Goal: Communication & Community: Answer question/provide support

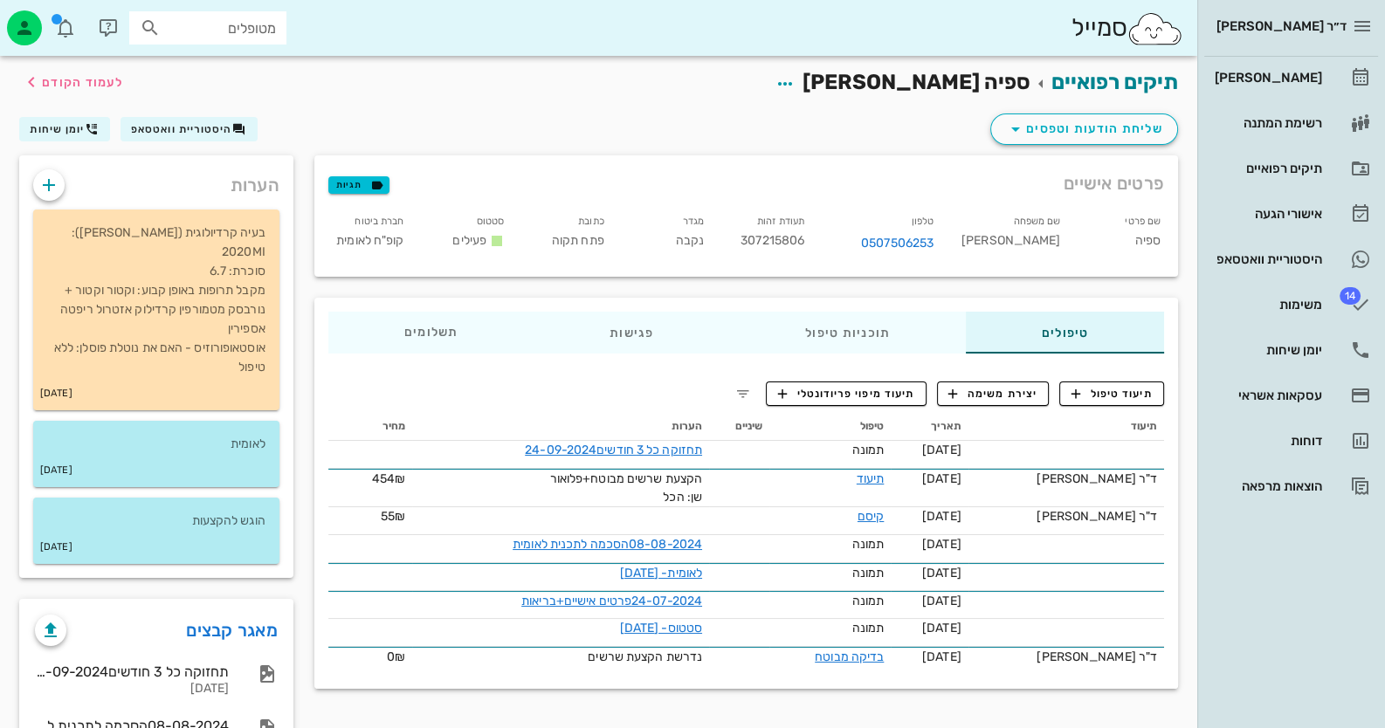
click at [1341, 235] on div "[PERSON_NAME] רשימת המתנה תיקים רפואיים אישורי הגעה היסטוריית וואטסאפ 14 משימות…" at bounding box center [1291, 282] width 174 height 451
click at [1323, 255] on link "היסטוריית וואטסאפ" at bounding box center [1291, 259] width 174 height 42
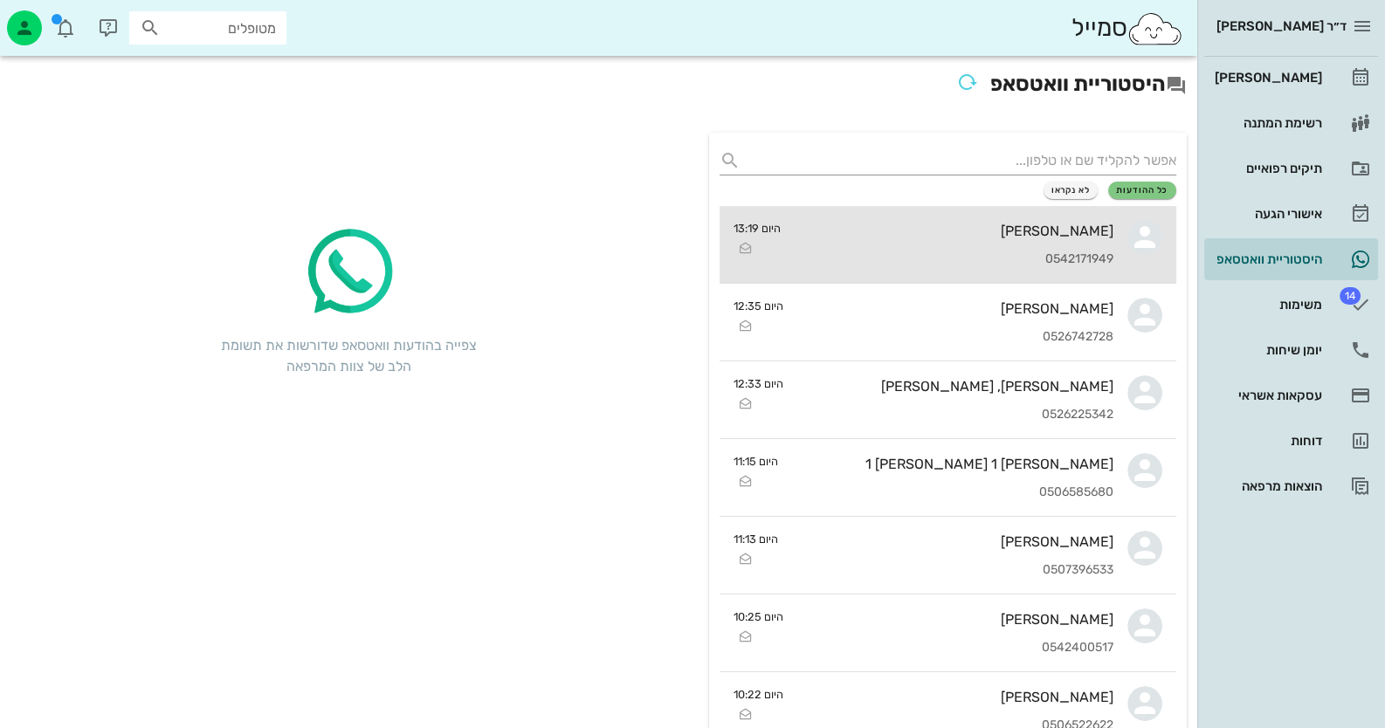
click at [1127, 224] on link "[PERSON_NAME] 0542171949 היום 13:19" at bounding box center [947, 245] width 457 height 78
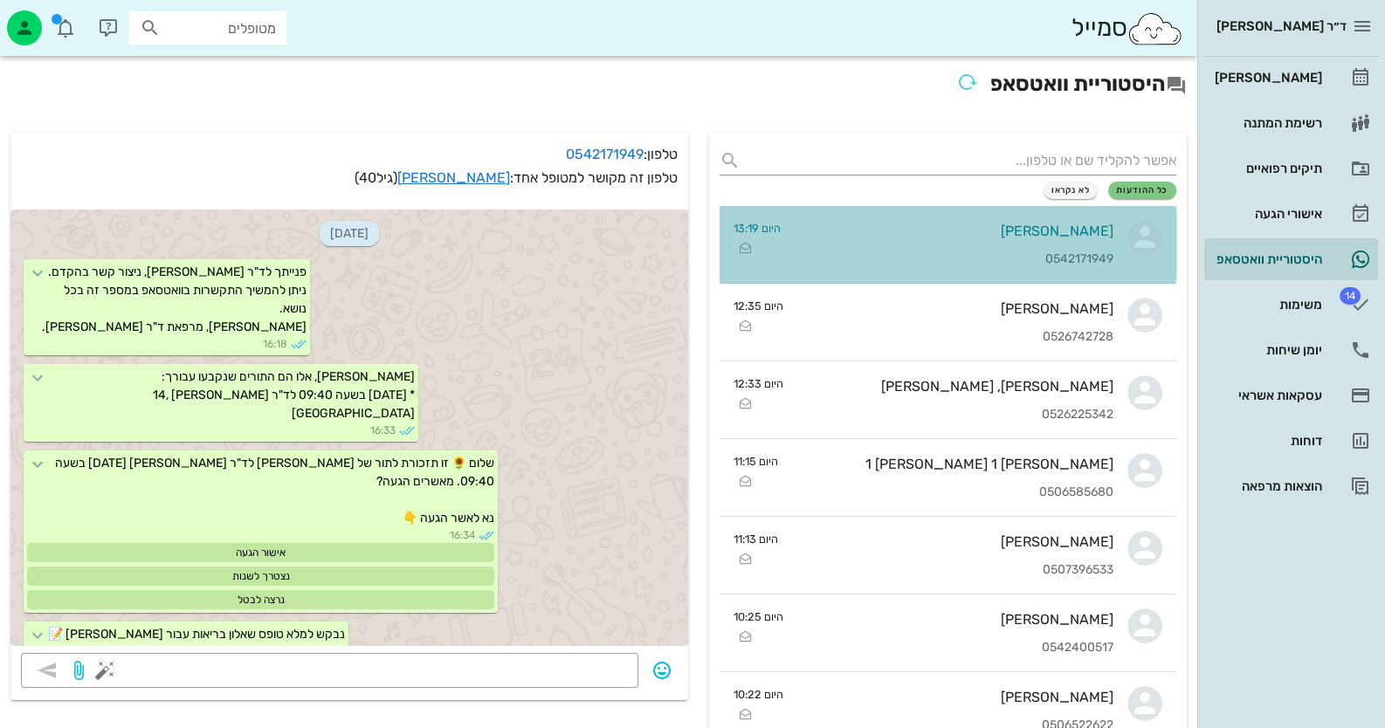
scroll to position [1302, 0]
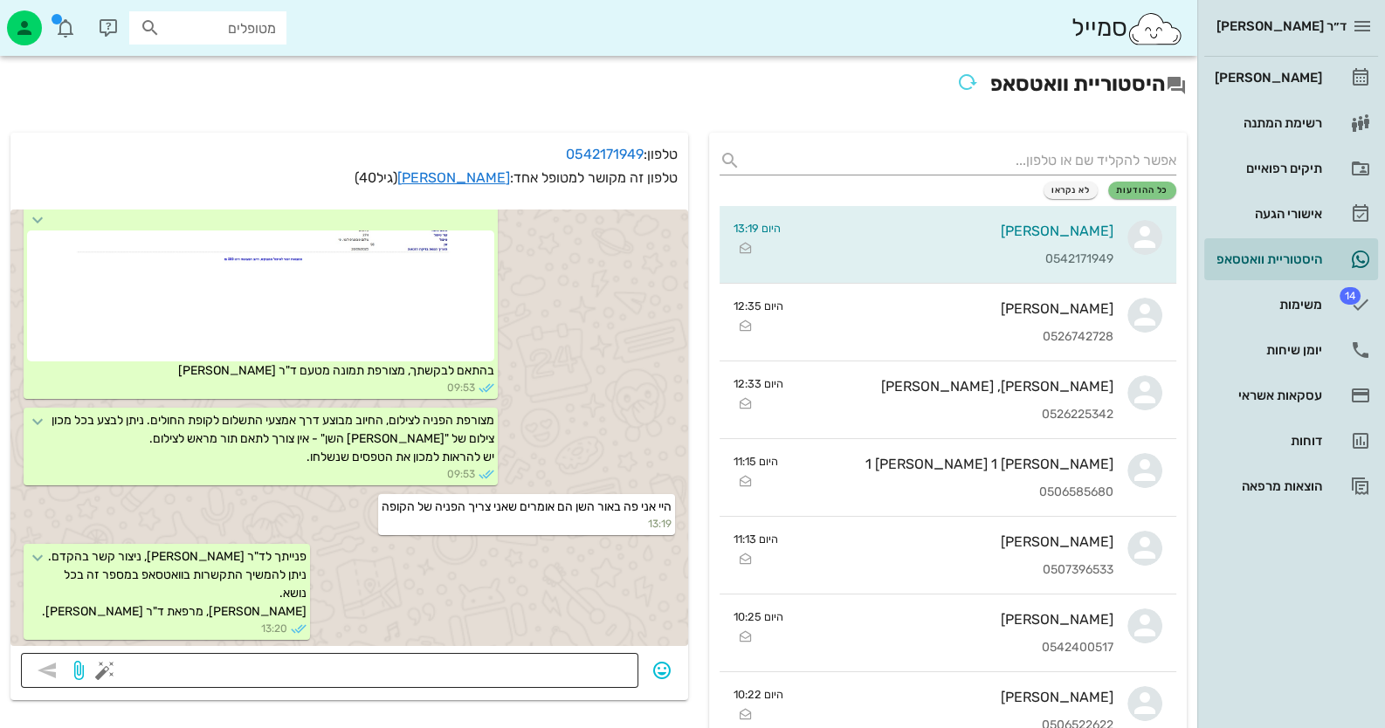
click at [498, 674] on textarea at bounding box center [368, 672] width 520 height 28
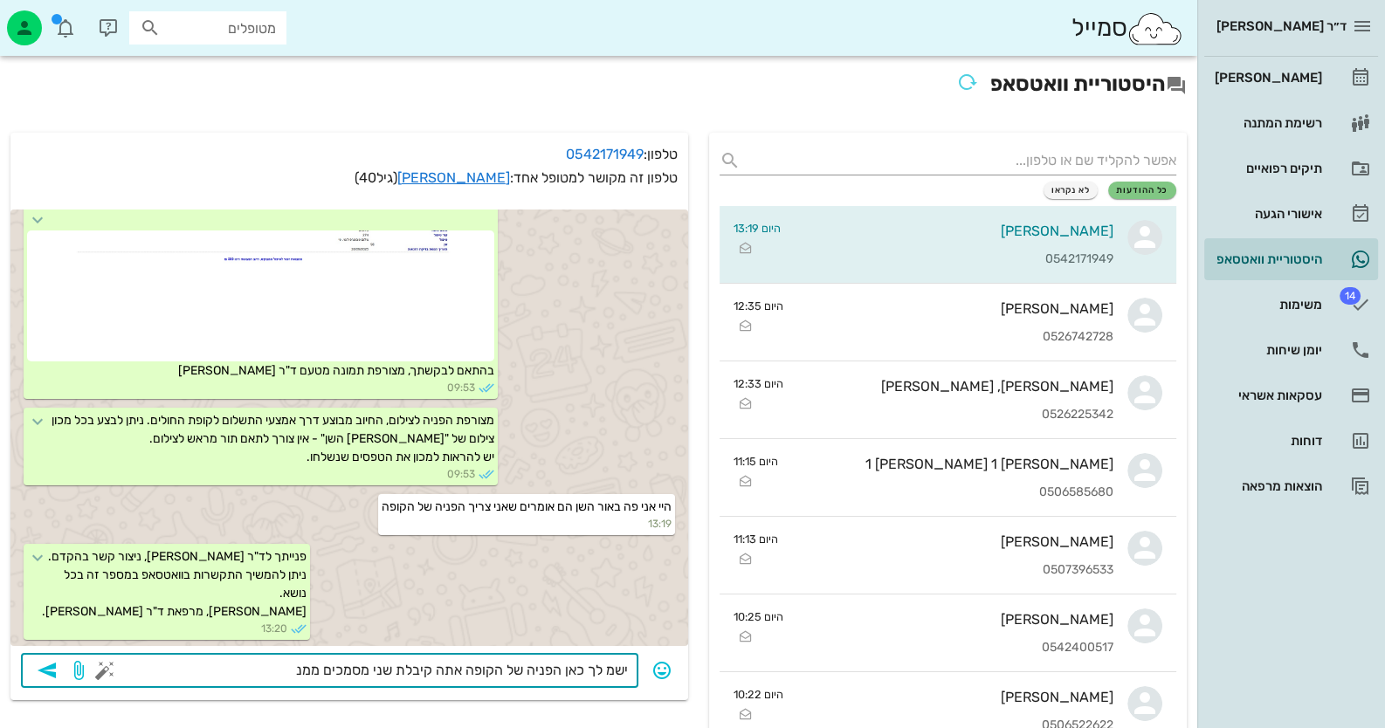
type textarea "ישמ לך כאן הפניה של הקופה אתה קיבלת שני מסמכים ממני"
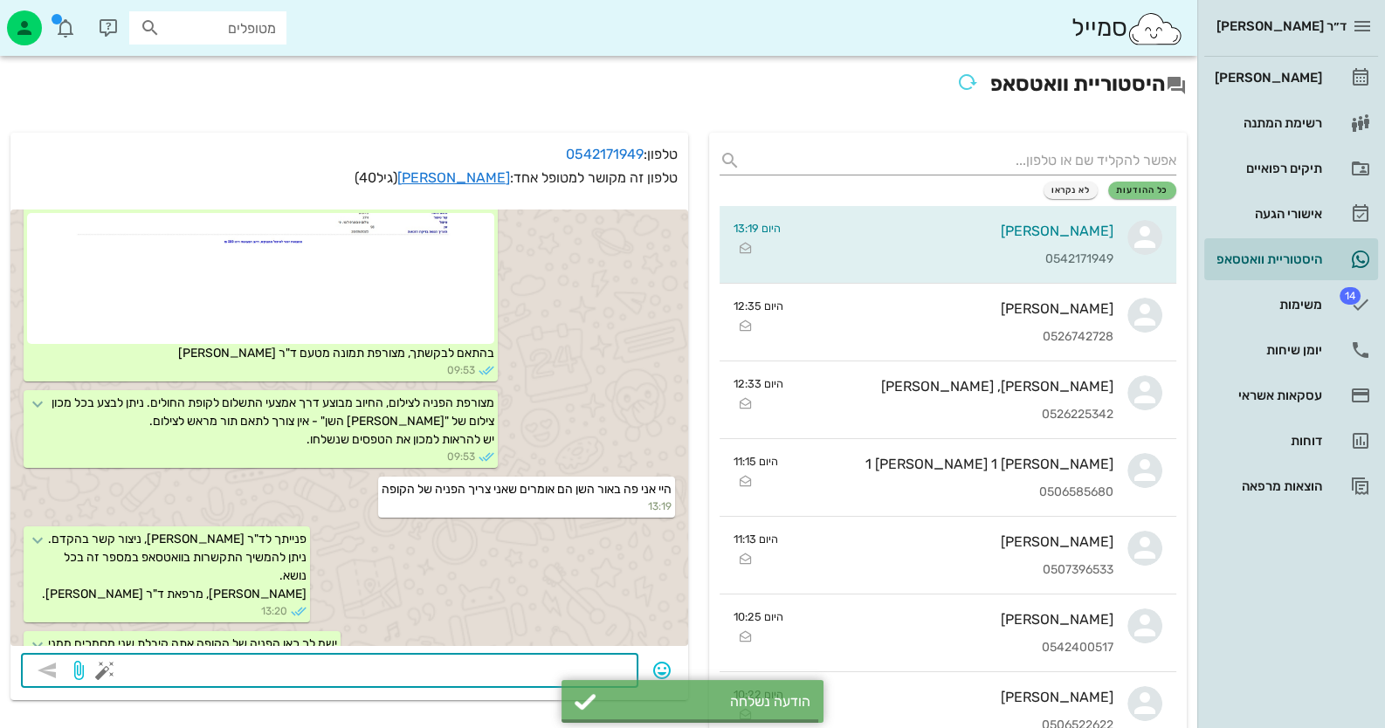
scroll to position [1352, 0]
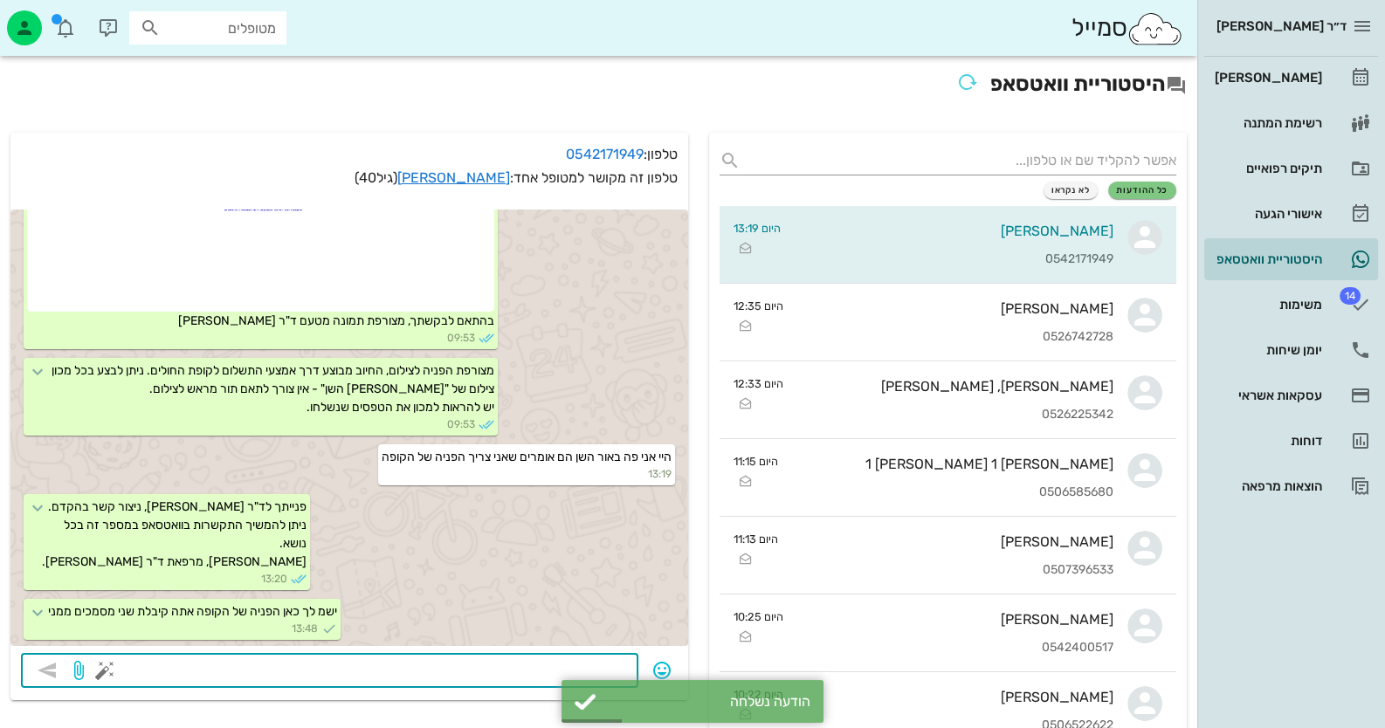
click at [489, 660] on textarea at bounding box center [368, 672] width 520 height 28
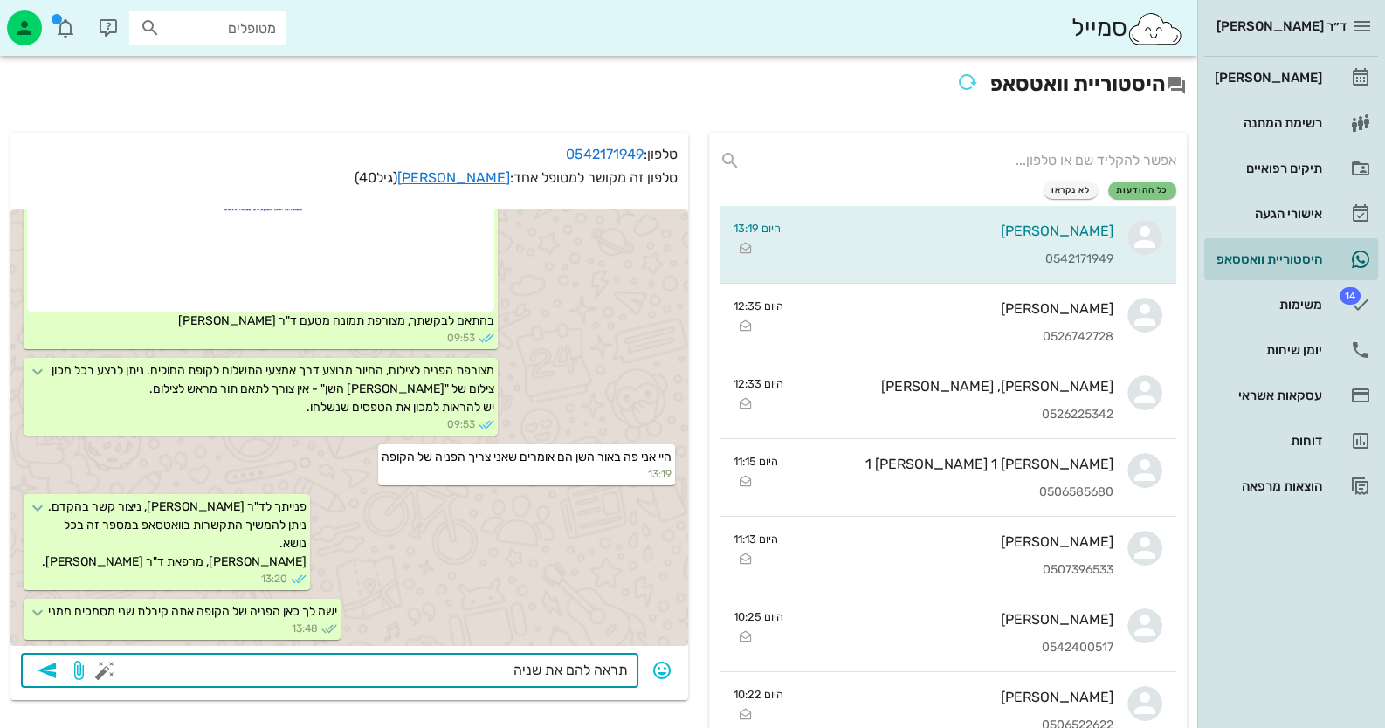
type textarea "תראה להם את שניהם"
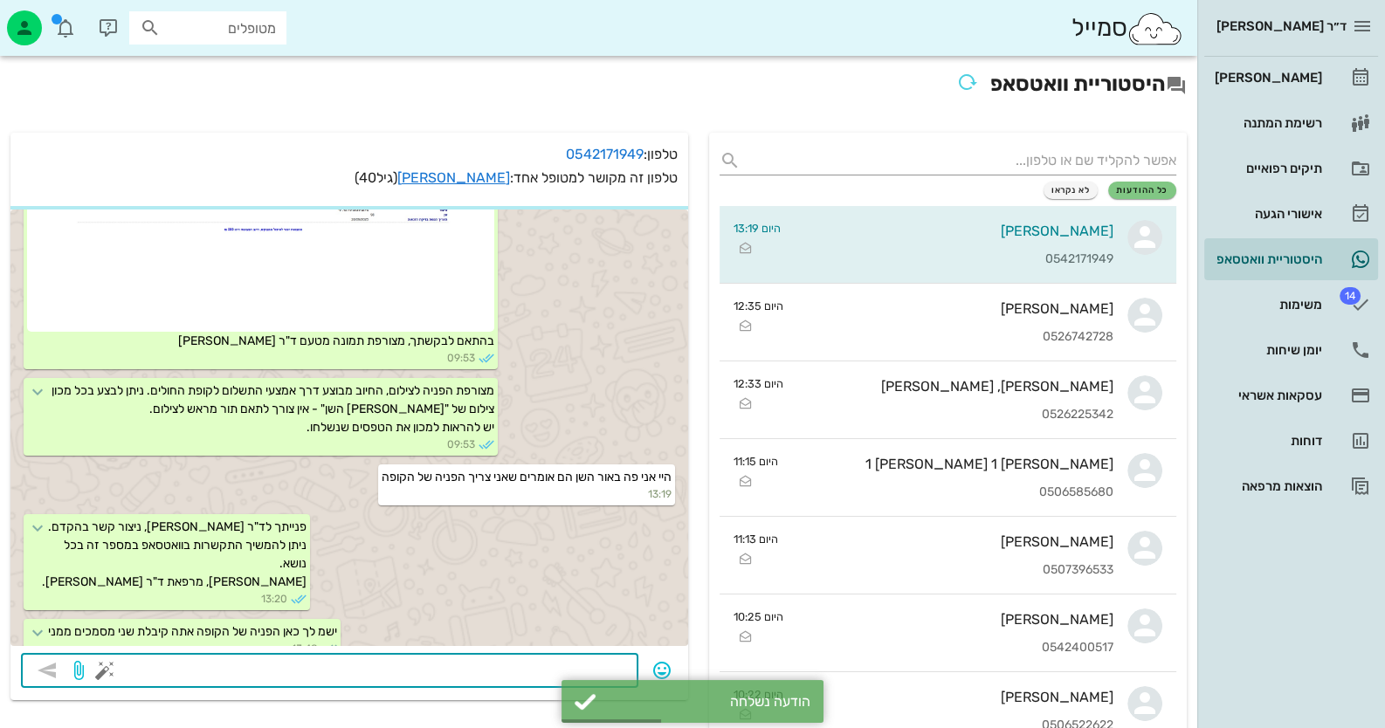
scroll to position [1401, 0]
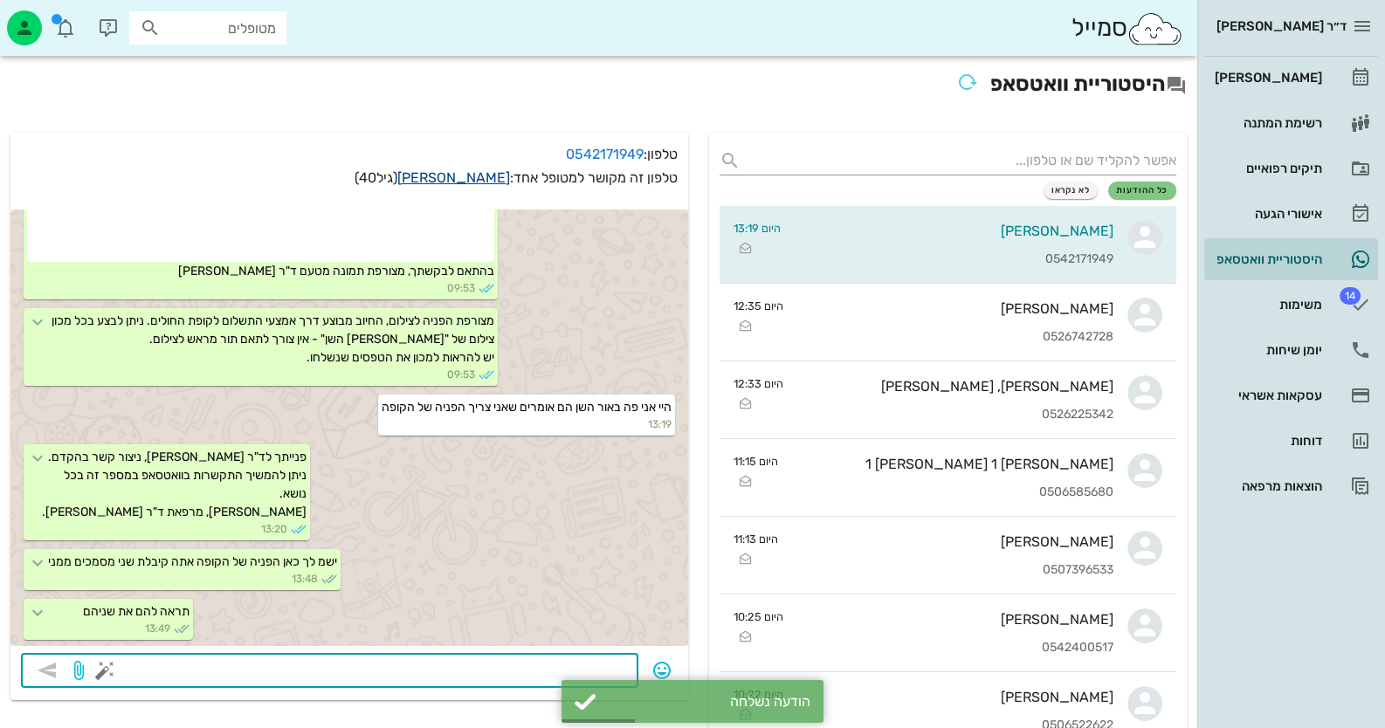
click at [485, 174] on link "[PERSON_NAME]" at bounding box center [453, 177] width 113 height 17
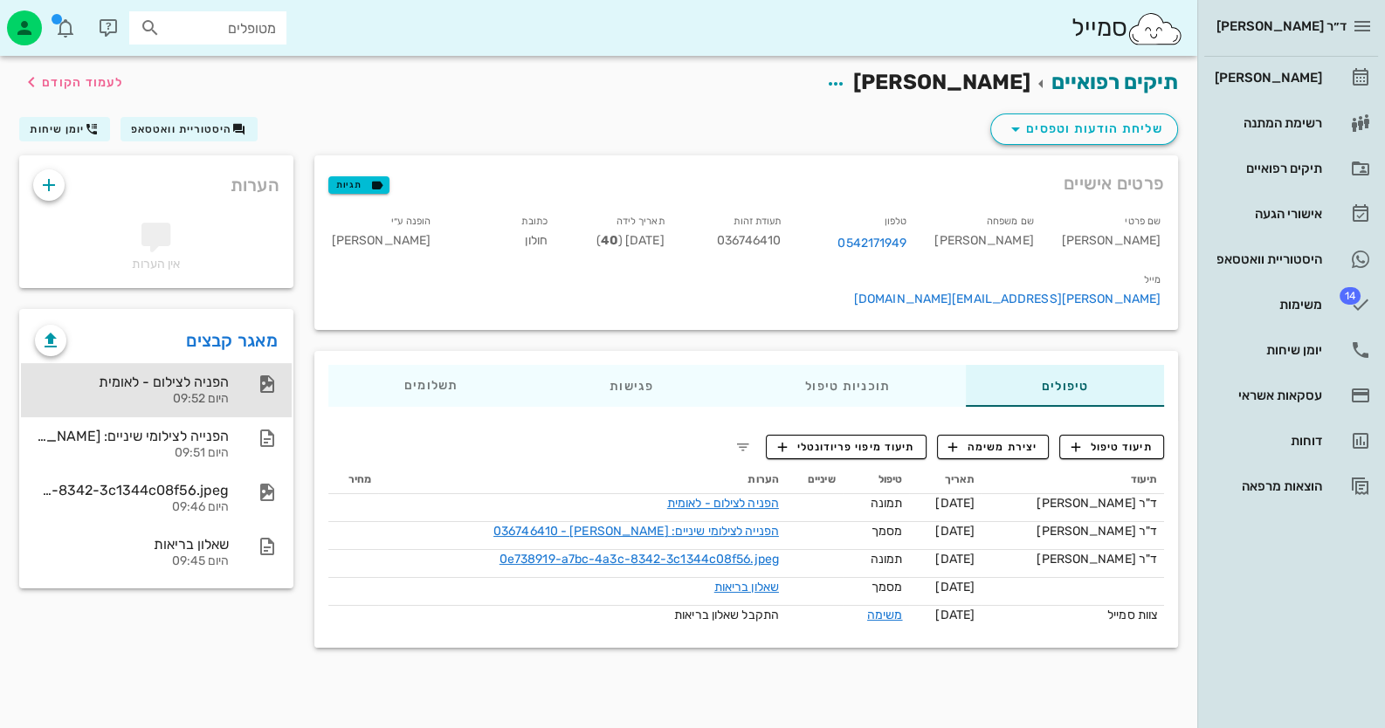
click at [182, 396] on div "היום 09:52" at bounding box center [132, 399] width 194 height 15
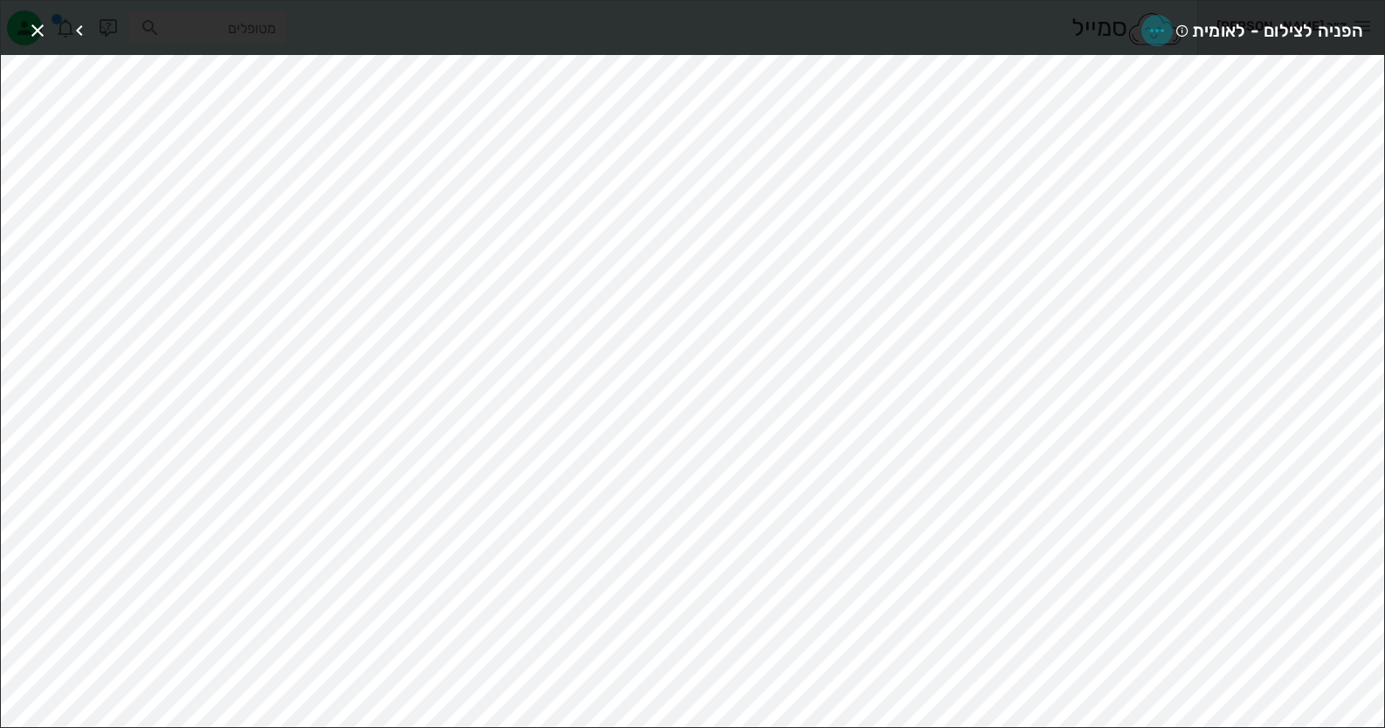
click at [1164, 32] on icon "button" at bounding box center [1156, 30] width 21 height 21
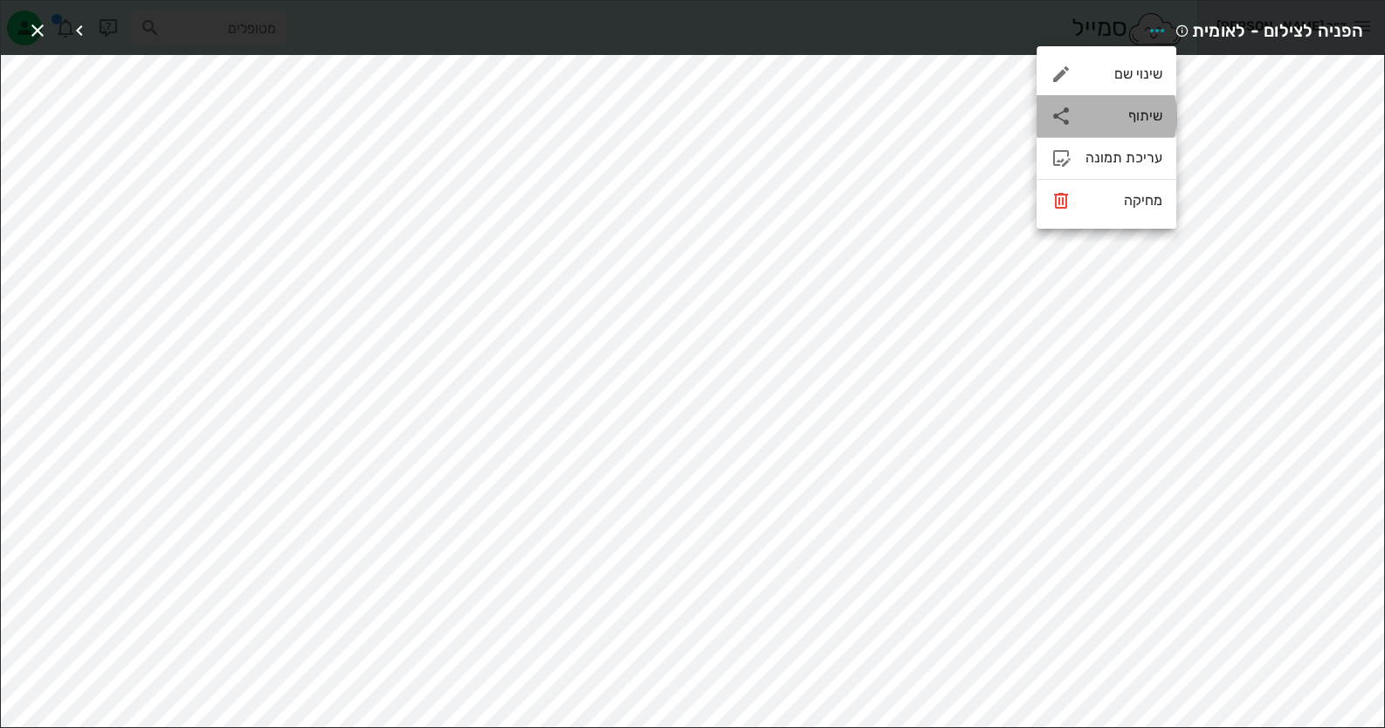
click at [1153, 104] on div "שיתוף" at bounding box center [1106, 116] width 140 height 42
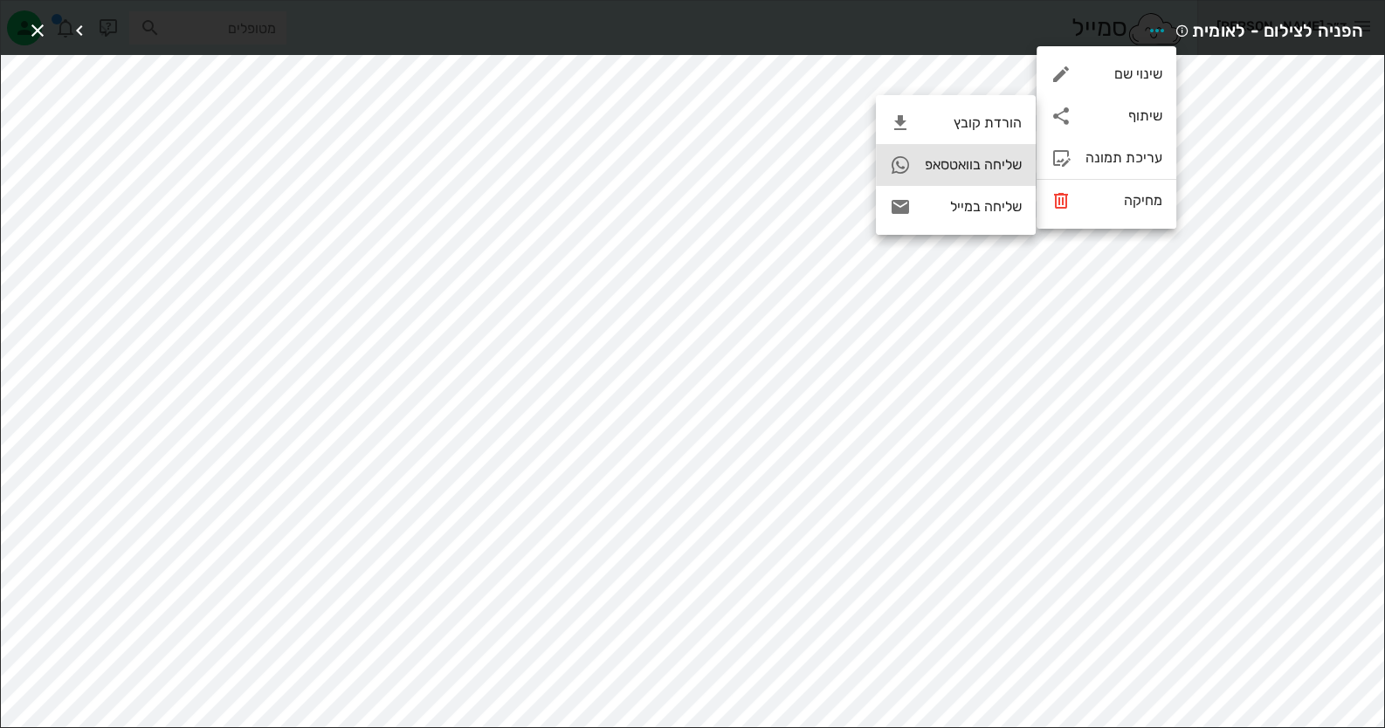
click at [985, 161] on div "שליחה בוואטסאפ" at bounding box center [973, 164] width 97 height 17
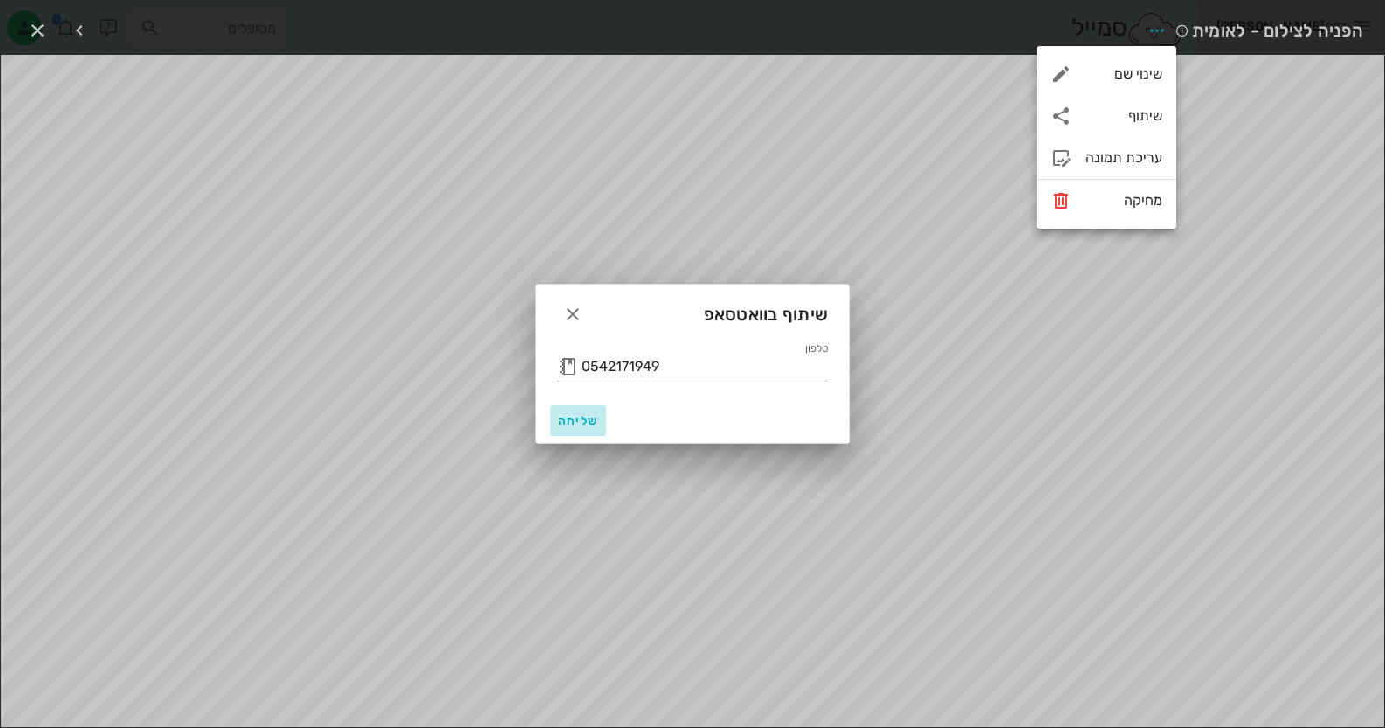
click at [563, 418] on span "שליחה" at bounding box center [578, 421] width 42 height 15
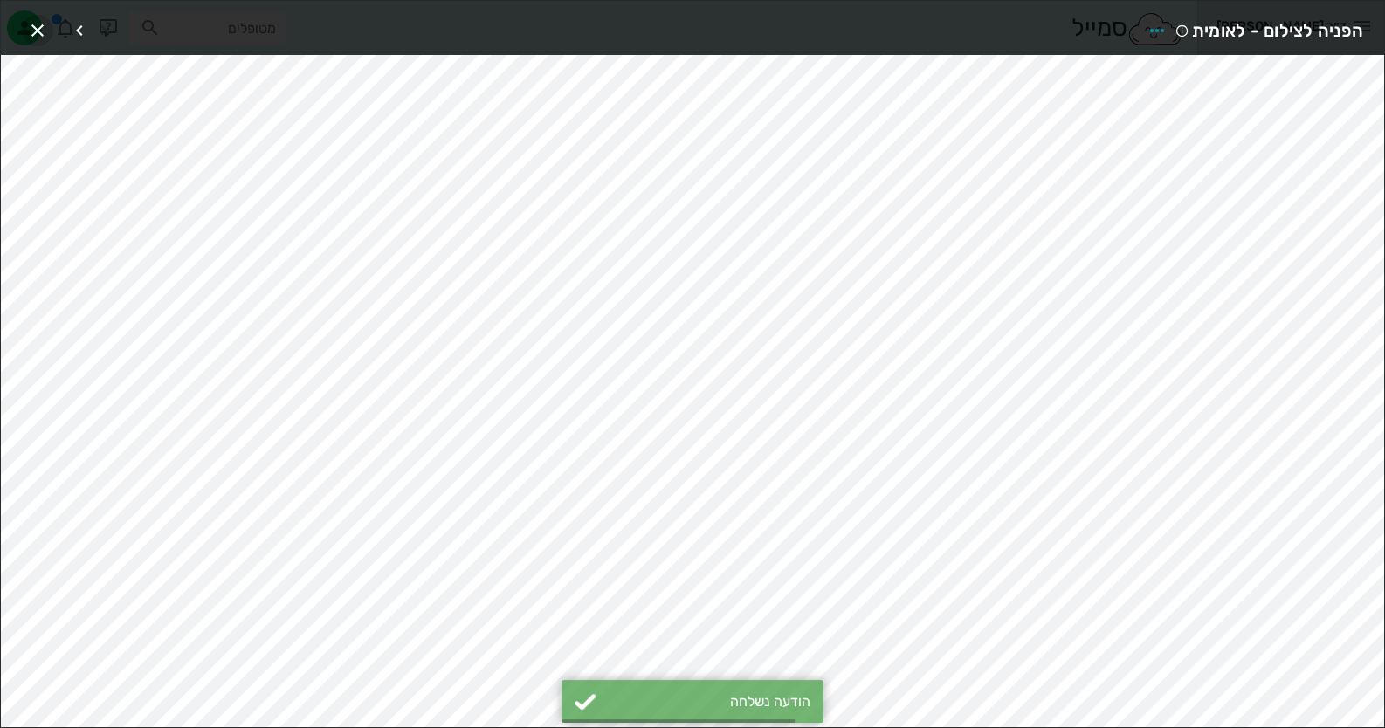
click at [28, 30] on icon "button" at bounding box center [37, 30] width 21 height 21
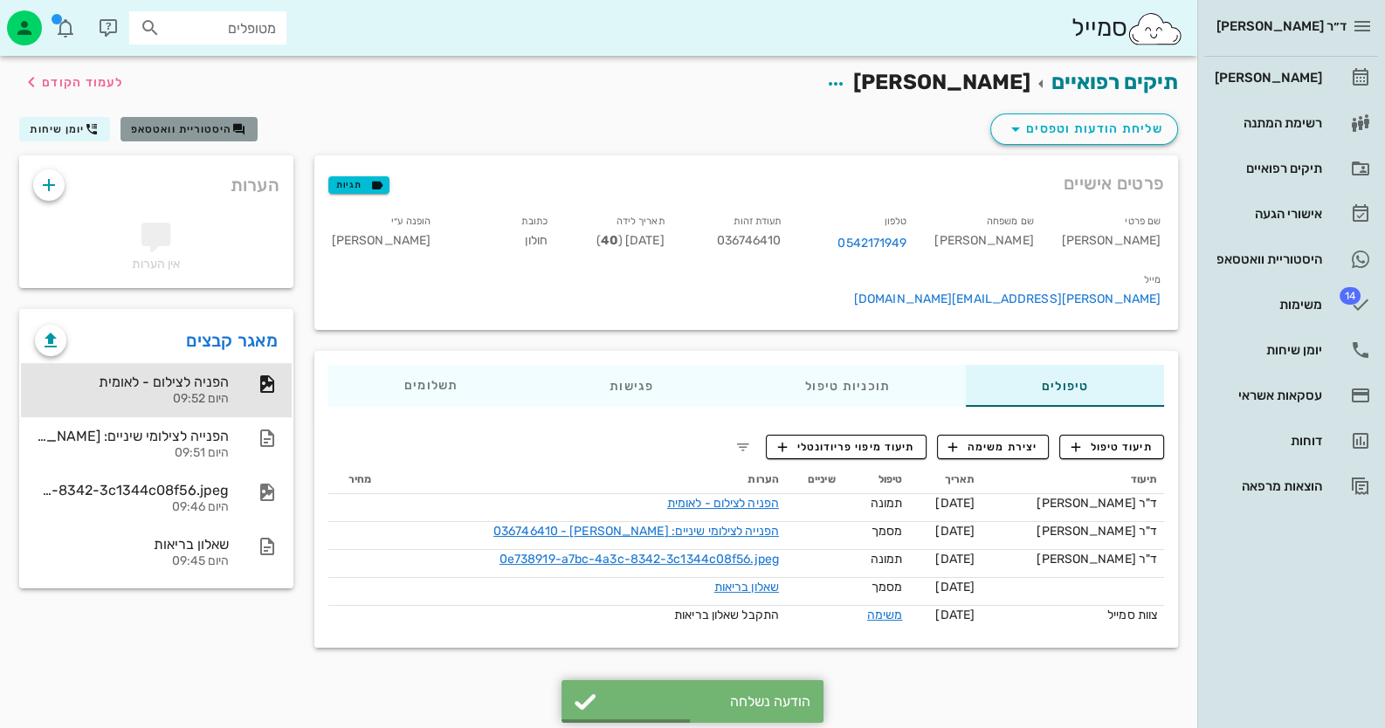
click at [214, 126] on span "היסטוריית וואטסאפ" at bounding box center [181, 129] width 101 height 12
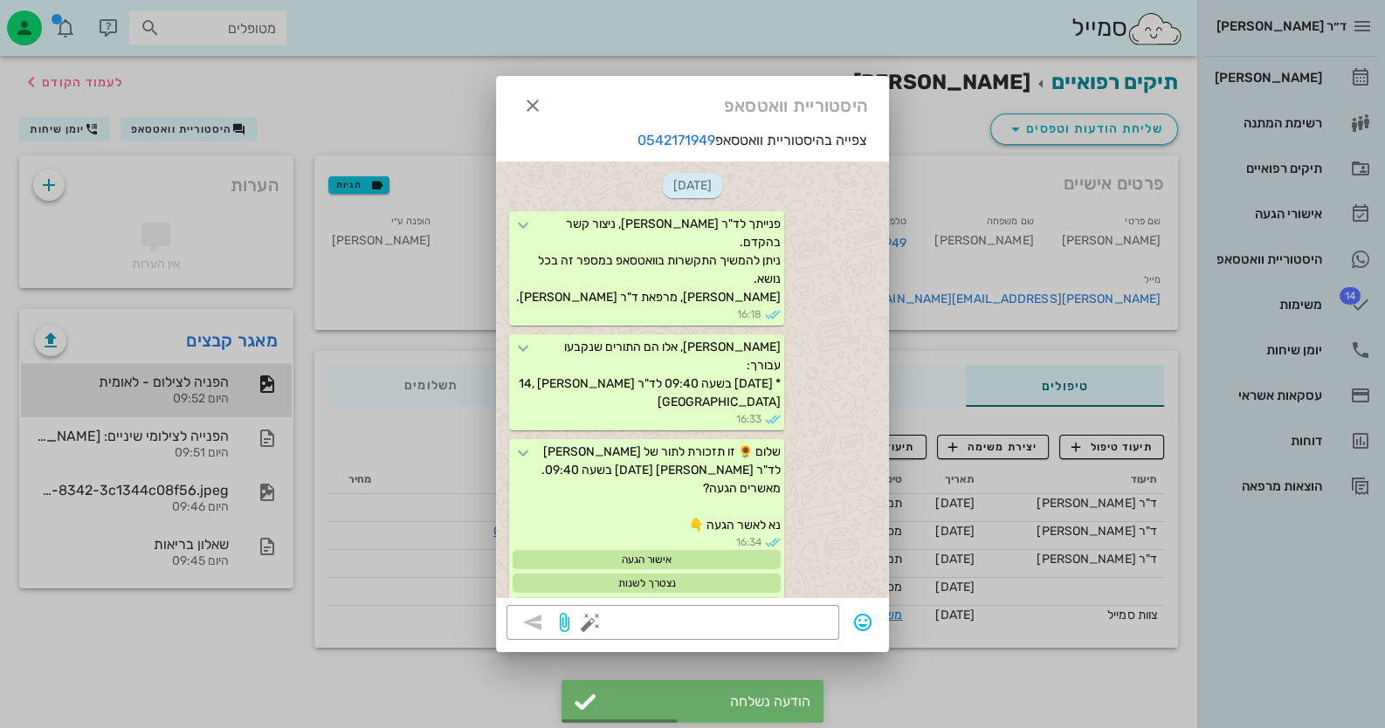
scroll to position [1841, 0]
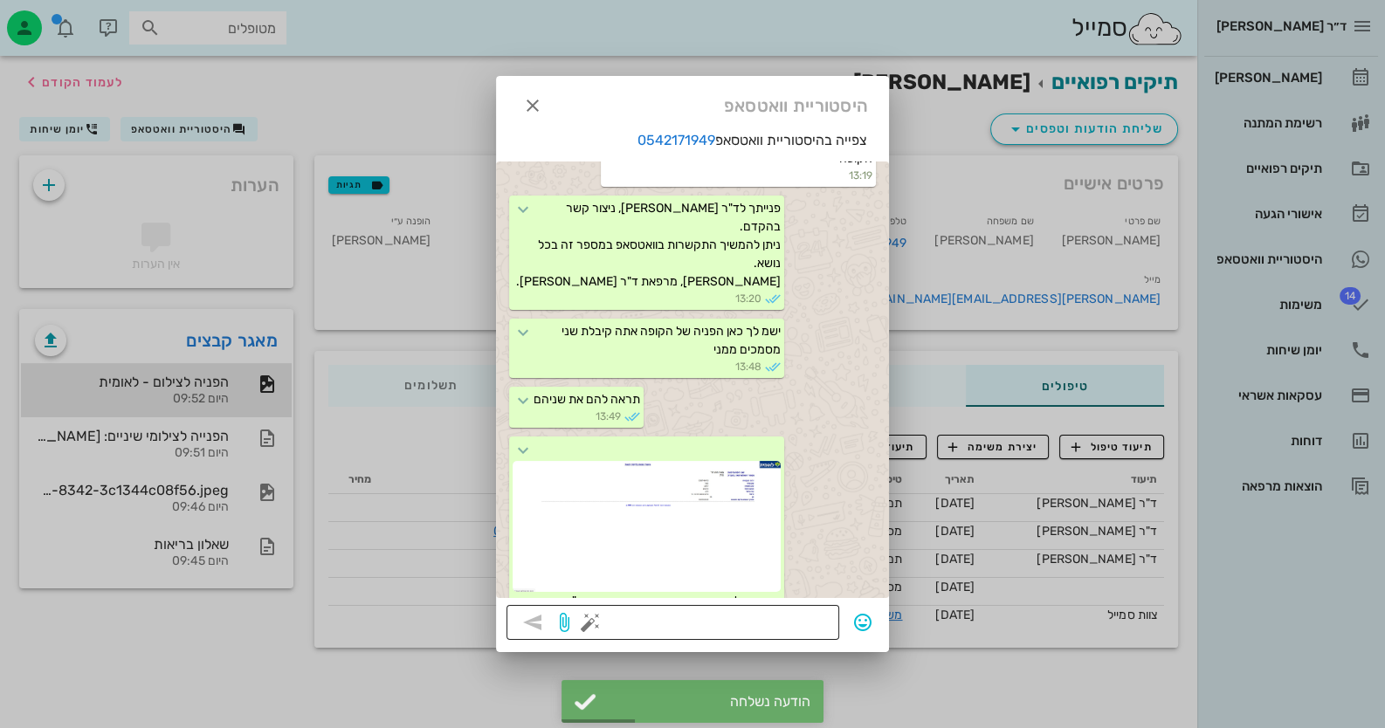
click at [774, 626] on textarea at bounding box center [711, 624] width 235 height 28
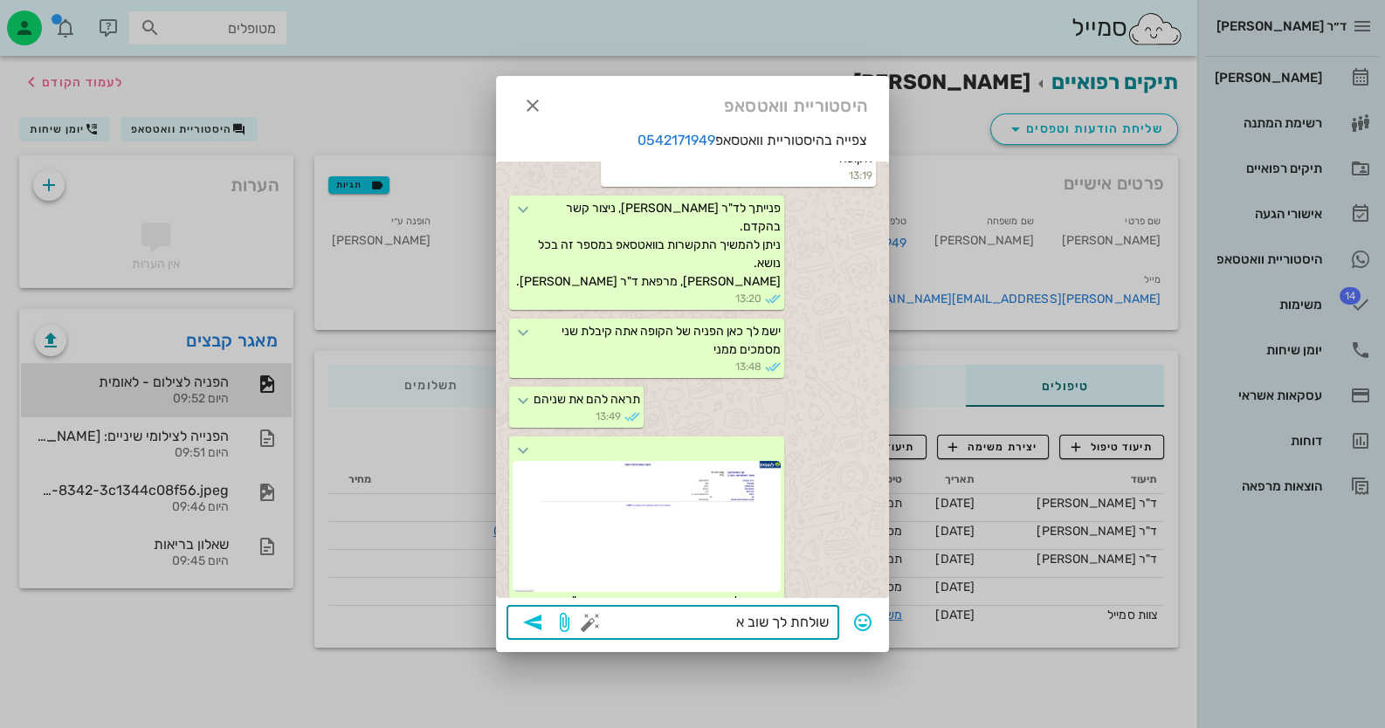
type textarea "שולחת לך שוב"
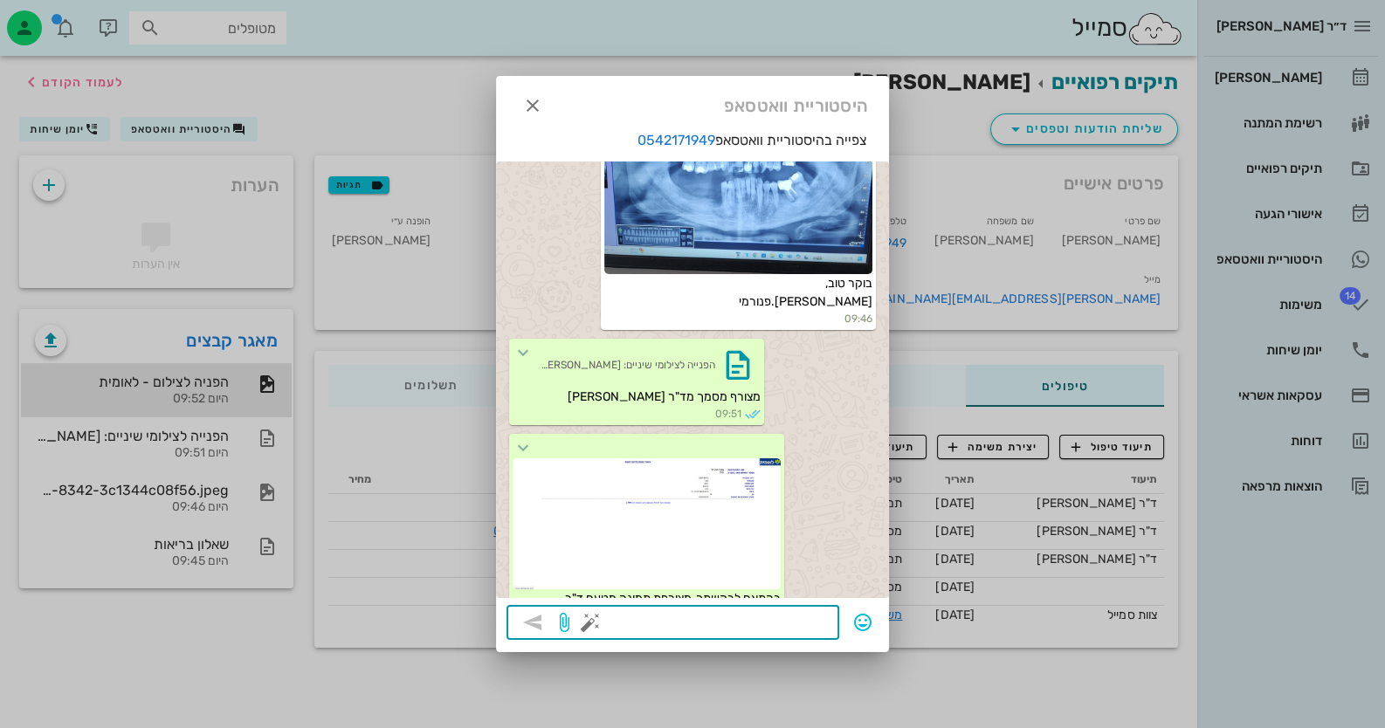
scroll to position [1017, 0]
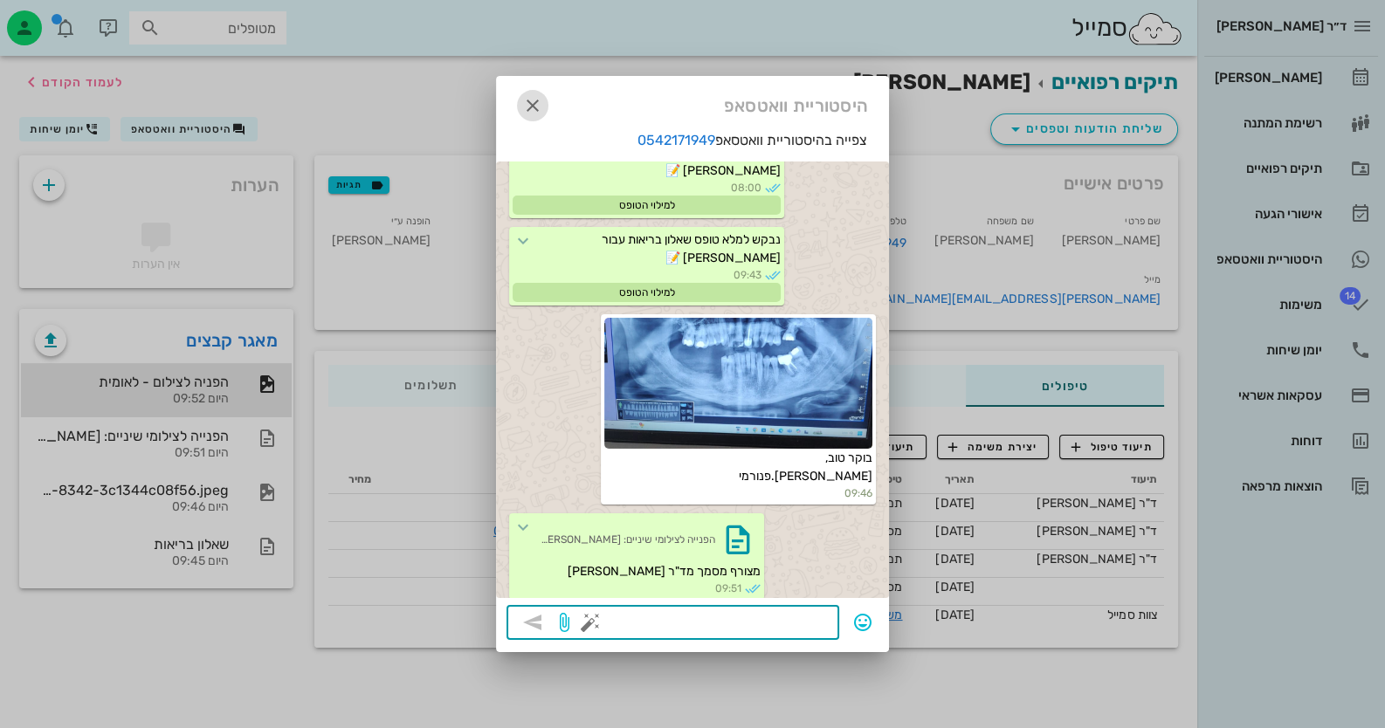
click at [540, 100] on icon "button" at bounding box center [532, 105] width 21 height 21
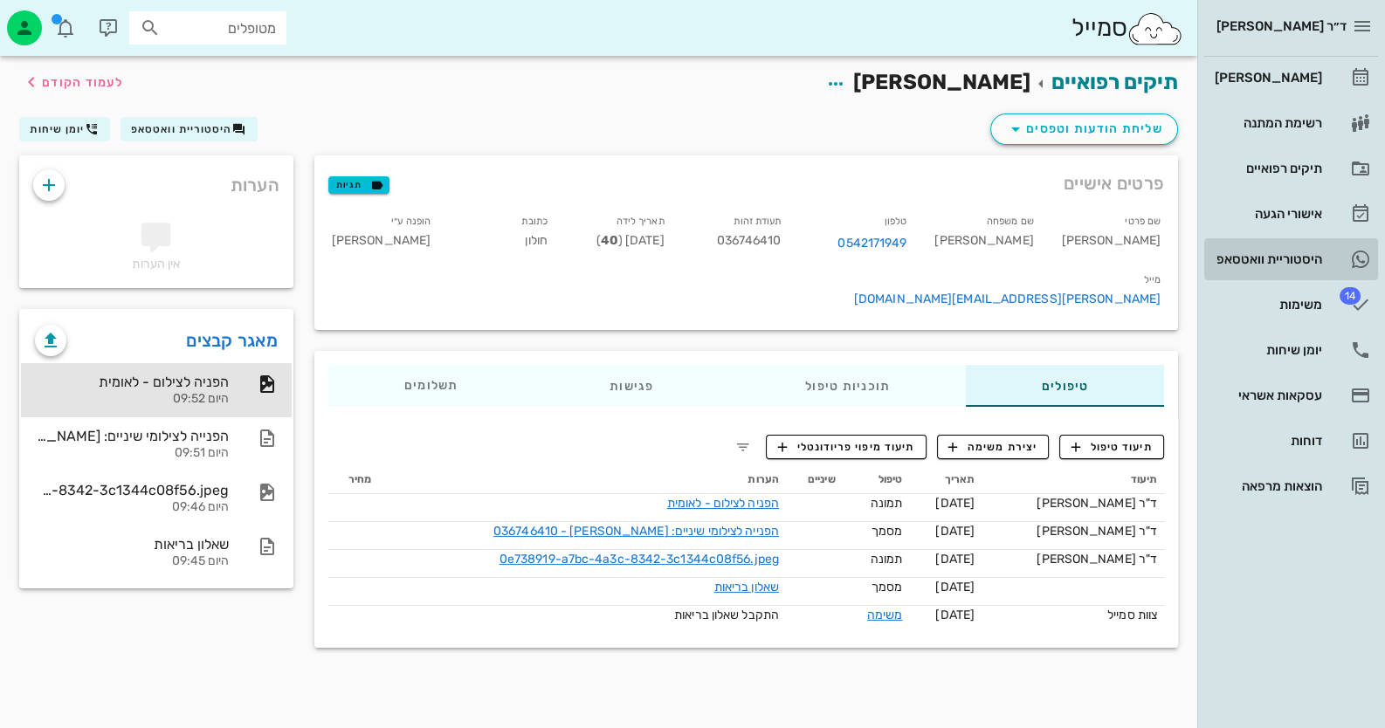
click at [1297, 257] on div "היסטוריית וואטסאפ" at bounding box center [1266, 259] width 111 height 14
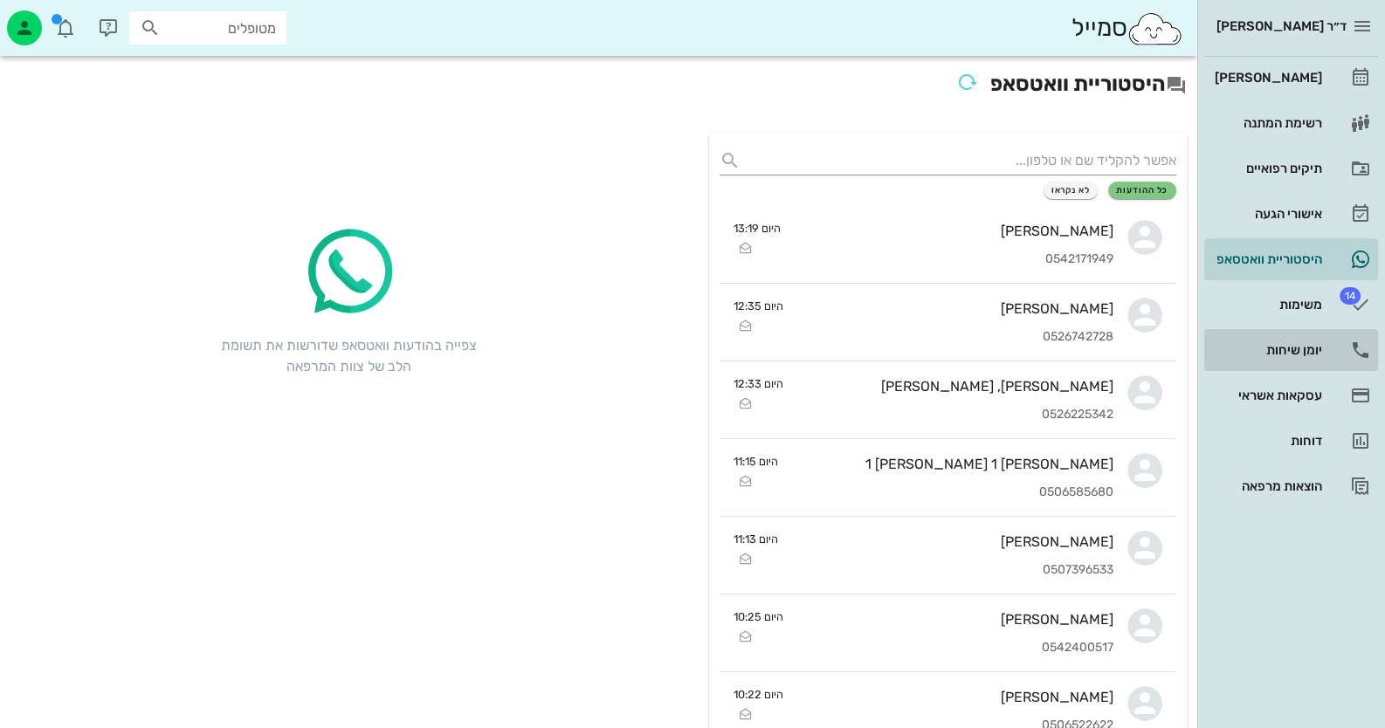
click at [1291, 352] on div "יומן שיחות" at bounding box center [1266, 350] width 111 height 14
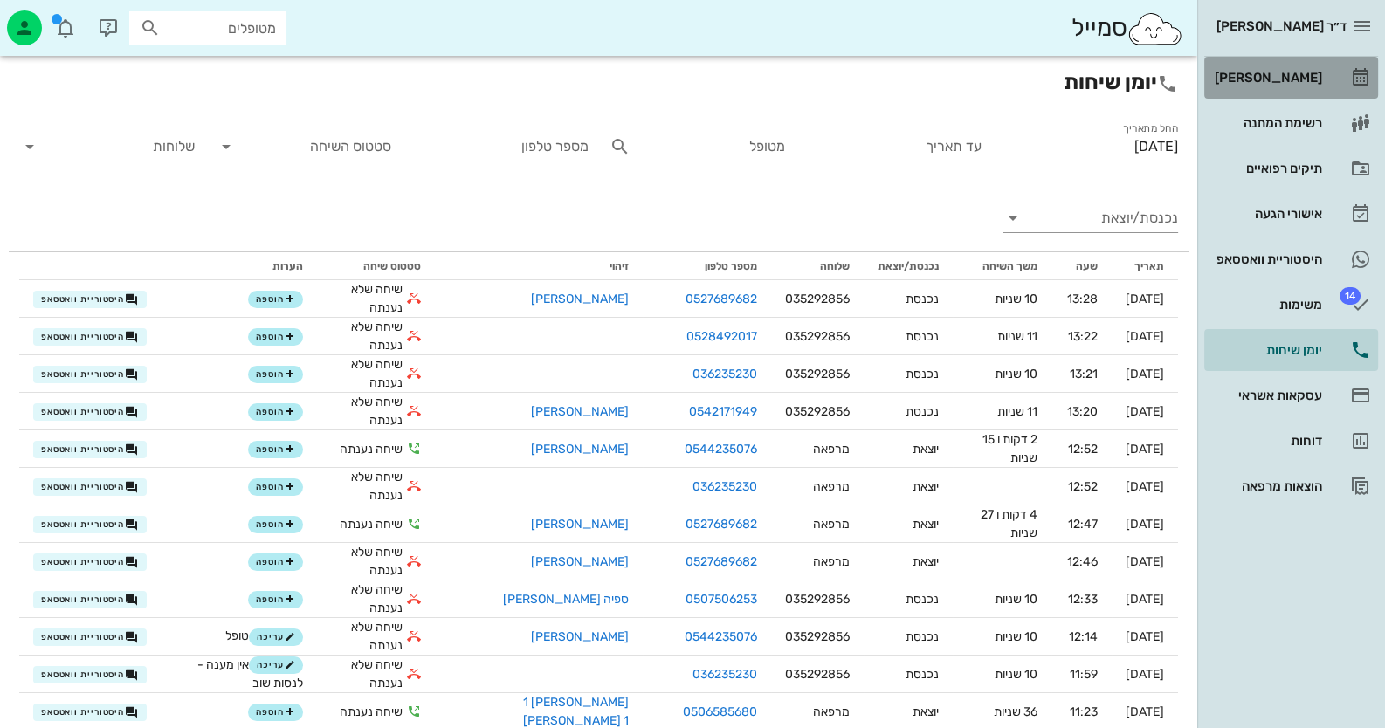
click at [1299, 60] on link "[PERSON_NAME]" at bounding box center [1291, 78] width 174 height 42
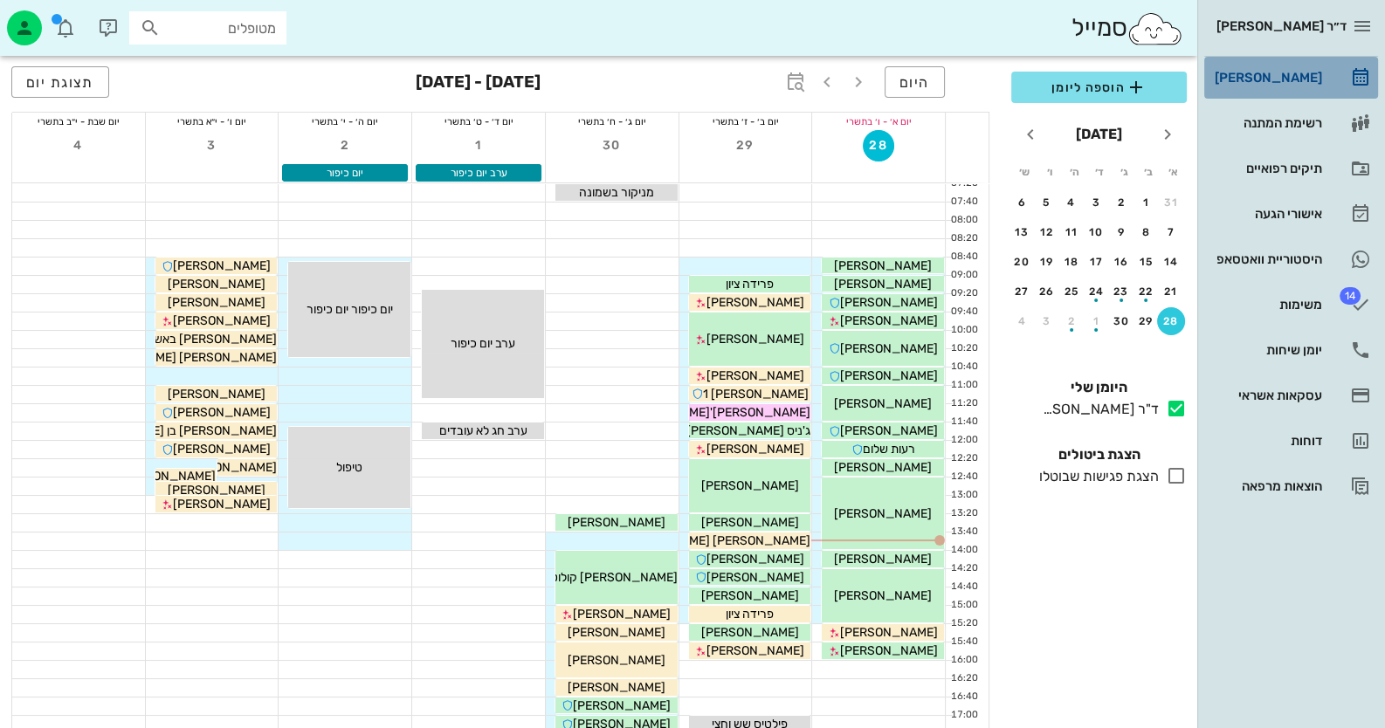
click at [1322, 72] on link "[PERSON_NAME]" at bounding box center [1291, 78] width 174 height 42
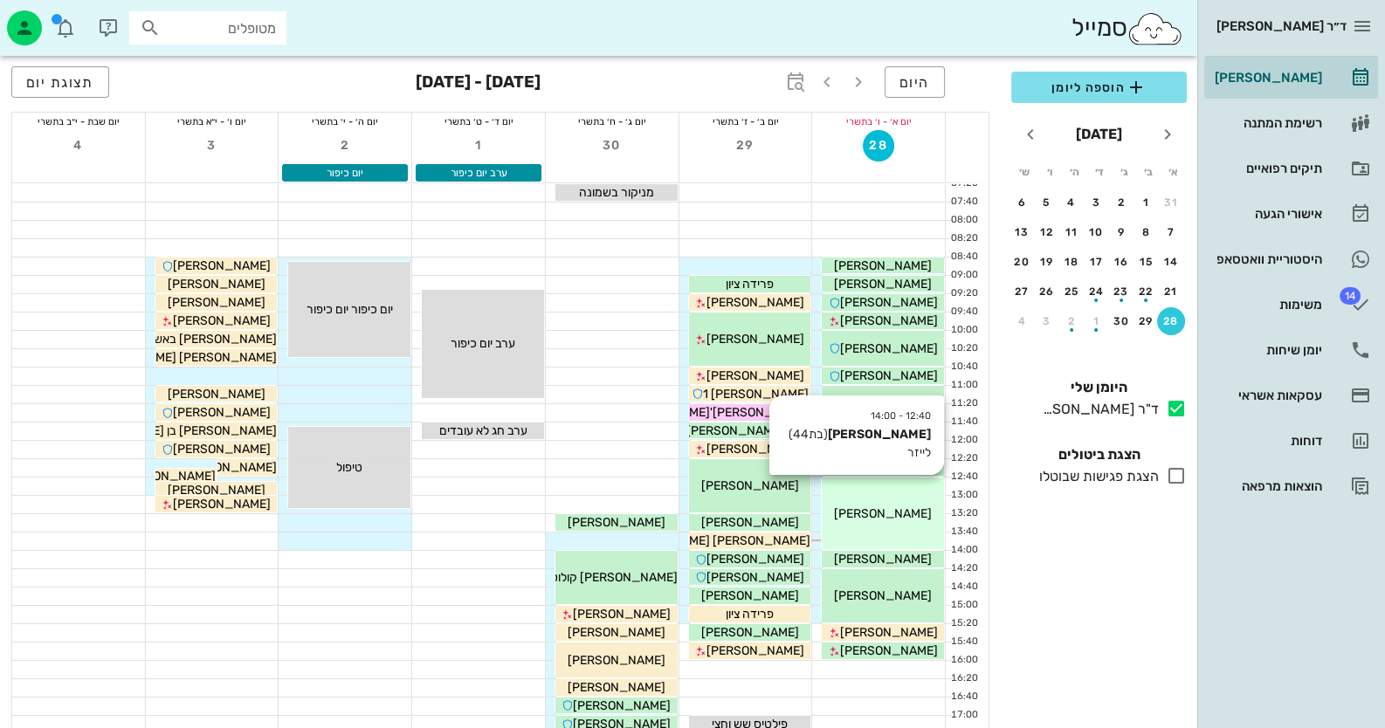
click at [896, 541] on div "12:40 - 14:00 [PERSON_NAME] (בת 44 ) [PERSON_NAME]" at bounding box center [883, 514] width 122 height 72
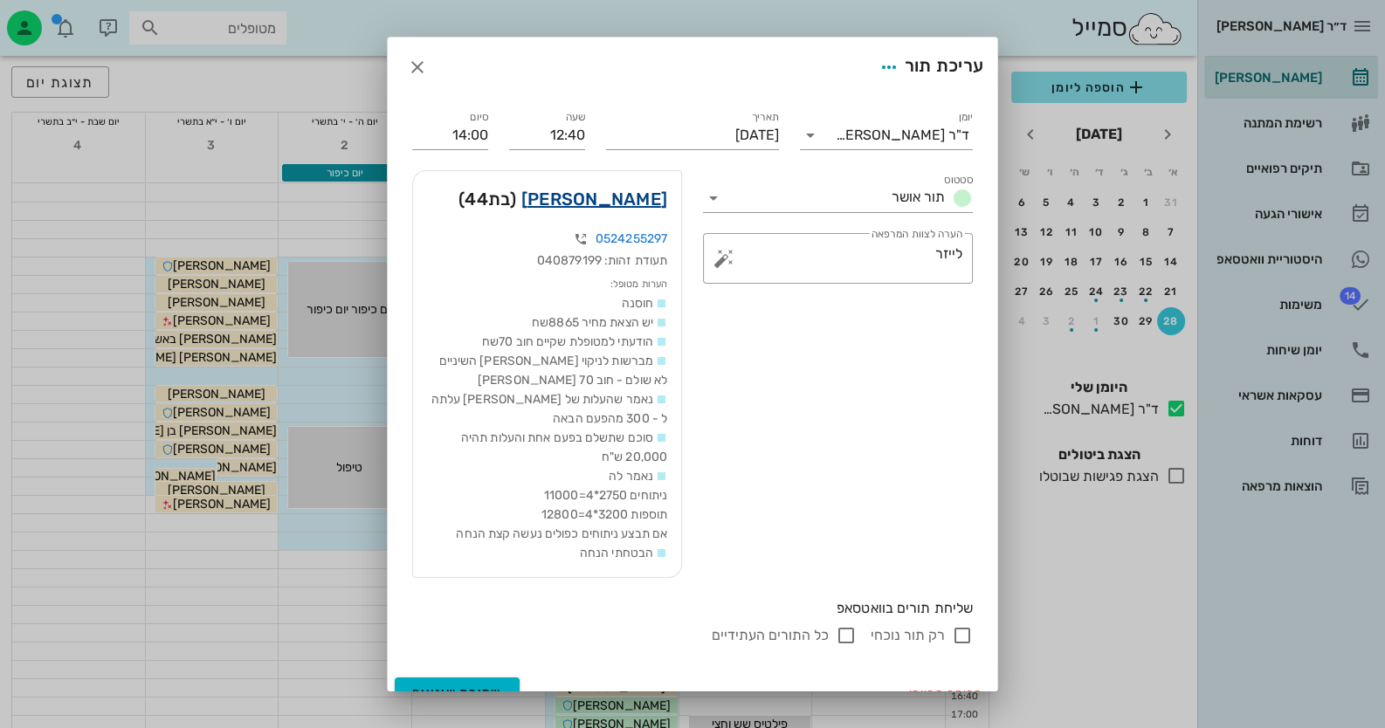
click at [629, 201] on link "[PERSON_NAME]" at bounding box center [594, 199] width 146 height 28
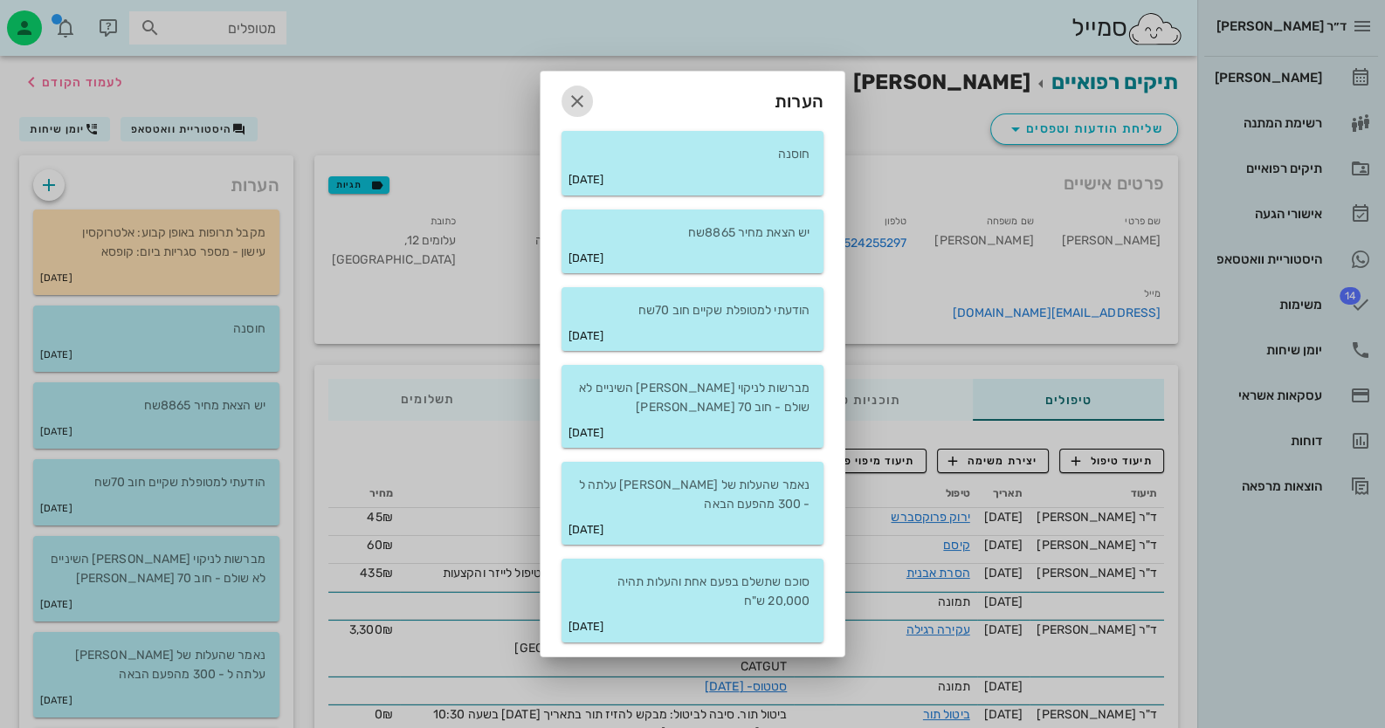
click at [572, 94] on icon "button" at bounding box center [577, 101] width 21 height 21
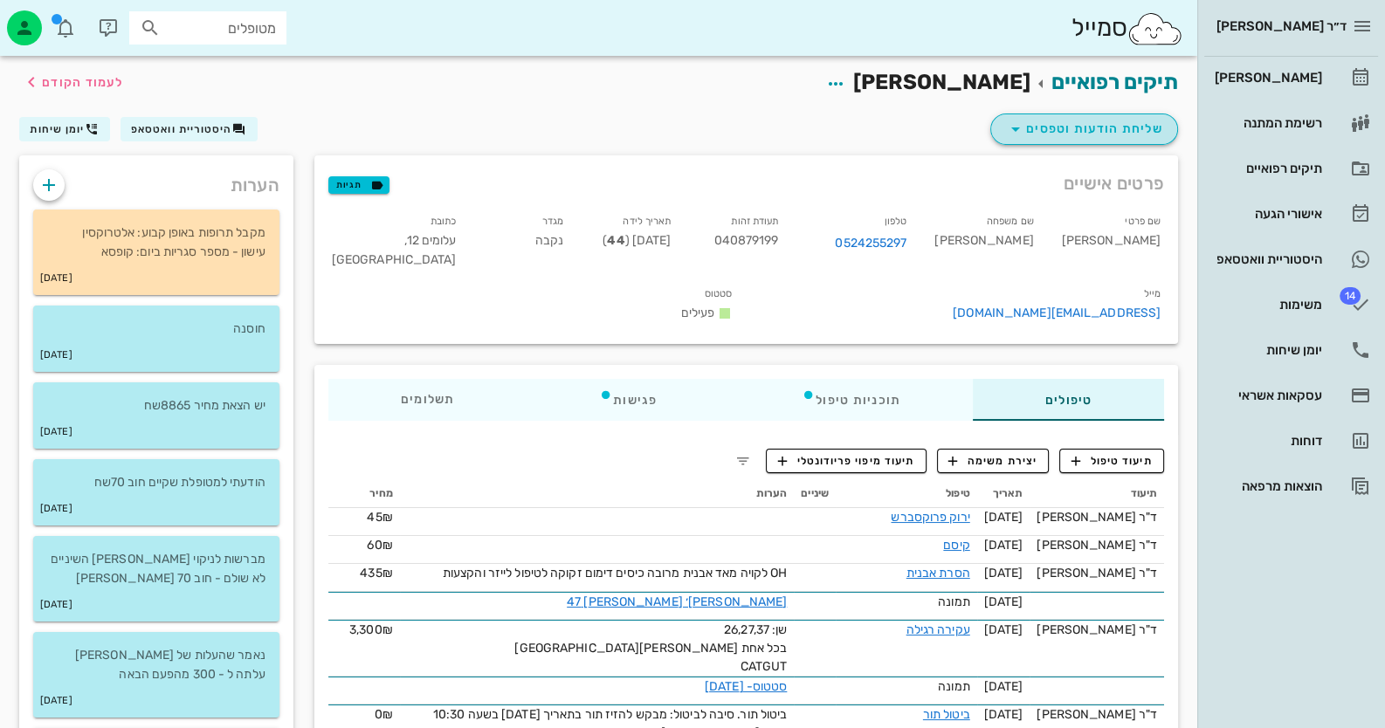
click at [1140, 141] on button "שליחת הודעות וטפסים" at bounding box center [1084, 129] width 188 height 31
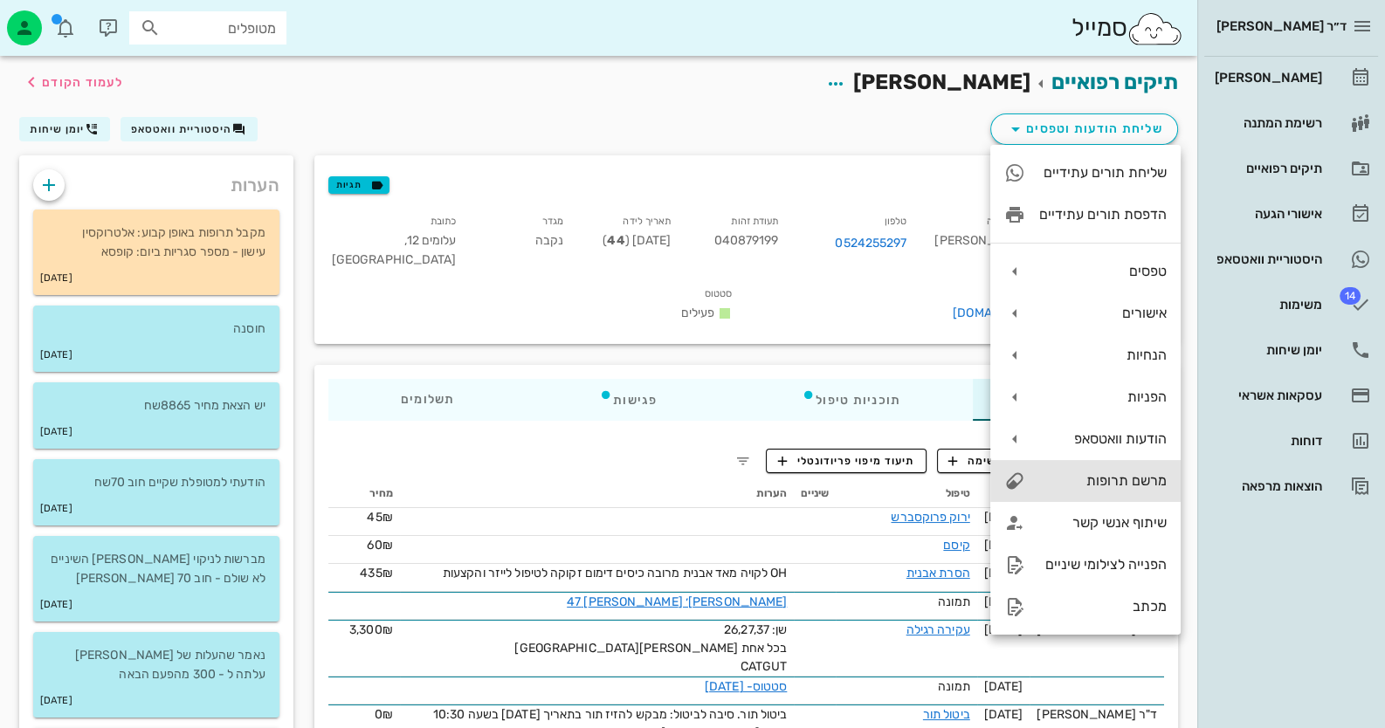
click at [1131, 472] on div "מרשם תרופות" at bounding box center [1102, 480] width 127 height 17
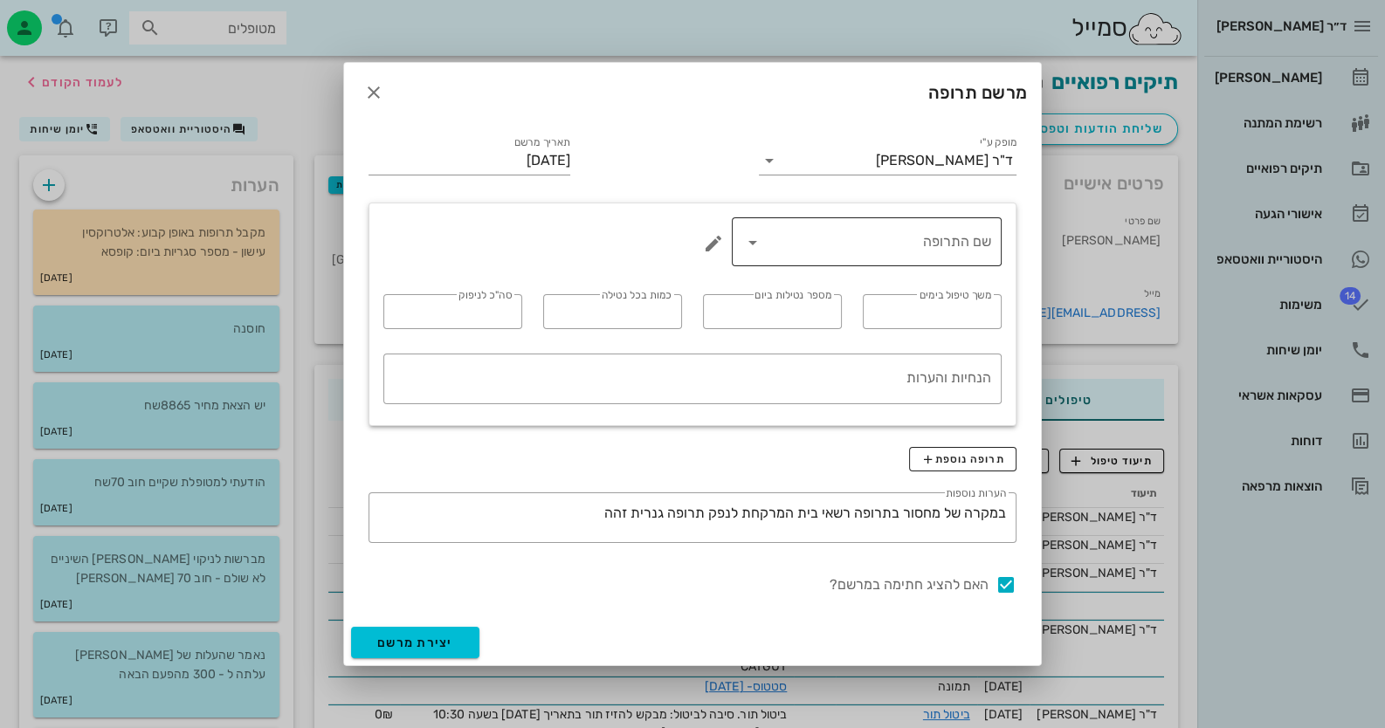
click at [754, 238] on icon at bounding box center [752, 242] width 21 height 21
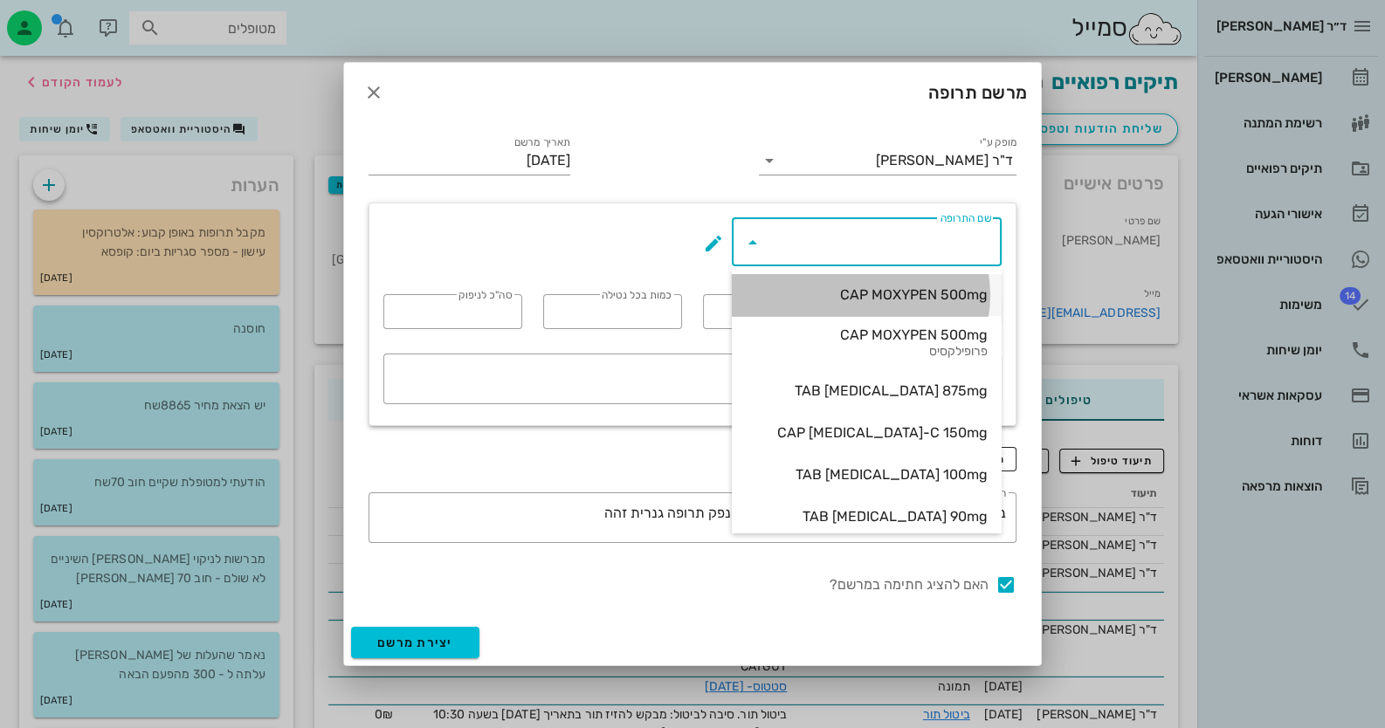
click at [919, 305] on div "CAP MOXYPEN 500mg" at bounding box center [867, 295] width 242 height 38
type input "CAP MOXYPEN 500mg"
type input "5"
type input "3"
type input "1"
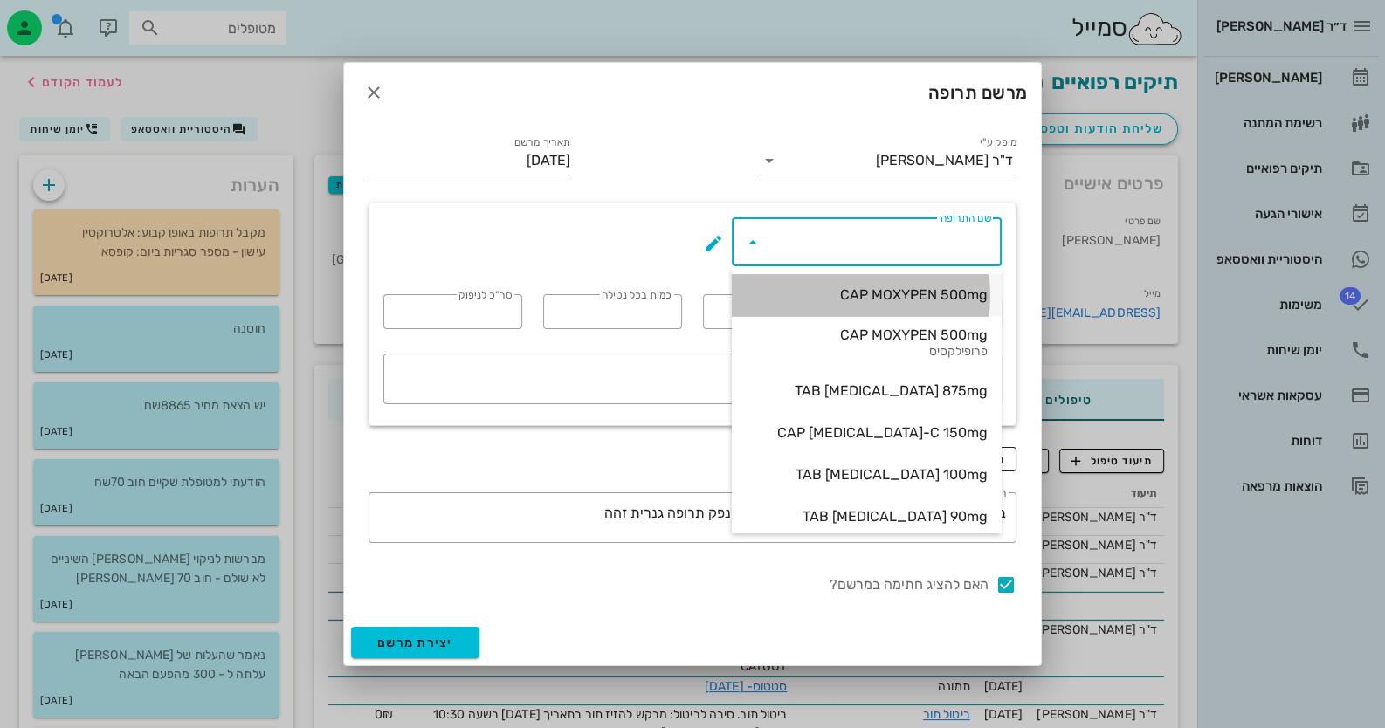
type input "15"
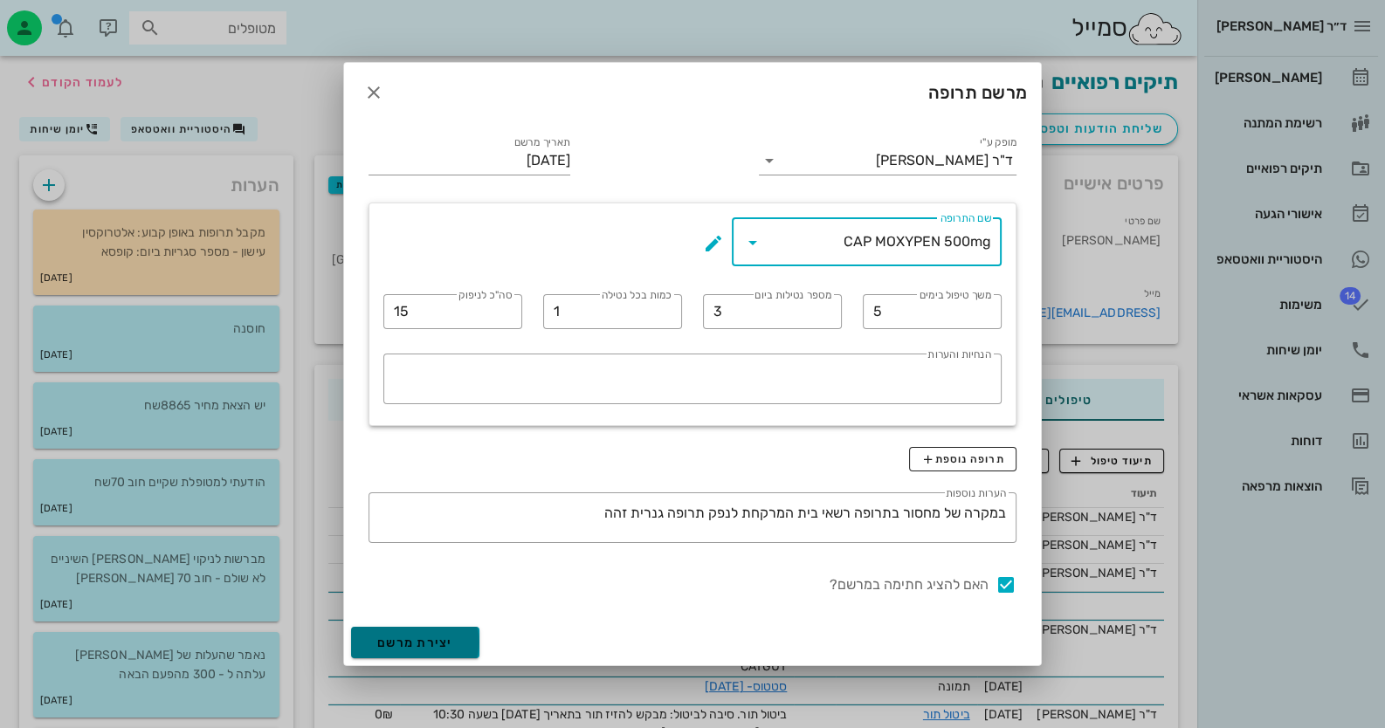
click at [412, 638] on span "יצירת מרשם" at bounding box center [415, 643] width 76 height 15
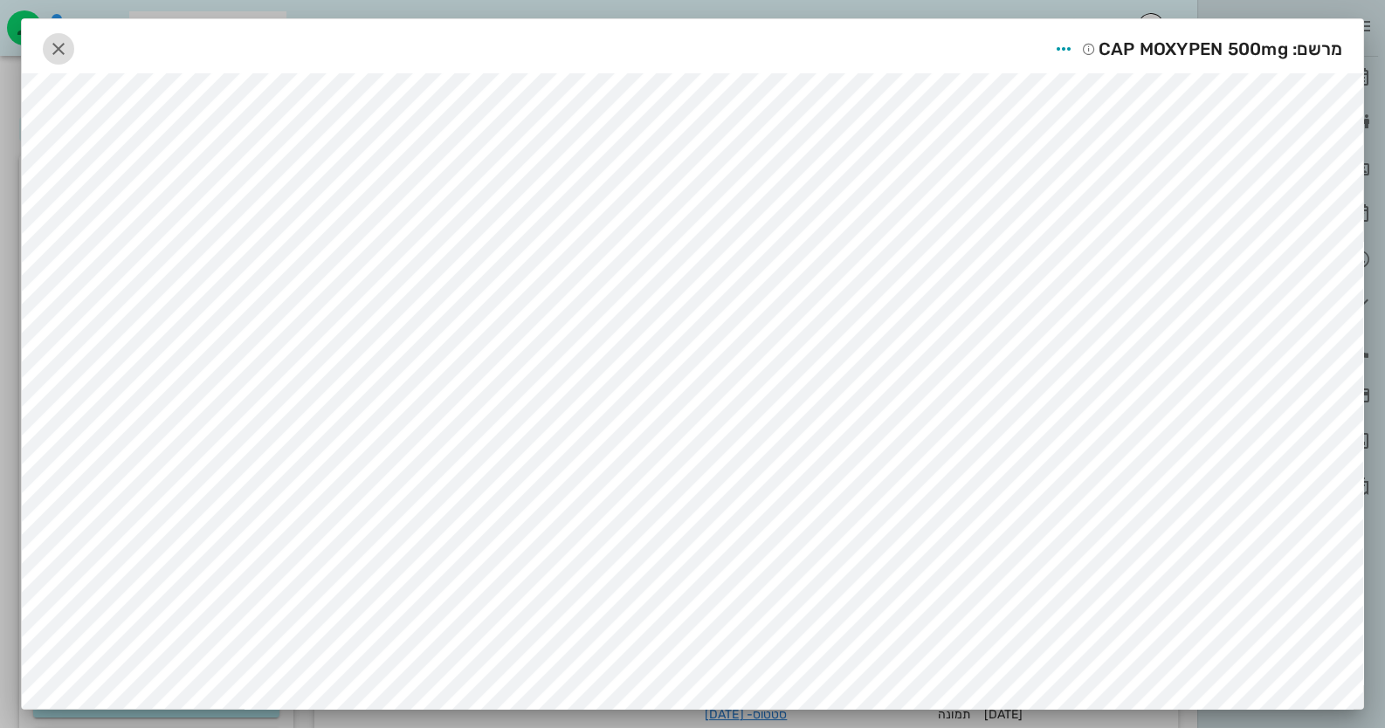
click at [64, 38] on icon "button" at bounding box center [58, 48] width 21 height 21
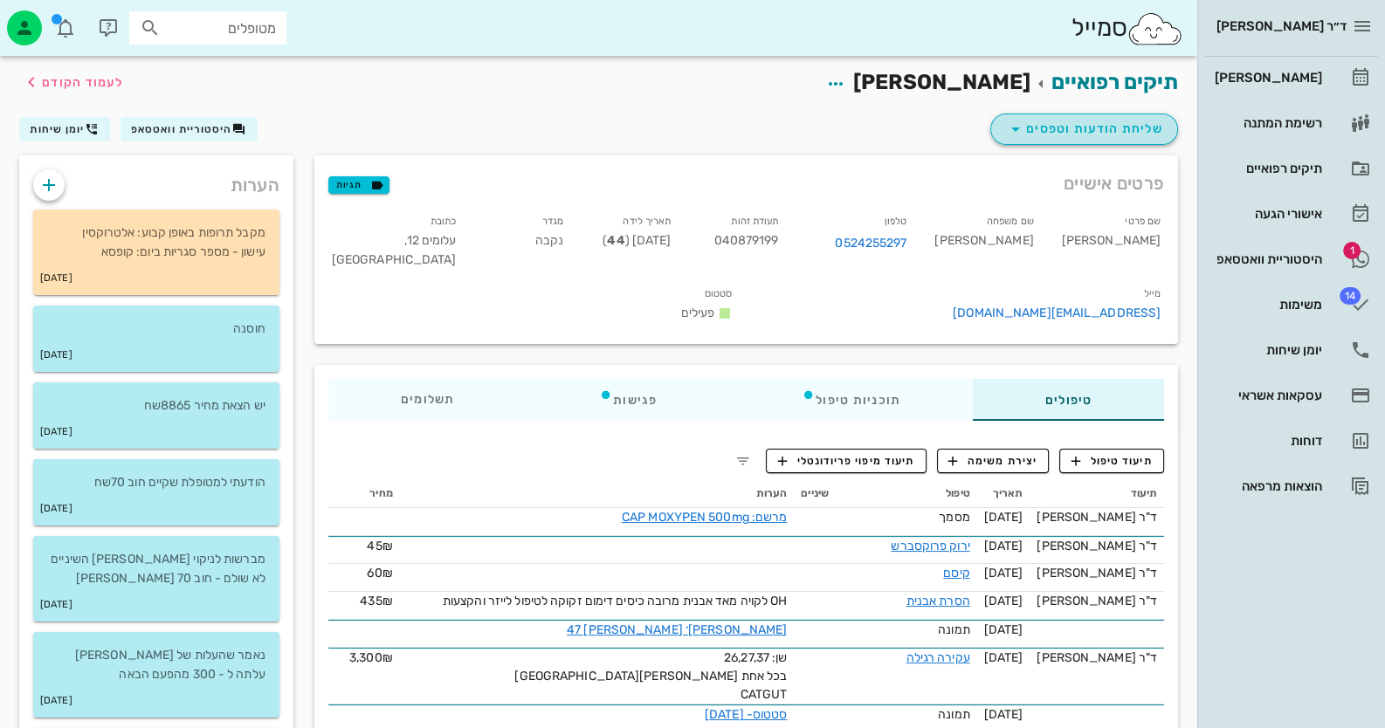
click at [1126, 121] on span "שליחת הודעות וטפסים" at bounding box center [1084, 129] width 158 height 21
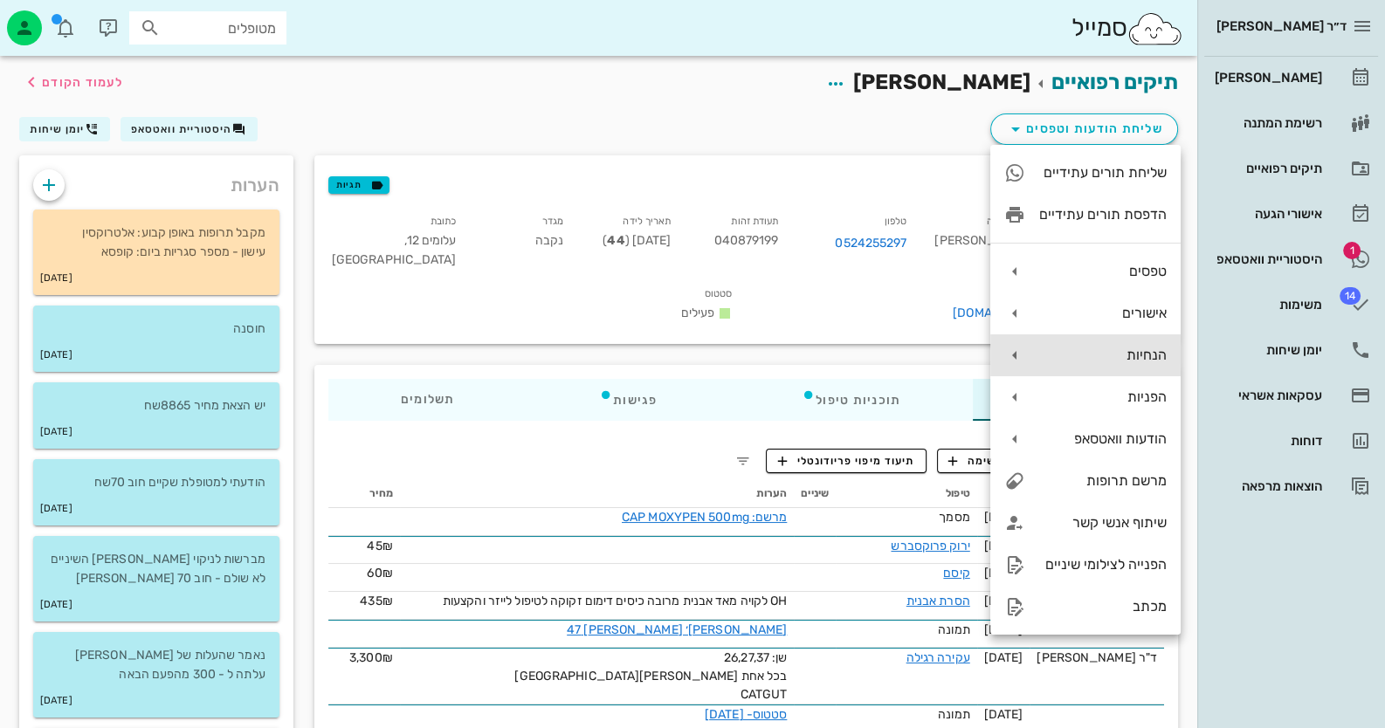
click at [1159, 361] on div "הנחיות" at bounding box center [1102, 355] width 127 height 17
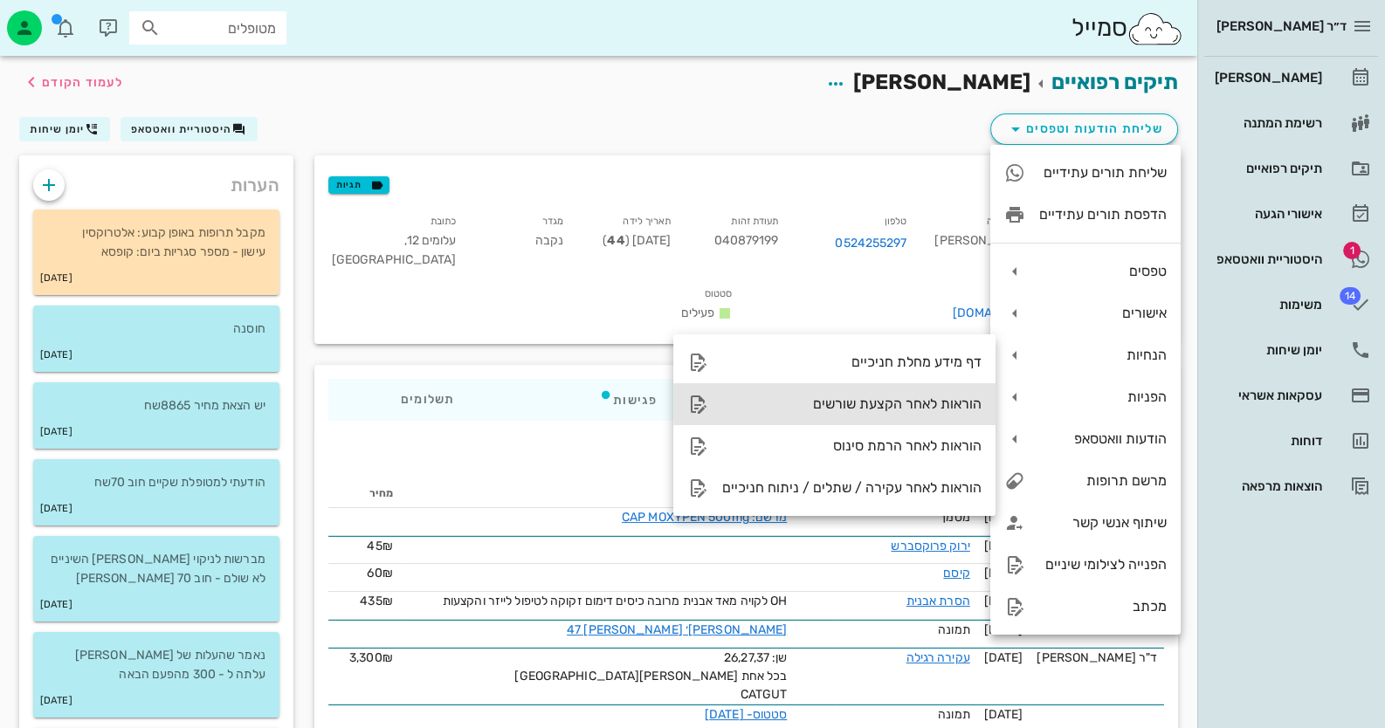
click at [919, 408] on div "הוראות לאחר הקצעת שורשים" at bounding box center [851, 404] width 259 height 17
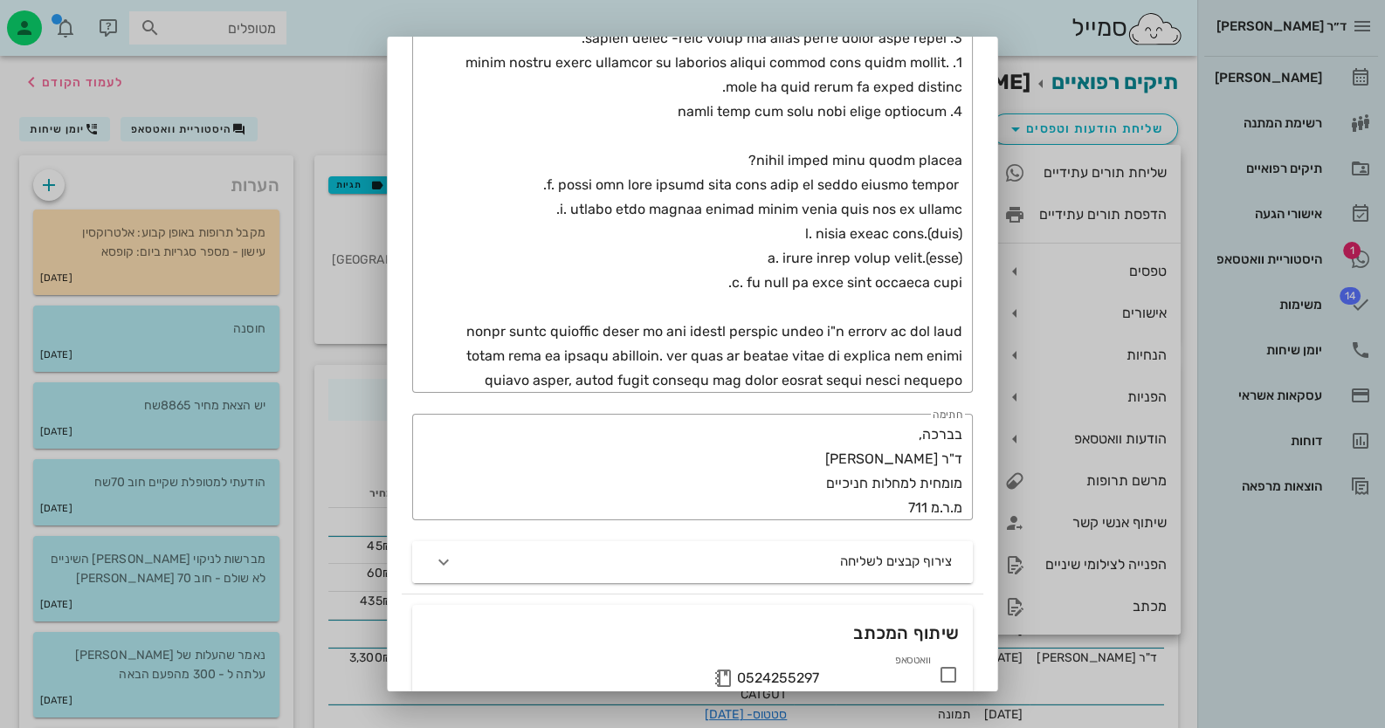
scroll to position [611, 0]
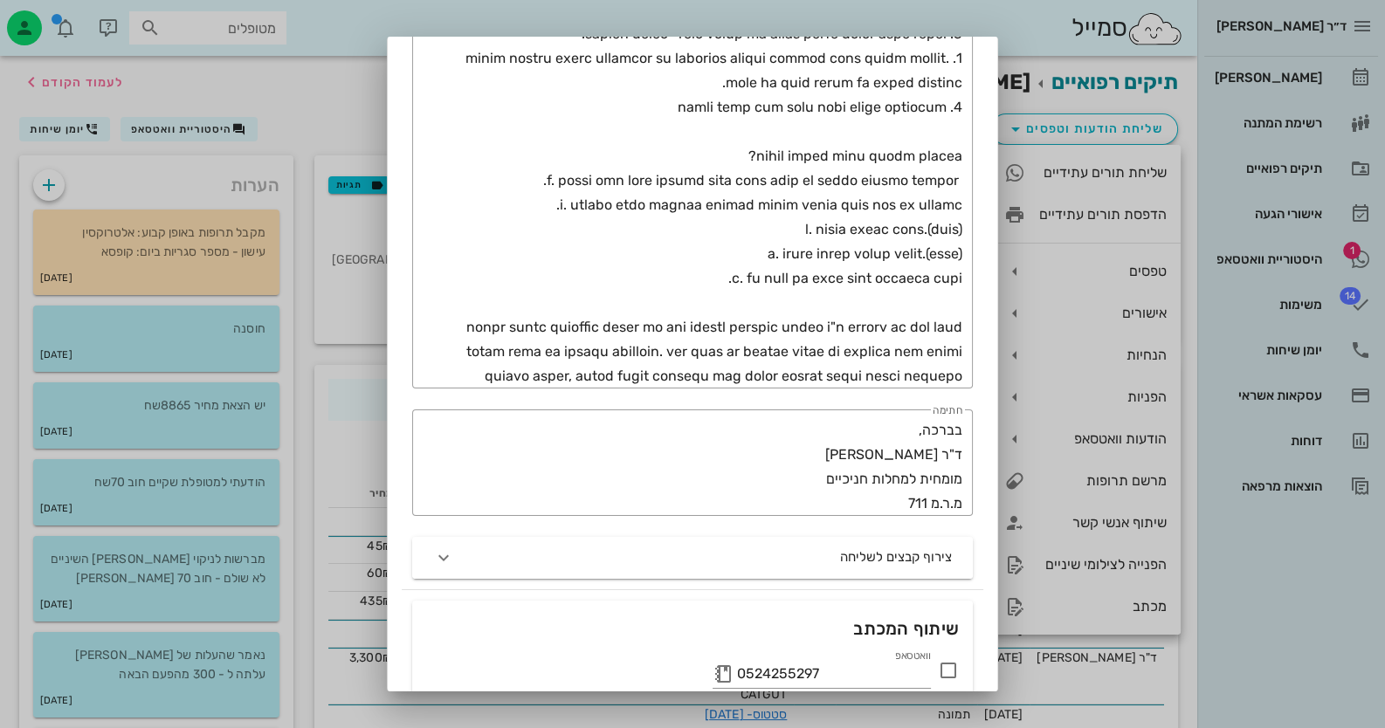
click at [954, 670] on icon at bounding box center [948, 670] width 21 height 21
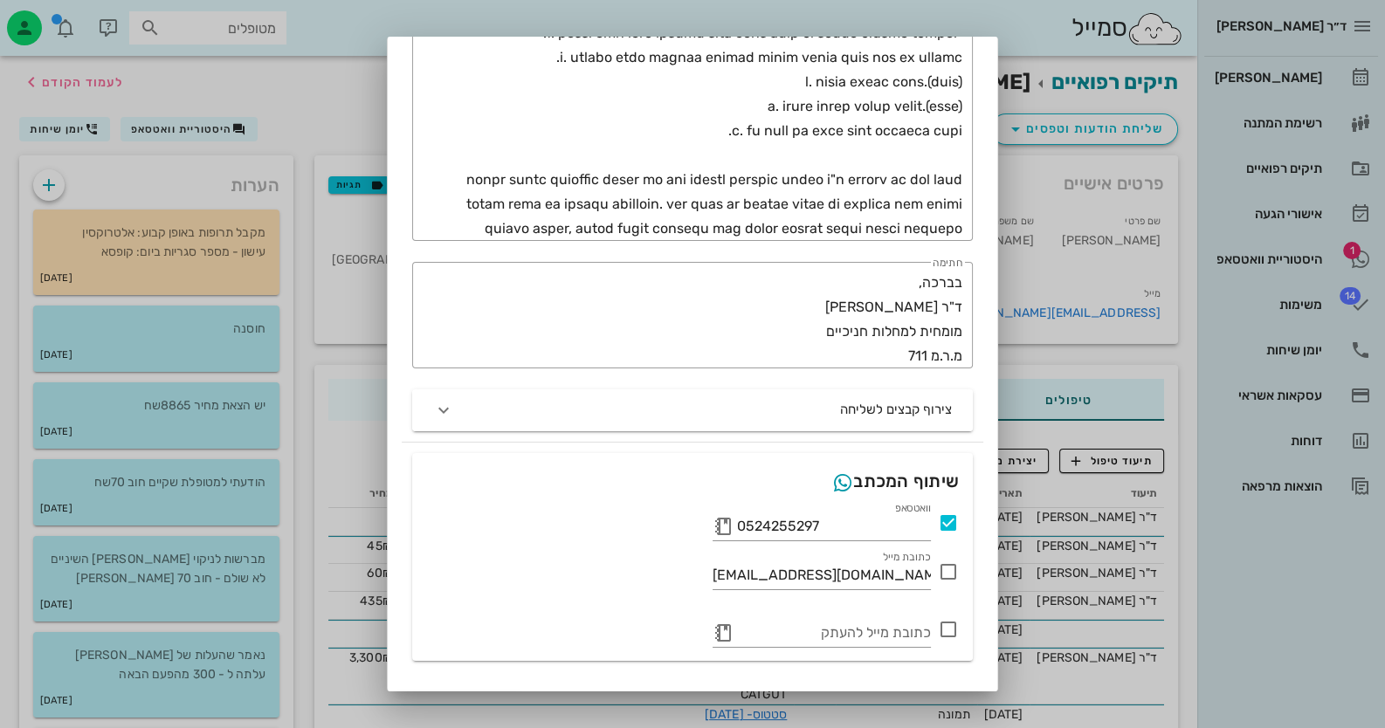
scroll to position [797, 0]
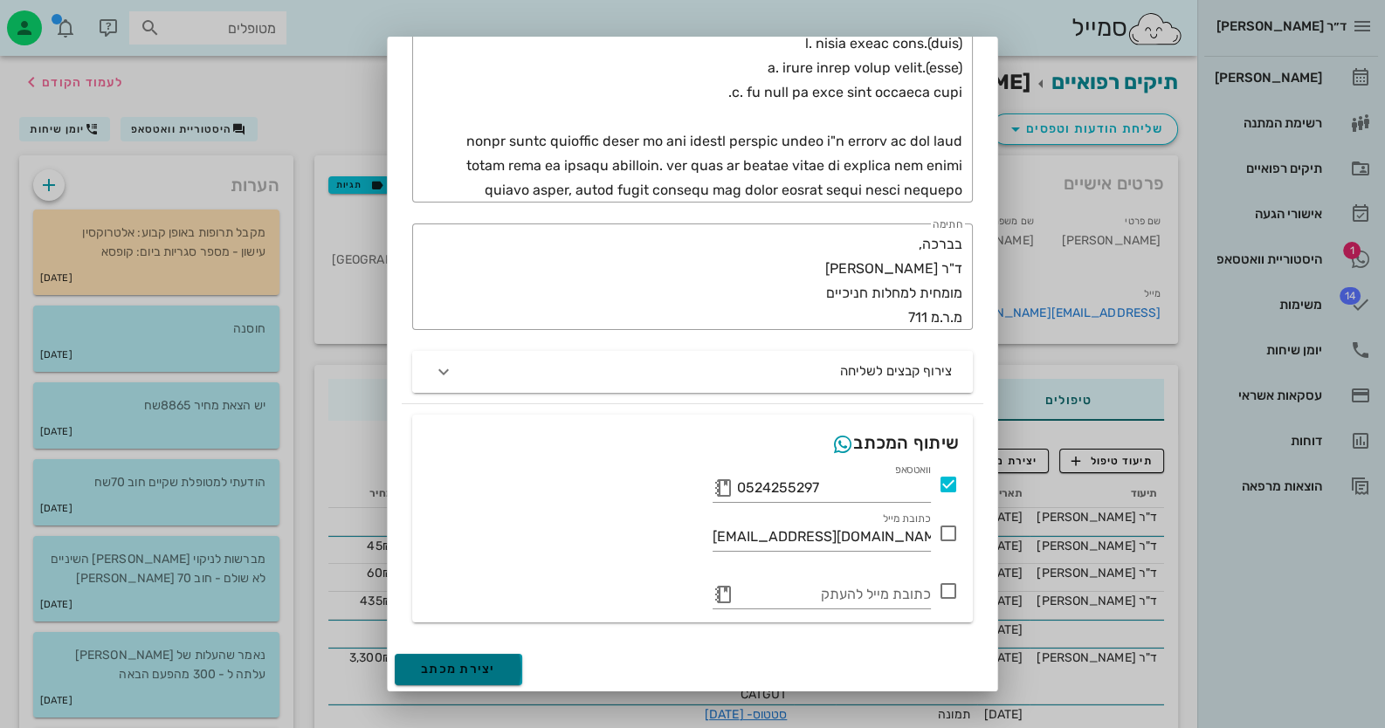
click at [479, 669] on span "יצירת מכתב" at bounding box center [458, 669] width 75 height 15
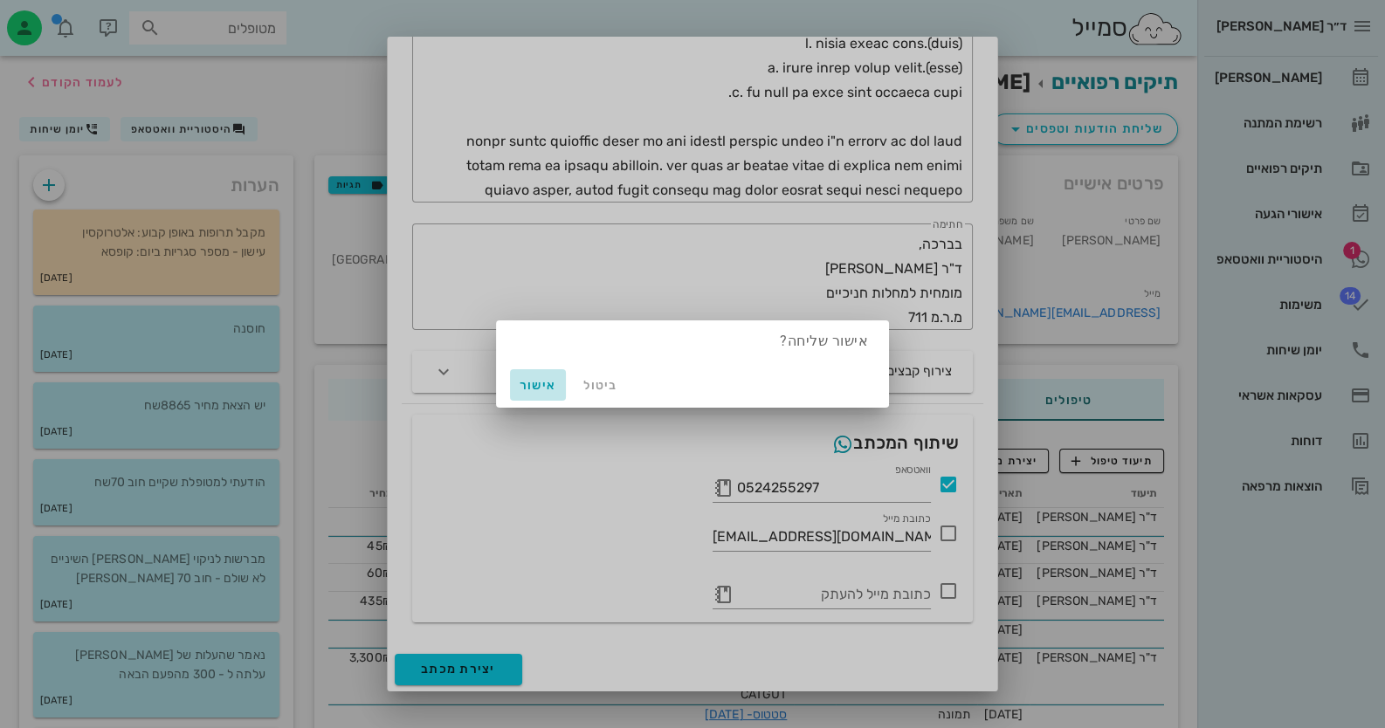
click at [534, 375] on button "אישור" at bounding box center [538, 384] width 56 height 31
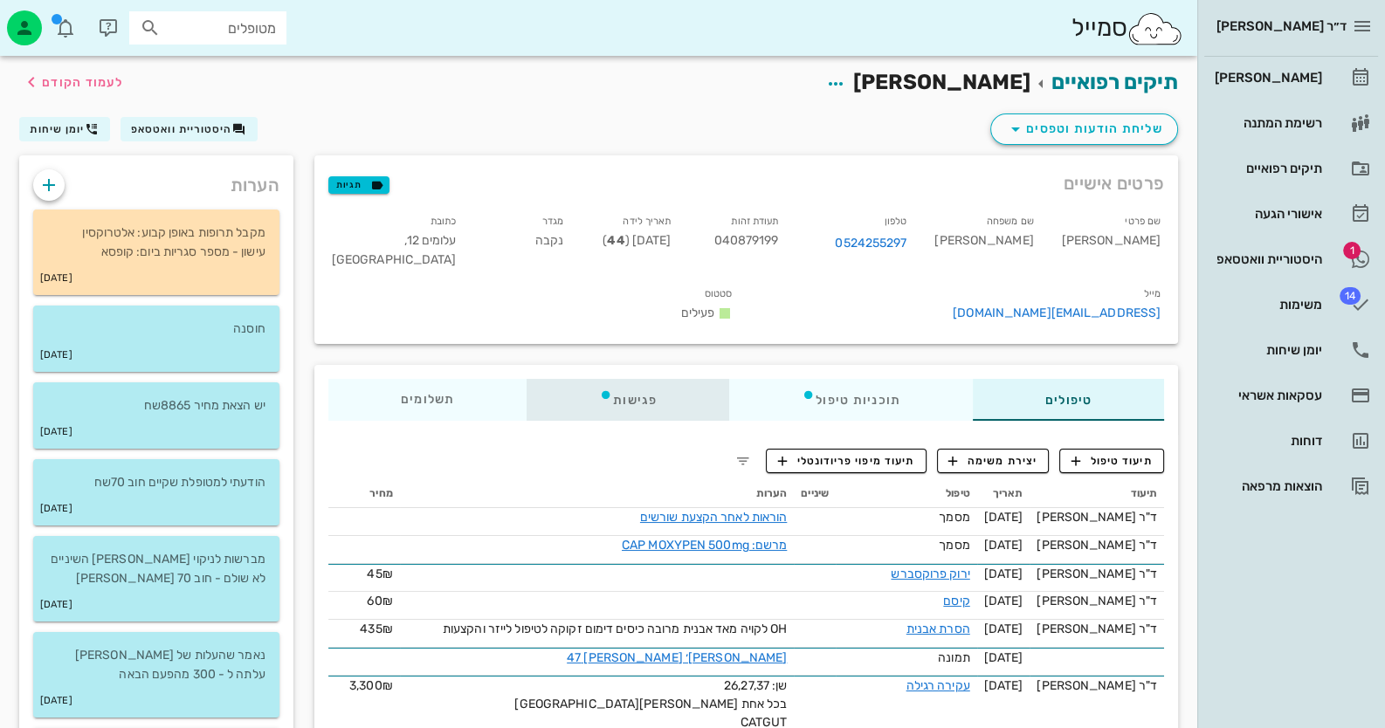
click at [623, 398] on div "פגישות" at bounding box center [628, 400] width 203 height 42
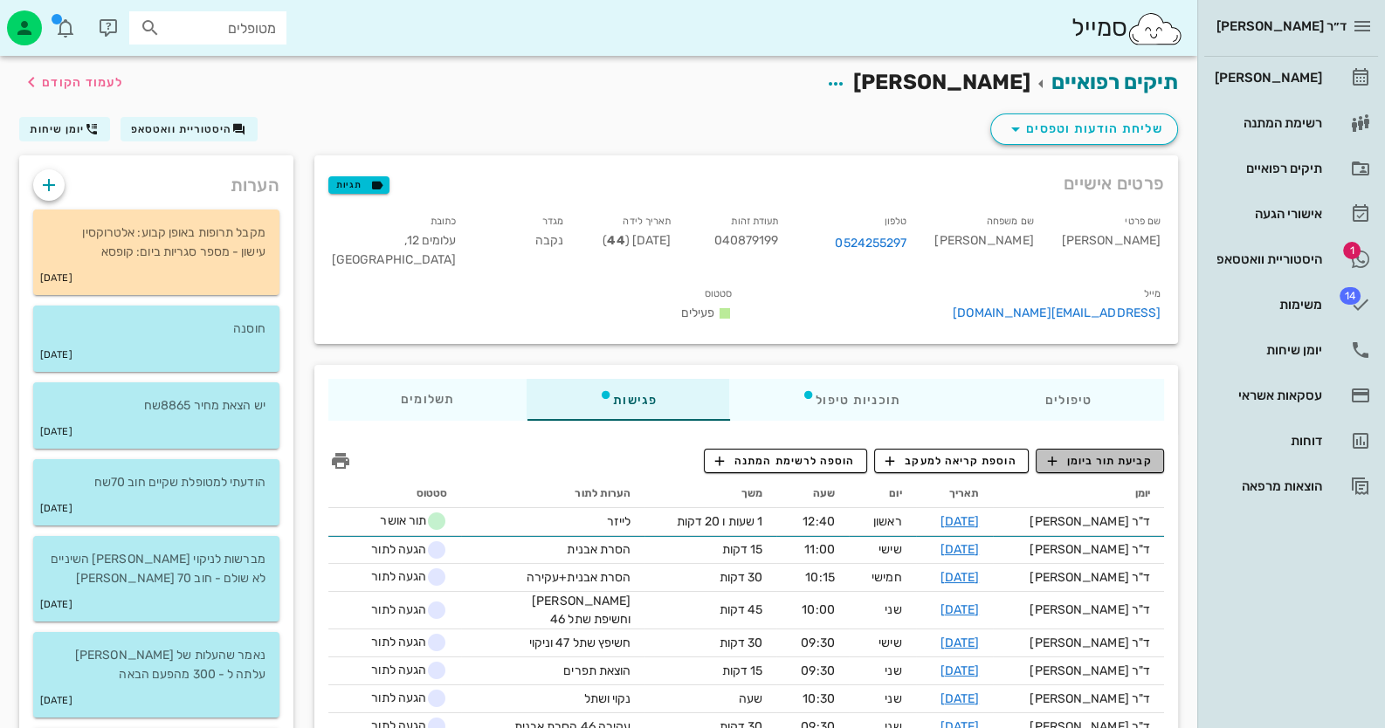
click at [1117, 463] on span "קביעת תור ביומן" at bounding box center [1099, 461] width 105 height 16
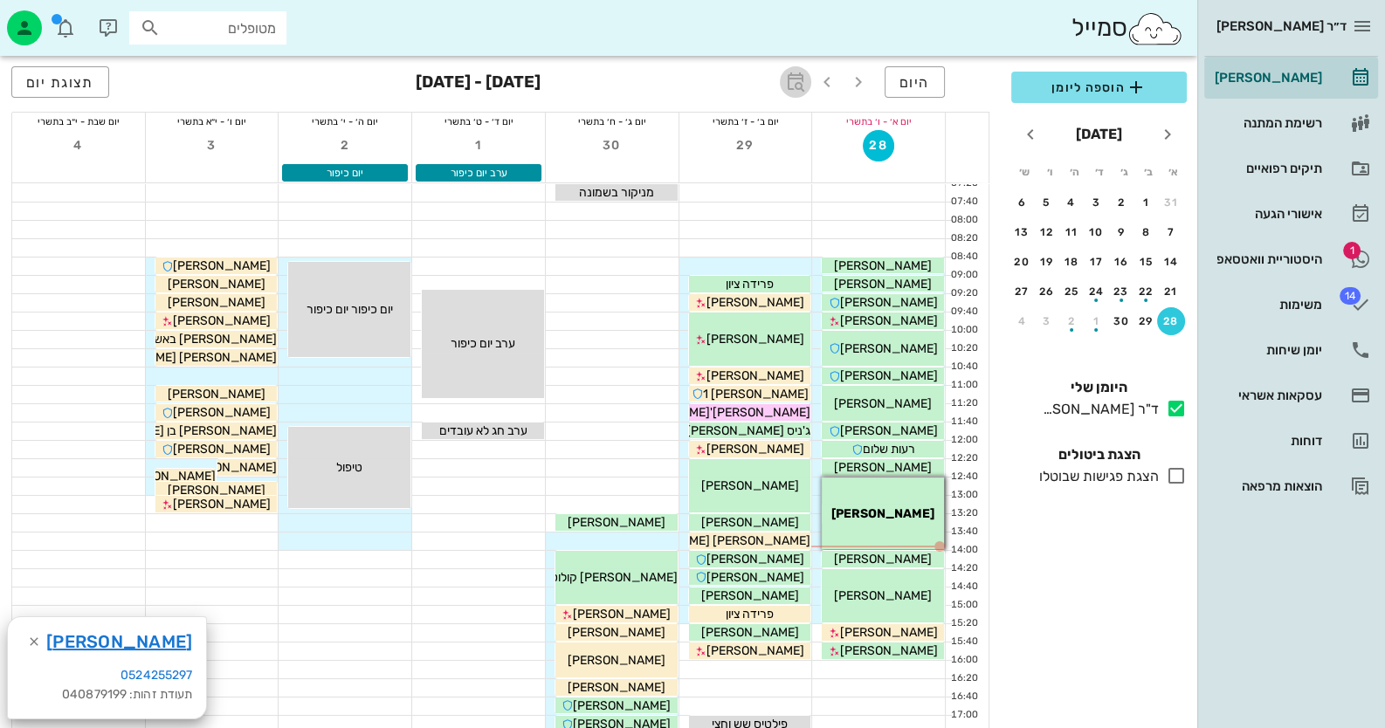
click at [795, 72] on icon "button" at bounding box center [795, 82] width 21 height 21
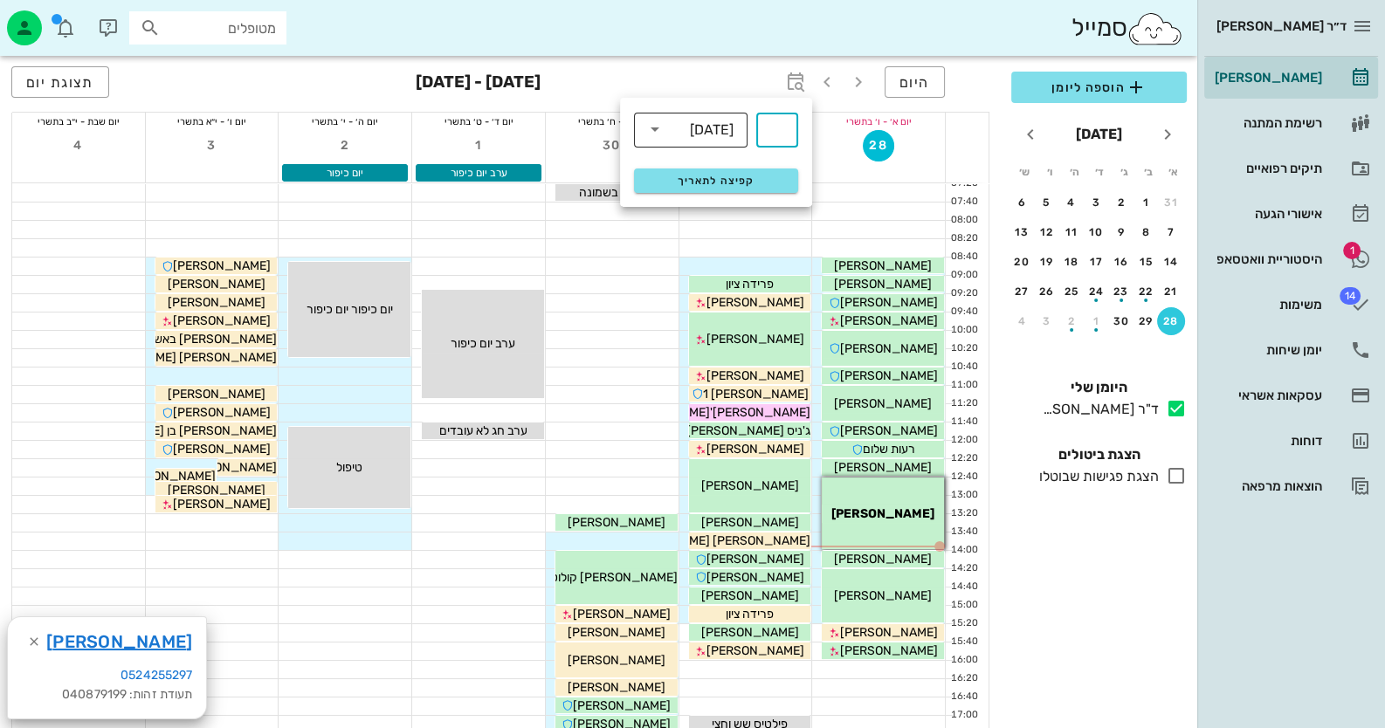
click at [695, 126] on div "[DATE]" at bounding box center [712, 130] width 44 height 16
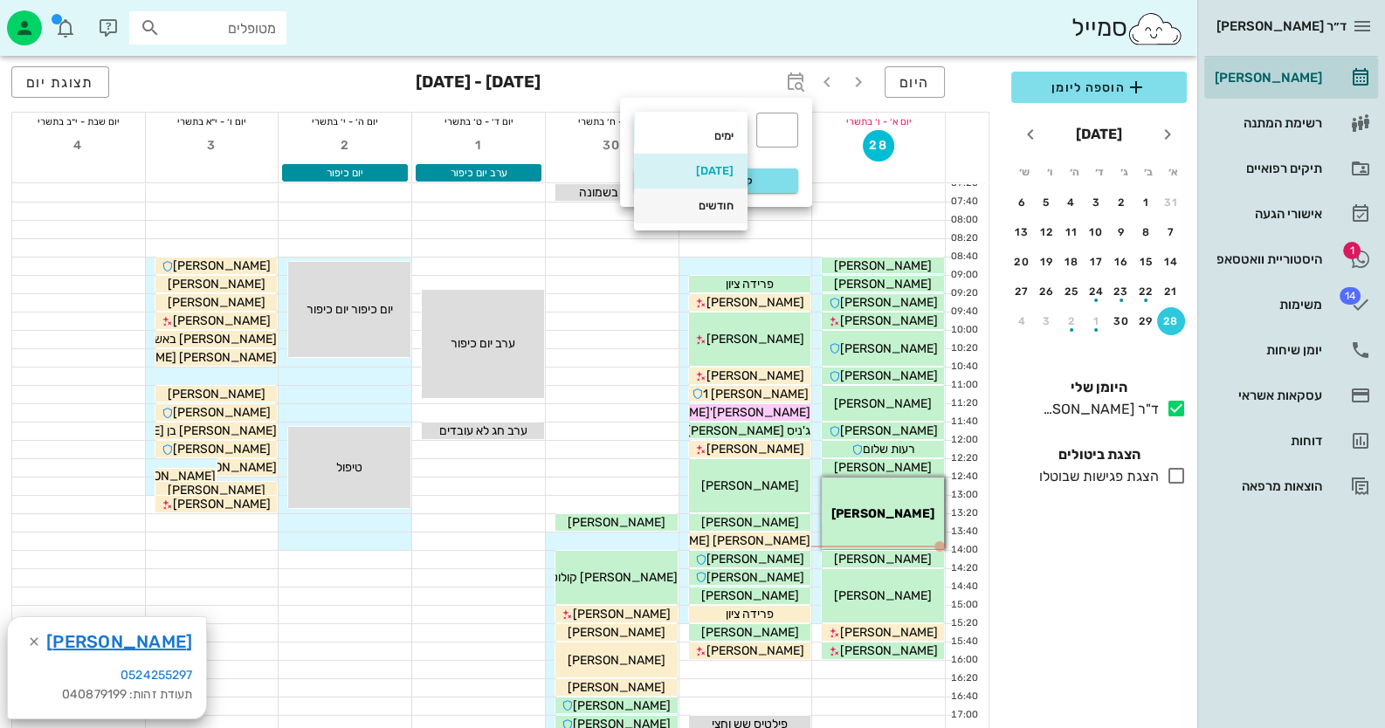
click at [704, 200] on div "חודשים" at bounding box center [691, 206] width 86 height 14
click at [801, 115] on div "​ ​ חודשים" at bounding box center [715, 129] width 185 height 57
click at [790, 123] on div "​" at bounding box center [777, 130] width 42 height 35
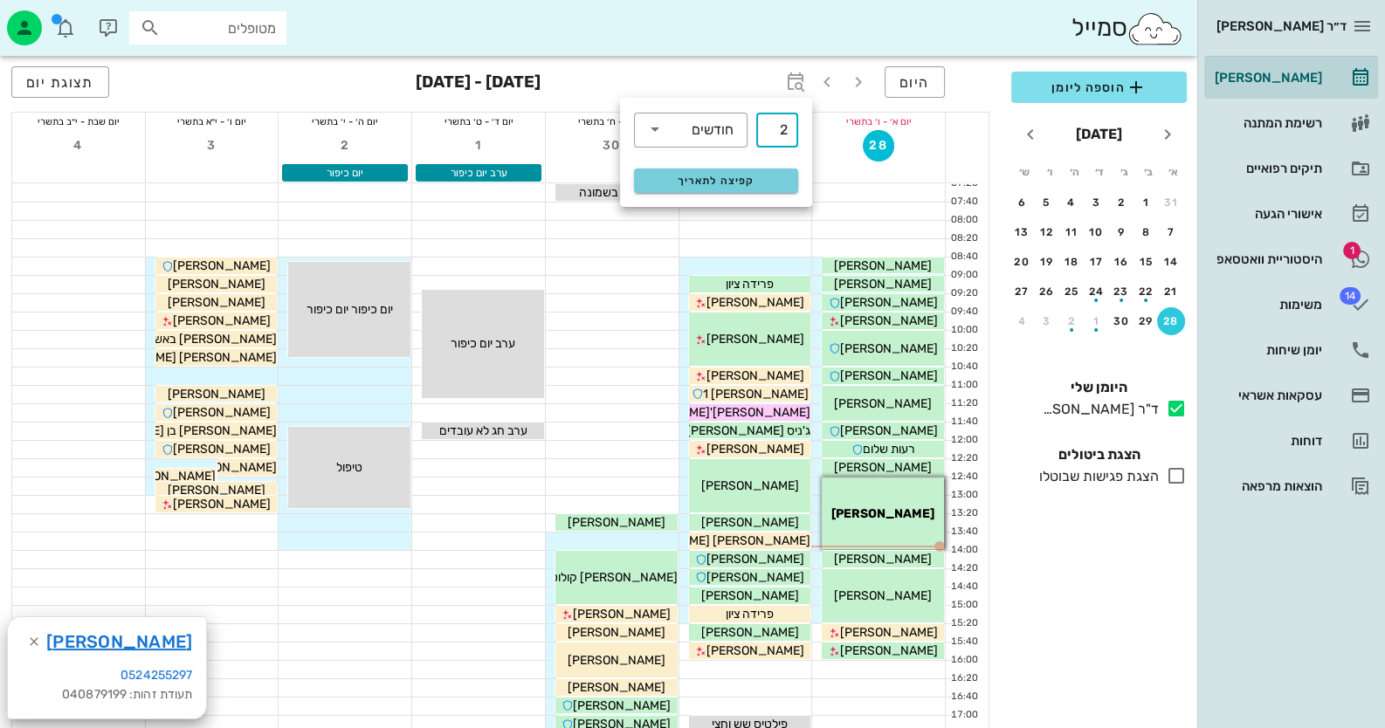
type input "2"
click at [758, 188] on button "קפיצה לתאריך" at bounding box center [716, 181] width 164 height 24
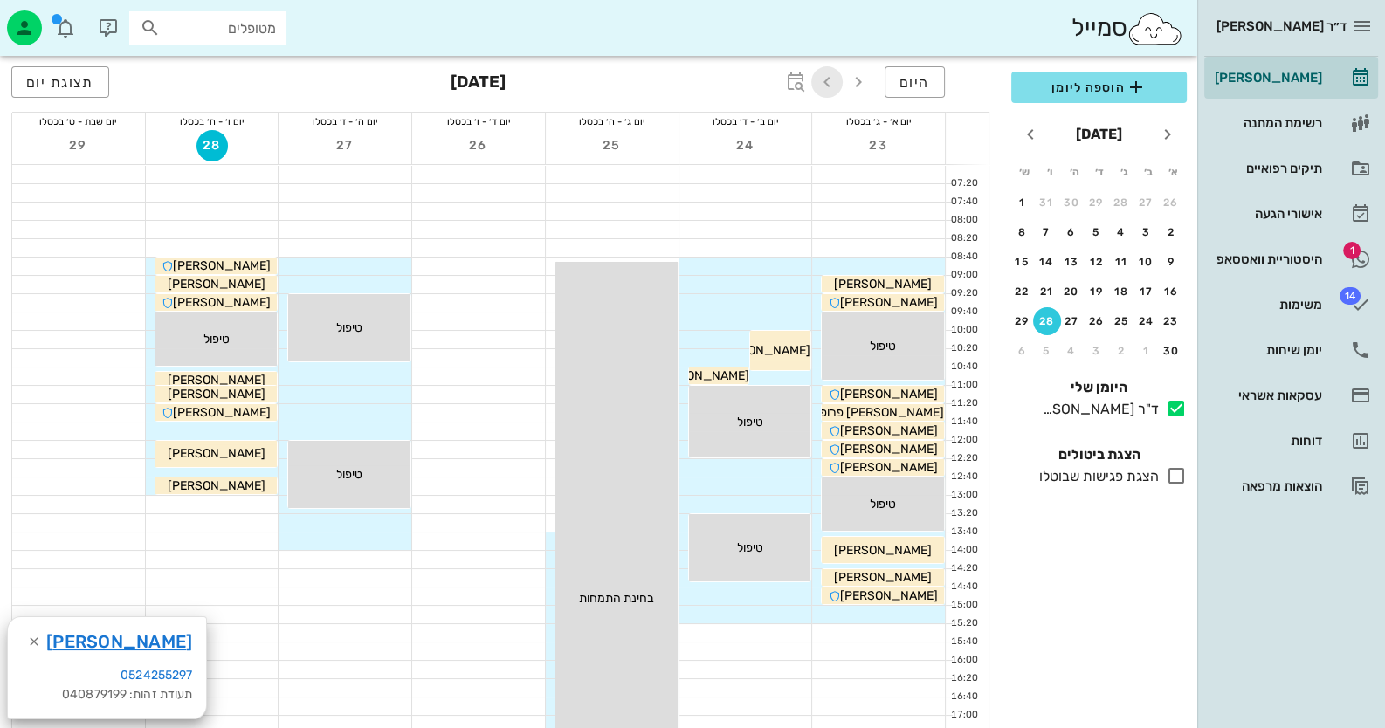
click at [832, 78] on icon "button" at bounding box center [826, 82] width 21 height 21
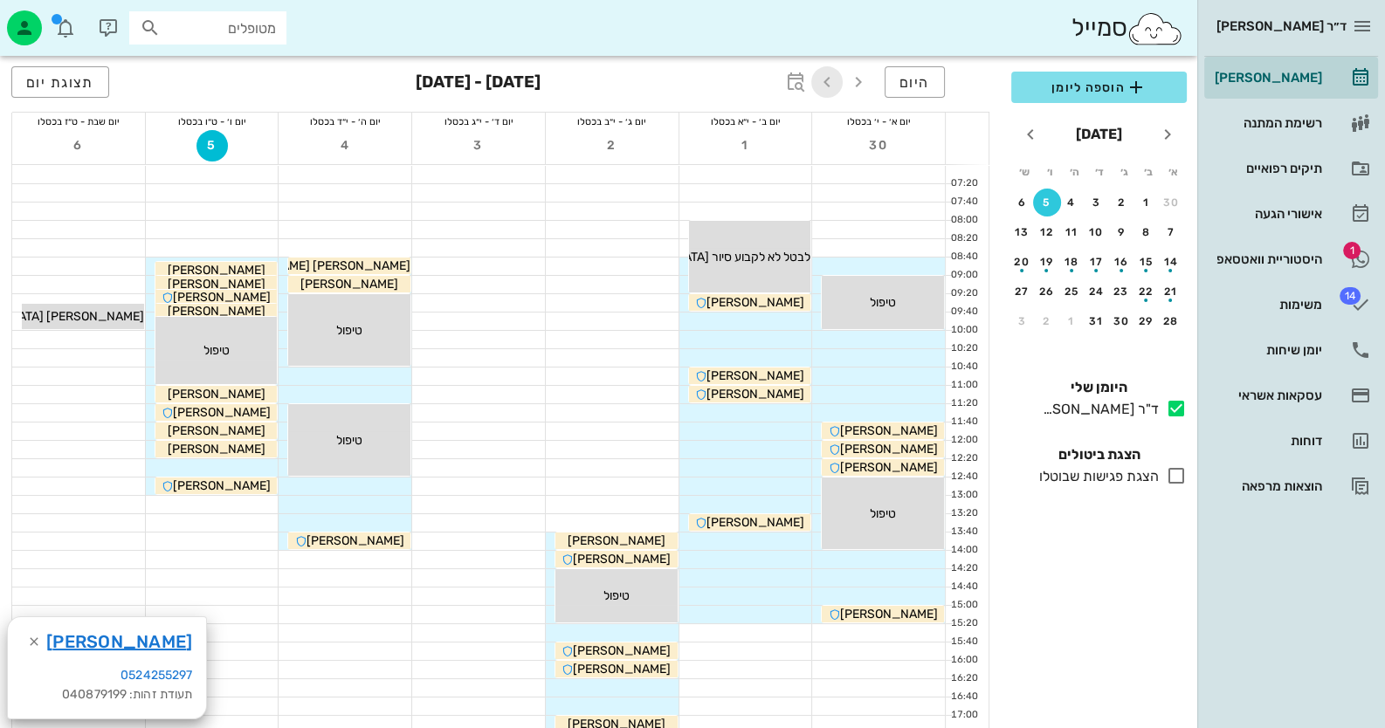
click at [832, 78] on icon "button" at bounding box center [826, 82] width 21 height 21
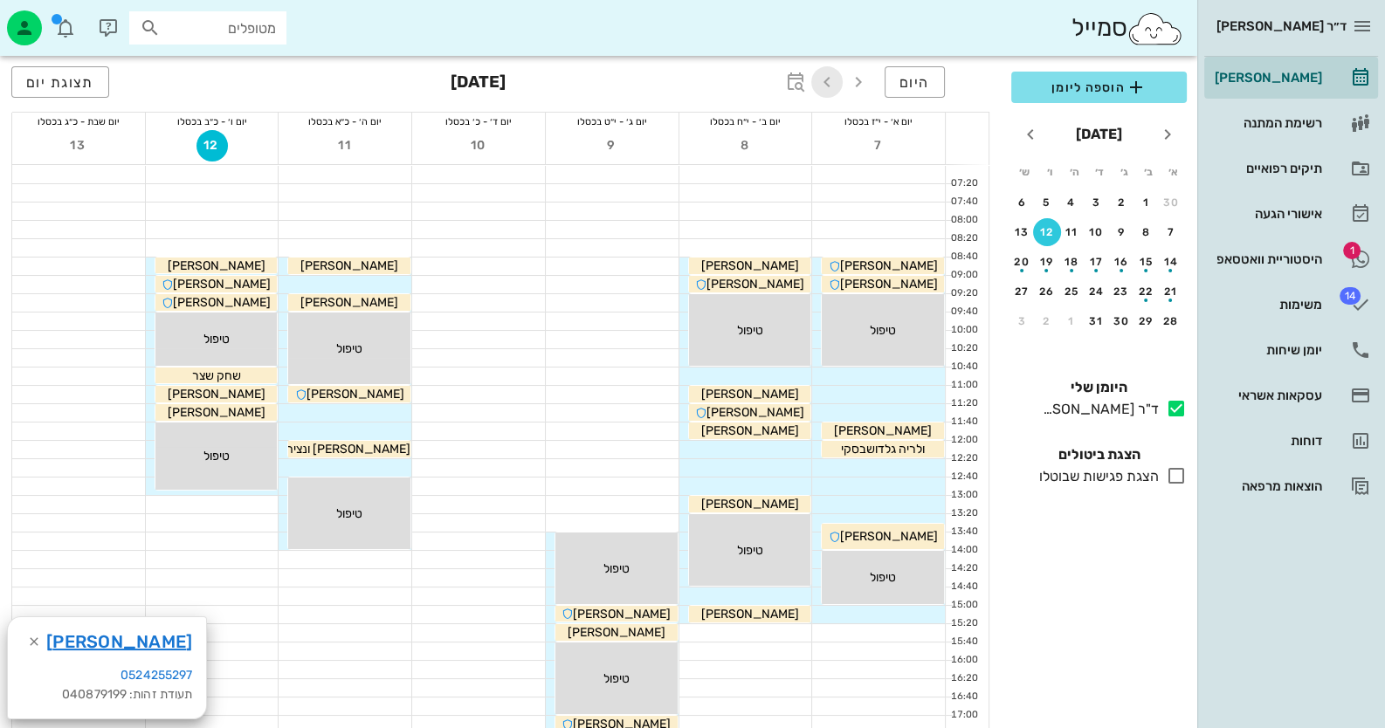
click at [832, 78] on icon "button" at bounding box center [826, 82] width 21 height 21
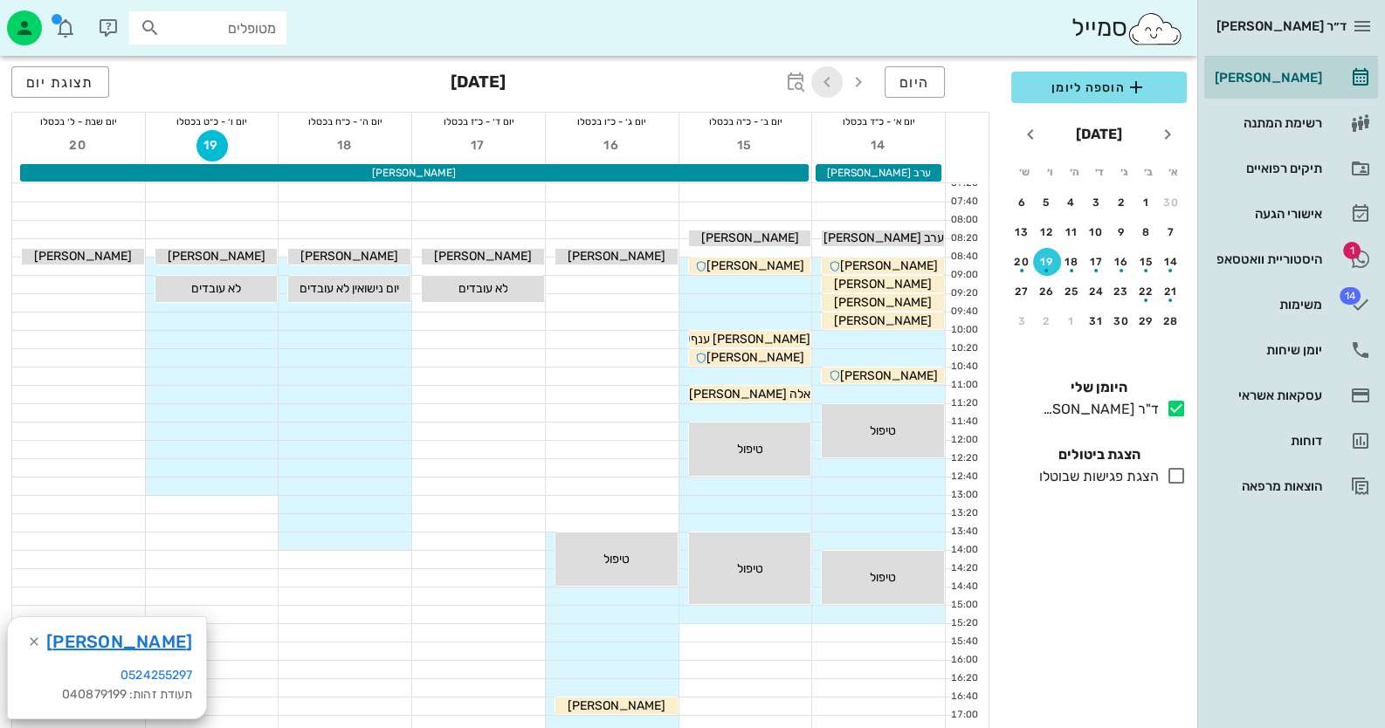
click at [832, 78] on icon "button" at bounding box center [826, 82] width 21 height 21
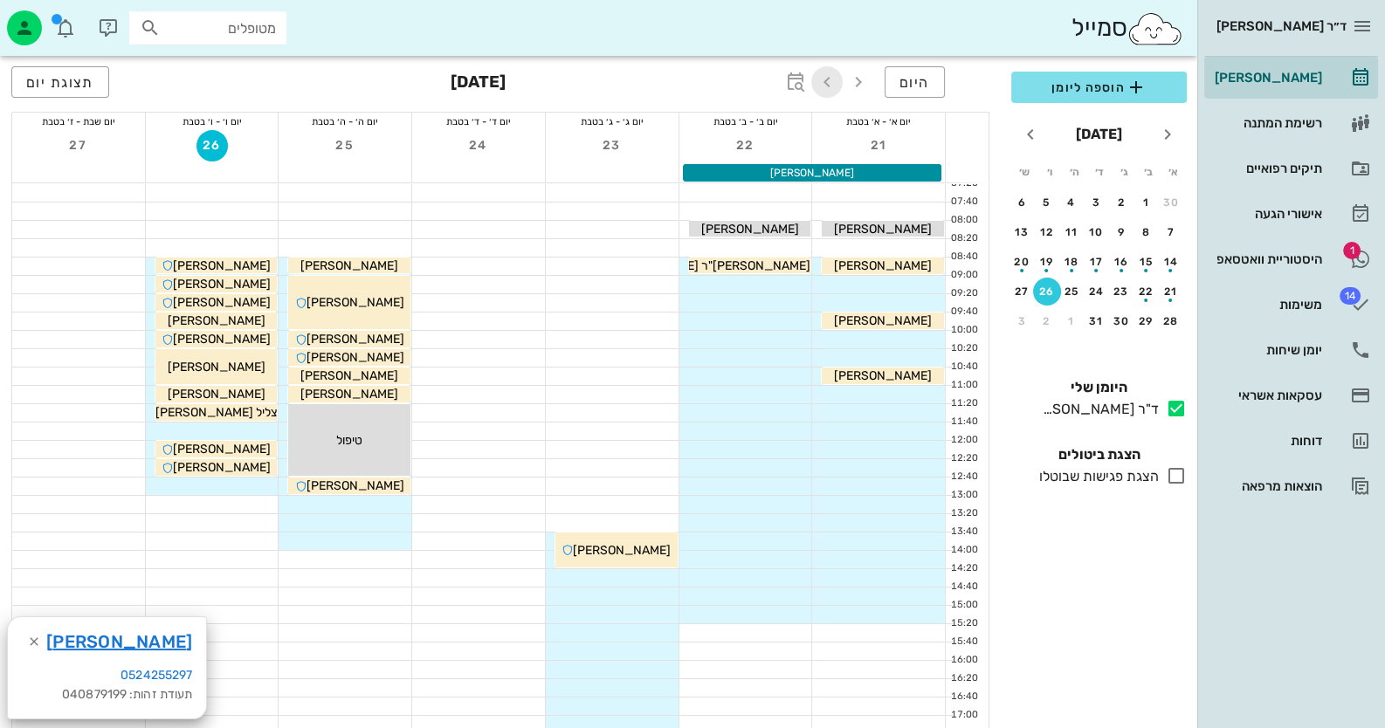
click at [832, 78] on icon "button" at bounding box center [826, 82] width 21 height 21
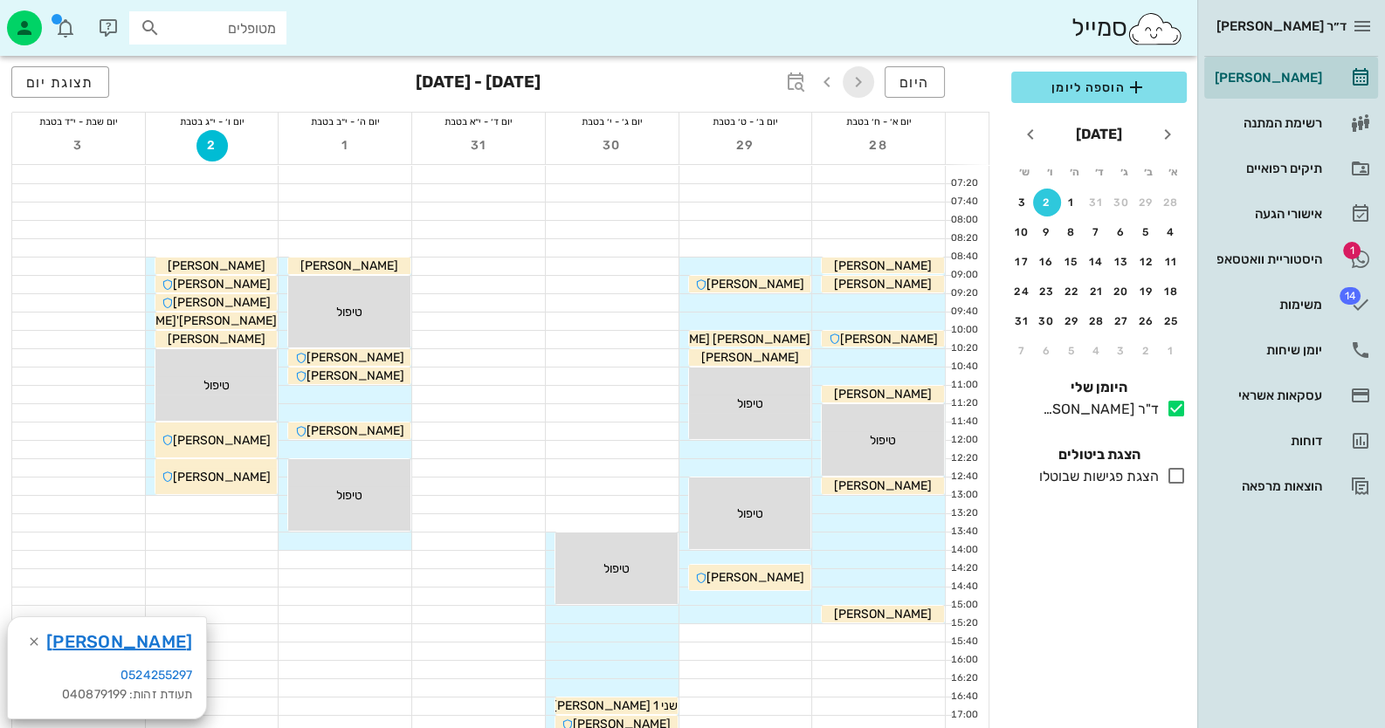
click at [865, 72] on icon "button" at bounding box center [858, 82] width 21 height 21
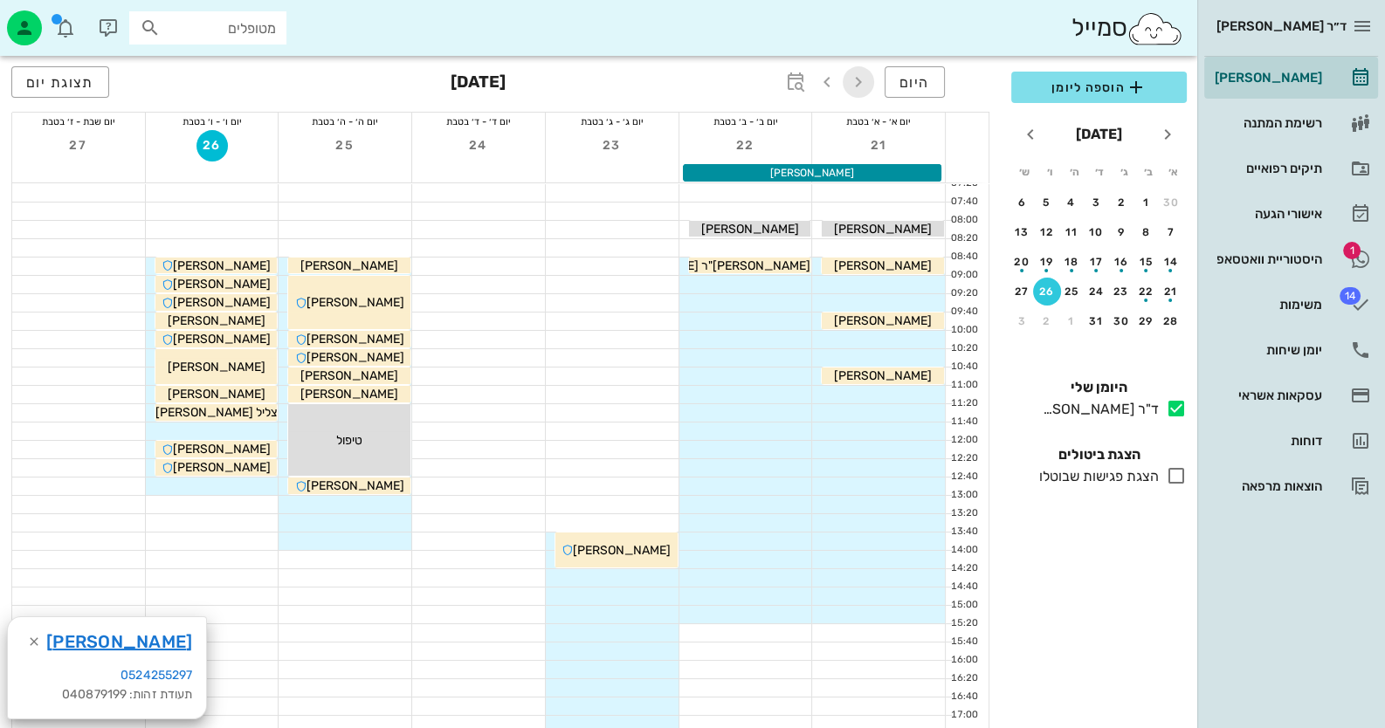
click at [865, 72] on icon "button" at bounding box center [858, 82] width 21 height 21
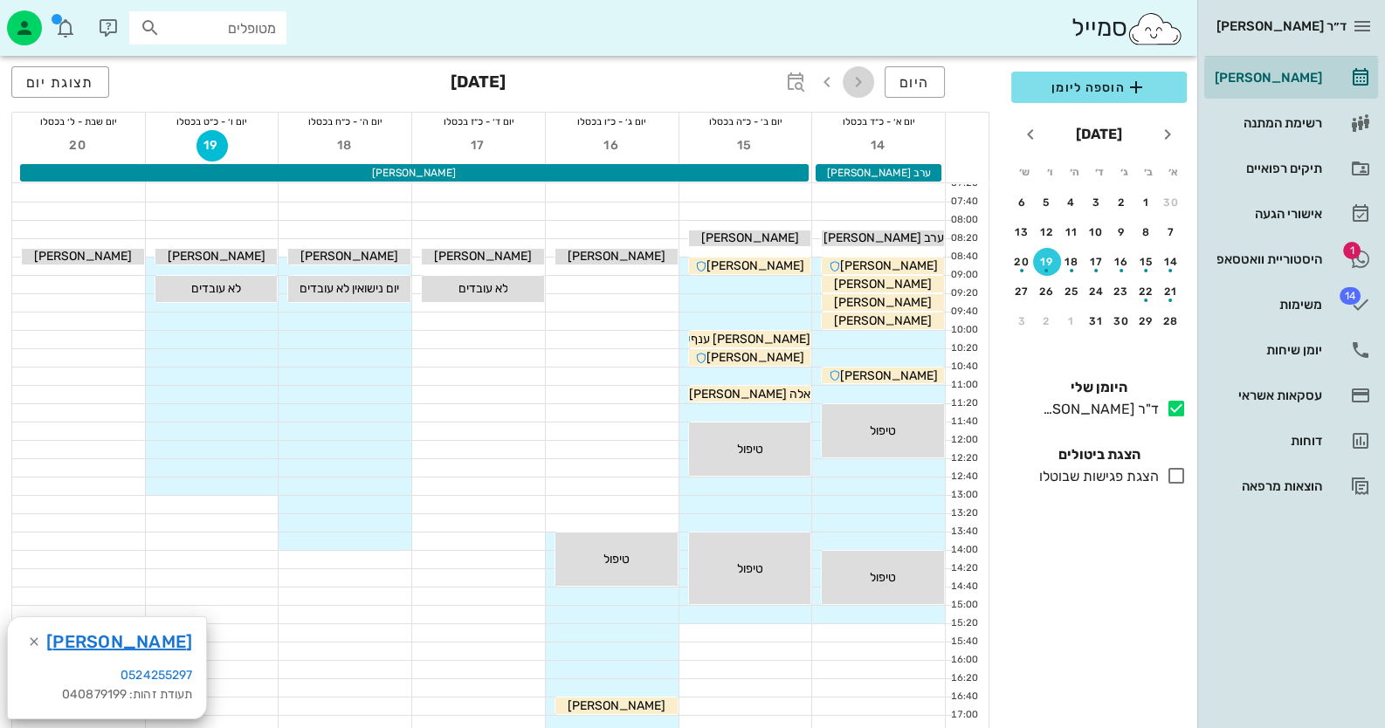
click at [865, 72] on icon "button" at bounding box center [858, 82] width 21 height 21
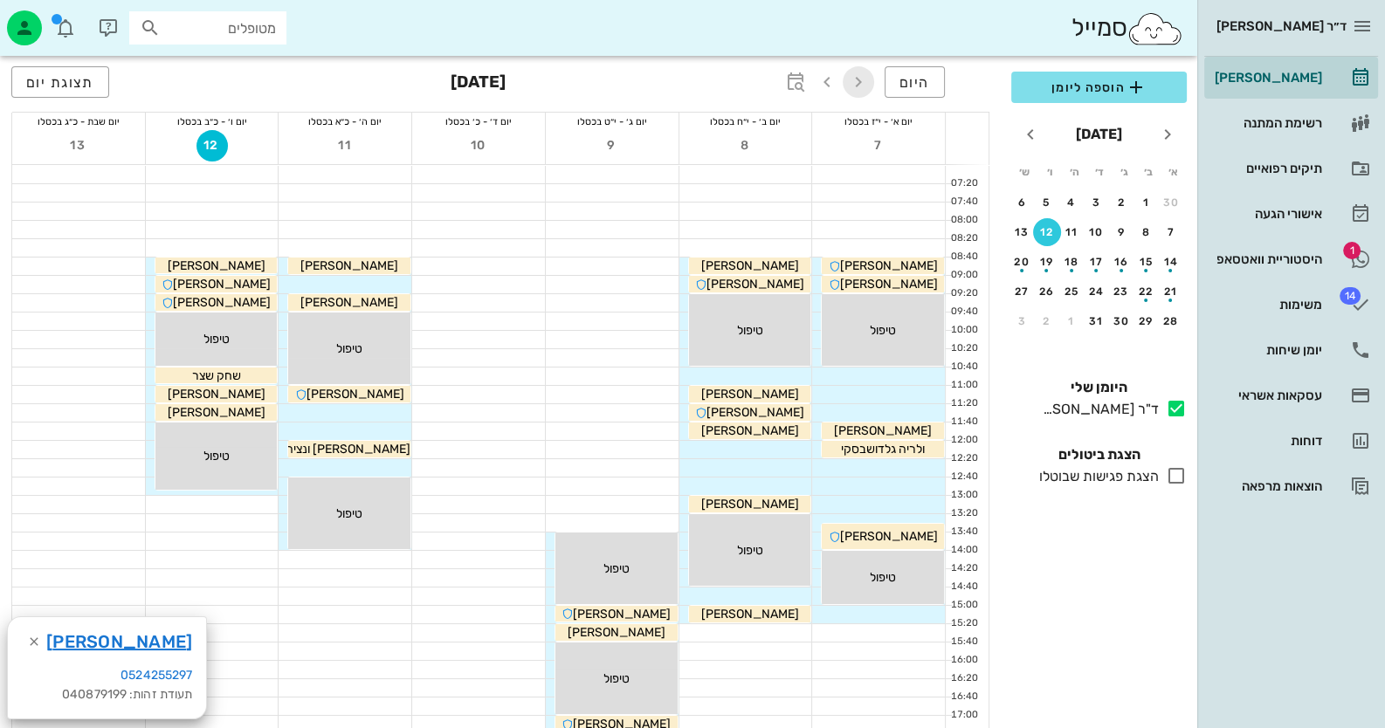
click at [865, 72] on icon "button" at bounding box center [858, 82] width 21 height 21
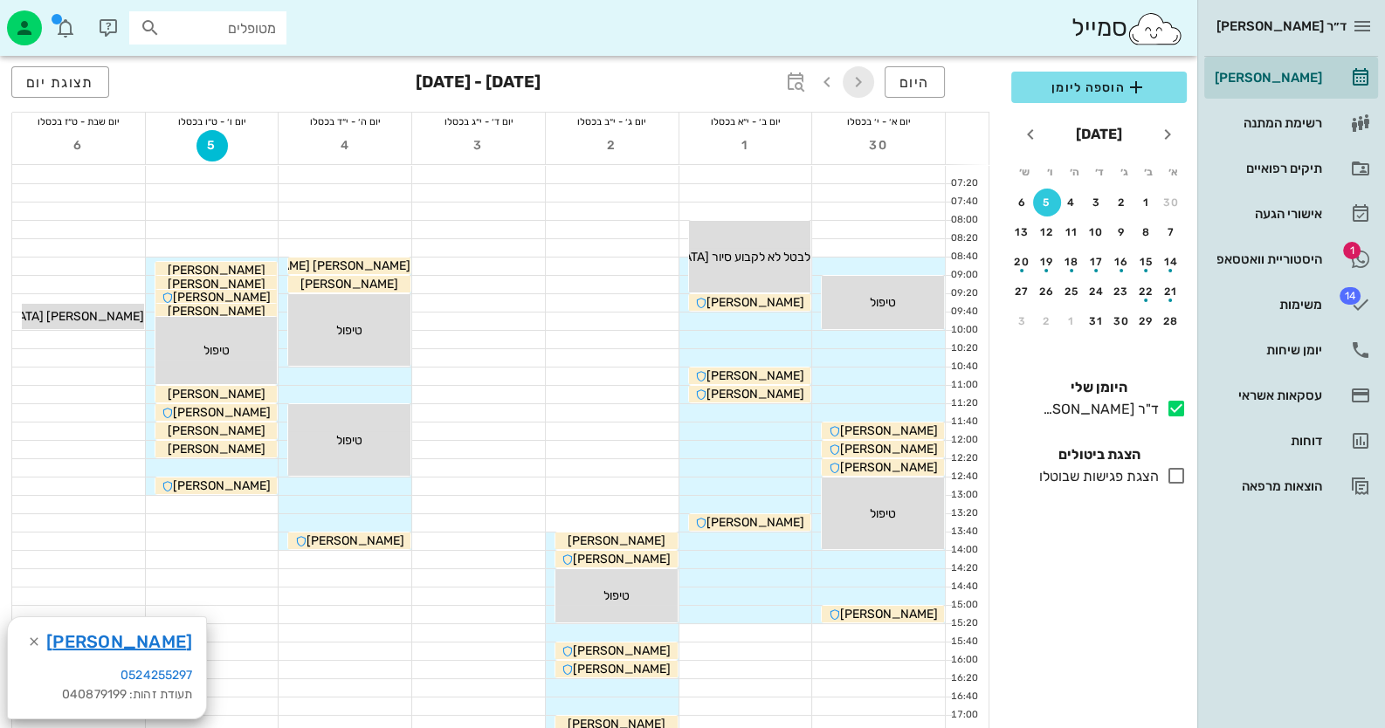
click at [865, 72] on icon "button" at bounding box center [858, 82] width 21 height 21
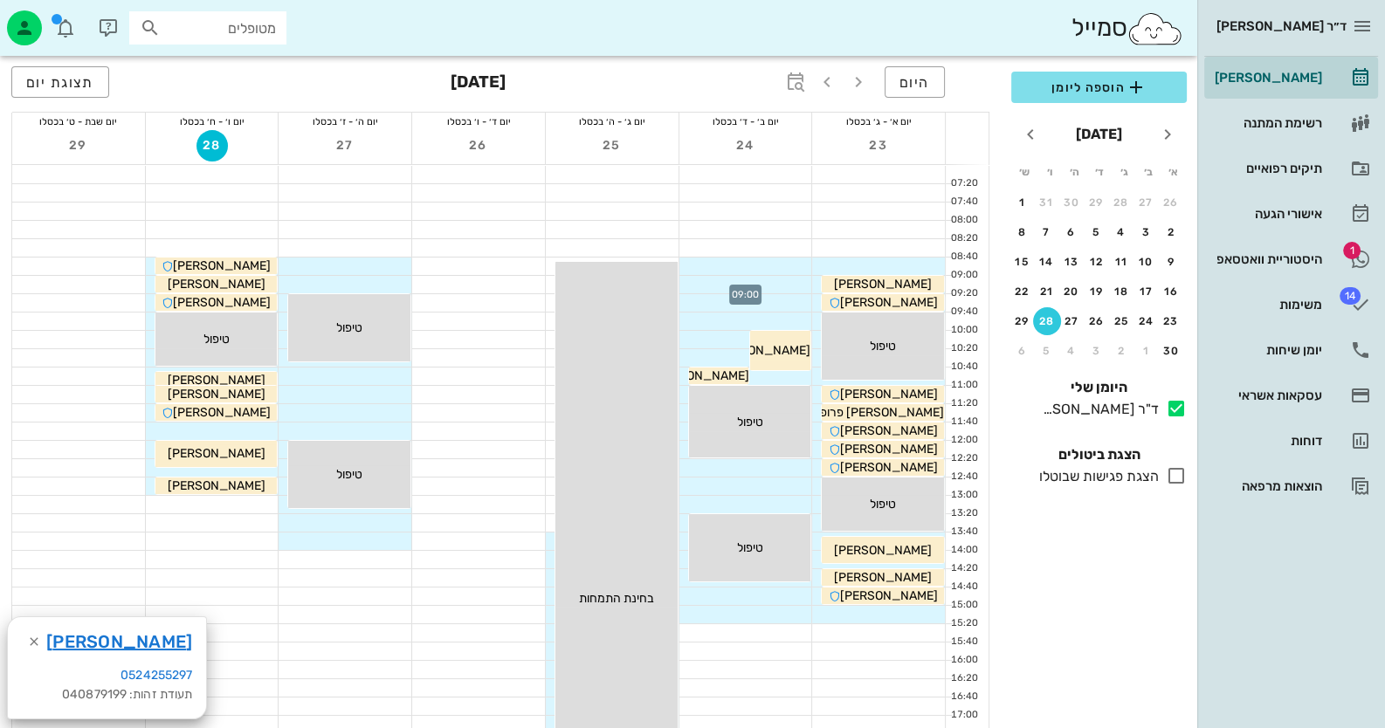
click at [781, 287] on div at bounding box center [745, 284] width 133 height 17
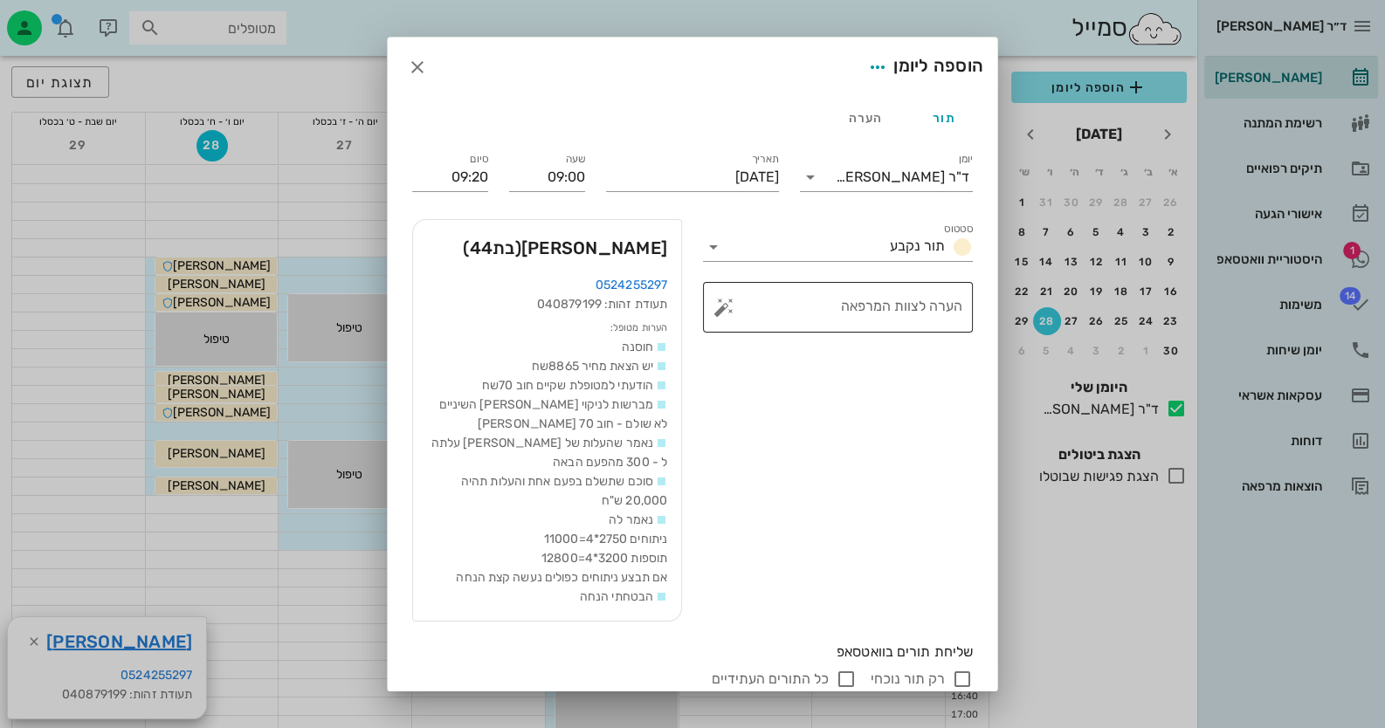
click at [728, 304] on button "button" at bounding box center [723, 307] width 21 height 21
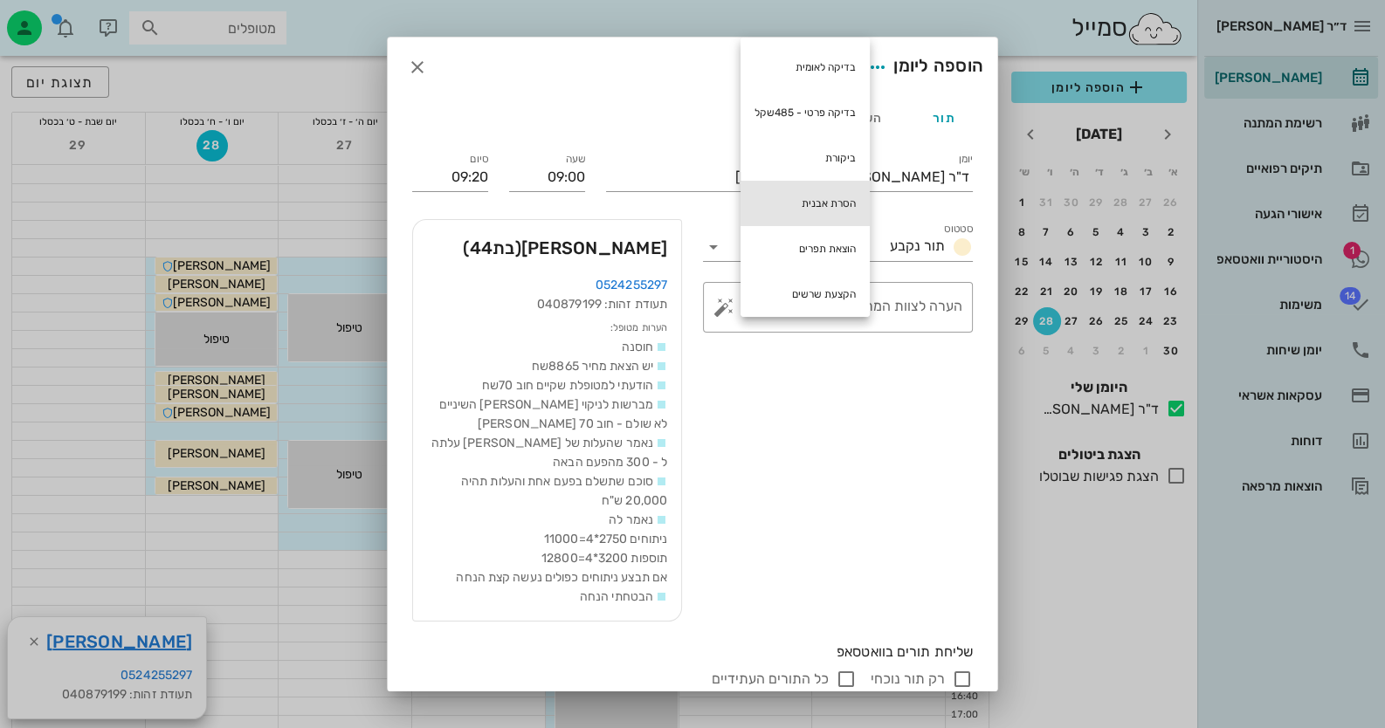
click at [816, 200] on div "הסרת אבנית" at bounding box center [804, 203] width 129 height 45
type textarea "הסרת אבנית"
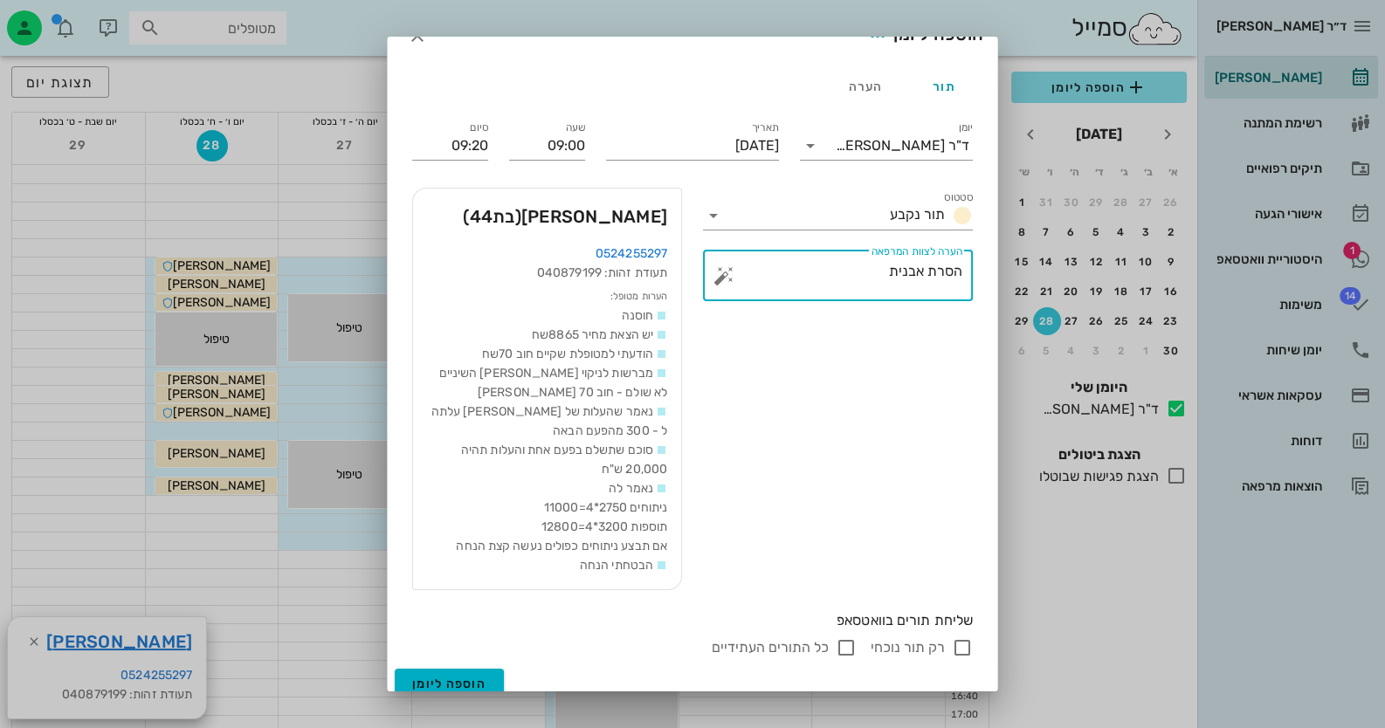
scroll to position [46, 0]
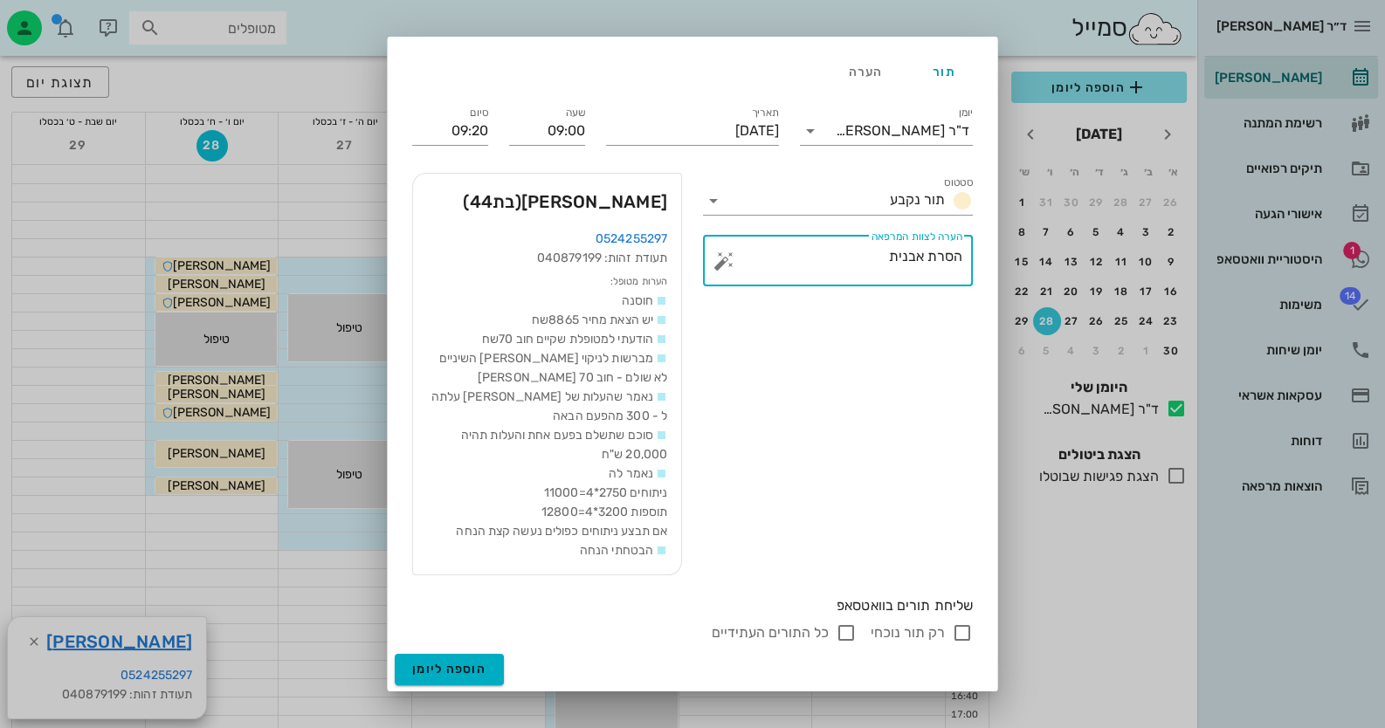
click at [966, 625] on input "רק תור נוכחי" at bounding box center [962, 633] width 21 height 21
checkbox input "false"
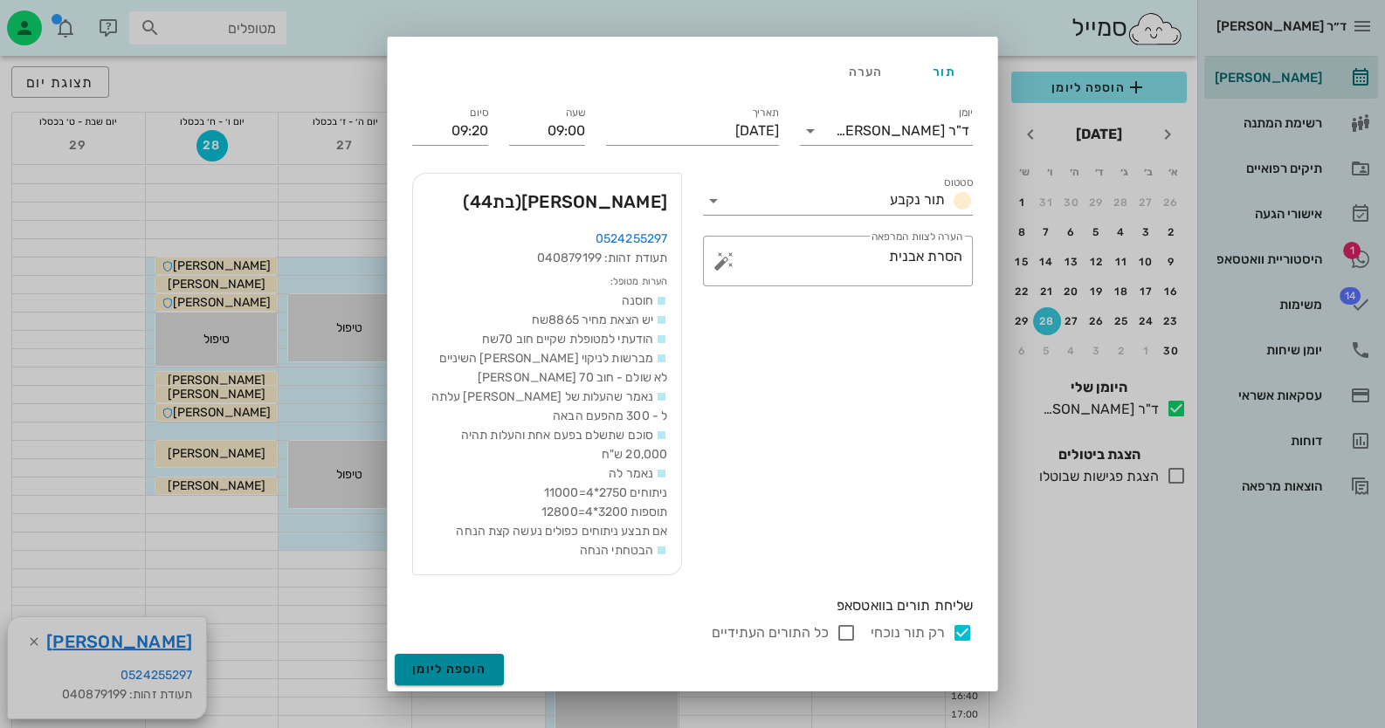
drag, startPoint x: 451, startPoint y: 665, endPoint x: 463, endPoint y: 658, distance: 14.1
click at [453, 665] on span "הוספה ליומן" at bounding box center [449, 669] width 74 height 15
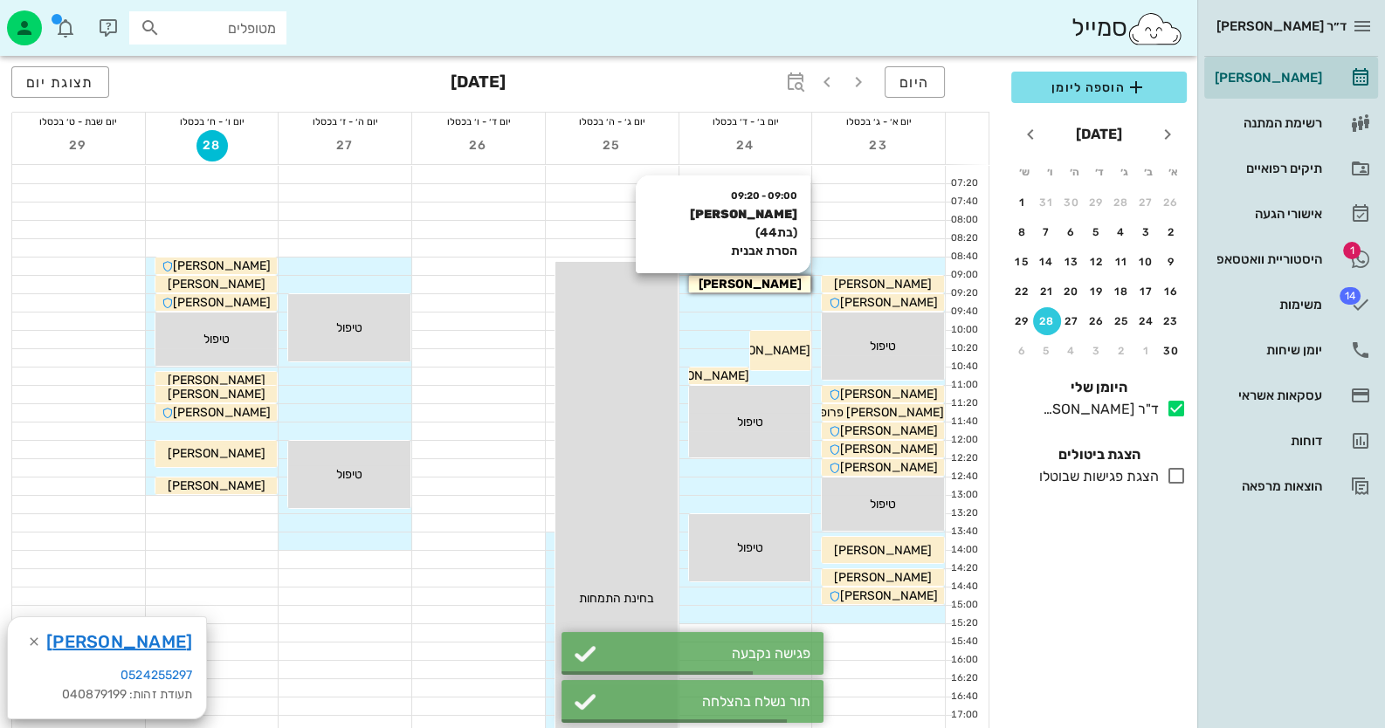
click at [784, 286] on span "[PERSON_NAME]" at bounding box center [749, 284] width 103 height 15
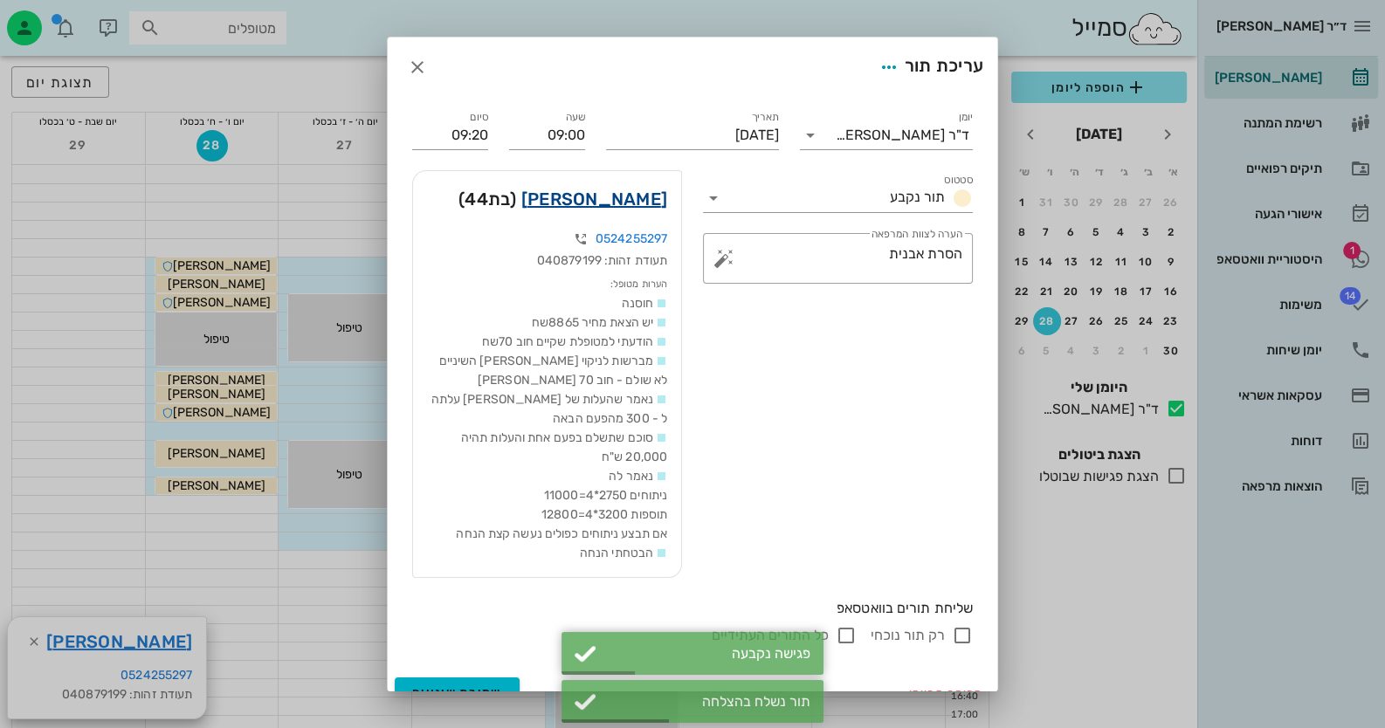
click at [648, 204] on link "[PERSON_NAME]" at bounding box center [594, 199] width 146 height 28
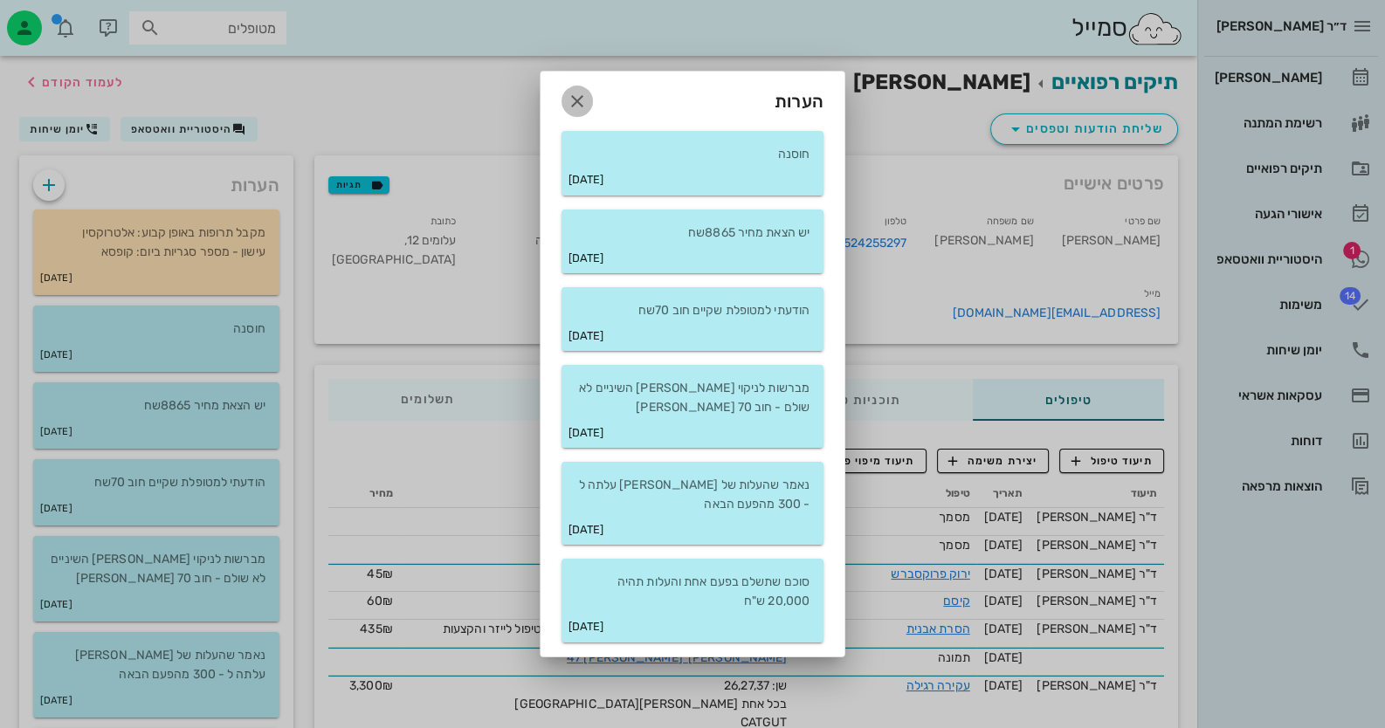
click at [582, 99] on icon "button" at bounding box center [577, 101] width 21 height 21
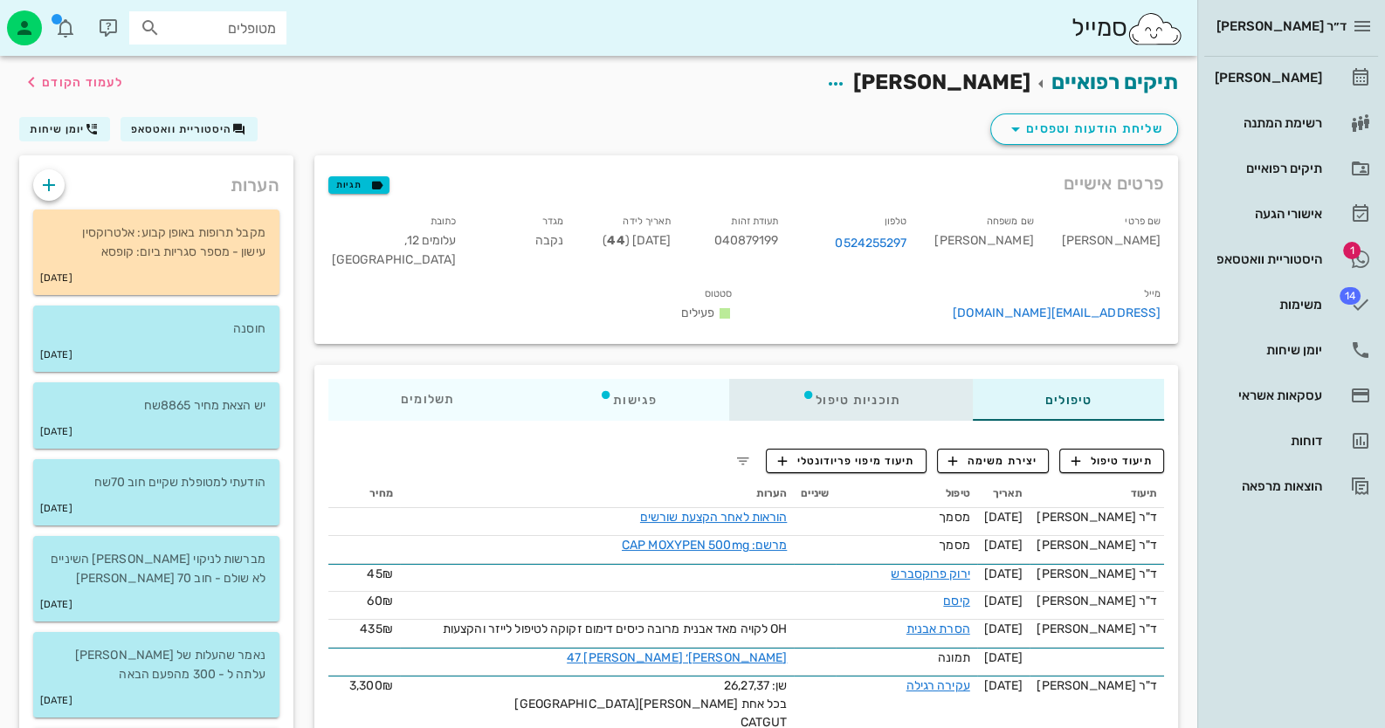
click at [864, 406] on div "תוכניות טיפול" at bounding box center [851, 400] width 244 height 42
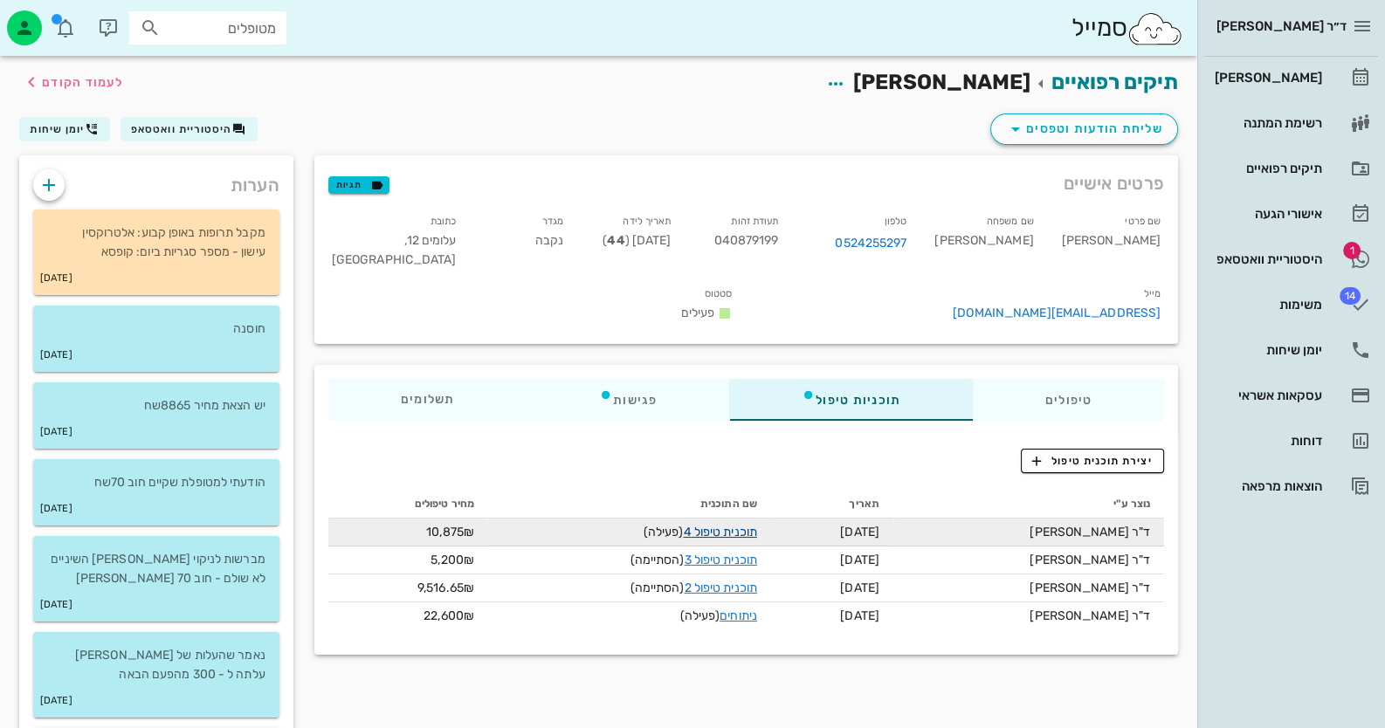
click at [749, 532] on link "תוכנית טיפול 4" at bounding box center [719, 532] width 73 height 15
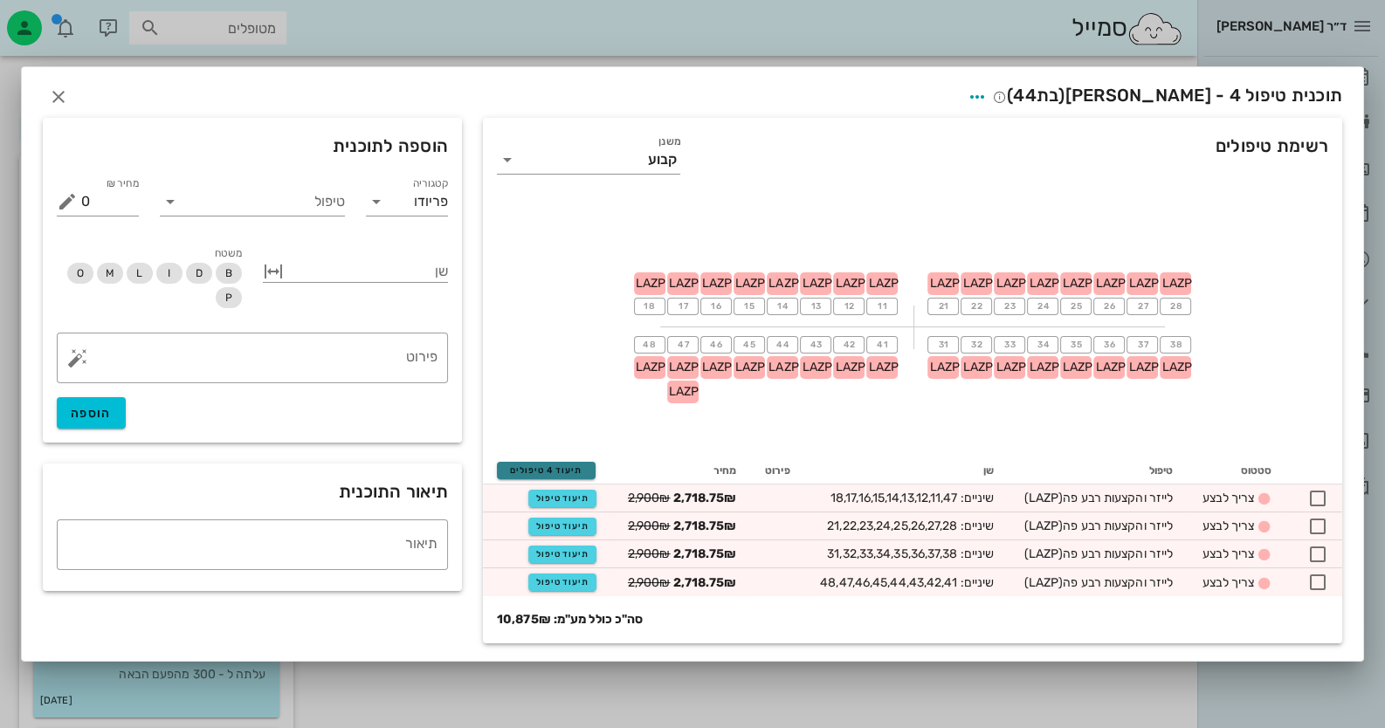
click at [555, 471] on span "תיעוד 4 טיפולים" at bounding box center [546, 470] width 83 height 10
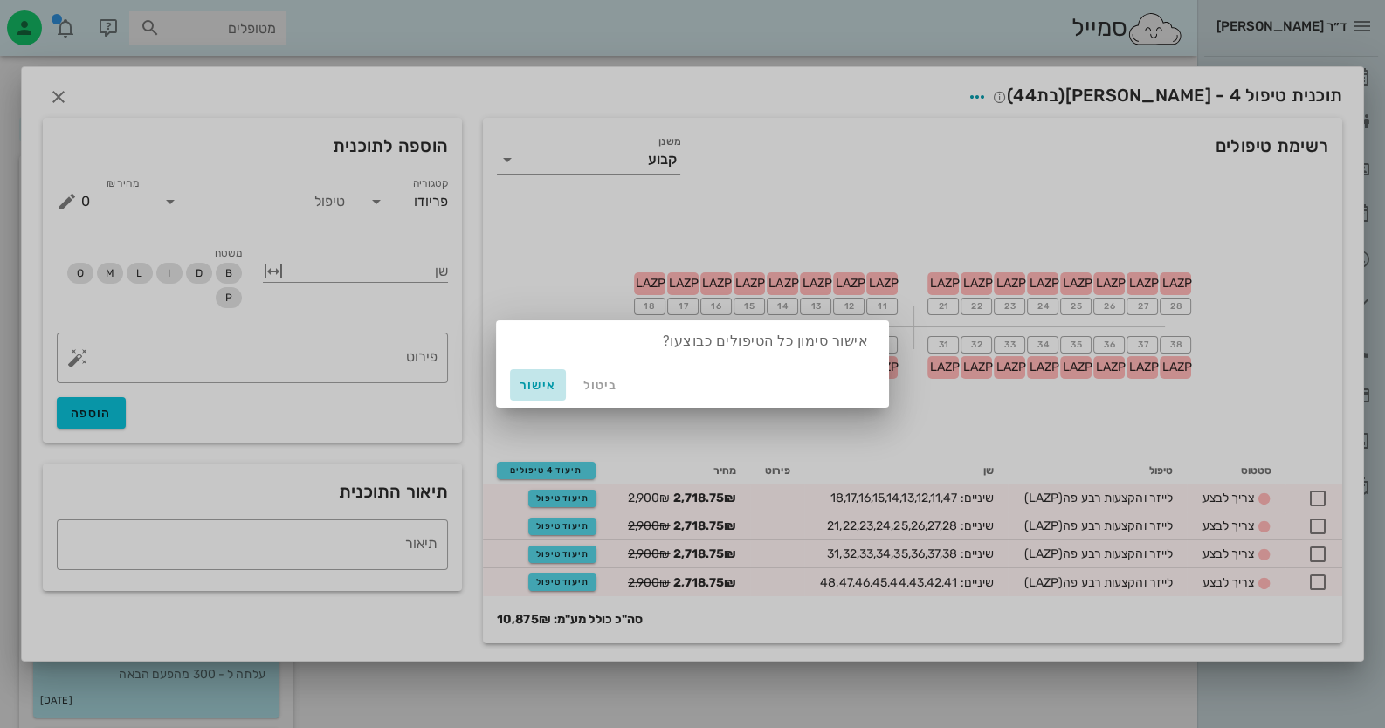
click at [519, 387] on span "אישור" at bounding box center [538, 385] width 42 height 15
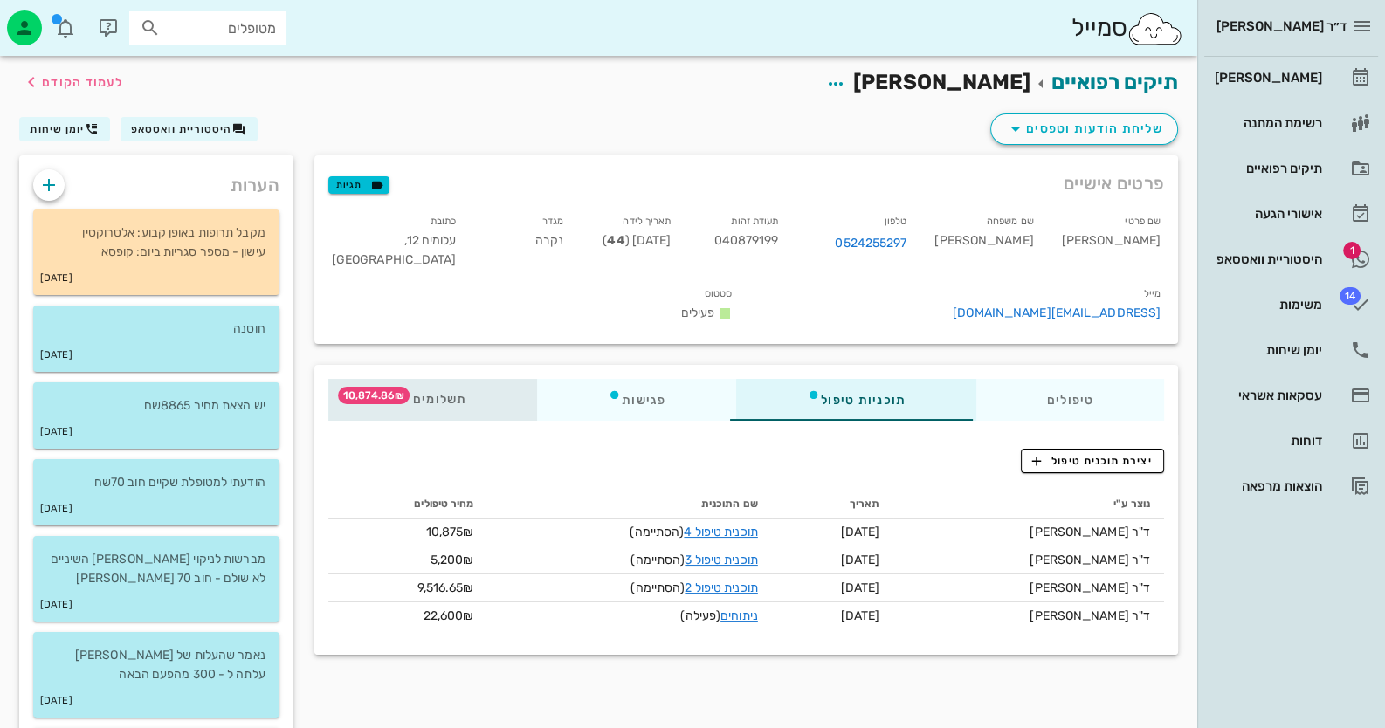
click at [456, 403] on span "תשלומים 10,874.86₪" at bounding box center [433, 400] width 68 height 12
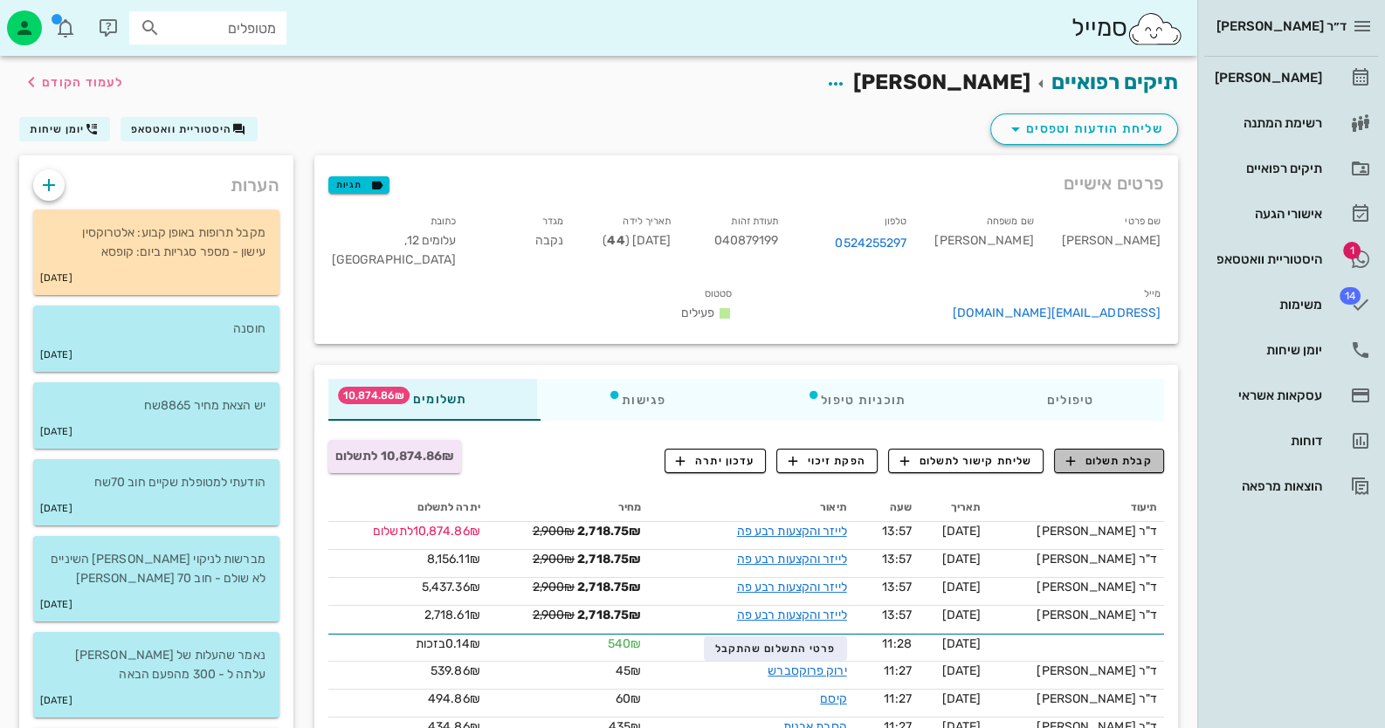
click at [1113, 465] on span "קבלת תשלום" at bounding box center [1109, 461] width 86 height 16
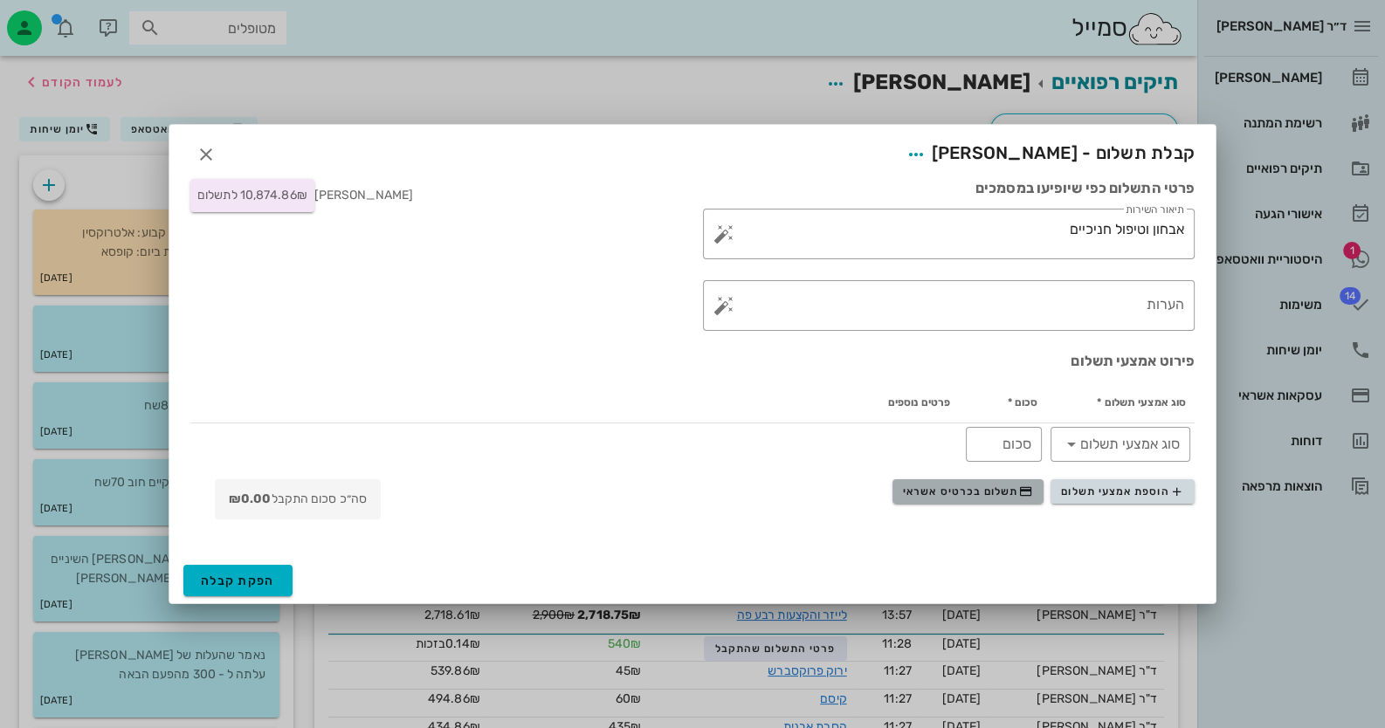
click at [988, 501] on button "תשלום בכרטיס אשראי" at bounding box center [967, 491] width 151 height 24
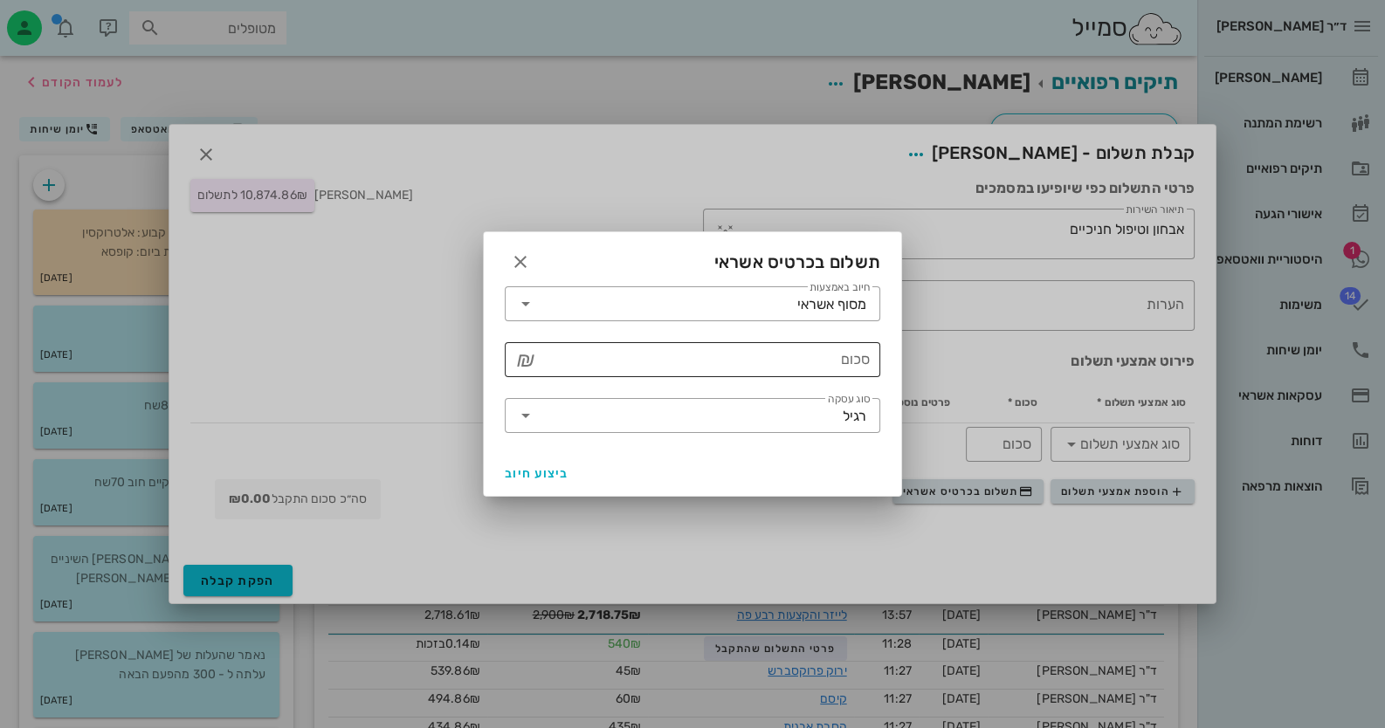
click at [794, 352] on input "סכום" at bounding box center [705, 360] width 330 height 28
type input "10875"
click at [817, 413] on input "סוג עסקה" at bounding box center [691, 416] width 303 height 28
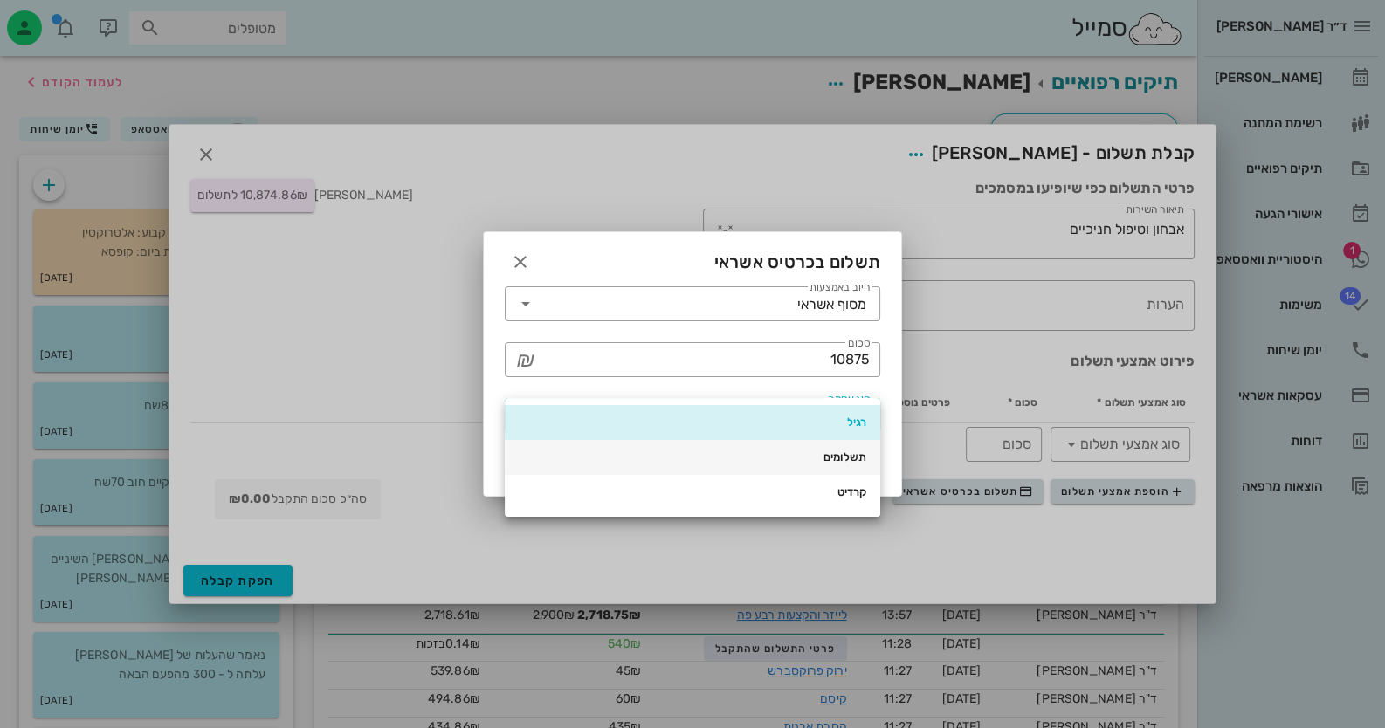
click at [833, 449] on div "תשלומים" at bounding box center [693, 458] width 348 height 28
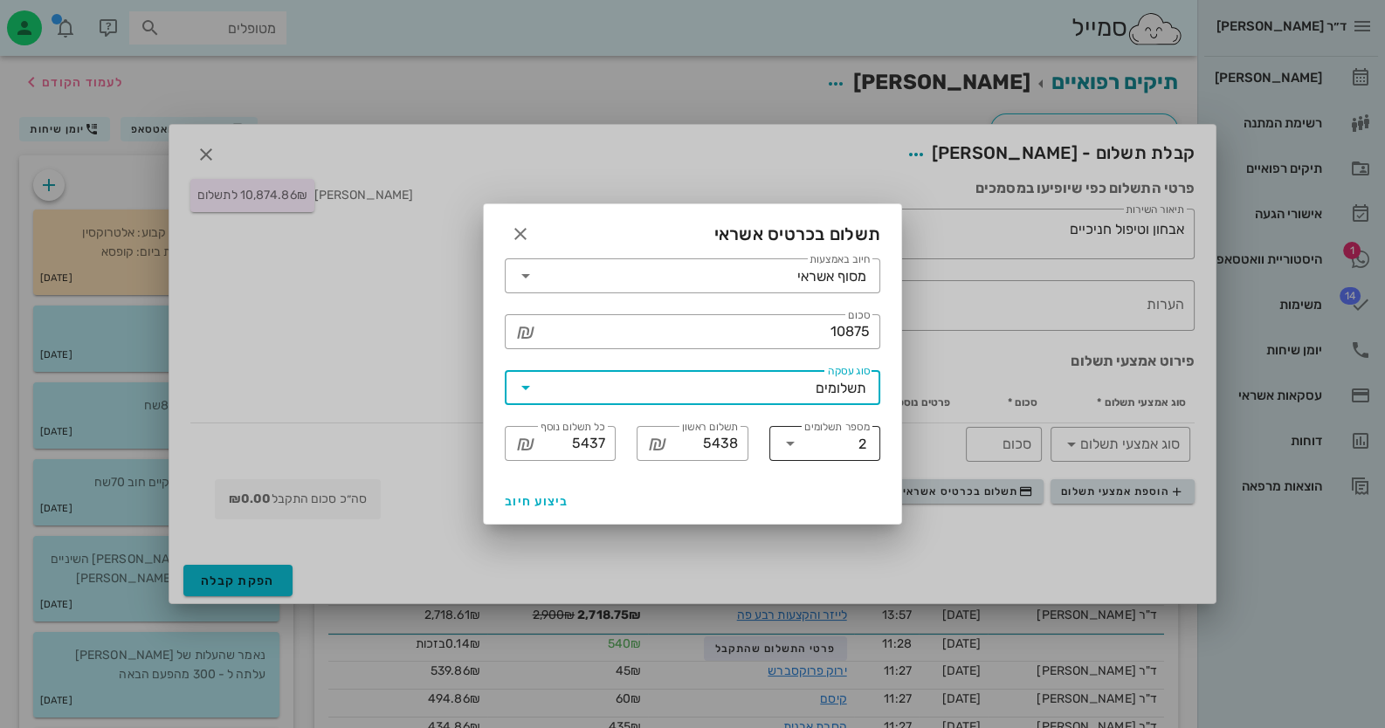
click at [833, 448] on input "מספר תשלומים" at bounding box center [831, 444] width 54 height 28
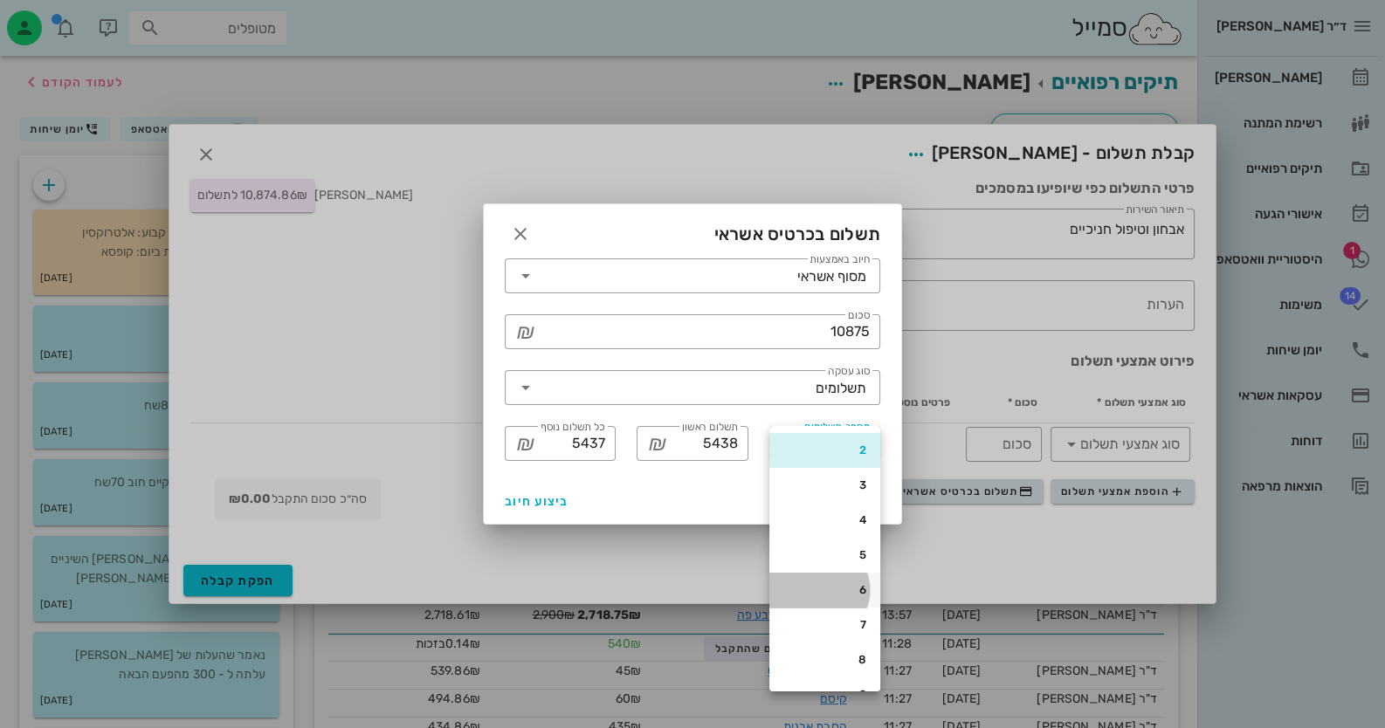
click at [829, 580] on div "6" at bounding box center [824, 590] width 83 height 28
type input "1815"
type input "1812"
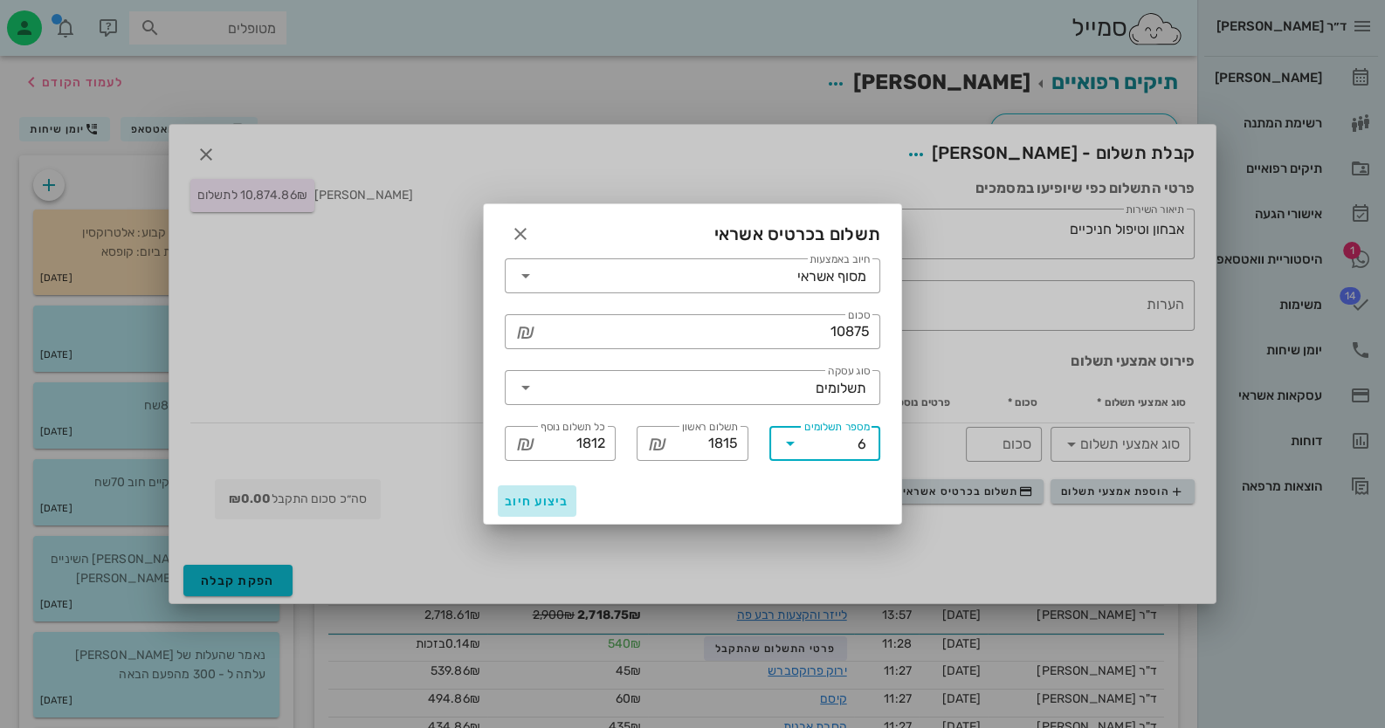
click at [561, 507] on span "ביצוע חיוב" at bounding box center [537, 501] width 65 height 15
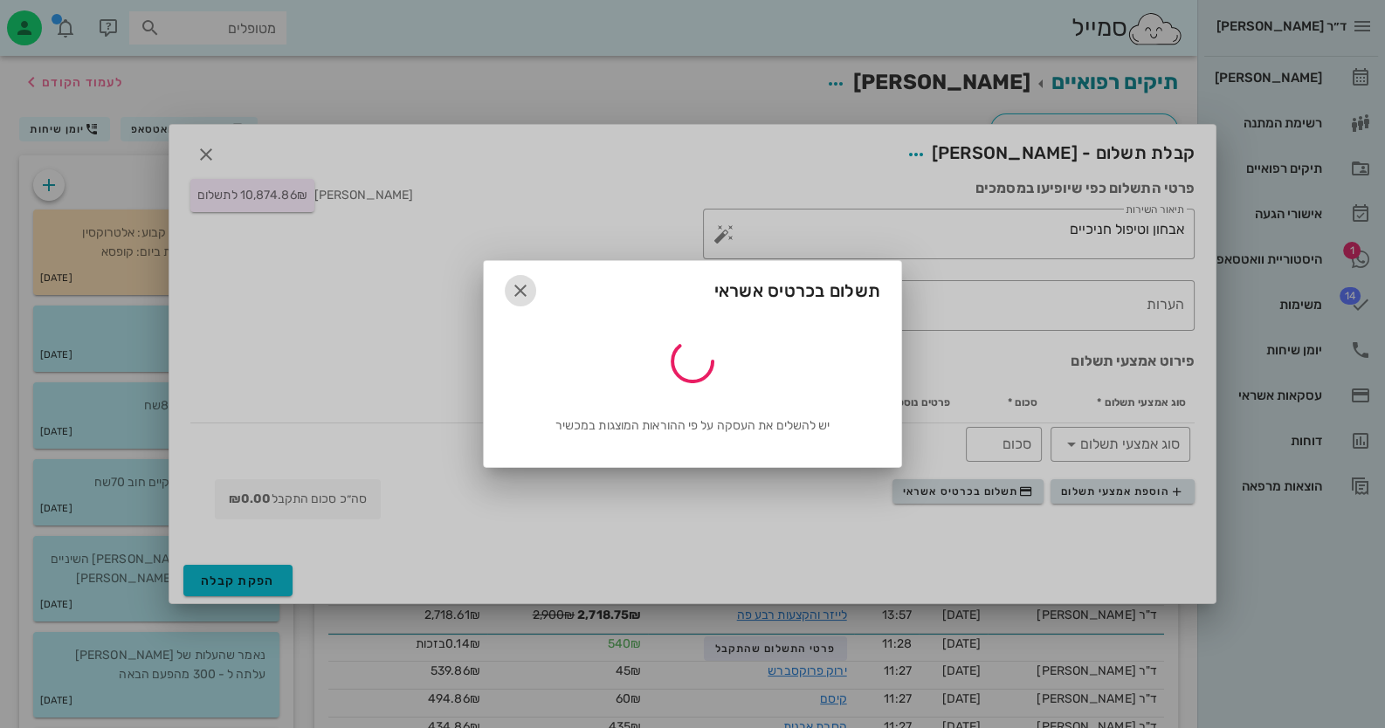
click at [516, 283] on icon "button" at bounding box center [520, 290] width 21 height 21
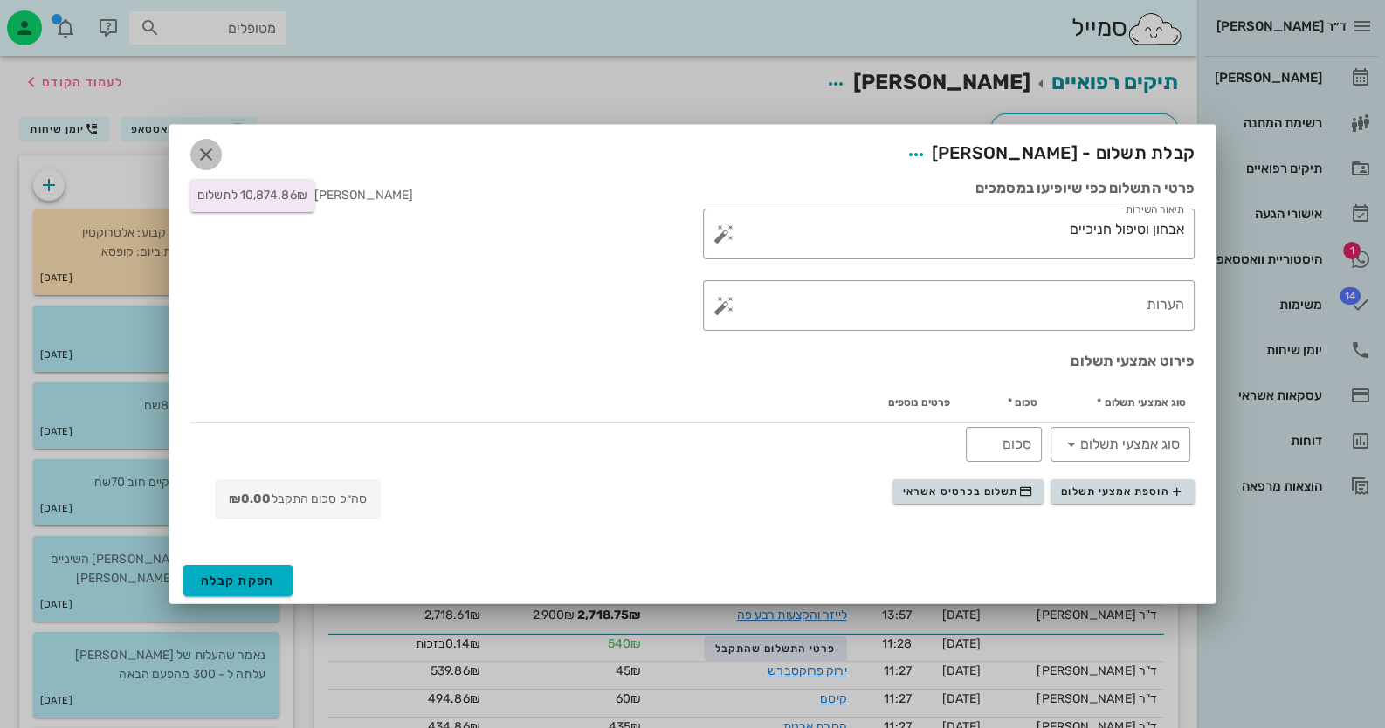
click at [198, 154] on icon "button" at bounding box center [206, 154] width 21 height 21
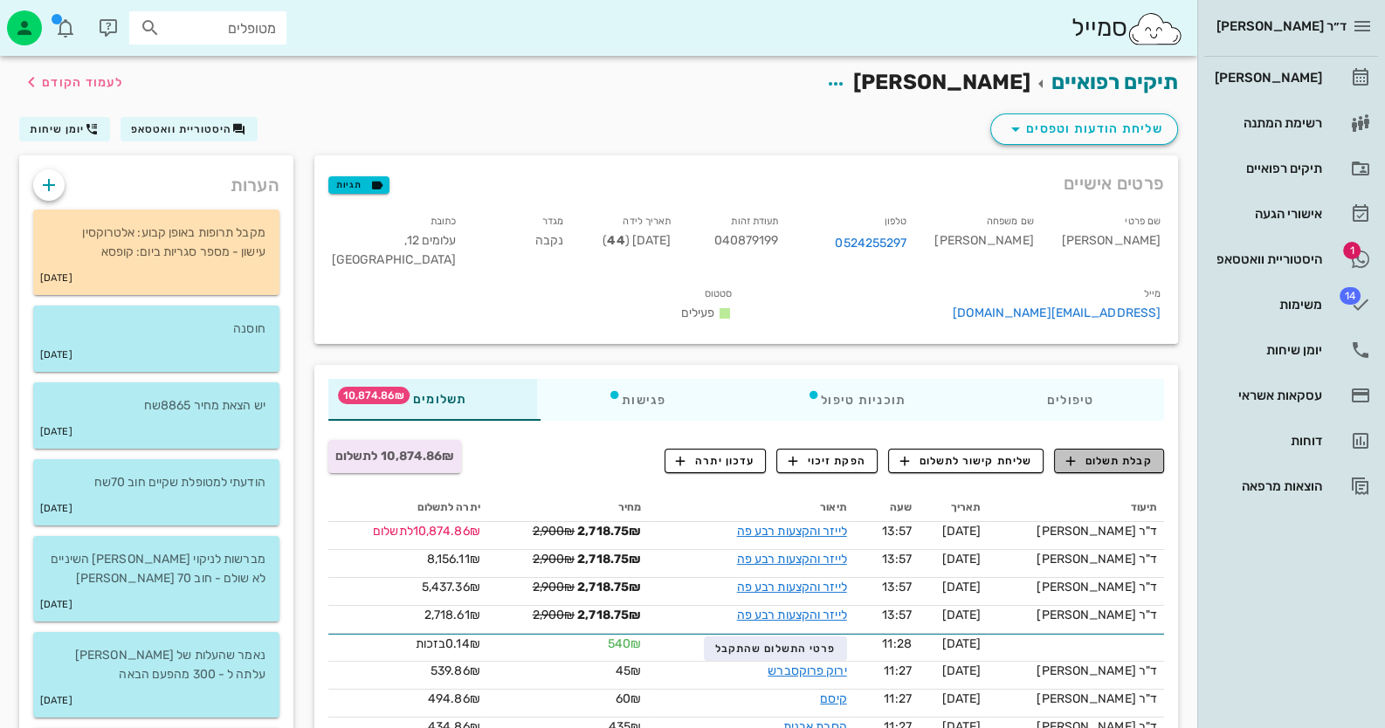
click at [1125, 461] on span "קבלת תשלום" at bounding box center [1109, 461] width 86 height 16
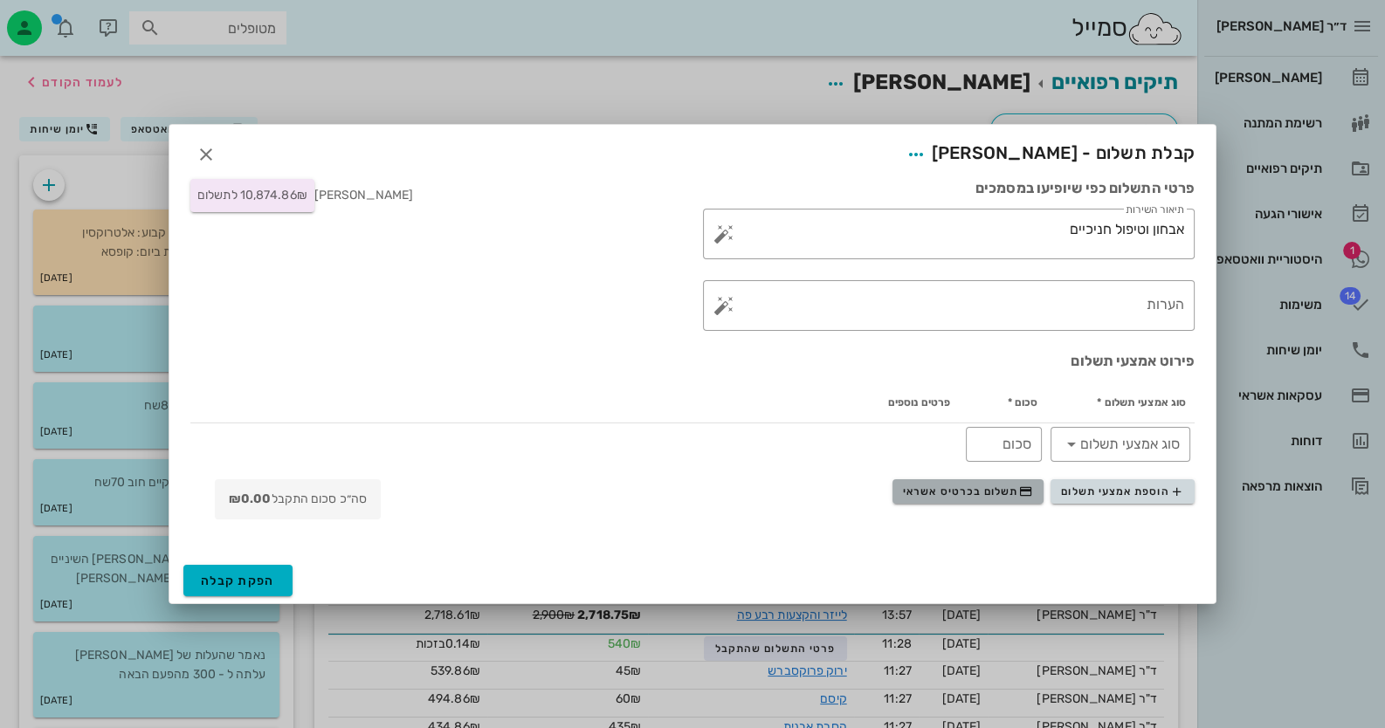
click at [960, 496] on span "תשלום בכרטיס אשראי" at bounding box center [967, 492] width 129 height 14
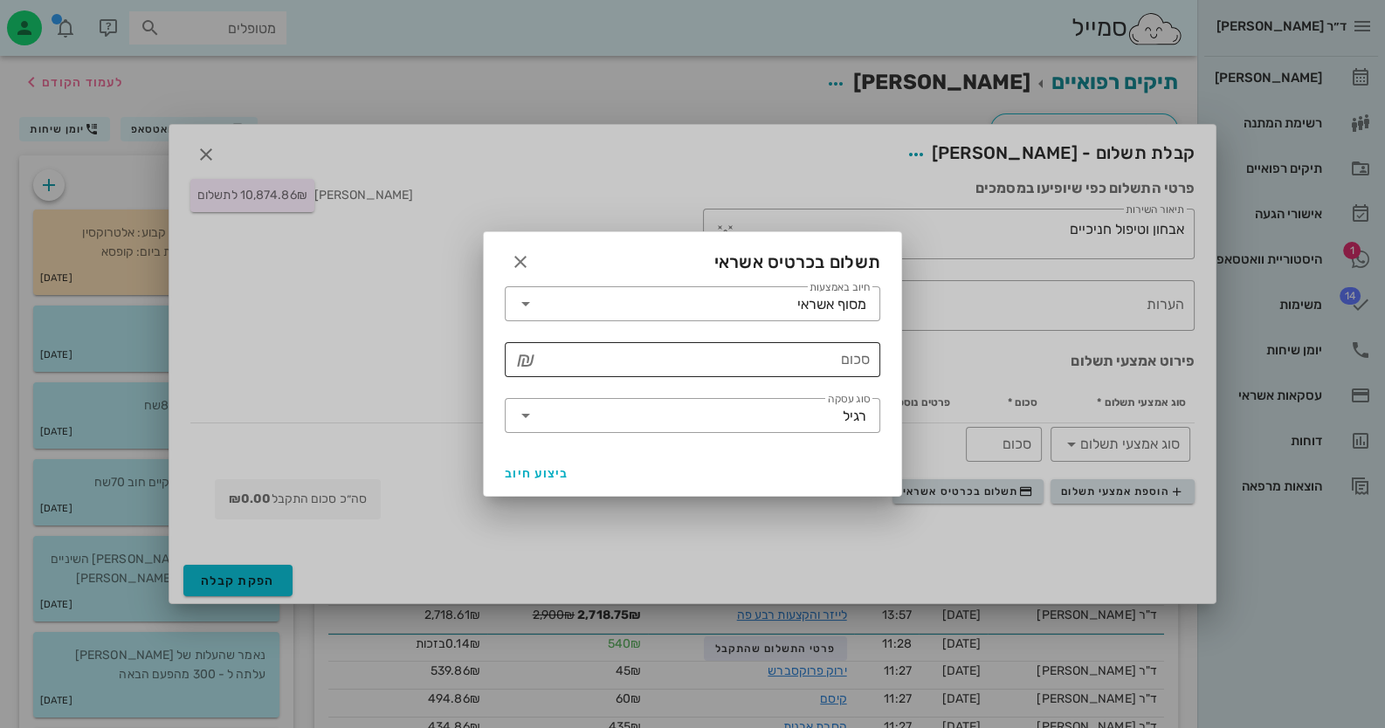
click at [834, 355] on input "סכום" at bounding box center [705, 360] width 330 height 28
type input "10875"
click at [541, 418] on input "סוג עסקה" at bounding box center [691, 416] width 303 height 28
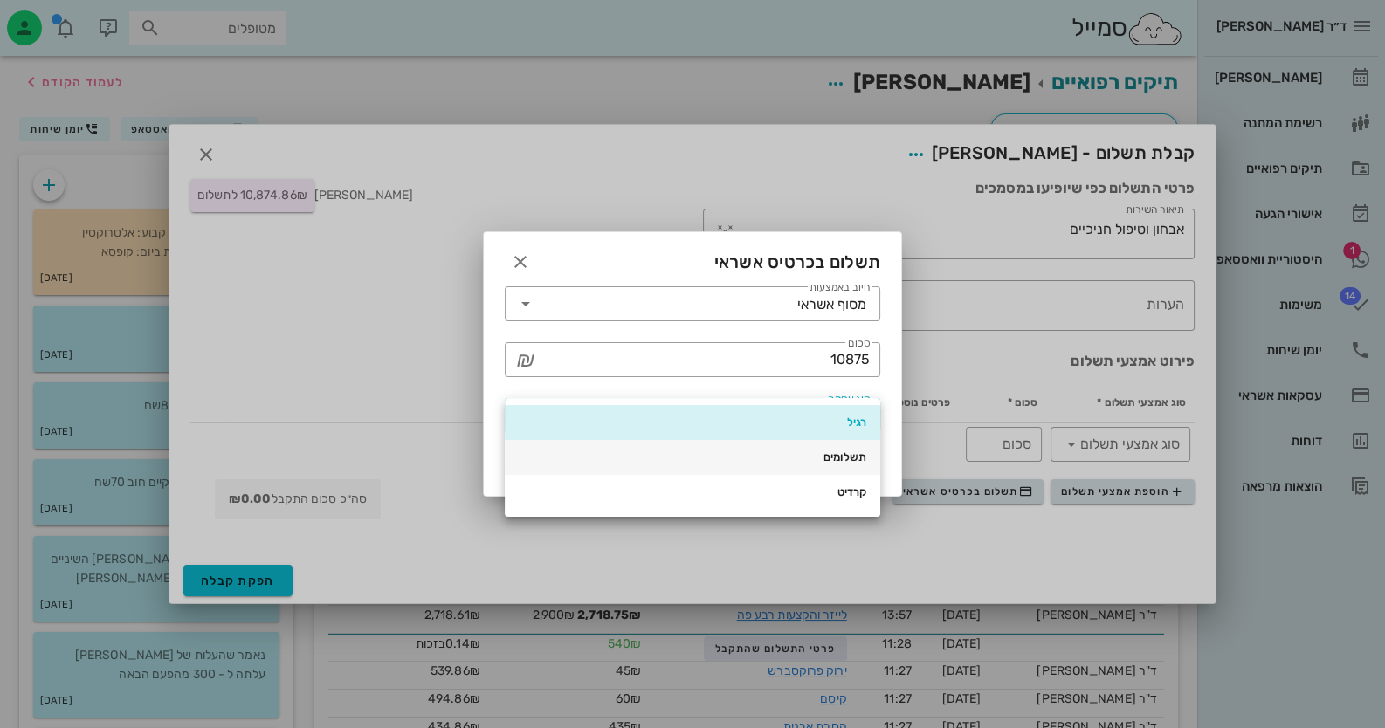
click at [678, 457] on div "תשלומים" at bounding box center [693, 458] width 348 height 14
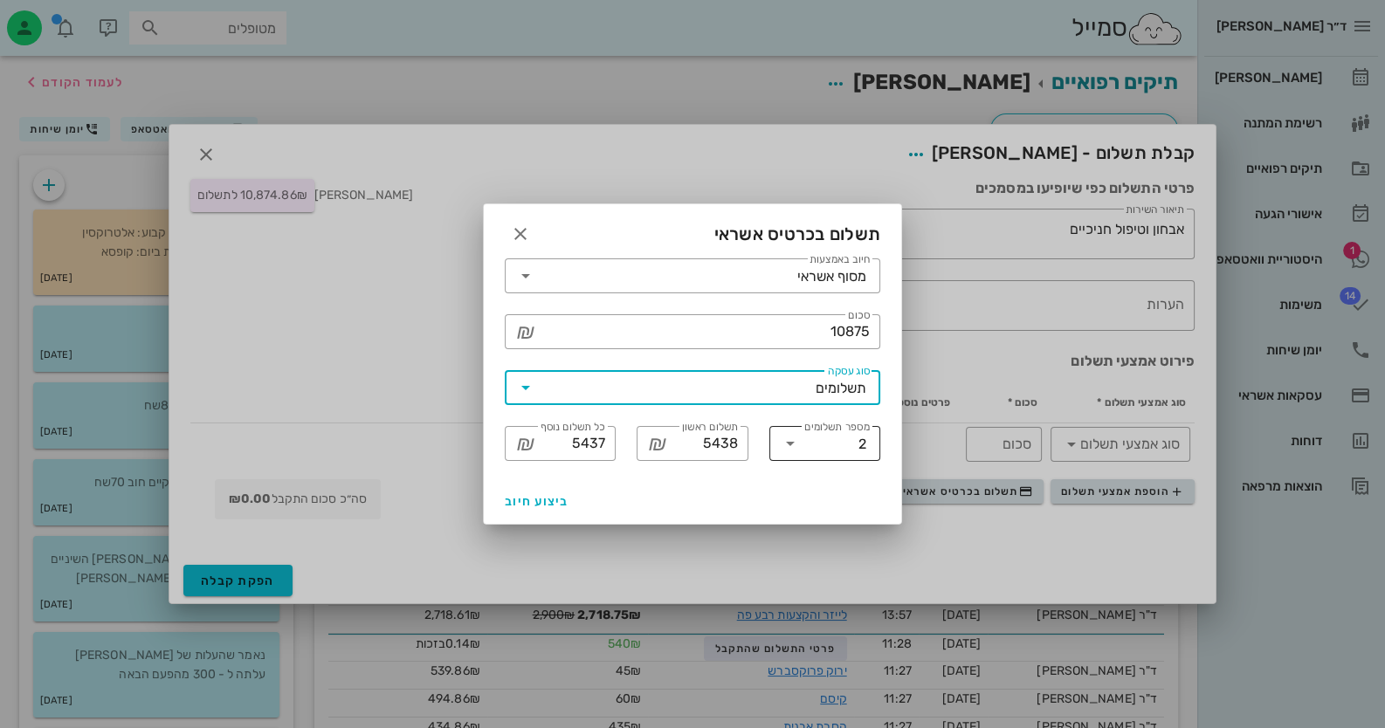
click at [800, 448] on div at bounding box center [792, 443] width 24 height 21
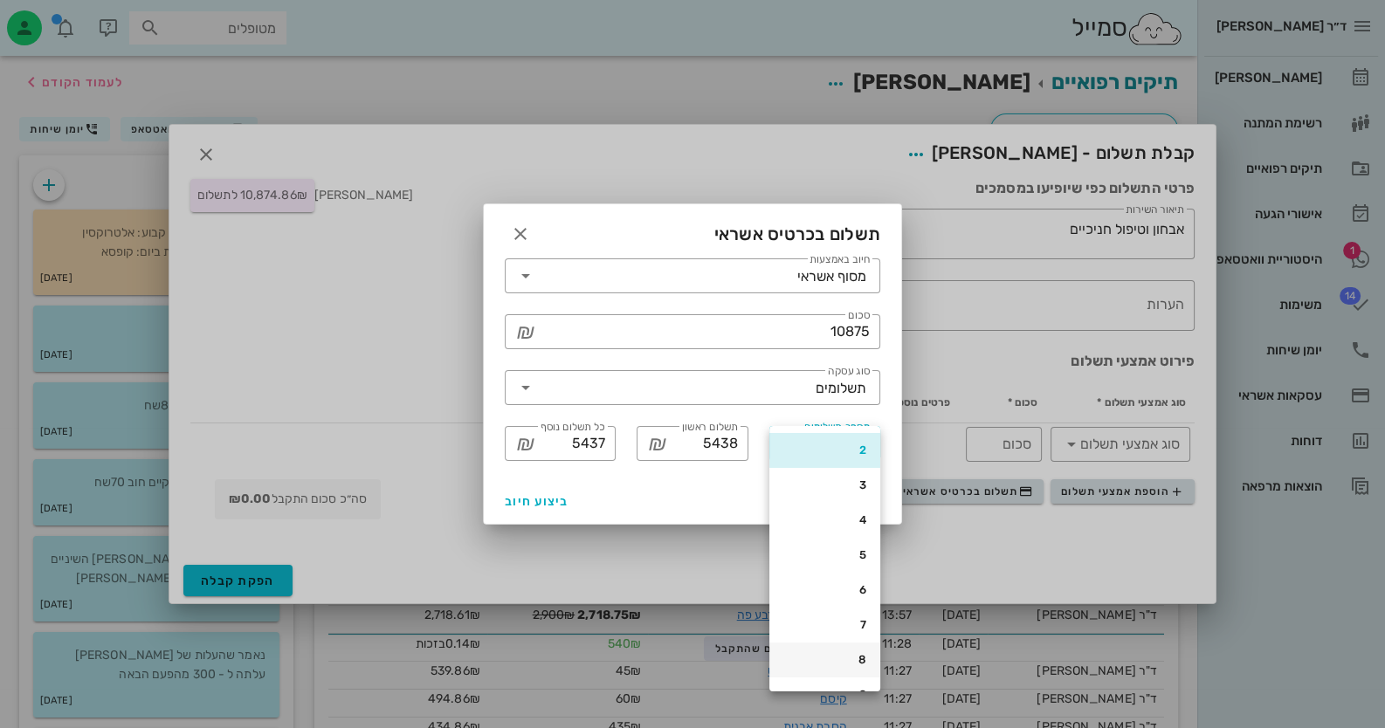
click at [848, 646] on div "8" at bounding box center [824, 660] width 83 height 28
type input "1362"
type input "1359"
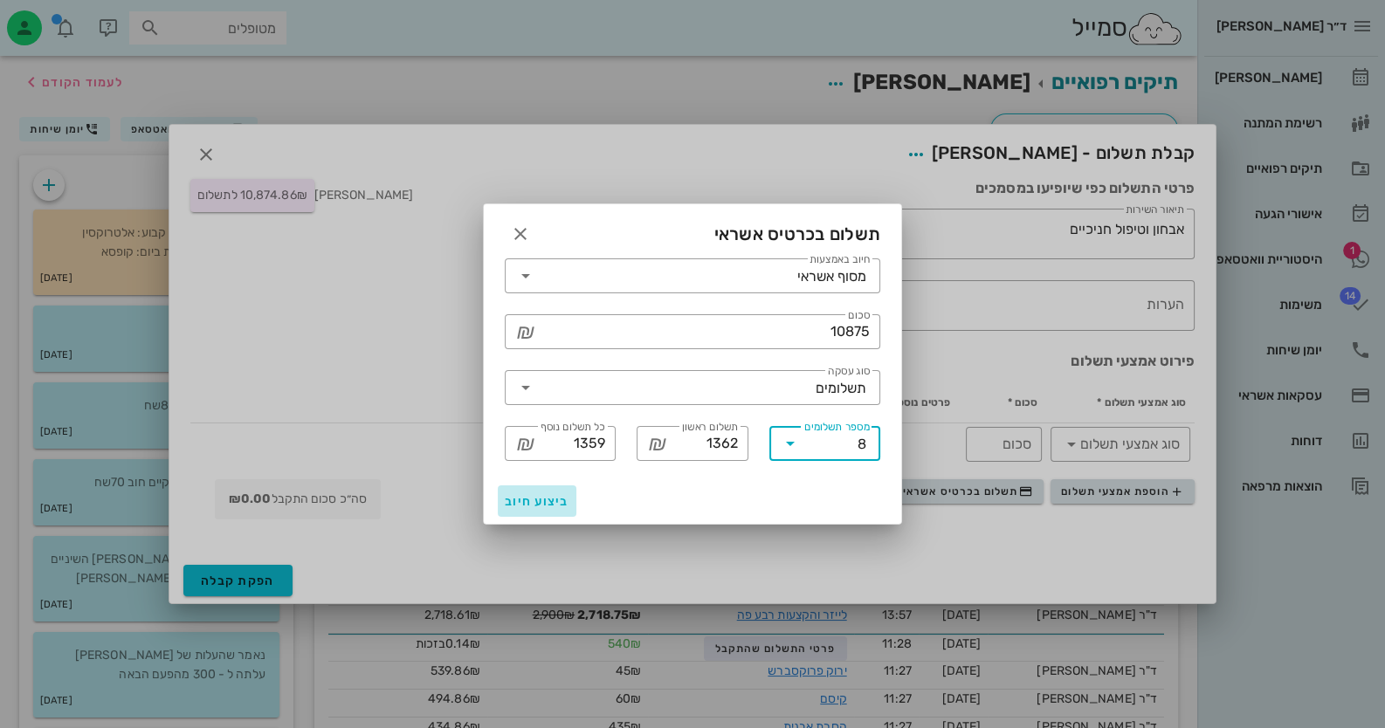
click at [556, 500] on span "ביצוע חיוב" at bounding box center [537, 501] width 65 height 15
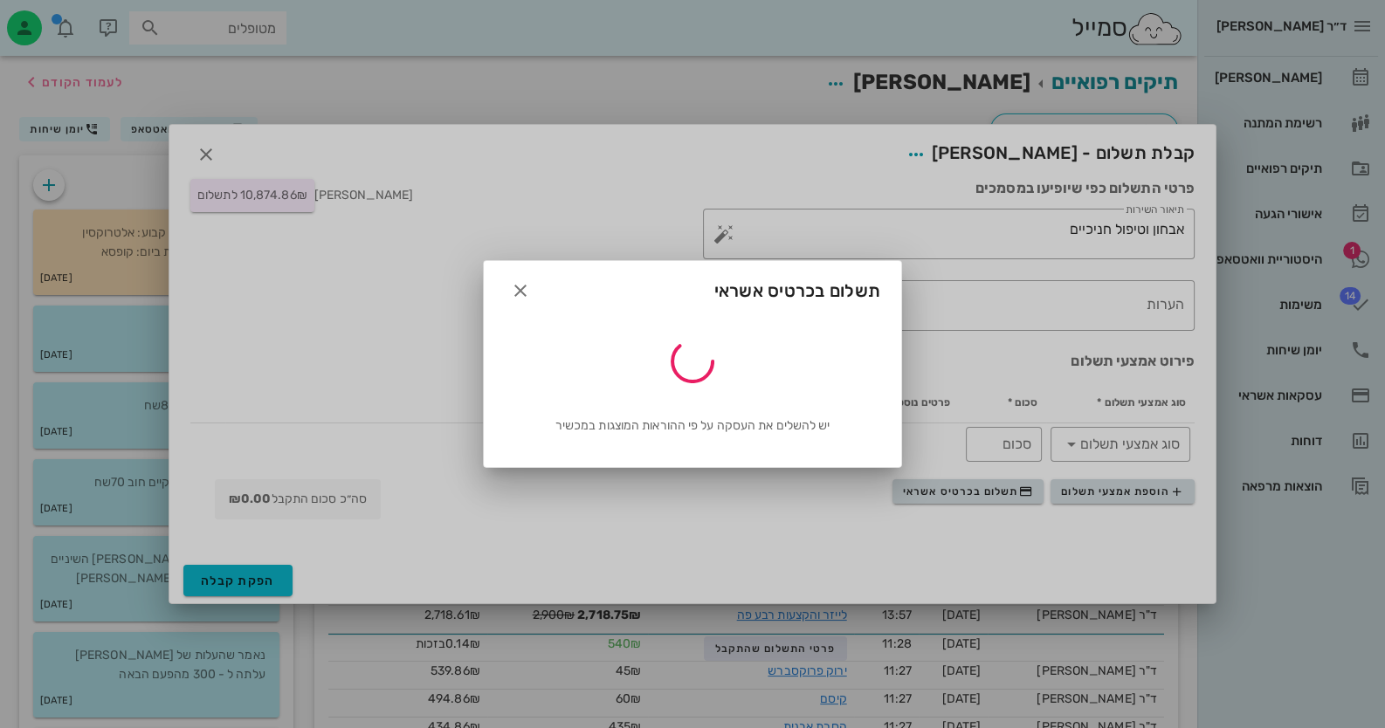
type input "10875"
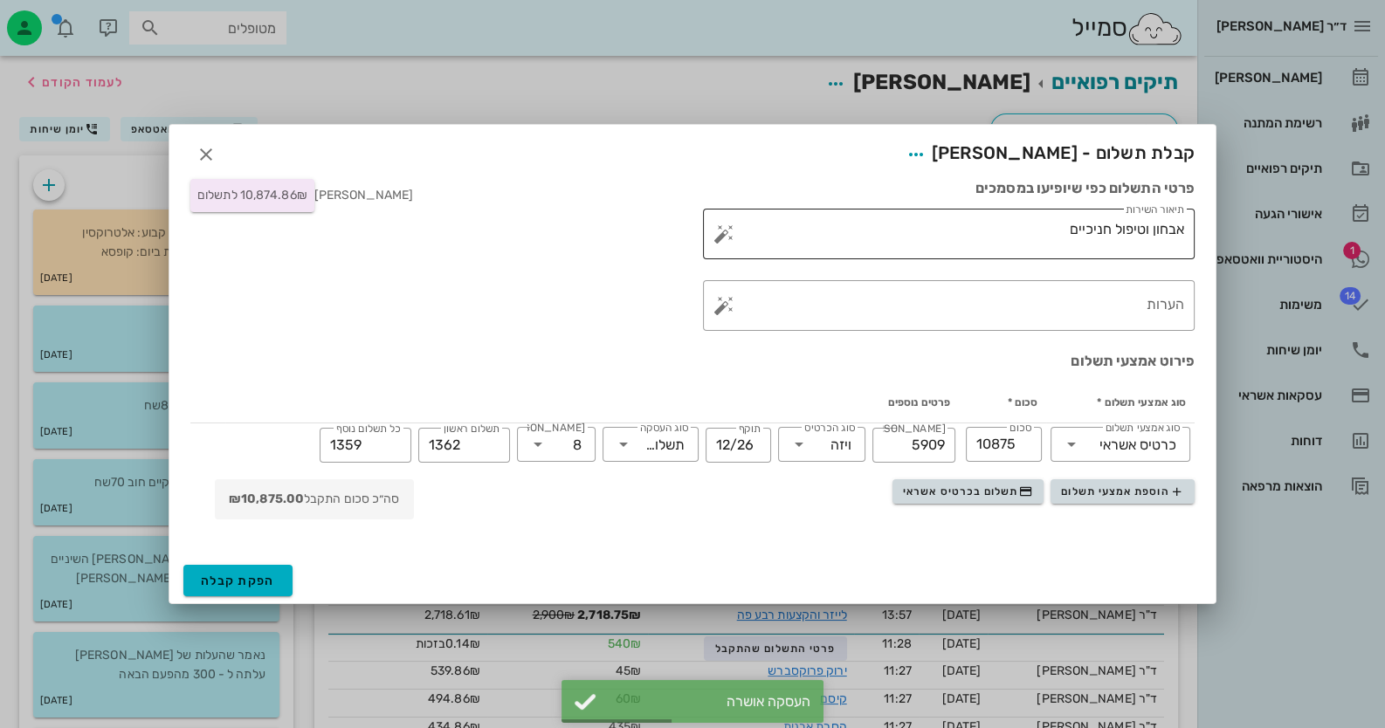
click at [723, 230] on button "button" at bounding box center [723, 234] width 21 height 21
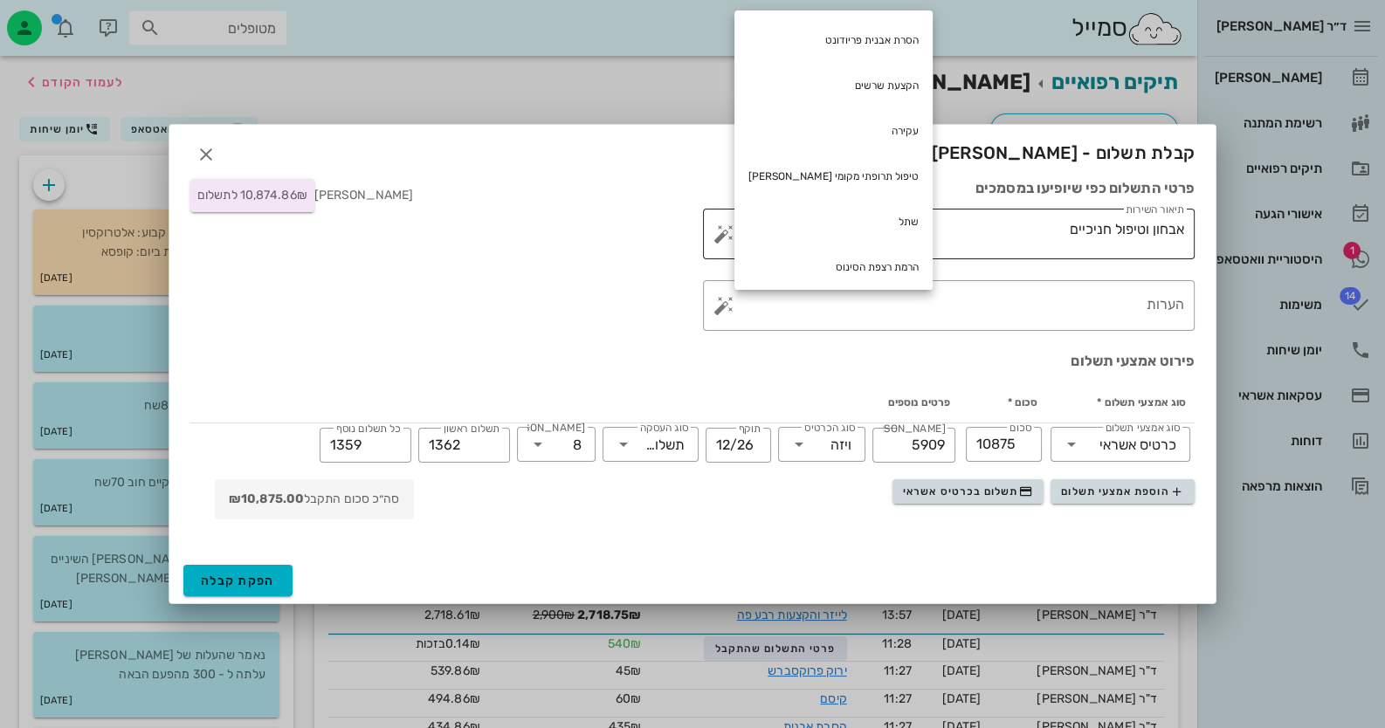
click at [988, 224] on div "תיאור השירות אבחון וטיפול חניכיים" at bounding box center [955, 234] width 457 height 51
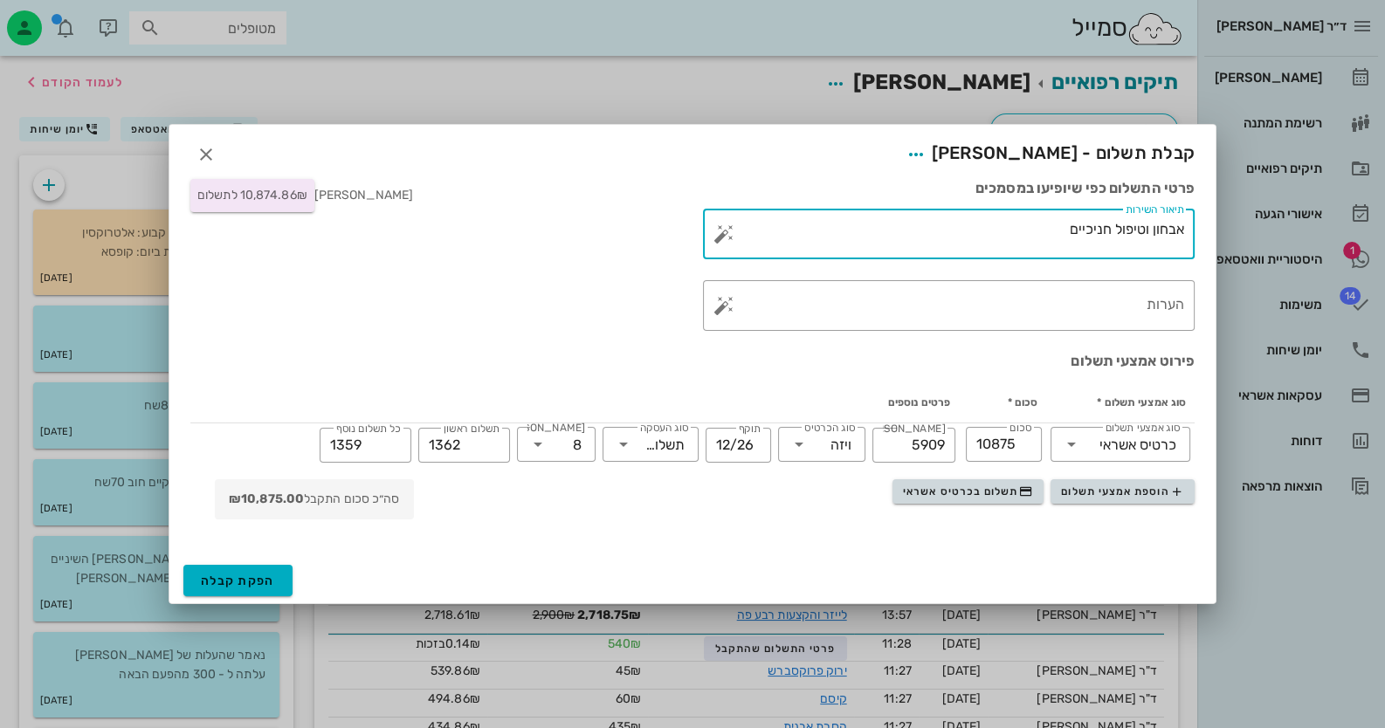
drag, startPoint x: 1011, startPoint y: 227, endPoint x: 1370, endPoint y: 226, distance: 358.9
type textarea "לייזר"
click at [263, 576] on span "הפקת קבלה" at bounding box center [238, 581] width 74 height 15
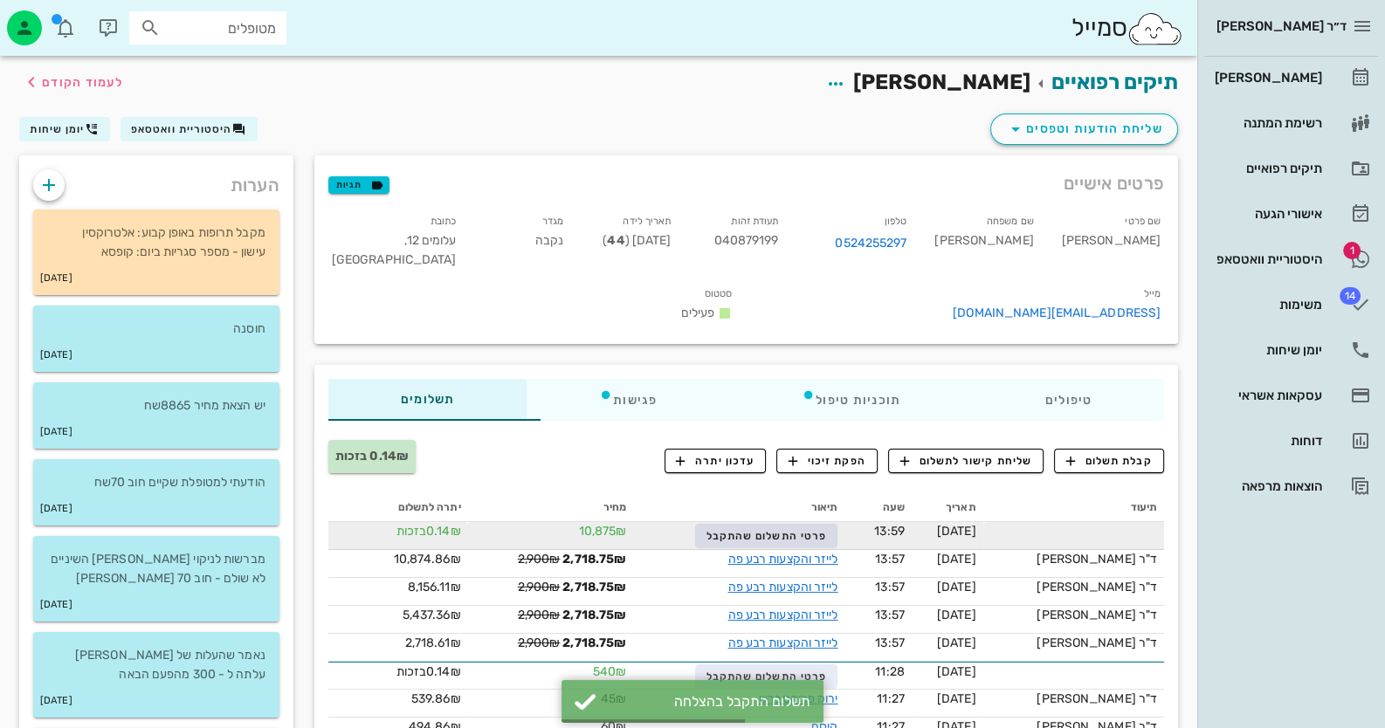
click at [761, 523] on div "פרטי התשלום שהתקבל" at bounding box center [738, 535] width 197 height 26
click at [761, 530] on span "פרטי התשלום שהתקבל" at bounding box center [766, 536] width 120 height 12
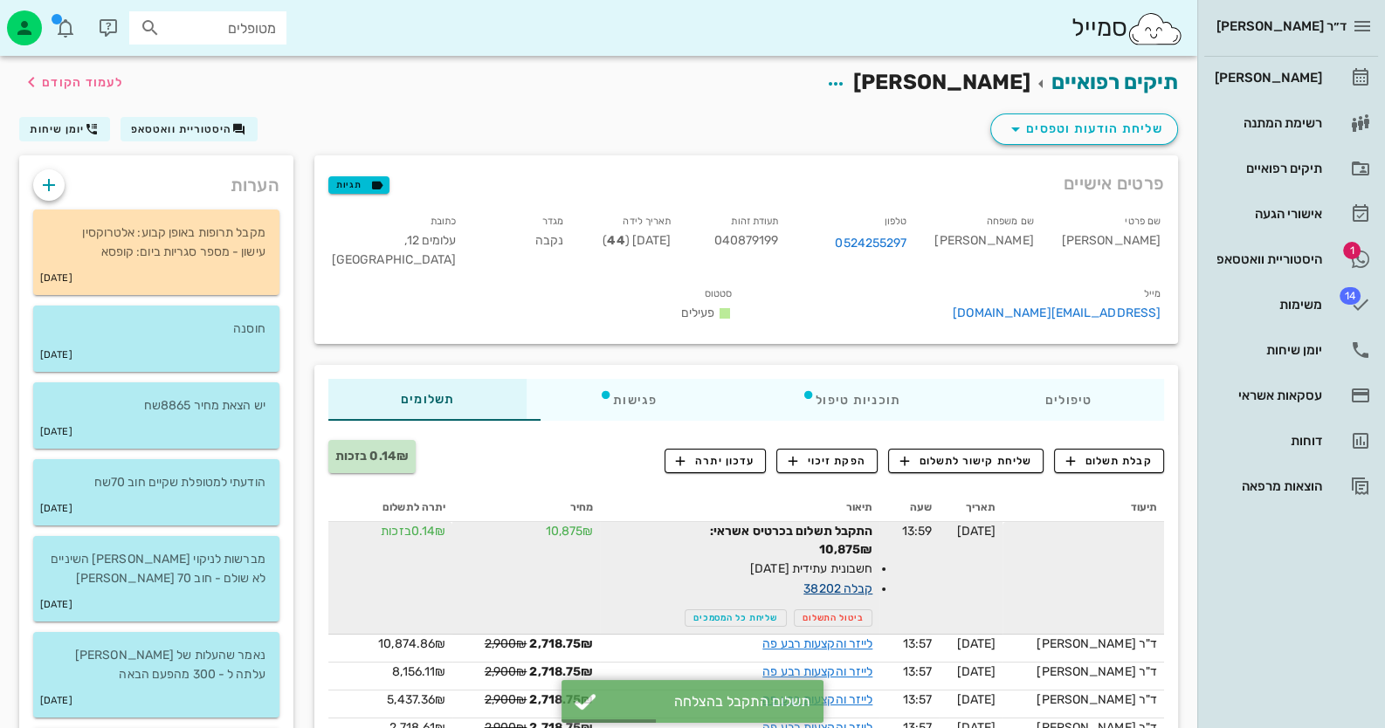
click at [862, 582] on link "קבלה 38202" at bounding box center [837, 589] width 69 height 15
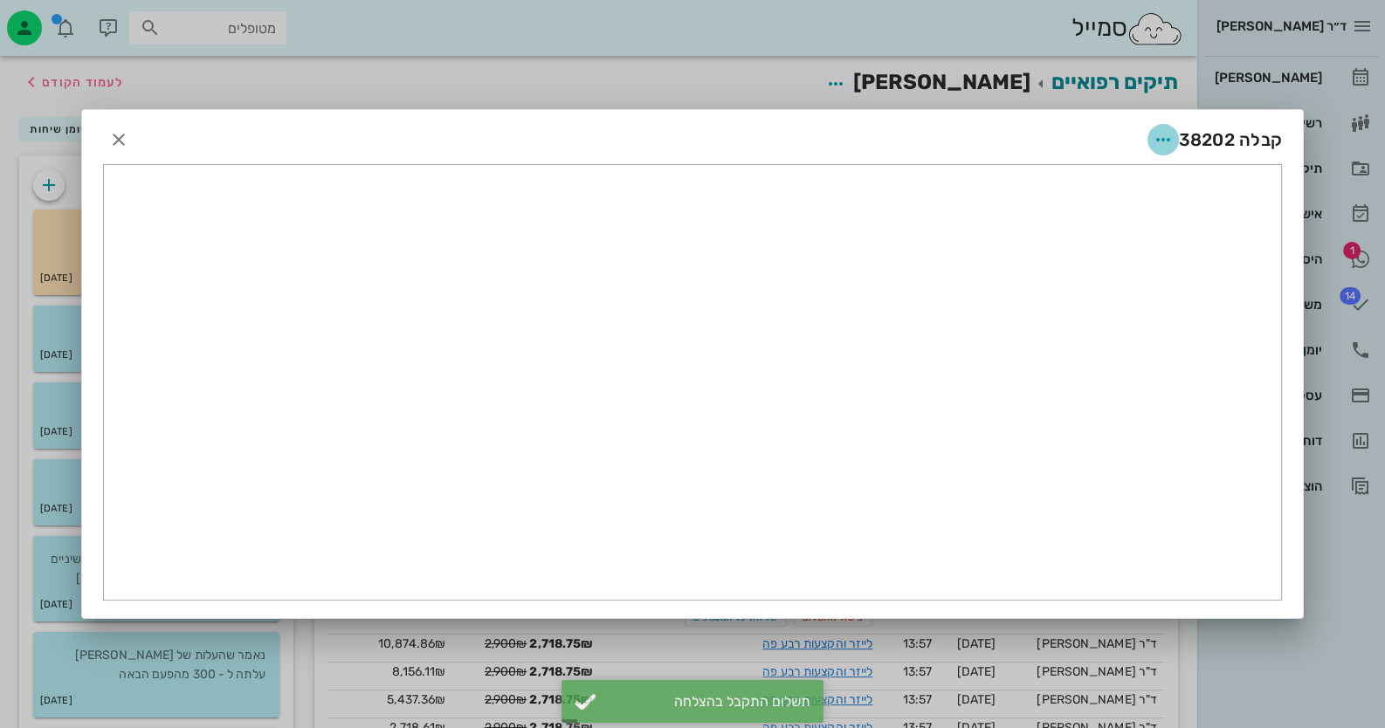
click at [1174, 141] on span "button" at bounding box center [1162, 139] width 31 height 21
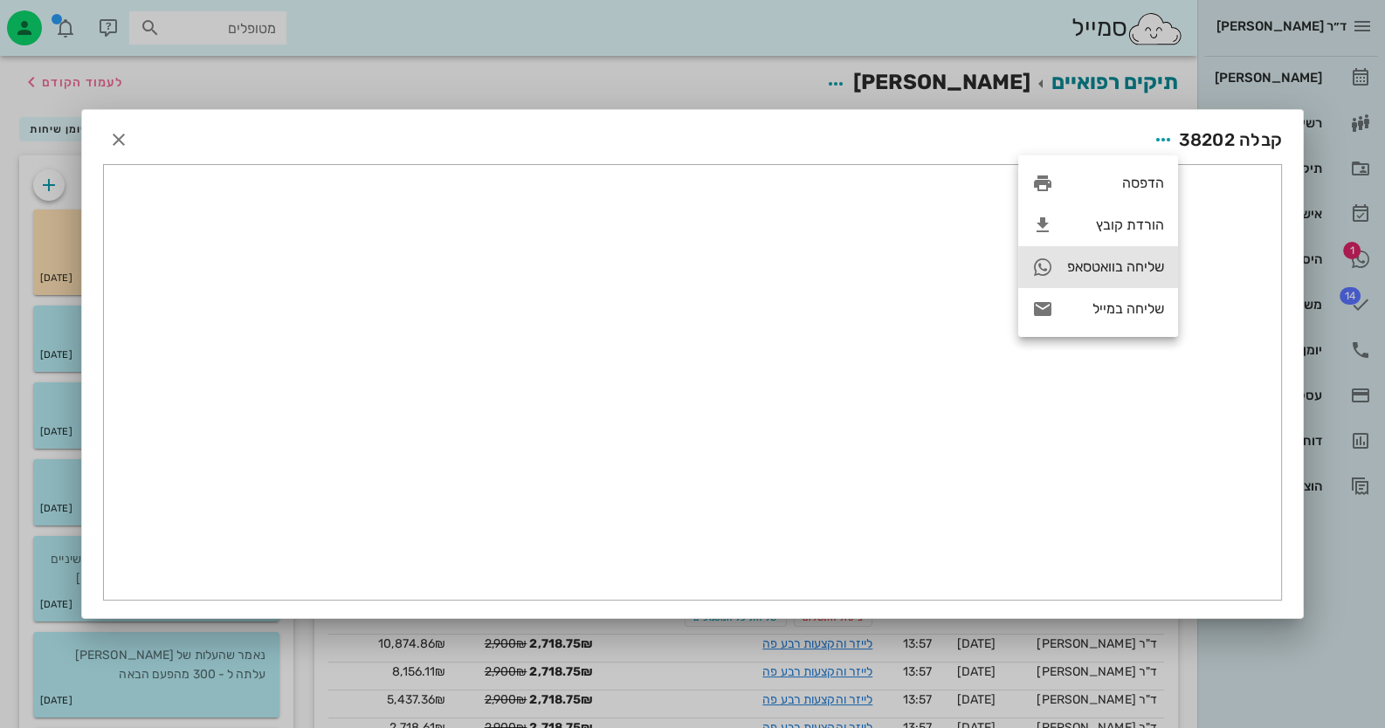
click at [1139, 257] on div "שליחה בוואטסאפ" at bounding box center [1098, 267] width 160 height 42
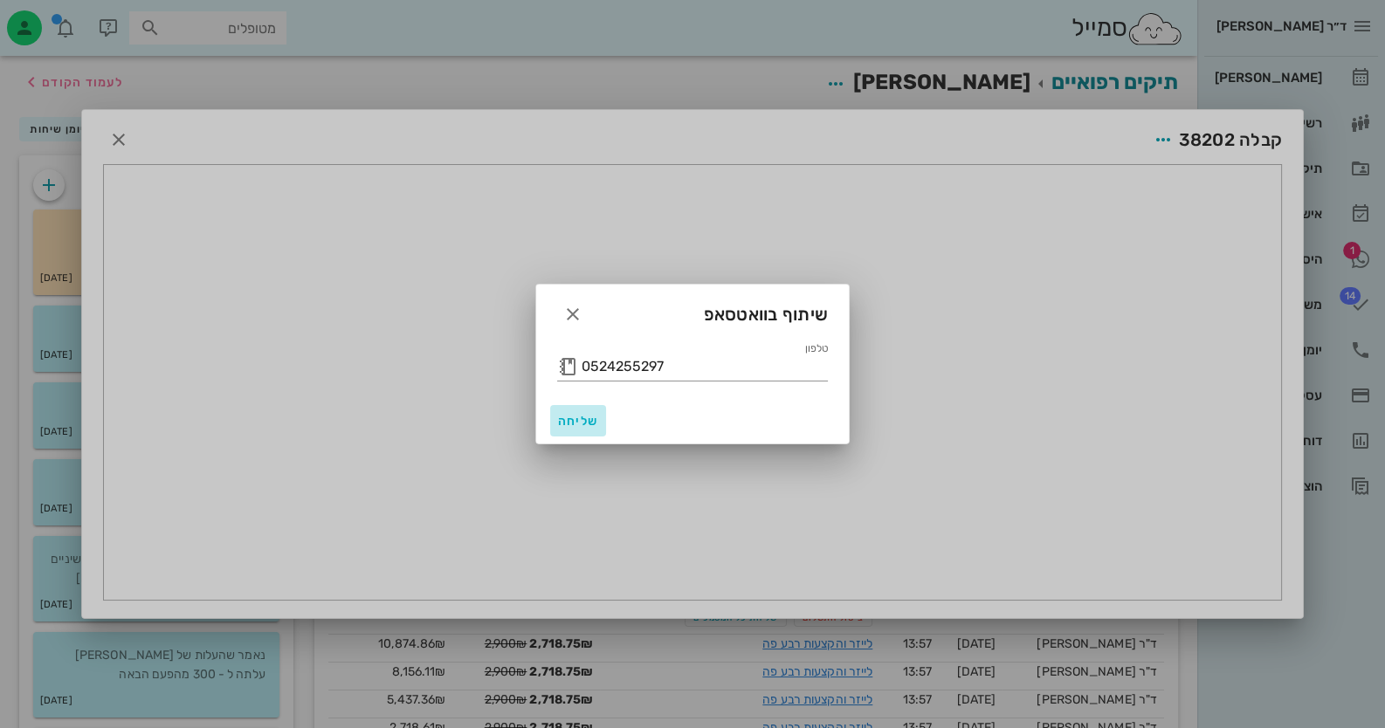
click at [558, 409] on button "שליחה" at bounding box center [578, 420] width 56 height 31
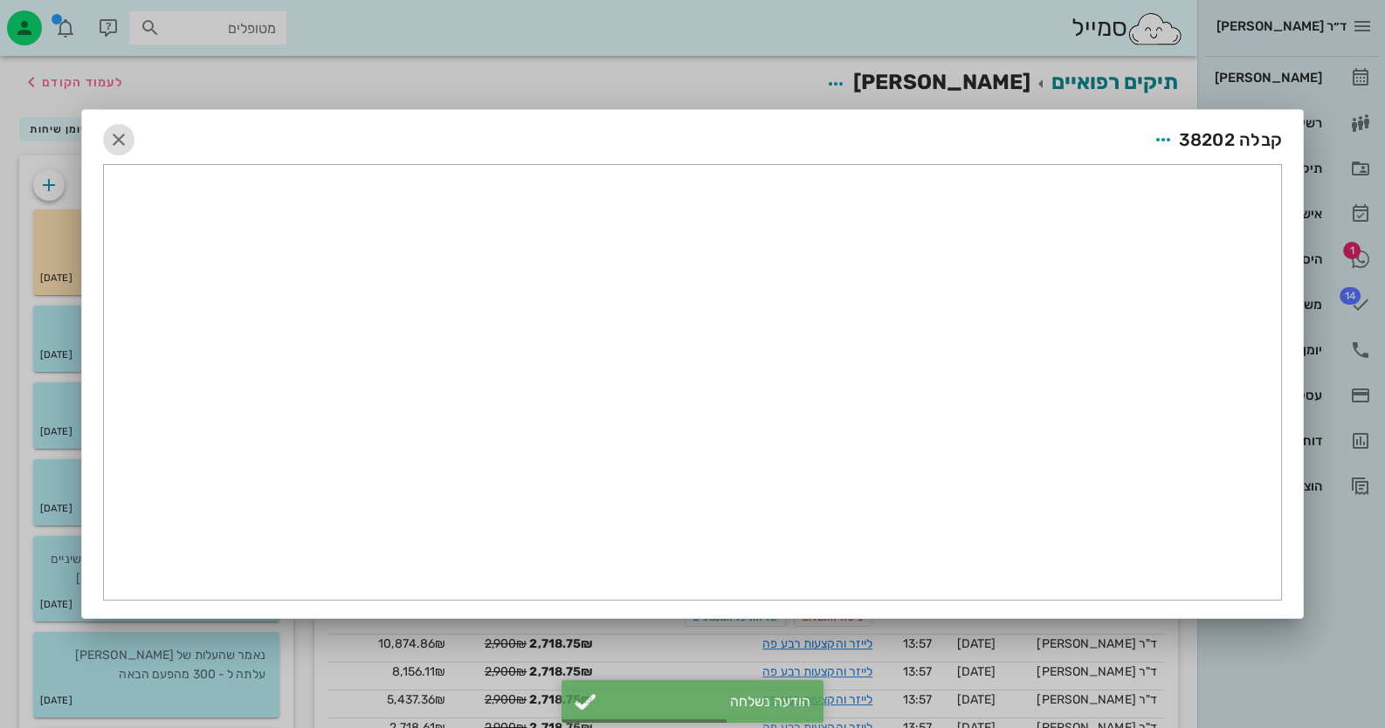
click at [120, 135] on icon "button" at bounding box center [118, 139] width 21 height 21
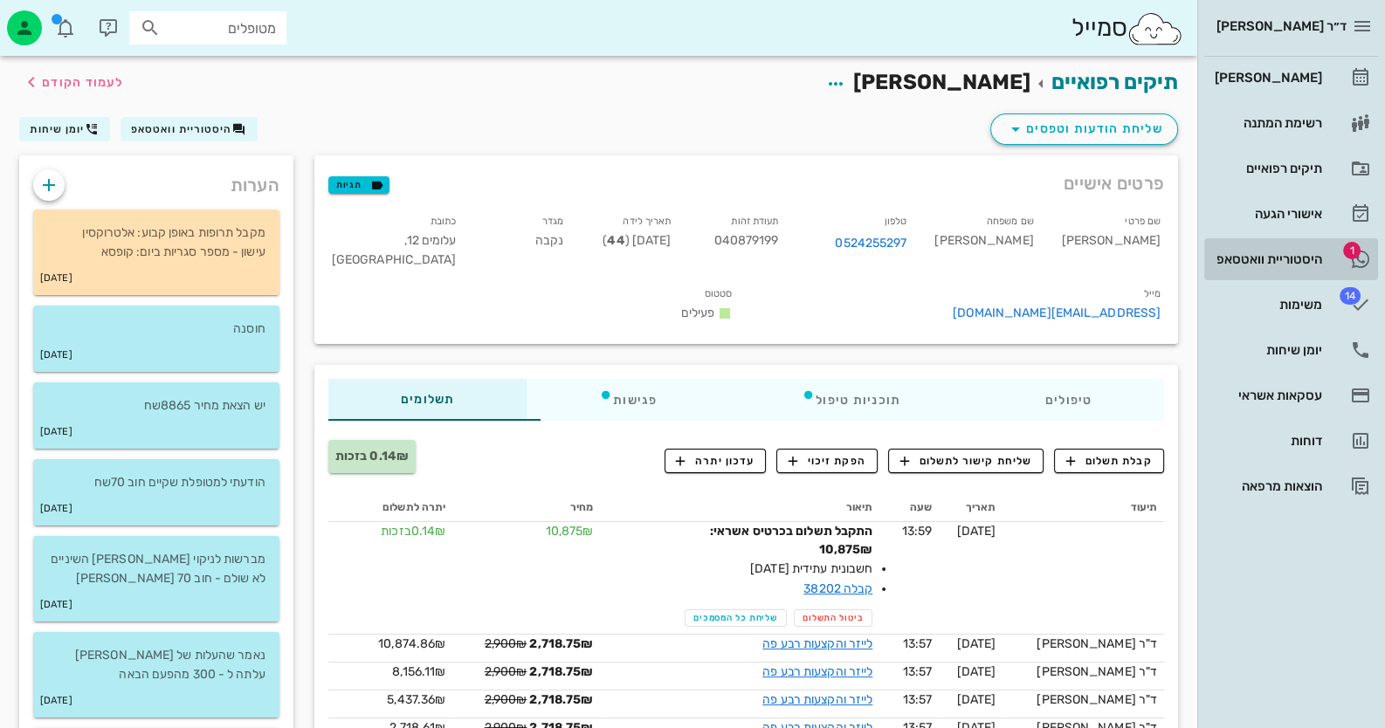
click at [1308, 259] on div "היסטוריית וואטסאפ" at bounding box center [1266, 259] width 111 height 14
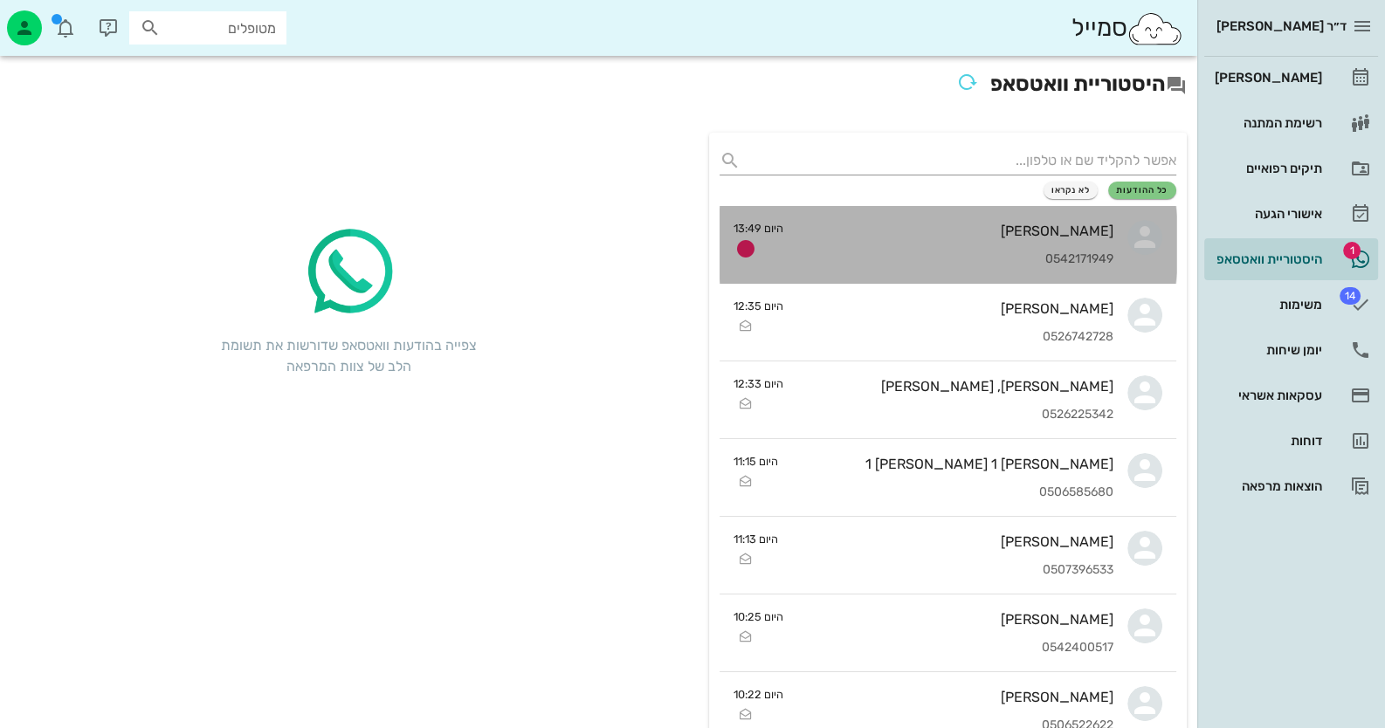
click at [1070, 212] on div "[PERSON_NAME] 0542171949" at bounding box center [955, 244] width 316 height 77
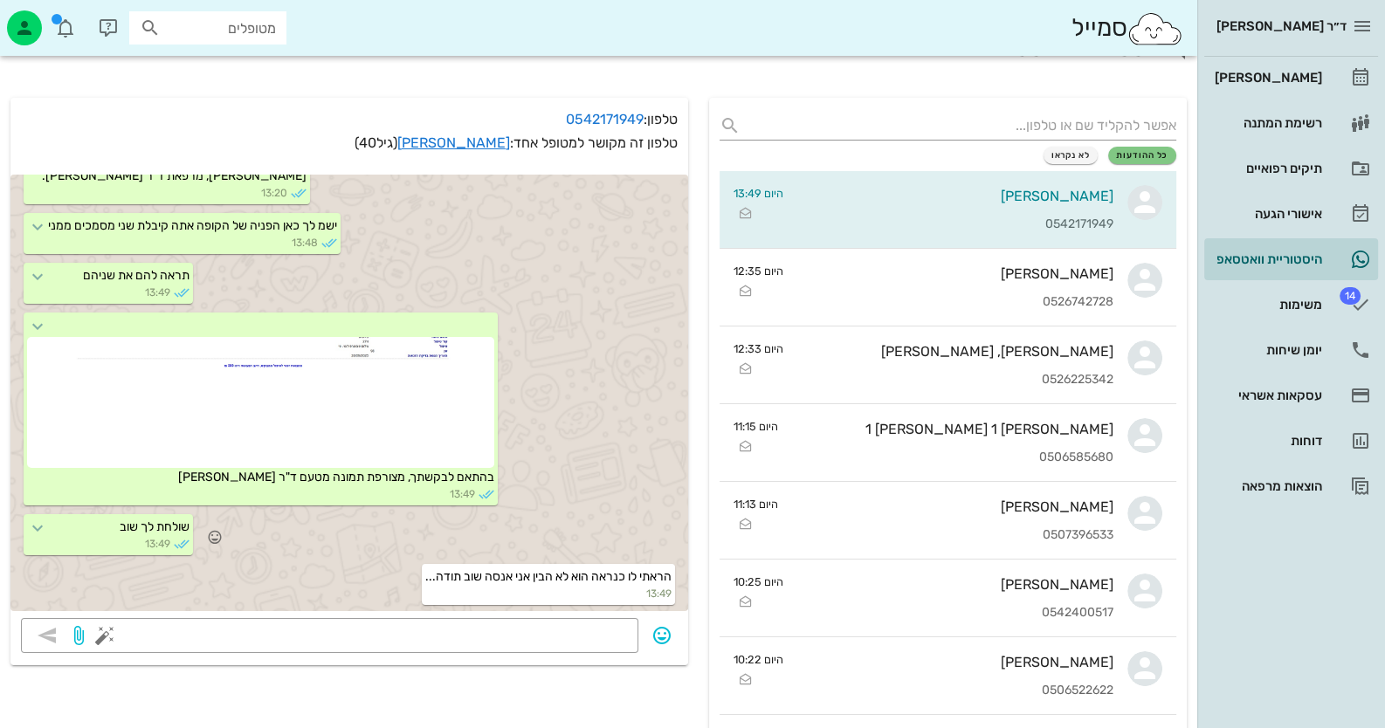
scroll to position [86, 0]
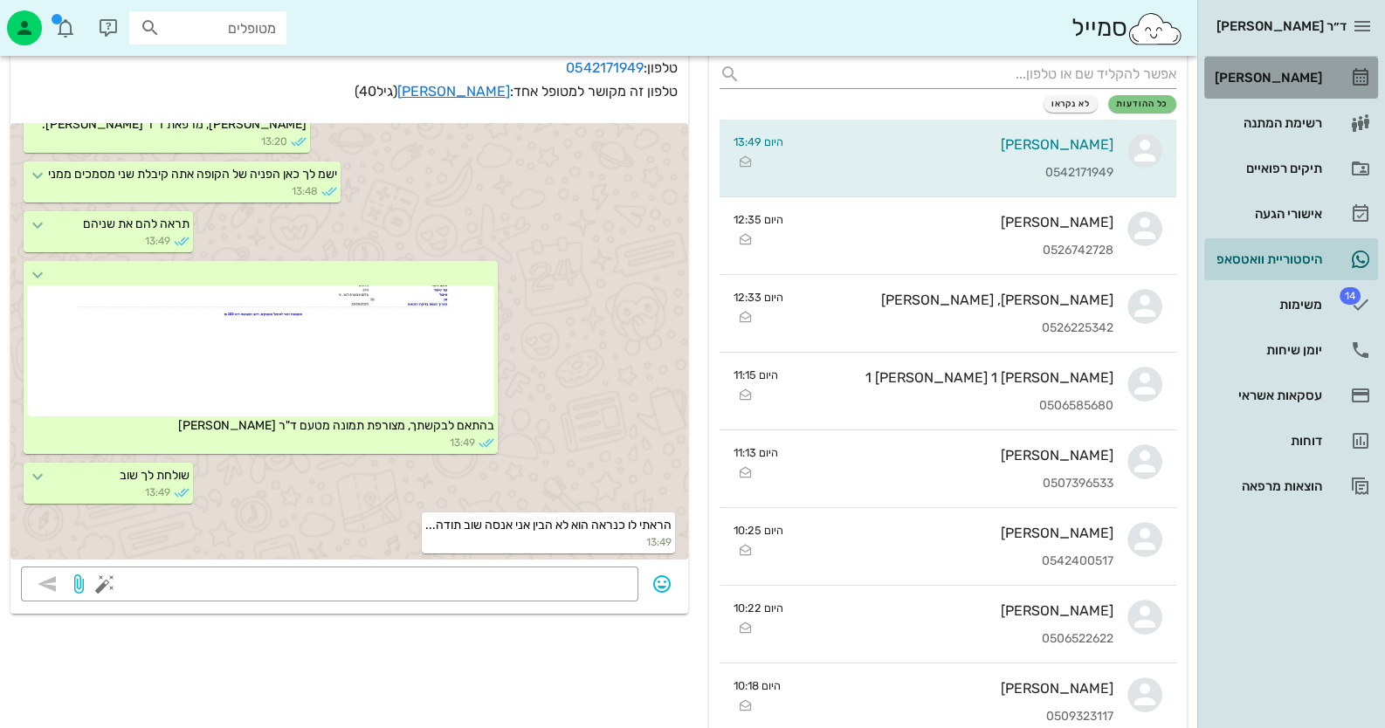
click at [1334, 84] on link "[PERSON_NAME]" at bounding box center [1291, 78] width 174 height 42
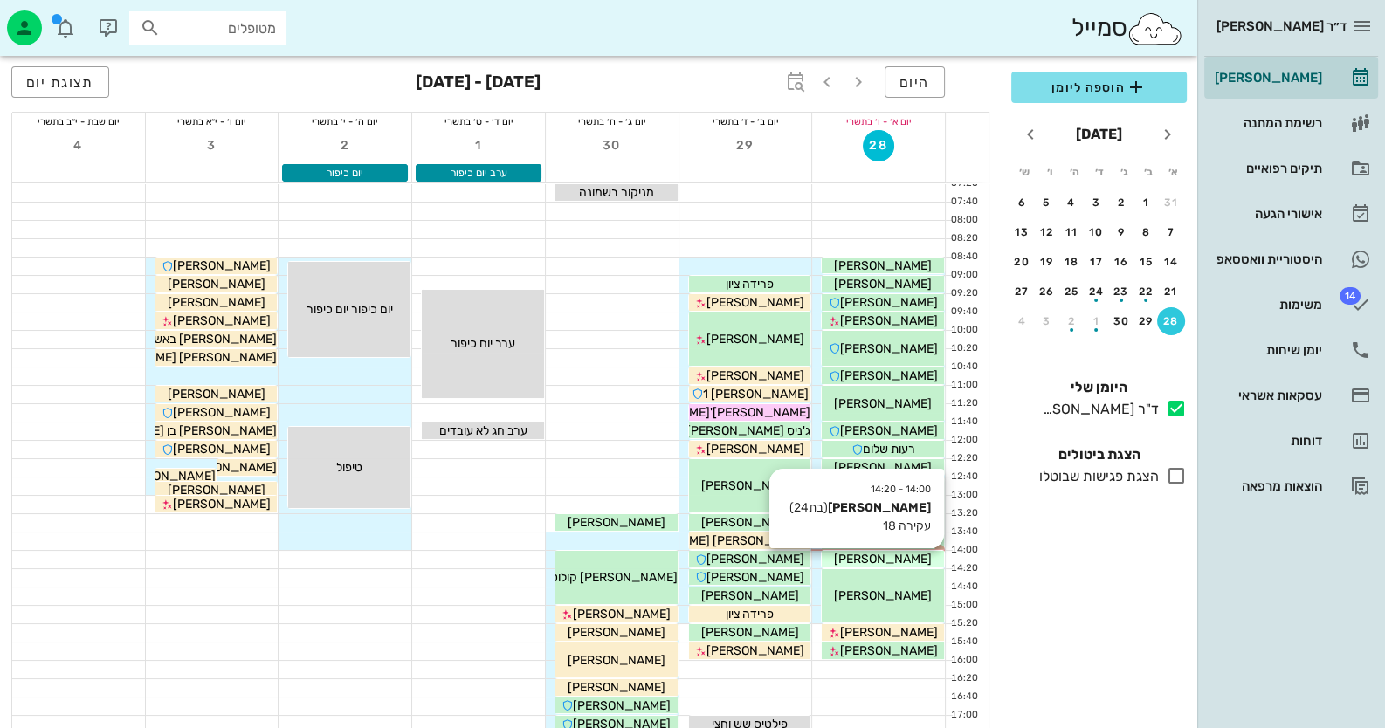
click at [904, 559] on span "[PERSON_NAME]" at bounding box center [883, 559] width 98 height 15
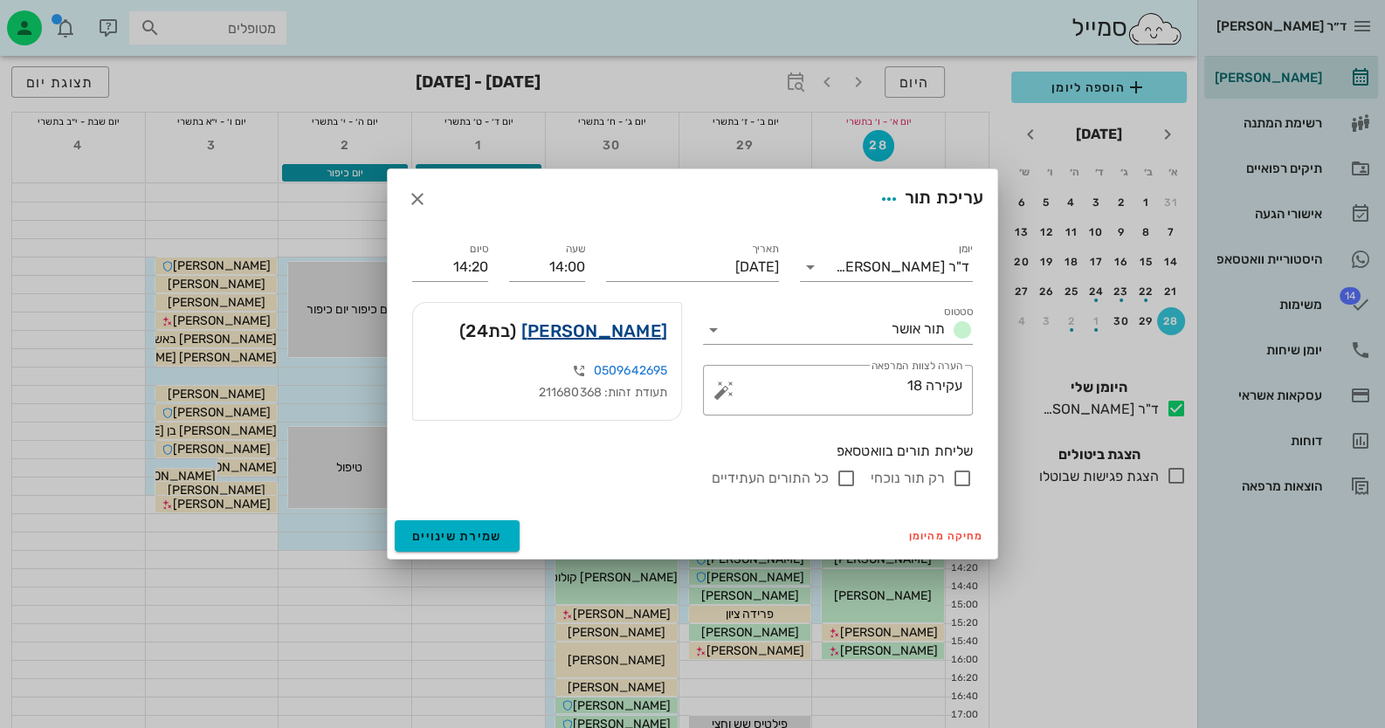
click at [648, 328] on link "[PERSON_NAME]" at bounding box center [594, 331] width 146 height 28
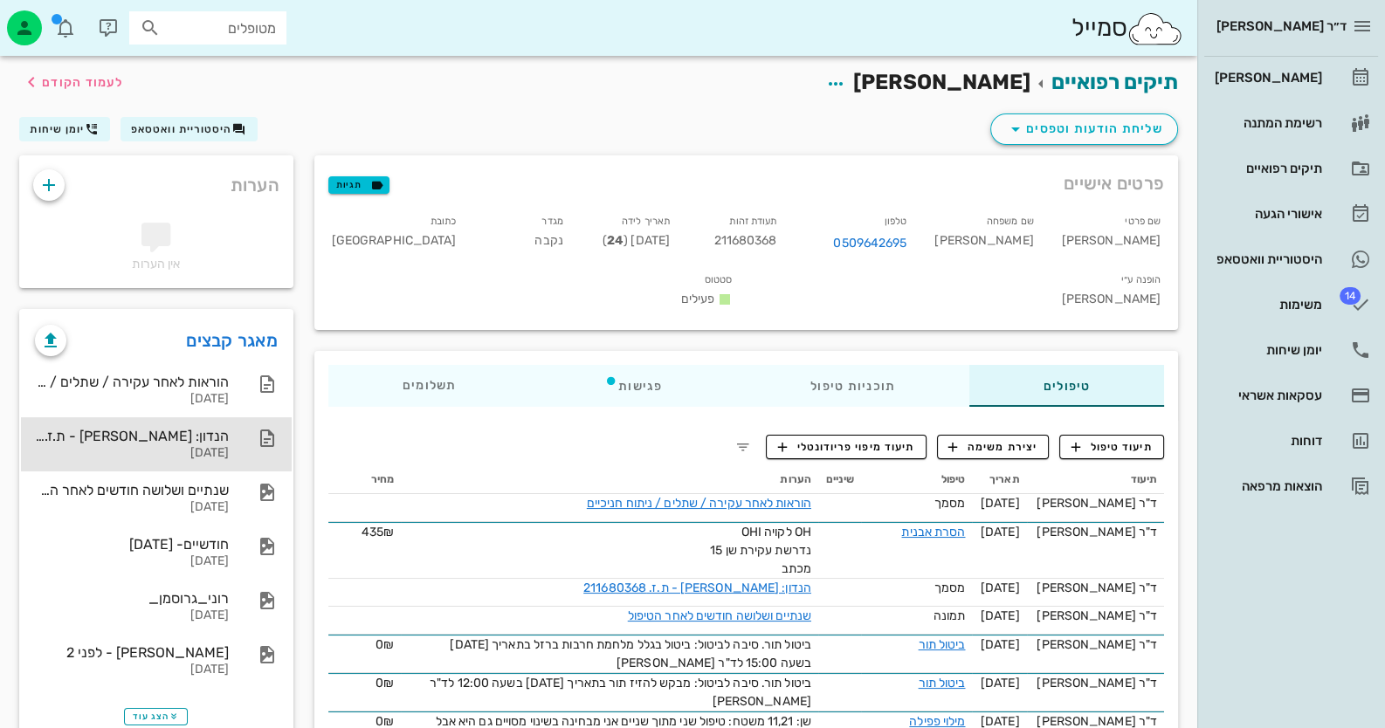
click at [209, 450] on div "[DATE]" at bounding box center [132, 453] width 194 height 15
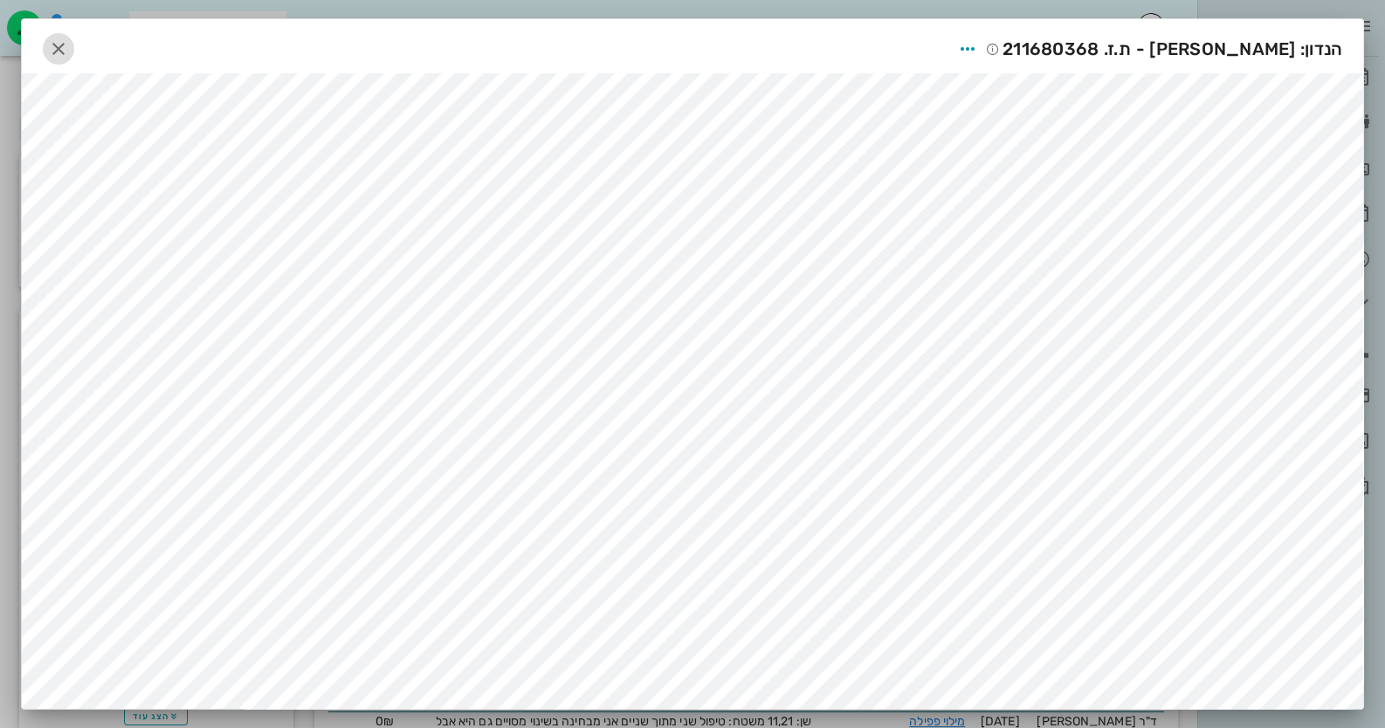
click at [58, 43] on icon "button" at bounding box center [58, 48] width 21 height 21
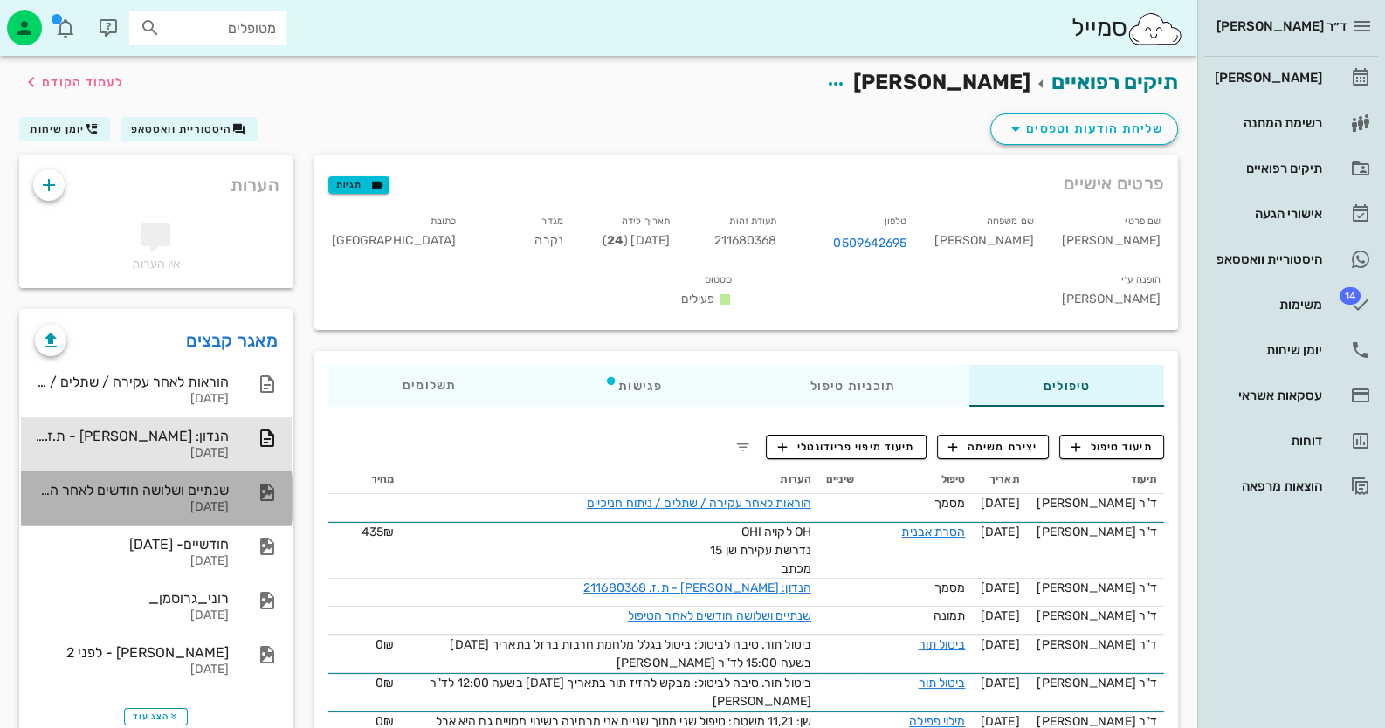
click at [226, 491] on div "שנתיים ושלושה חודשים לאחר הטיפול" at bounding box center [132, 490] width 194 height 17
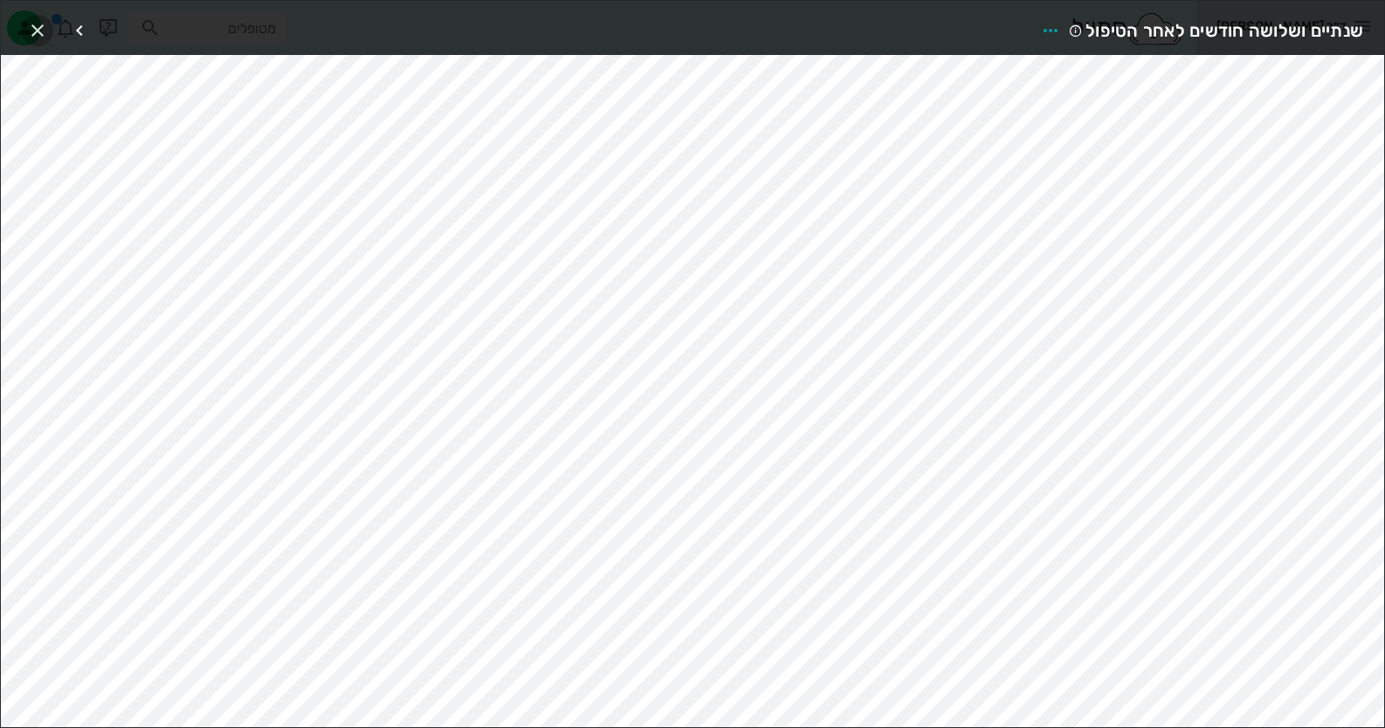
click at [44, 22] on icon "button" at bounding box center [37, 30] width 21 height 21
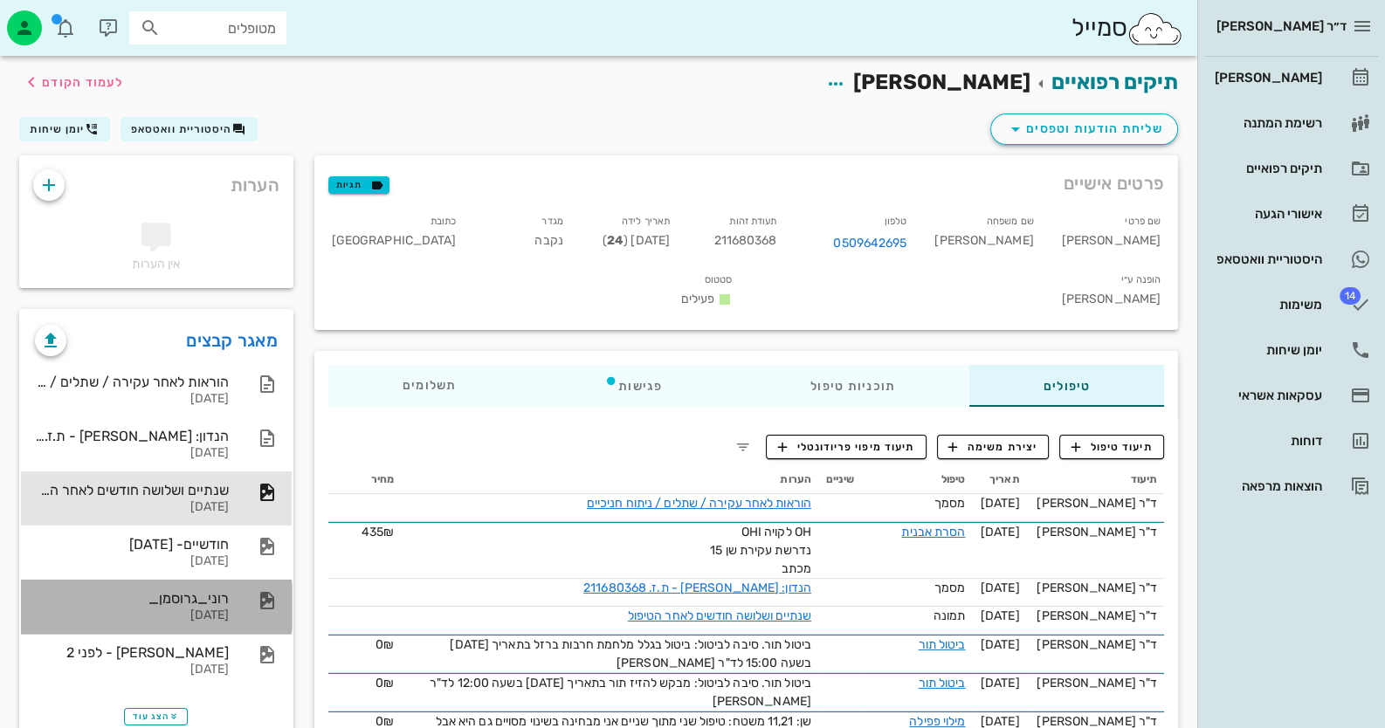
click at [184, 593] on div "רוני_גרוסמן_" at bounding box center [132, 598] width 194 height 17
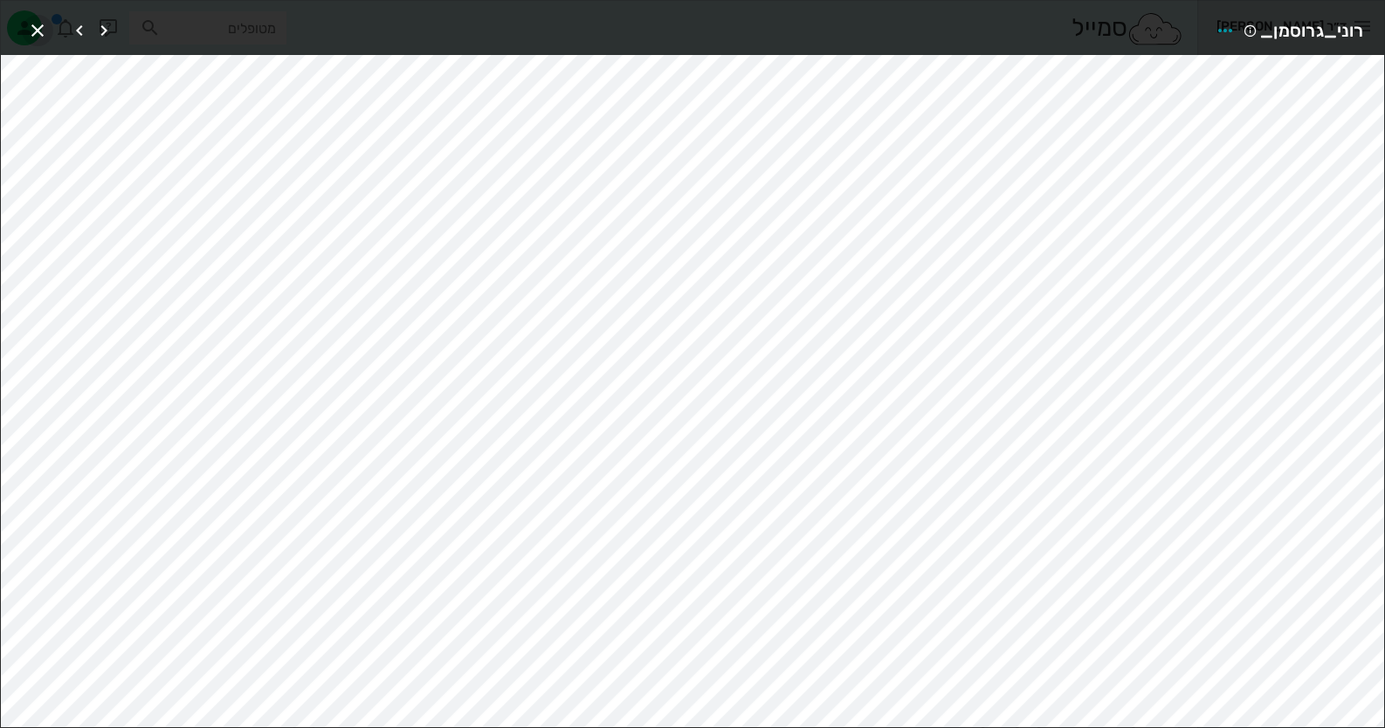
click at [41, 26] on icon "button" at bounding box center [37, 30] width 21 height 21
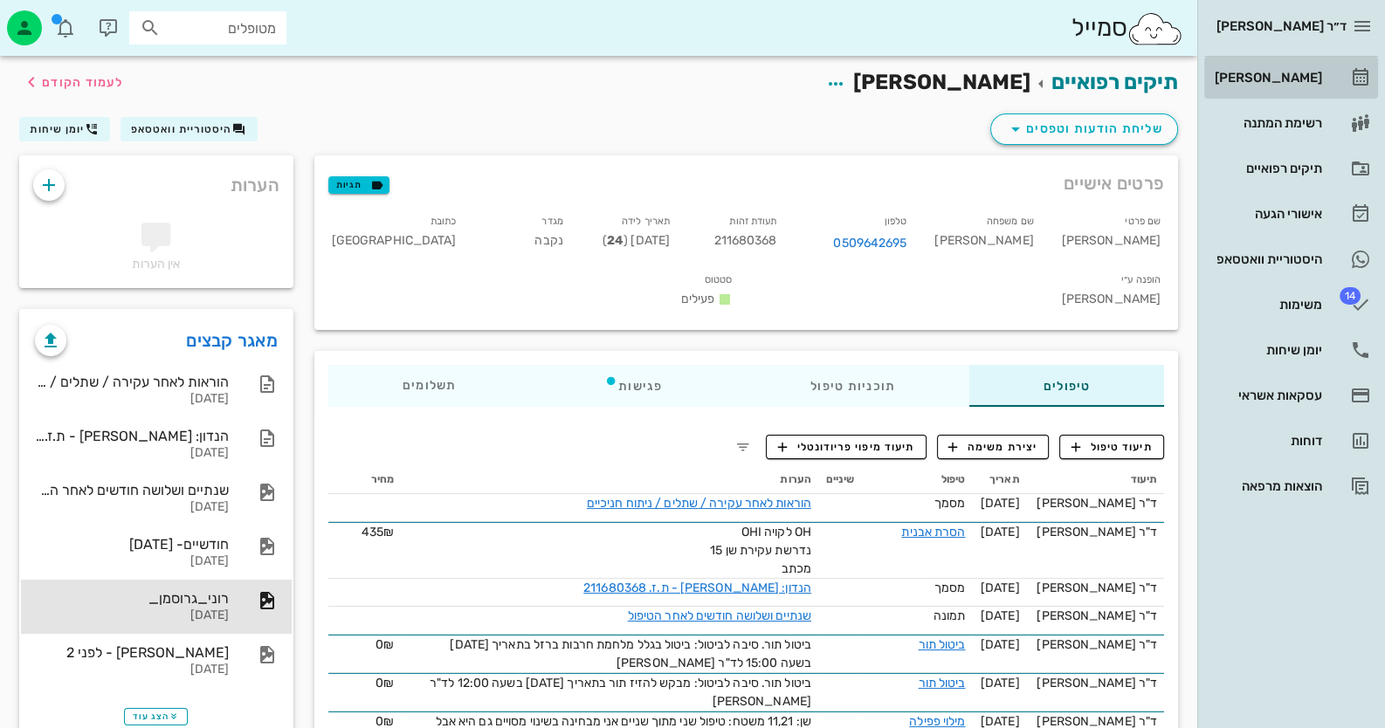
click at [1332, 66] on link "[PERSON_NAME]" at bounding box center [1291, 78] width 174 height 42
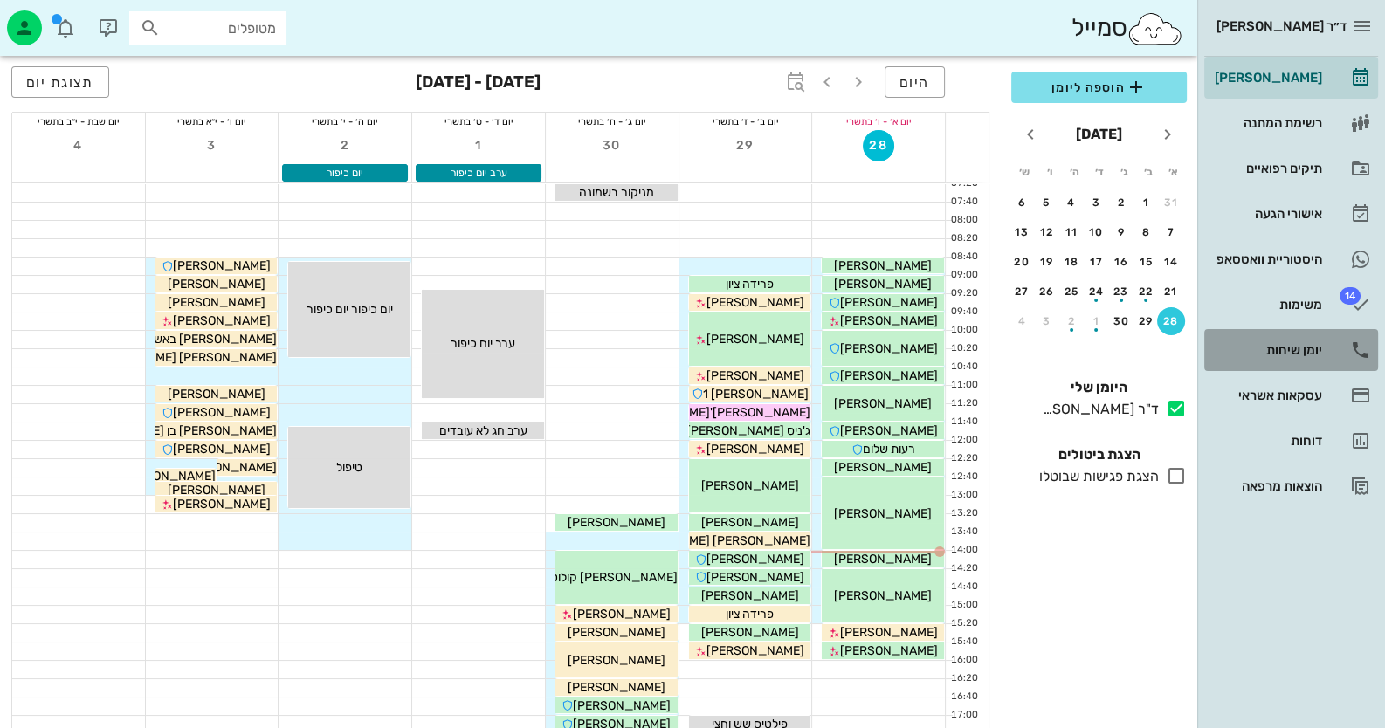
click at [1326, 357] on link "יומן שיחות" at bounding box center [1291, 350] width 174 height 42
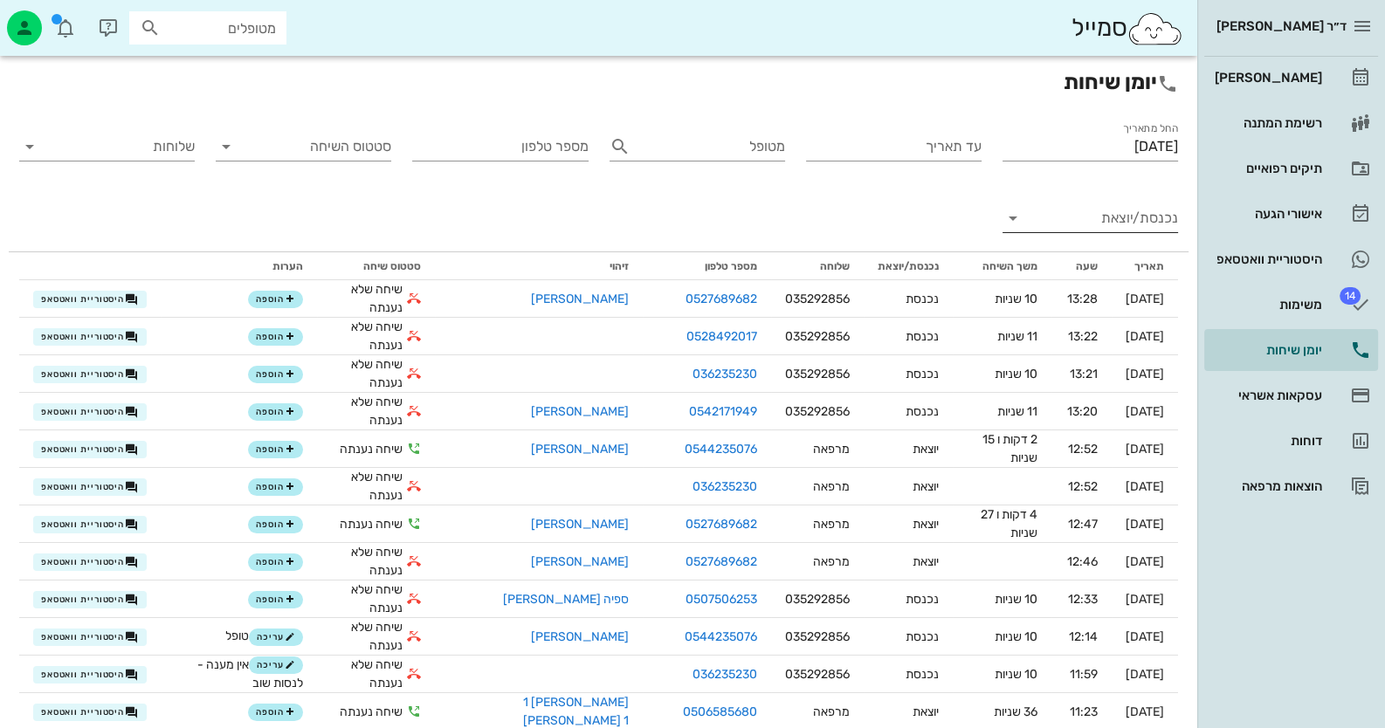
click at [1118, 220] on input "נכנסת/יוצאת" at bounding box center [1104, 218] width 148 height 28
click at [0, 0] on div "נכנסת" at bounding box center [0, 0] width 0 height 0
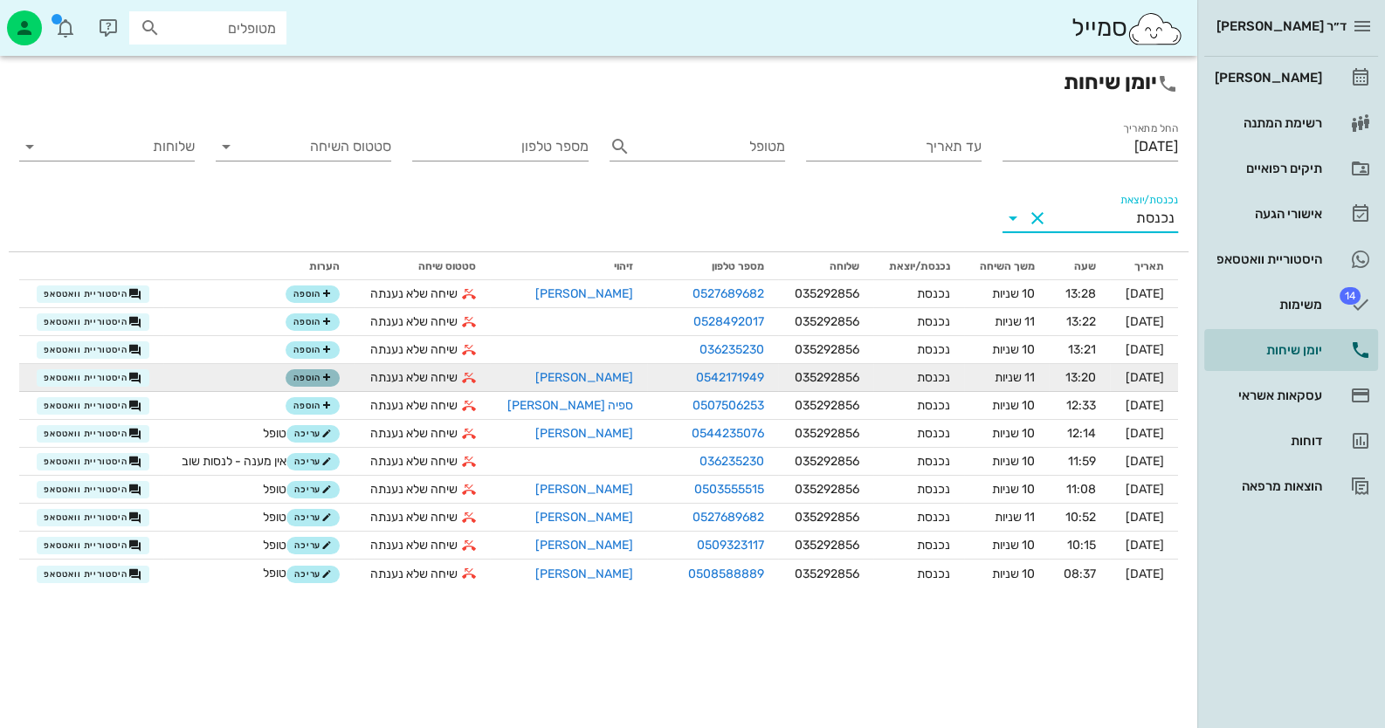
click at [310, 379] on span "הוספה" at bounding box center [312, 378] width 38 height 10
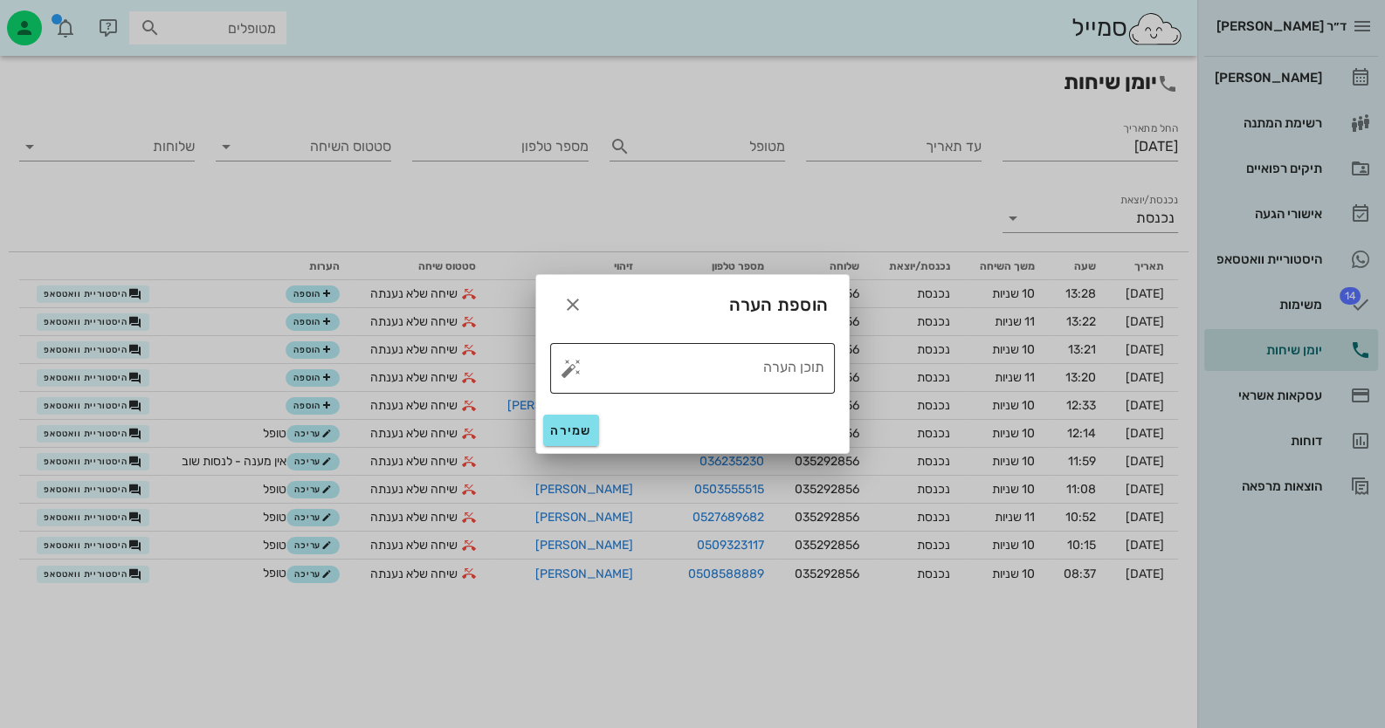
click at [574, 374] on button "button" at bounding box center [571, 368] width 21 height 21
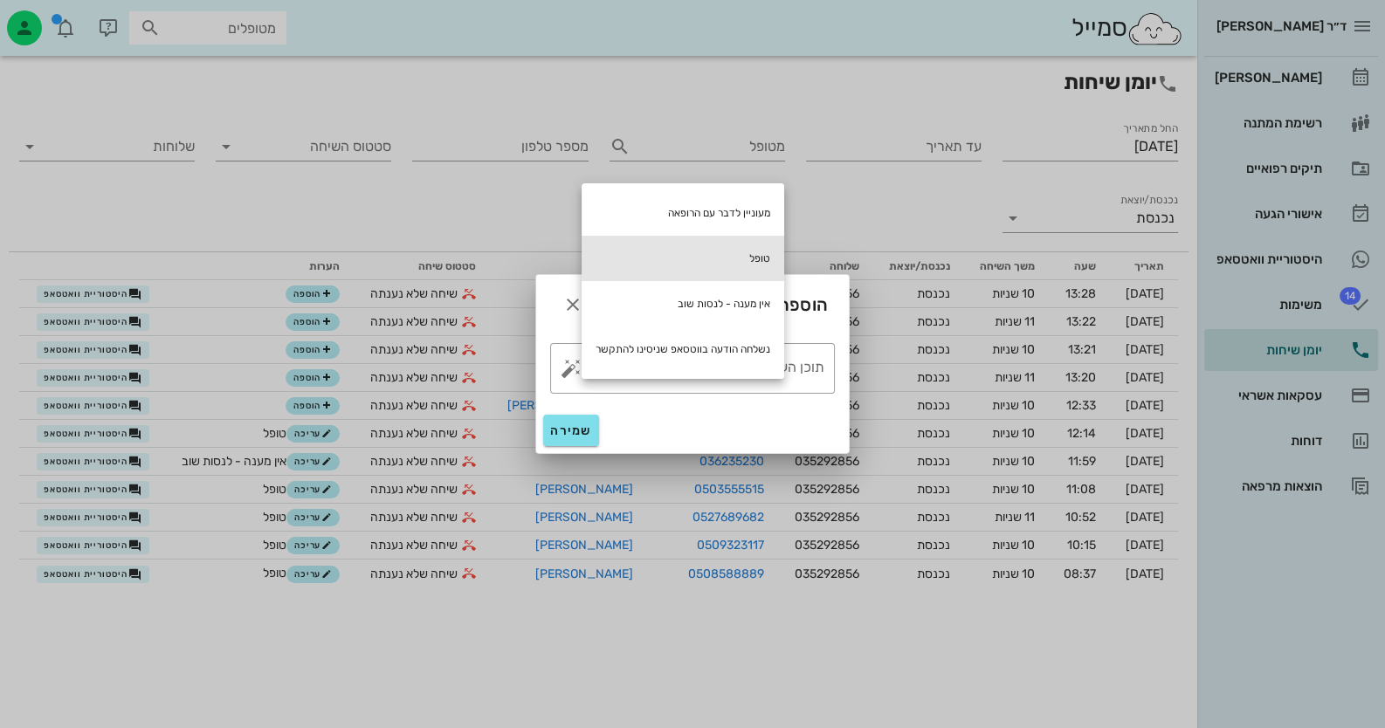
drag, startPoint x: 739, startPoint y: 257, endPoint x: 715, endPoint y: 299, distance: 48.9
click at [739, 258] on div "טופל" at bounding box center [683, 258] width 203 height 45
type textarea "טופל"
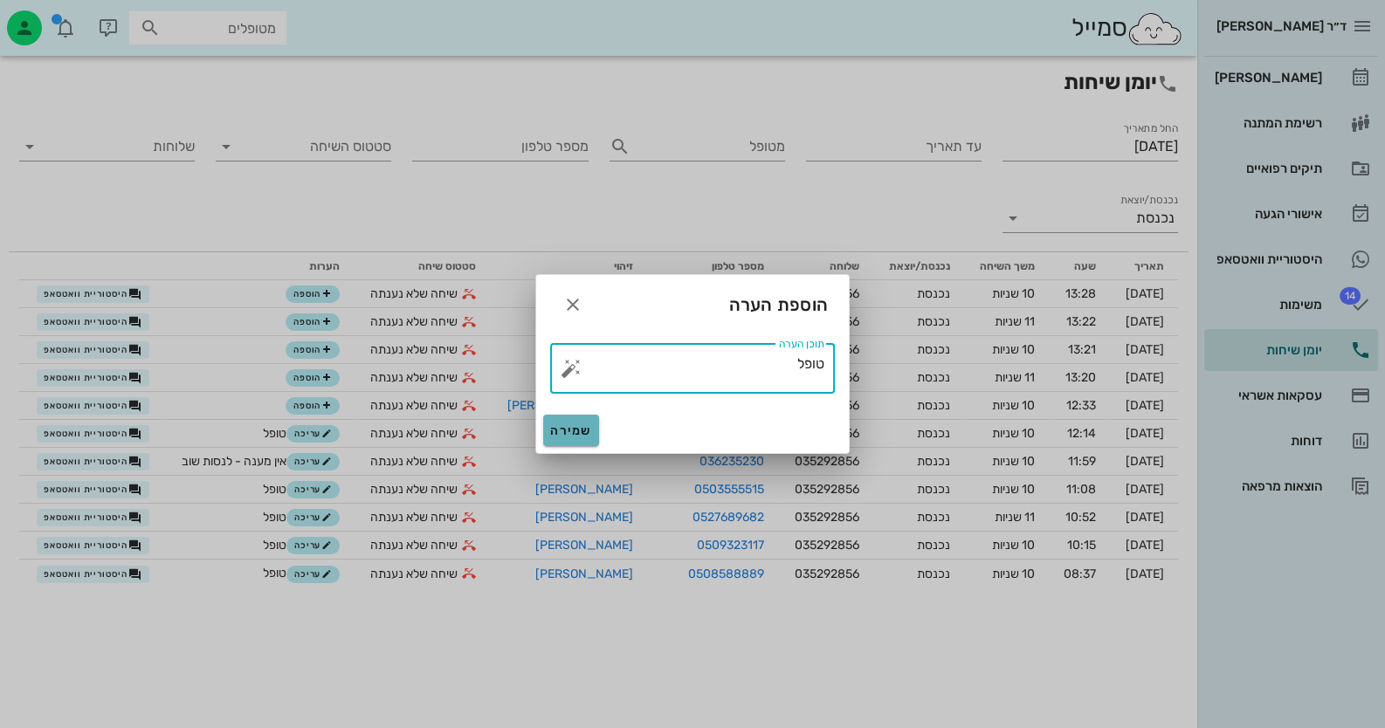
click at [576, 429] on span "שמירה" at bounding box center [571, 430] width 42 height 15
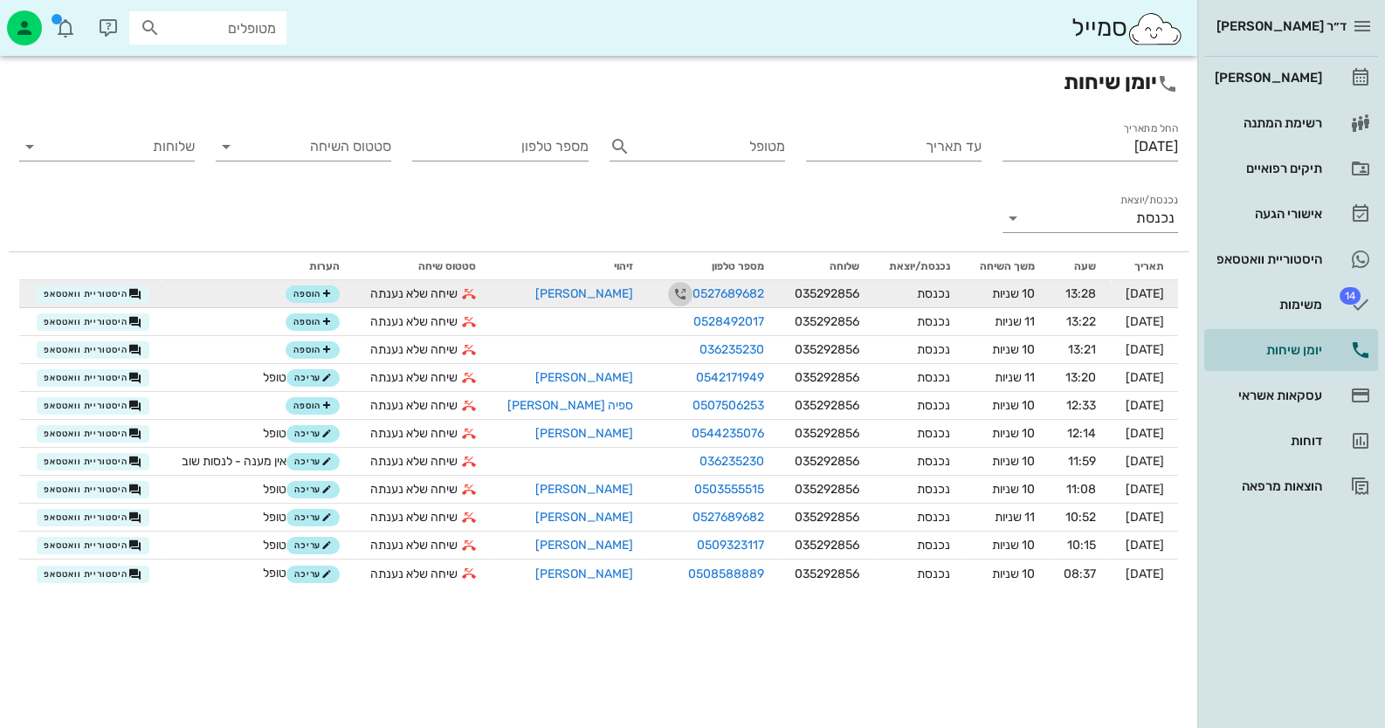
click at [670, 292] on icon "button" at bounding box center [680, 294] width 21 height 21
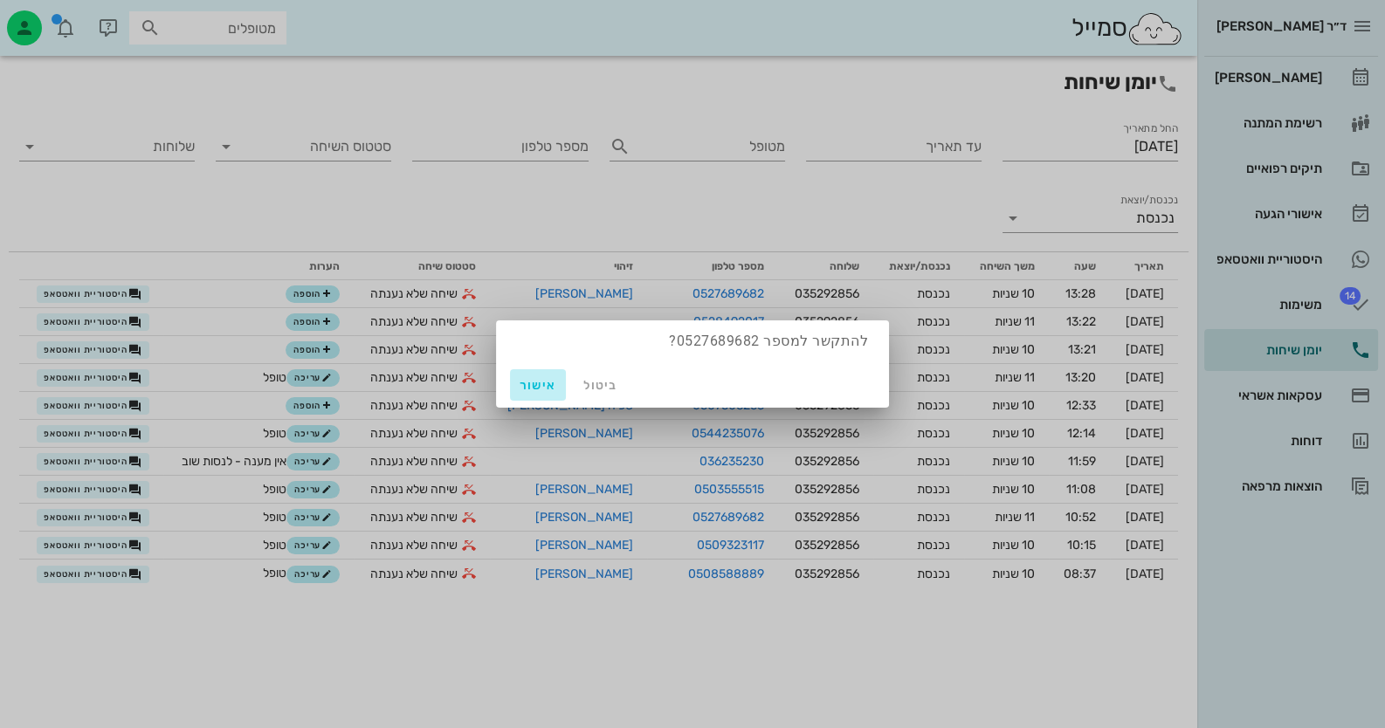
click at [538, 383] on span "אישור" at bounding box center [538, 385] width 42 height 15
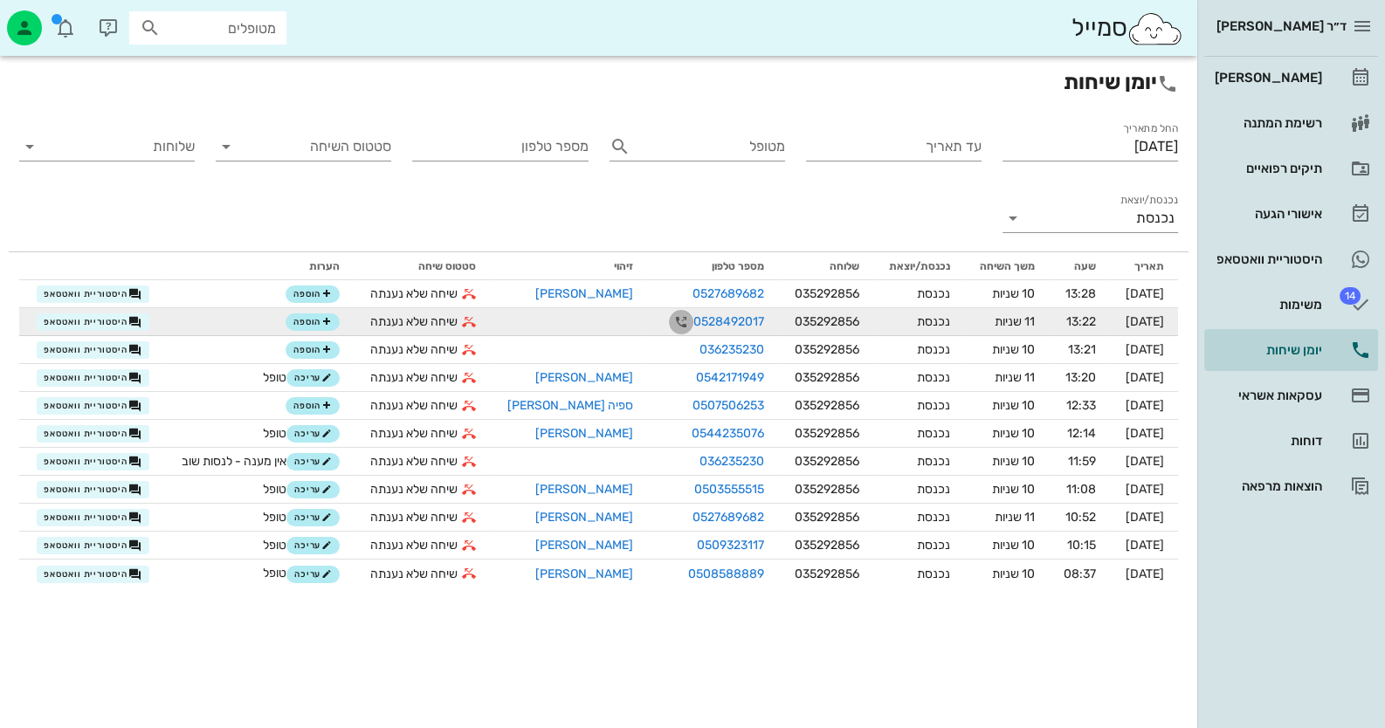
click at [671, 320] on icon "button" at bounding box center [681, 322] width 21 height 21
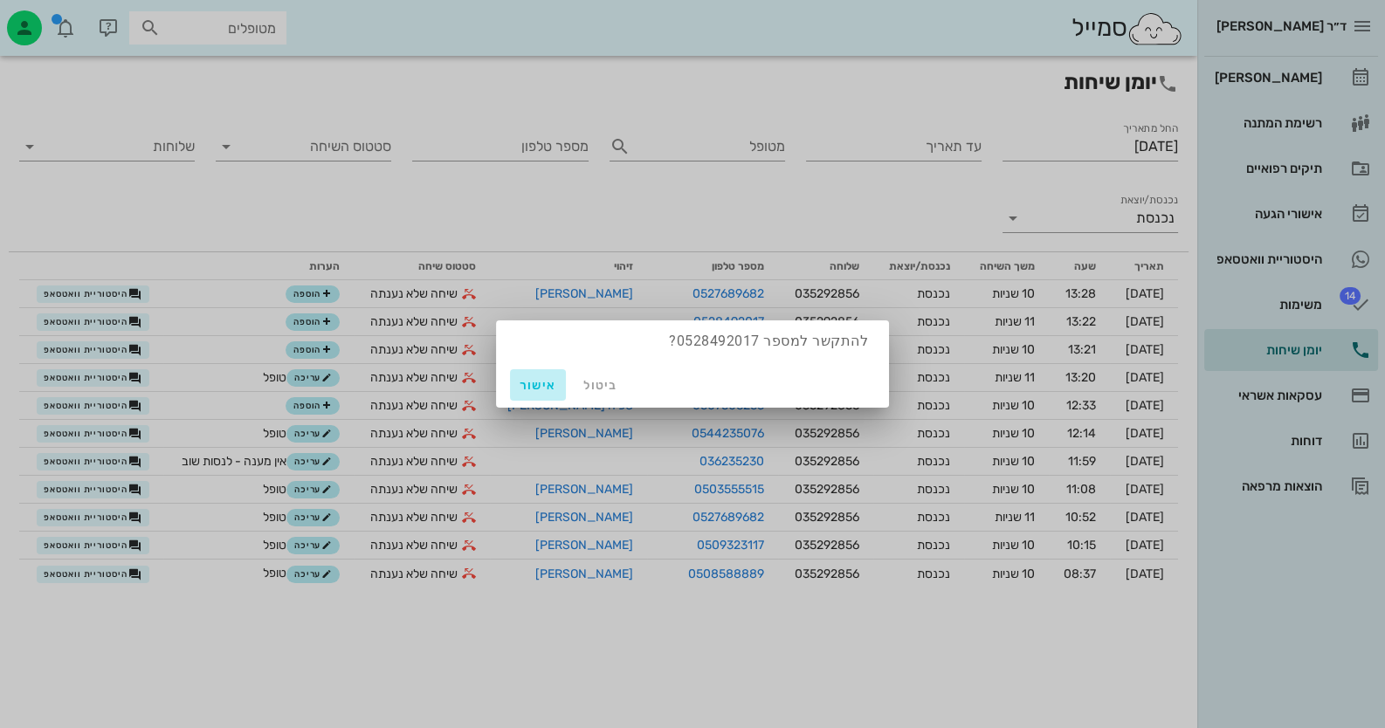
click at [539, 392] on span "אישור" at bounding box center [538, 385] width 42 height 15
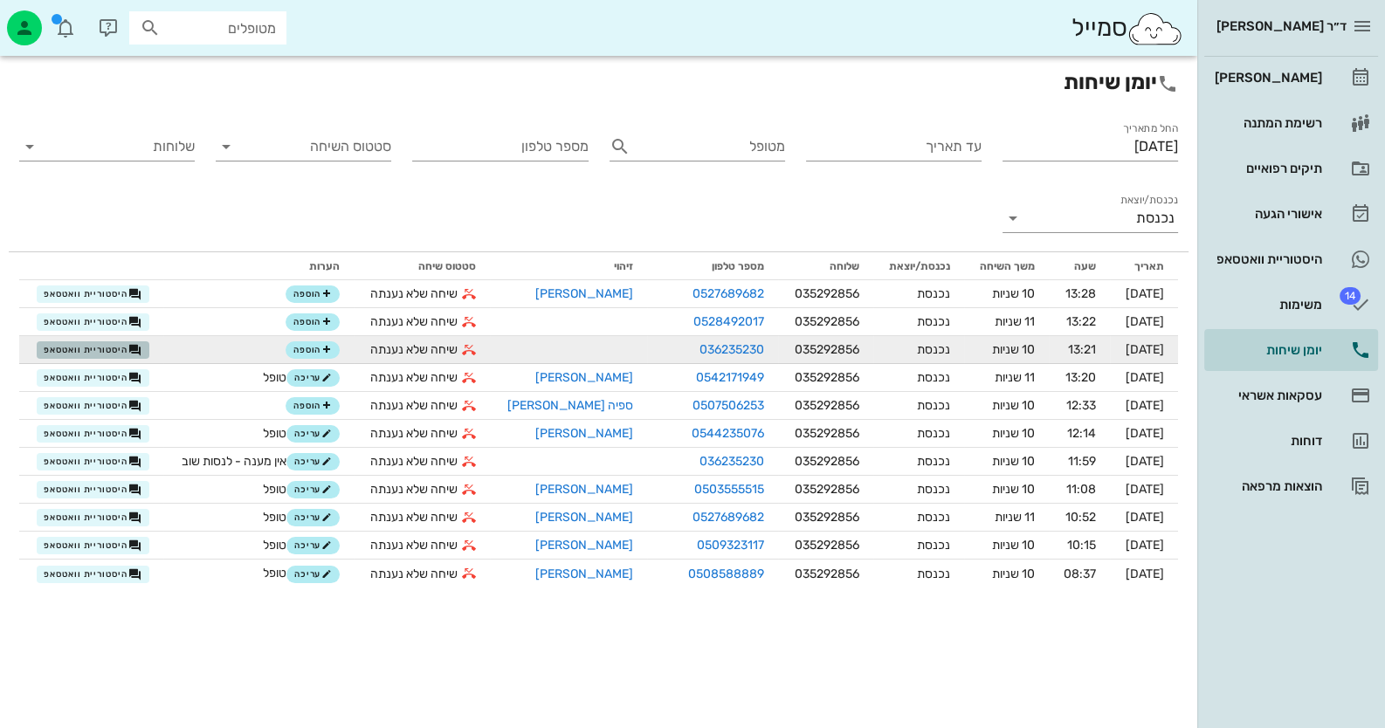
click at [102, 351] on span "היסטוריית וואטסאפ" at bounding box center [93, 350] width 98 height 14
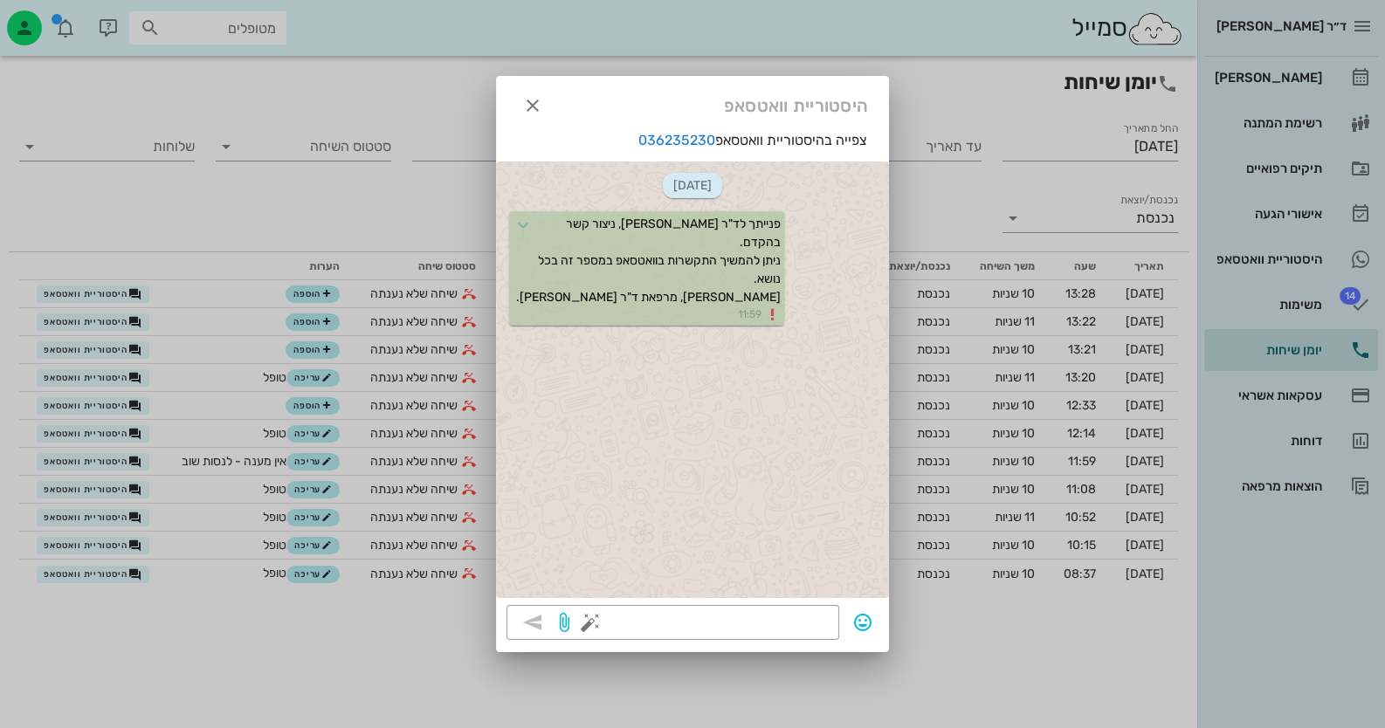
click at [554, 109] on div "היסטוריית וואטסאפ" at bounding box center [692, 103] width 393 height 54
click at [542, 104] on icon "button" at bounding box center [532, 105] width 21 height 21
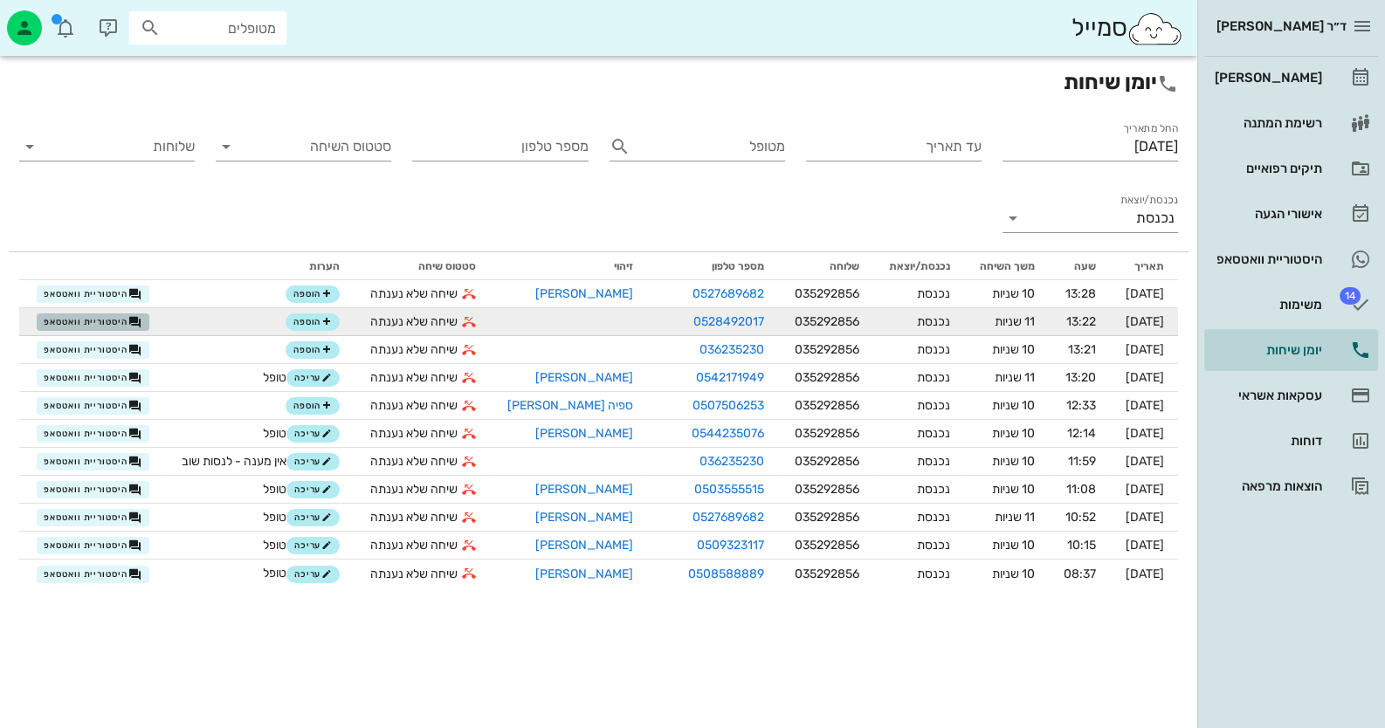
click at [100, 320] on span "היסטוריית וואטסאפ" at bounding box center [93, 322] width 98 height 14
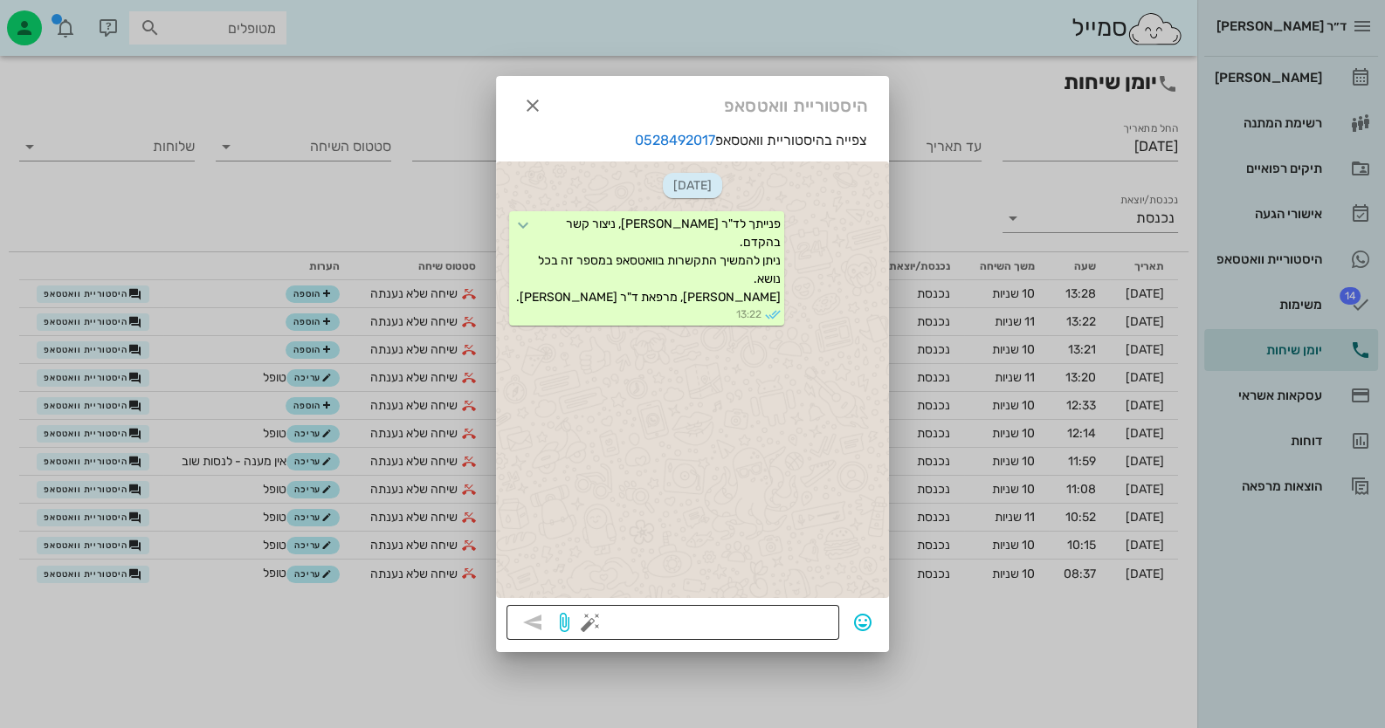
click at [580, 628] on button "button" at bounding box center [590, 622] width 21 height 21
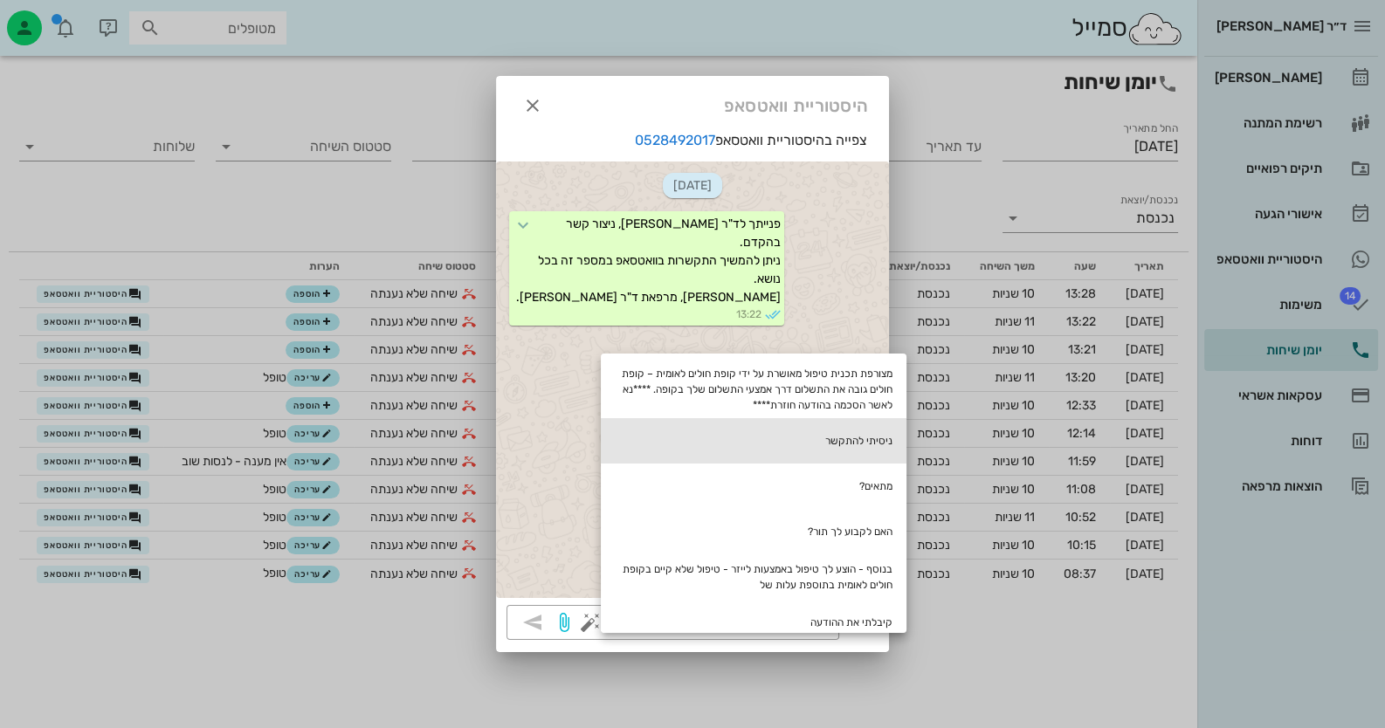
click at [831, 445] on div "ניסיתי להתקשר" at bounding box center [754, 440] width 306 height 45
type textarea "ניסיתי להתקשר"
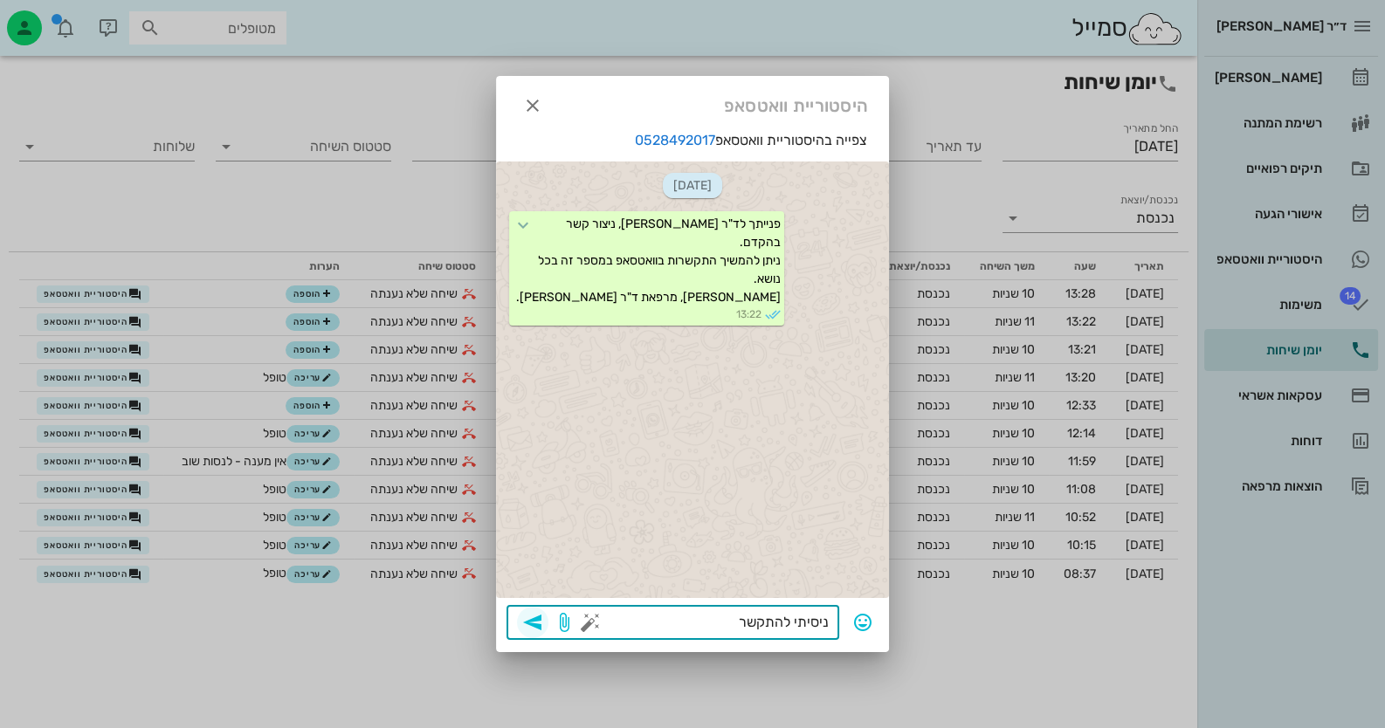
click at [522, 628] on icon "button" at bounding box center [532, 622] width 21 height 21
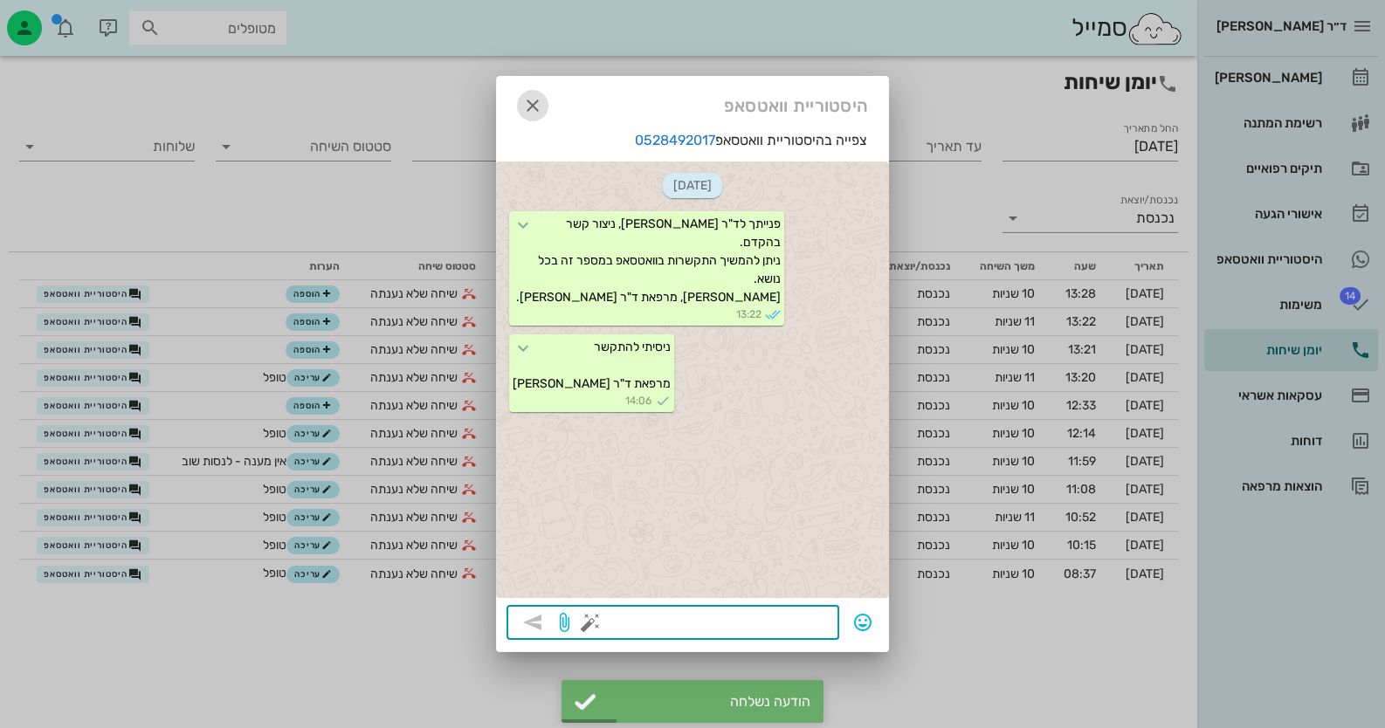
click at [537, 101] on icon "button" at bounding box center [532, 105] width 21 height 21
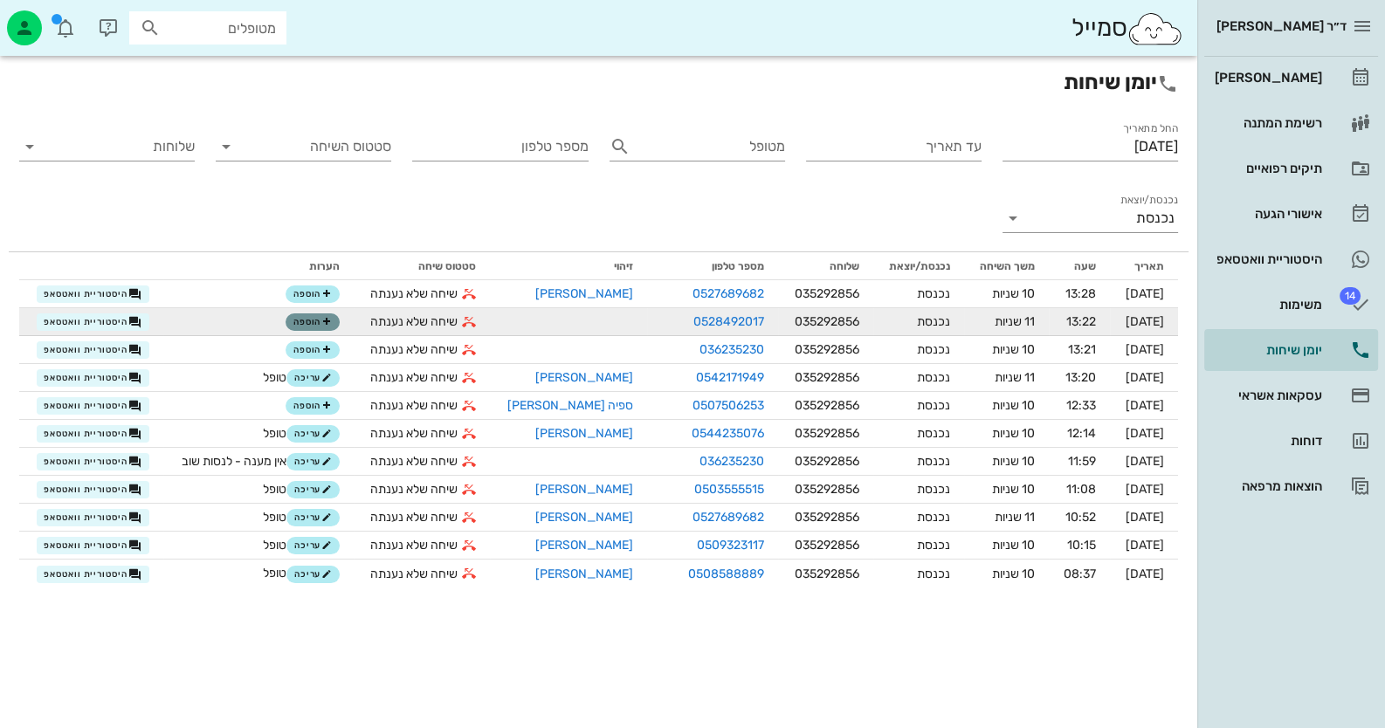
click at [297, 320] on button "הוספה" at bounding box center [313, 321] width 54 height 17
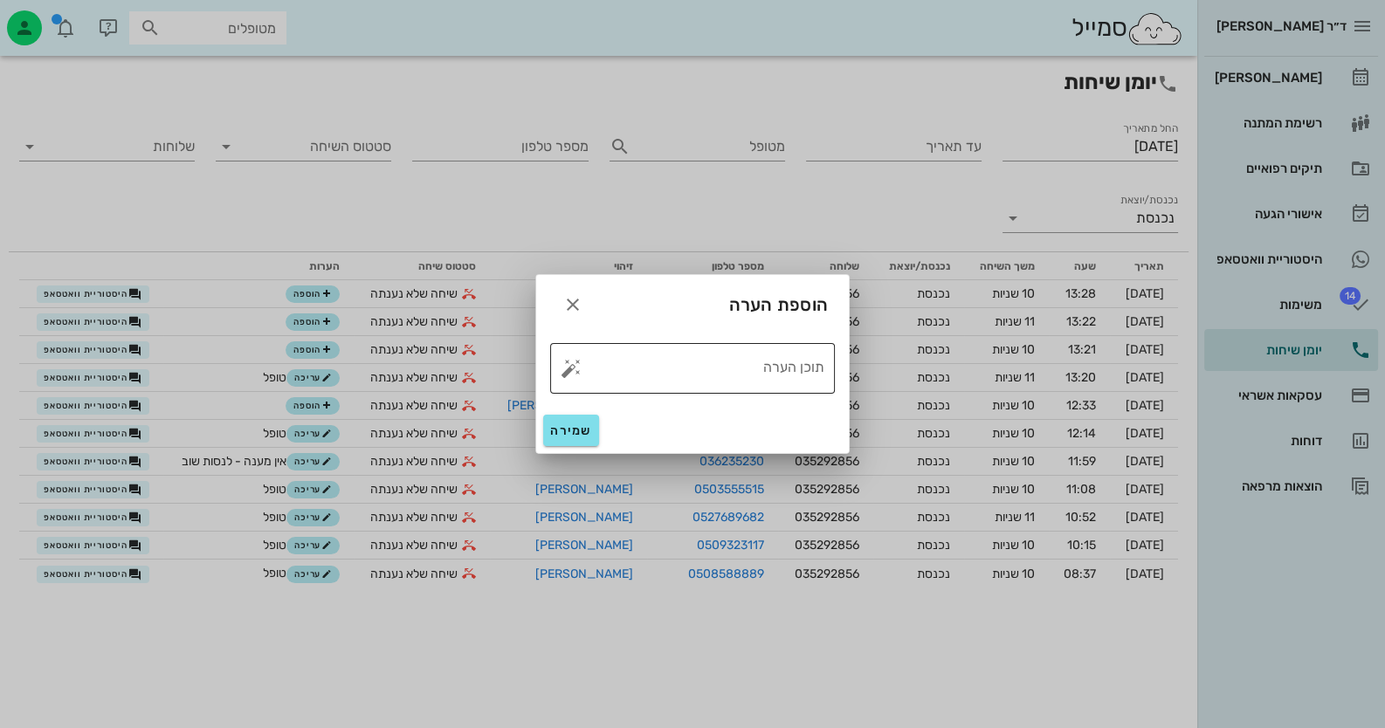
click at [568, 369] on button "button" at bounding box center [571, 368] width 21 height 21
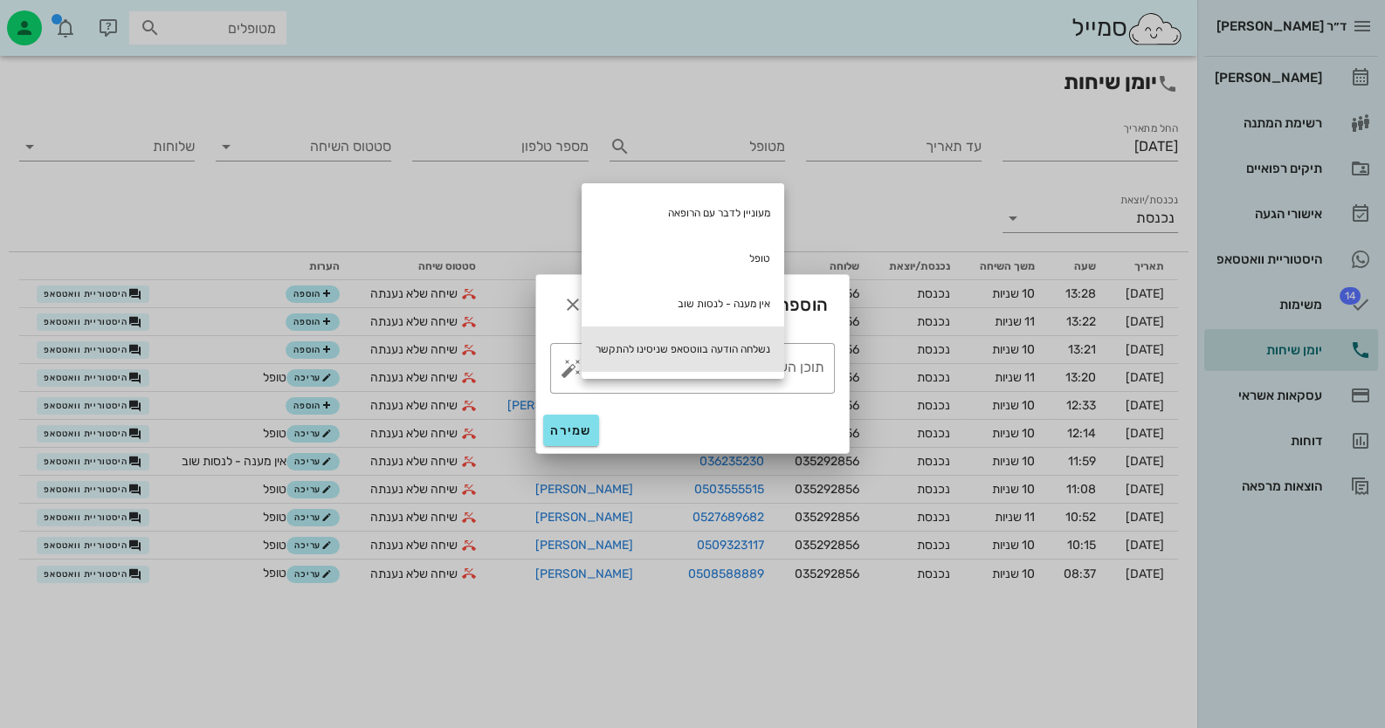
click at [659, 354] on div "נשלחה הודעה בווטסאפ שניסינו להתקשר" at bounding box center [683, 349] width 203 height 45
type textarea "נשלחה הודעה בווטסאפ שניסינו להתקשר"
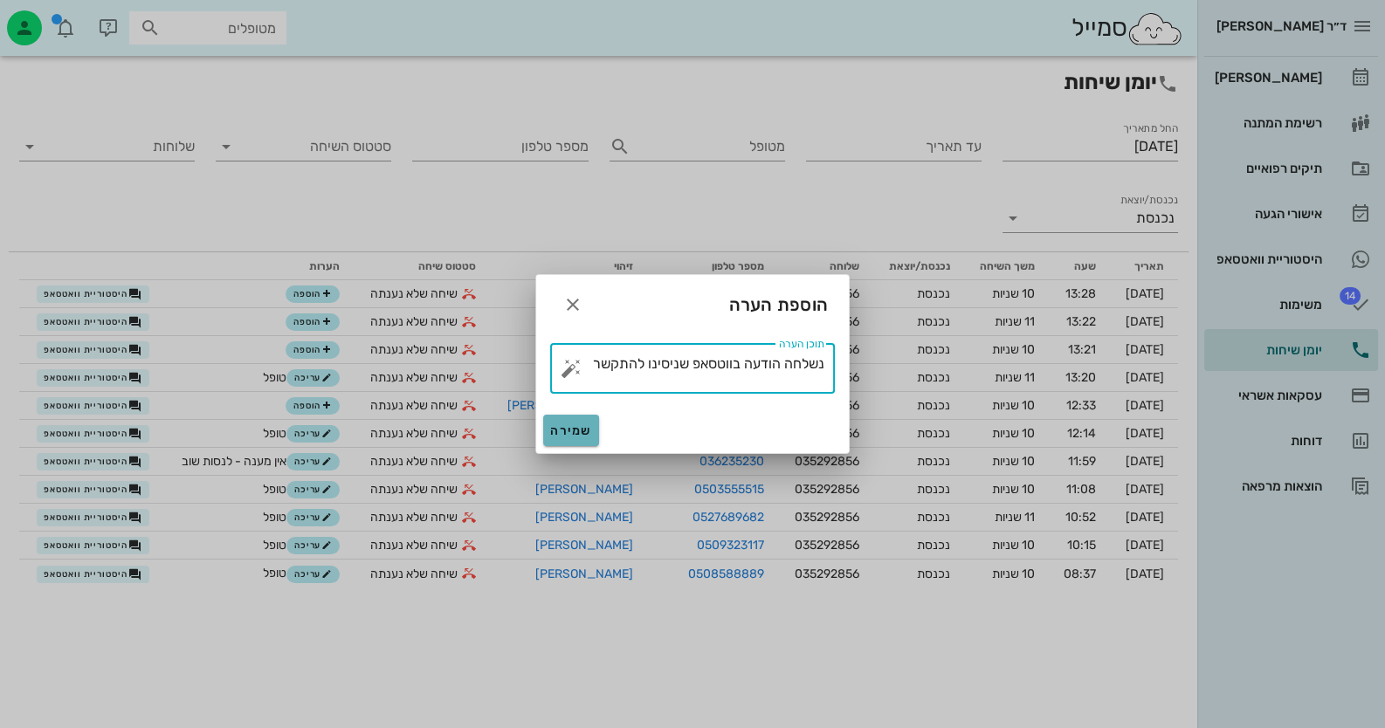
click at [582, 429] on span "שמירה" at bounding box center [571, 430] width 42 height 15
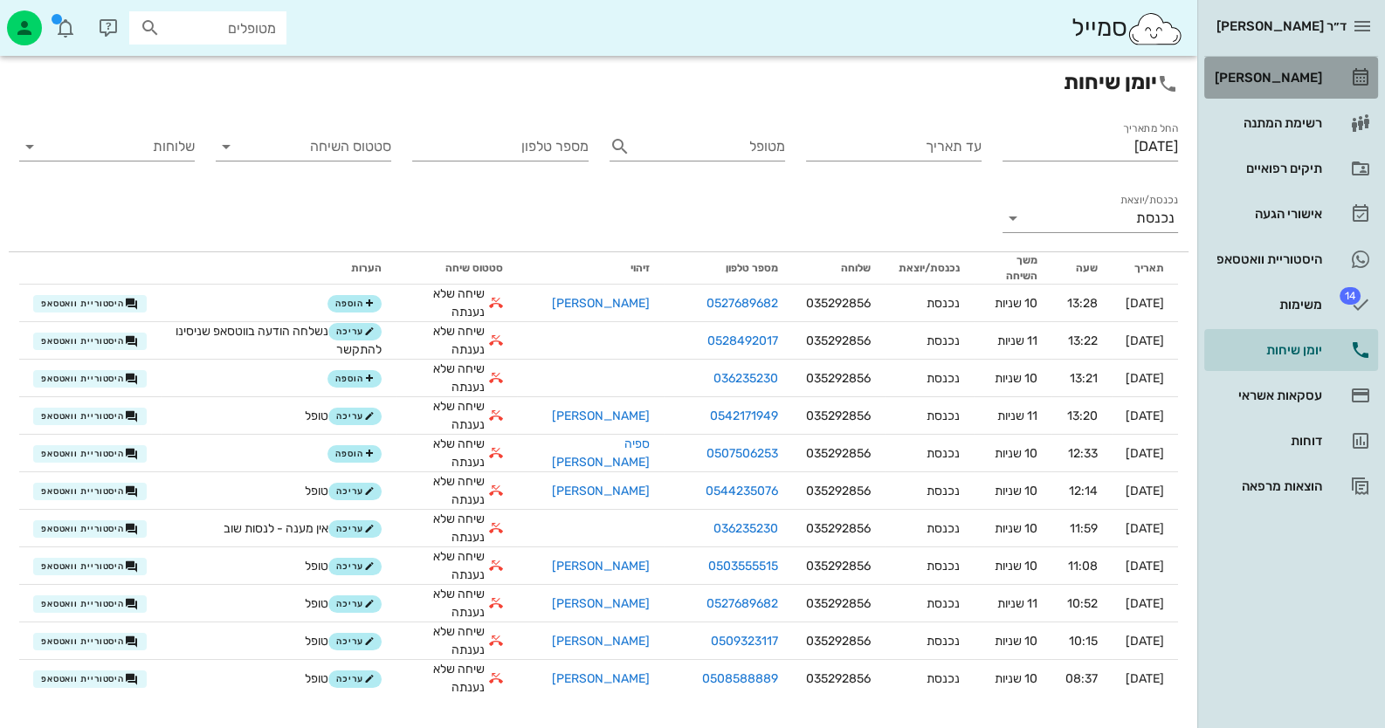
click at [1334, 78] on link "[PERSON_NAME]" at bounding box center [1291, 78] width 174 height 42
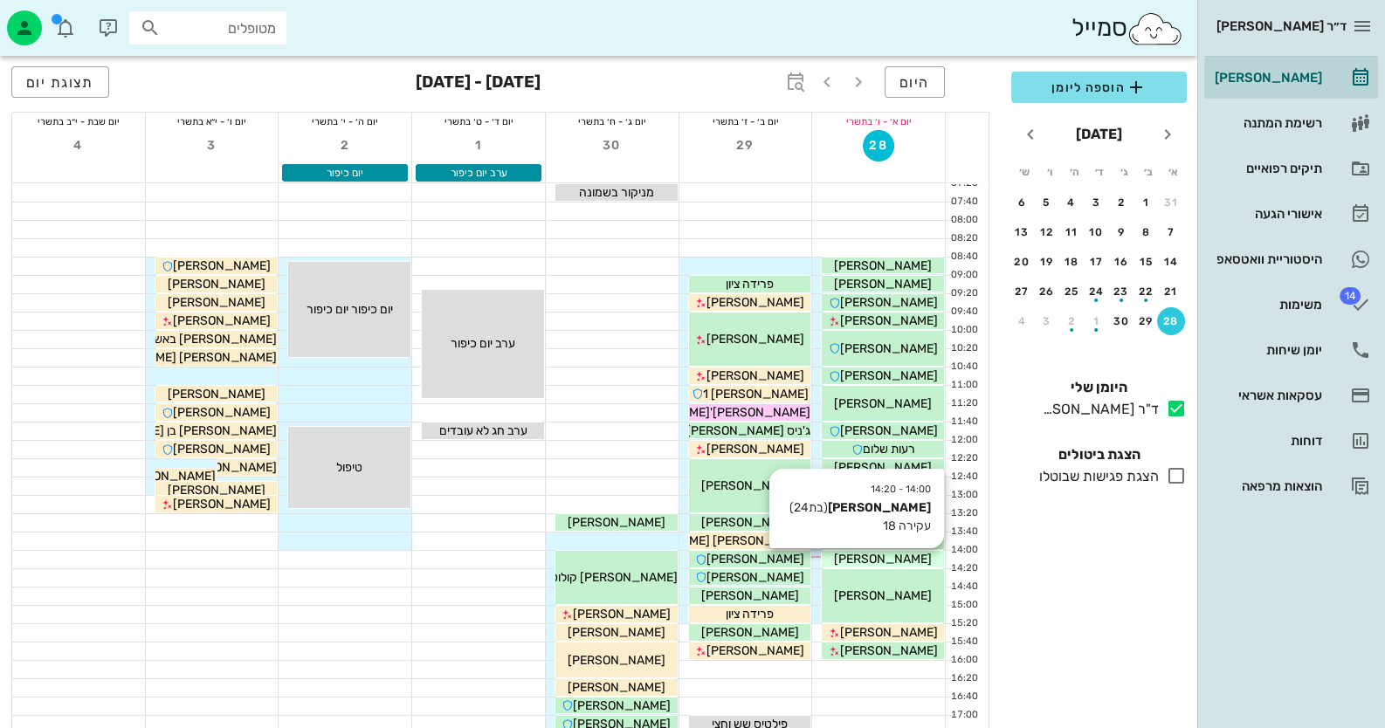
click at [867, 553] on span "[PERSON_NAME]" at bounding box center [883, 559] width 98 height 15
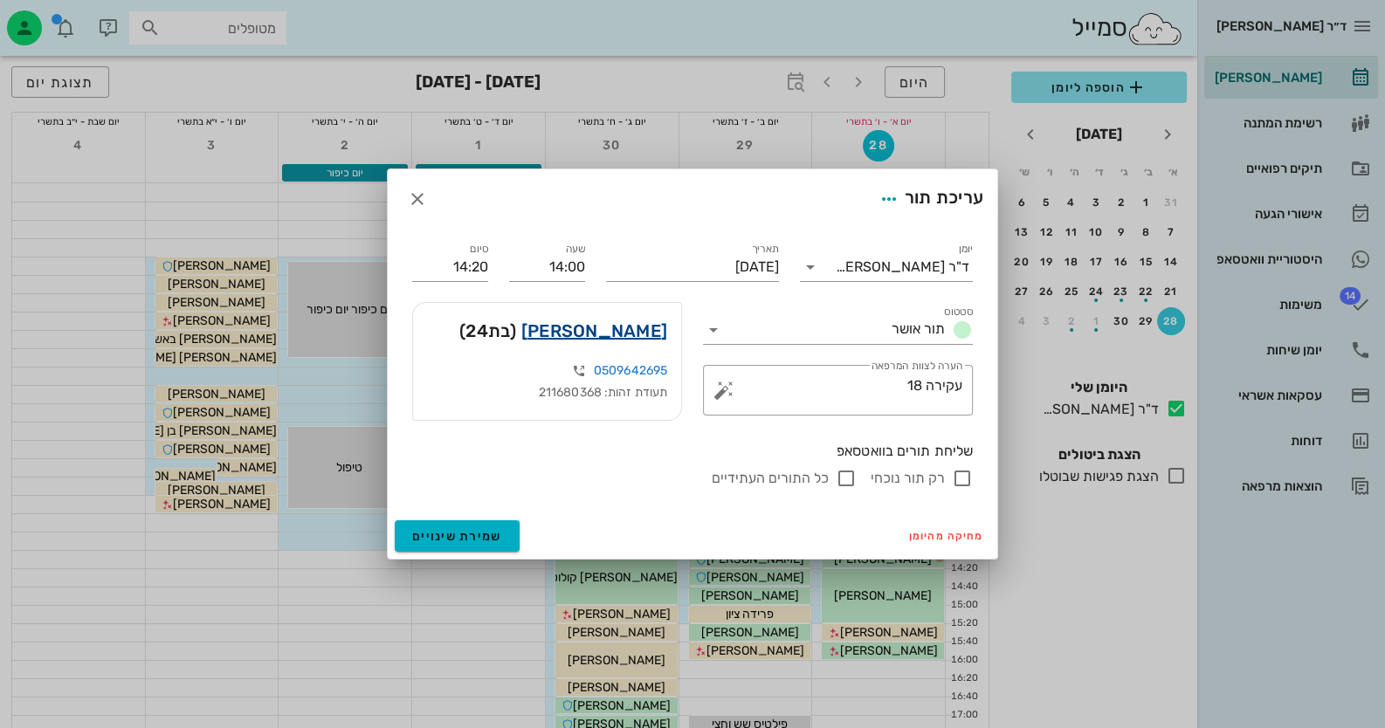
click at [646, 330] on link "[PERSON_NAME]" at bounding box center [594, 331] width 146 height 28
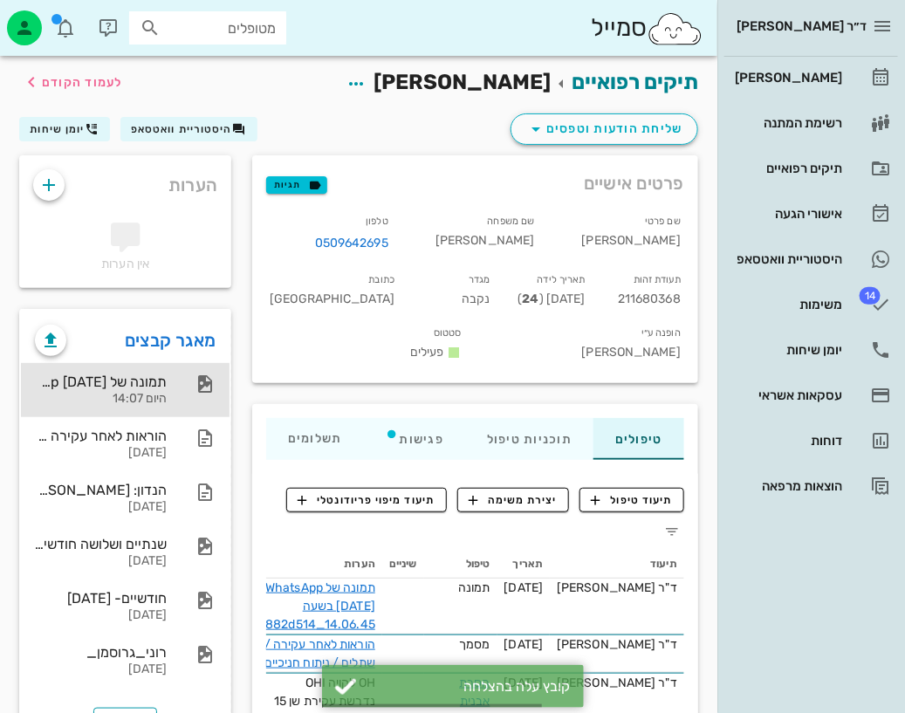
click at [156, 378] on div "תמונה של WhatsApp [DATE] בשעה 14.06.45_8882d514" at bounding box center [101, 382] width 132 height 17
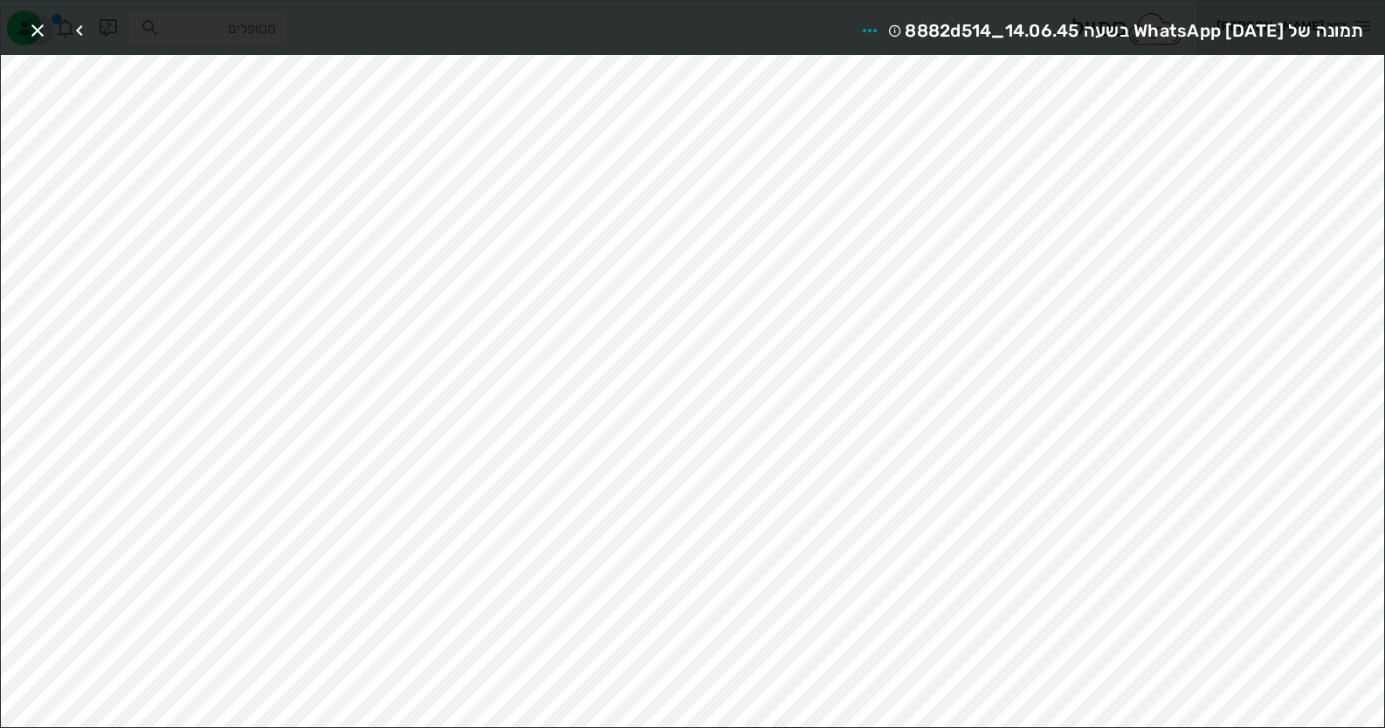
click at [35, 29] on icon "button" at bounding box center [37, 30] width 21 height 21
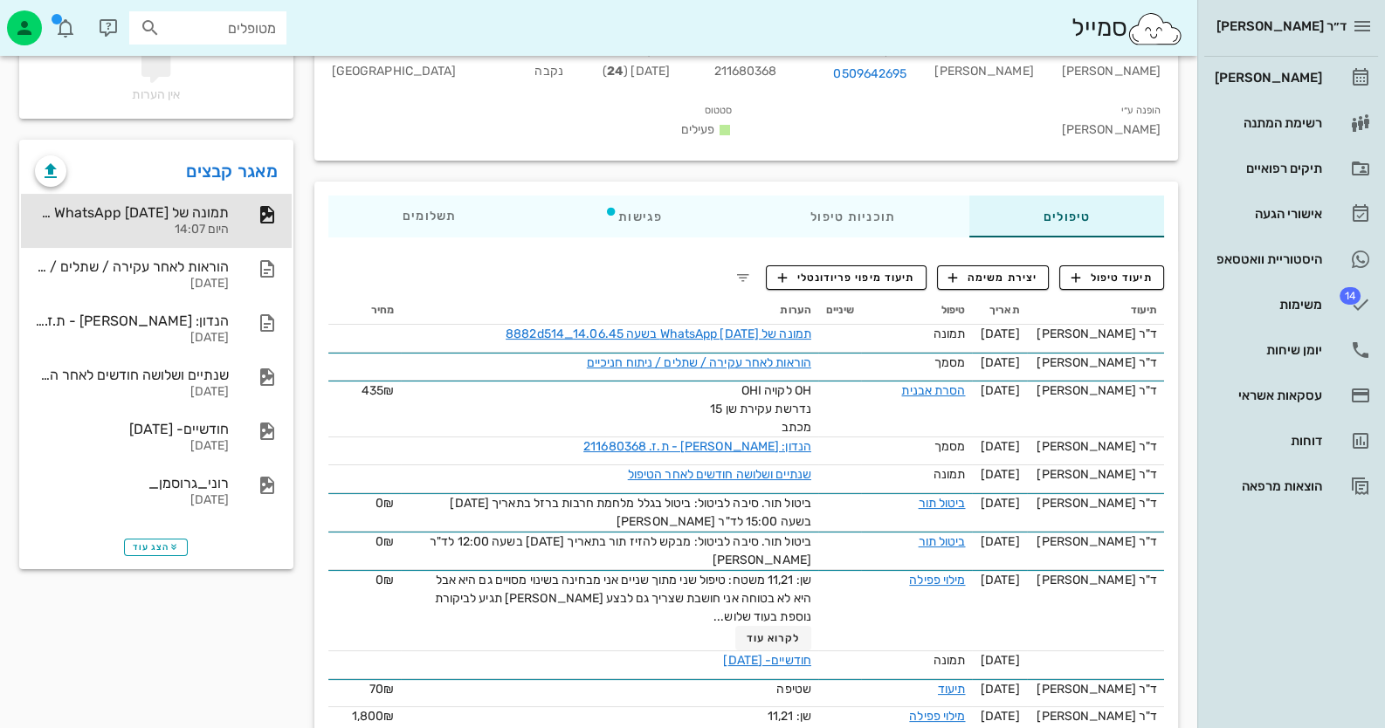
scroll to position [174, 0]
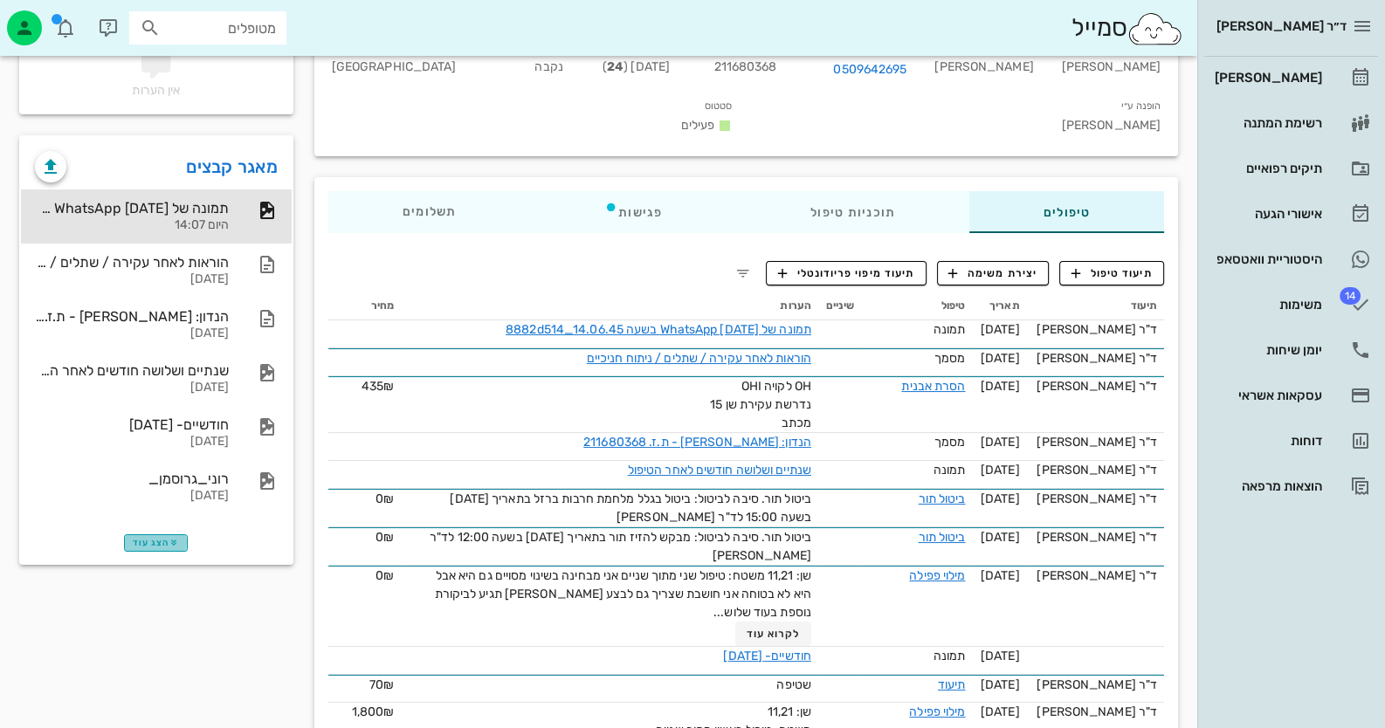
click at [150, 538] on span "הצג עוד" at bounding box center [156, 543] width 46 height 10
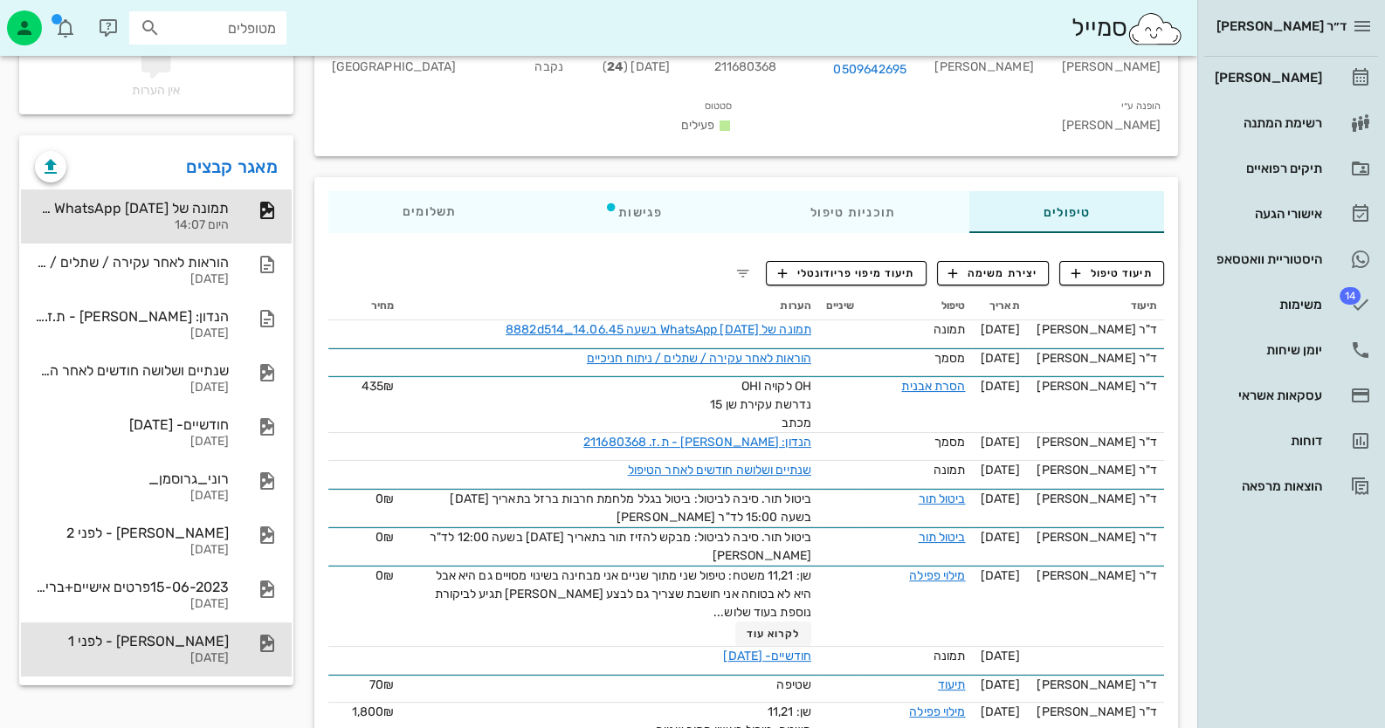
click at [208, 659] on div "[DATE]" at bounding box center [132, 658] width 194 height 15
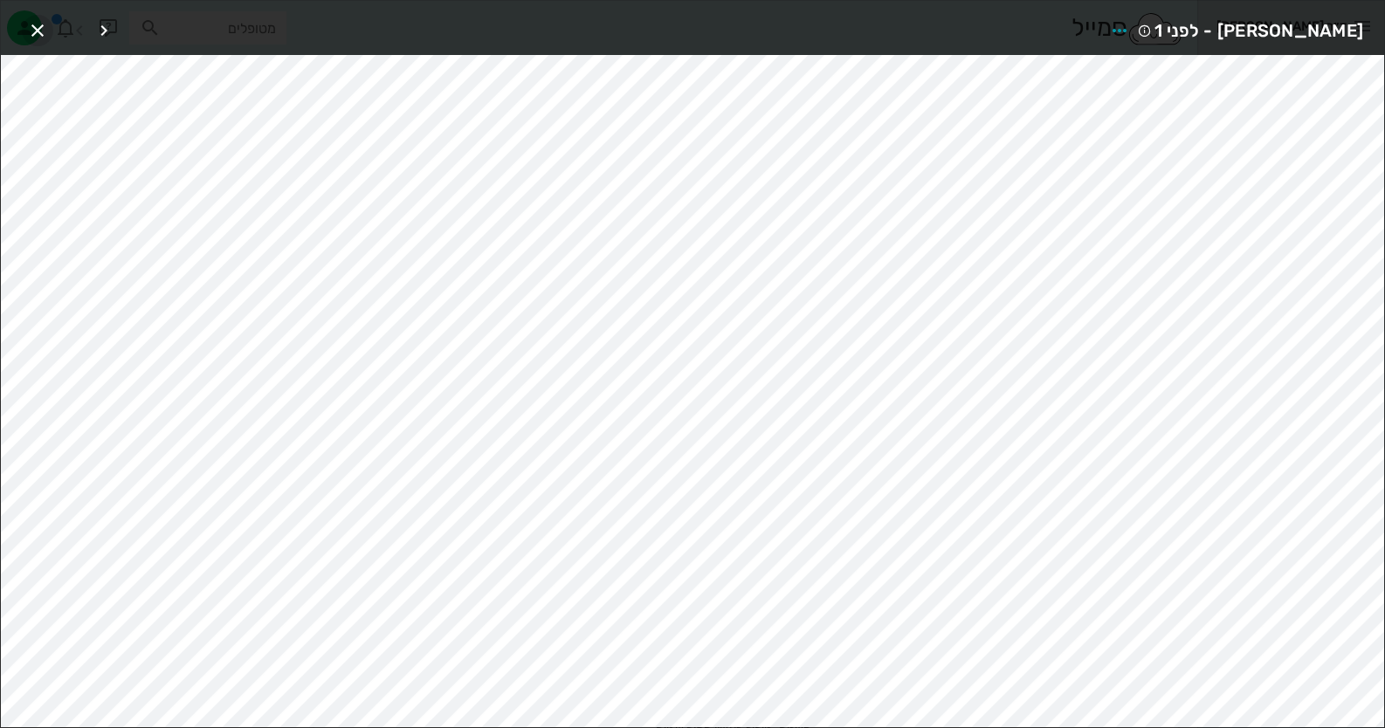
click at [44, 25] on icon "button" at bounding box center [37, 30] width 21 height 21
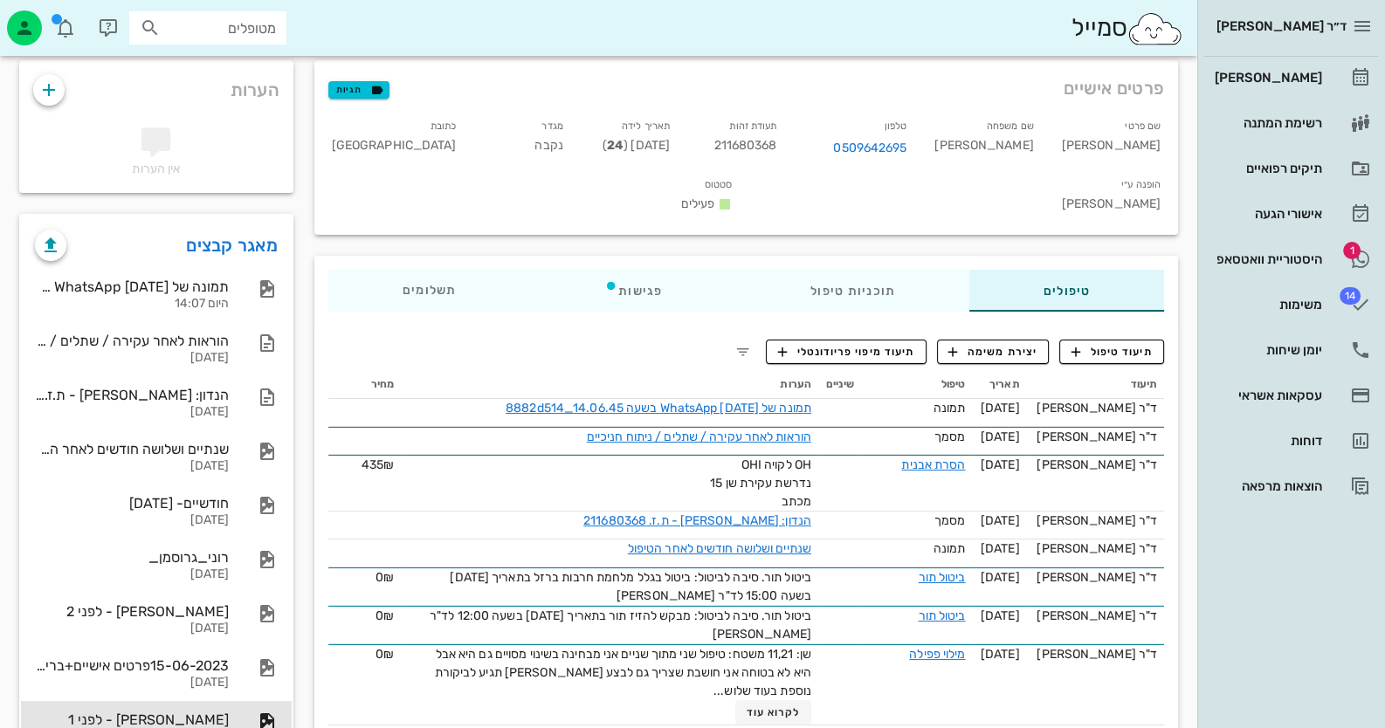
scroll to position [0, 0]
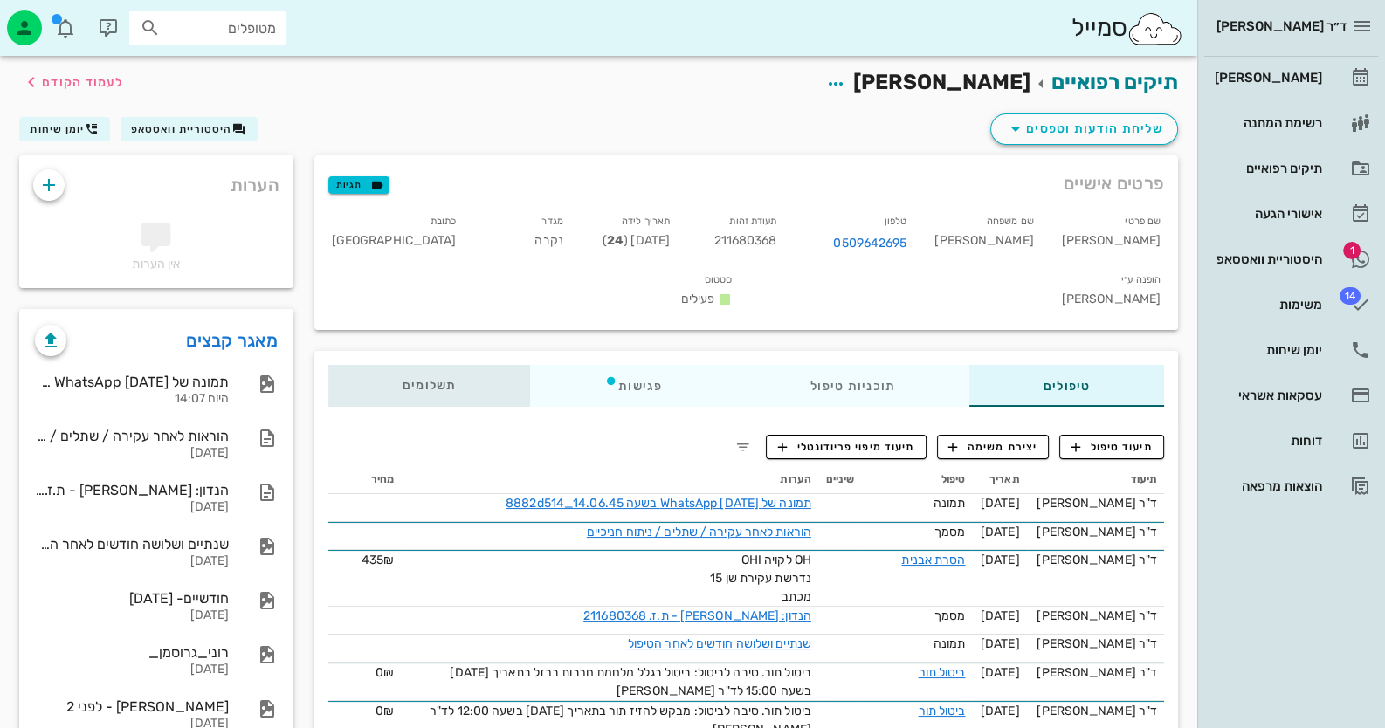
click at [389, 365] on div "תשלומים 0₪" at bounding box center [429, 386] width 202 height 42
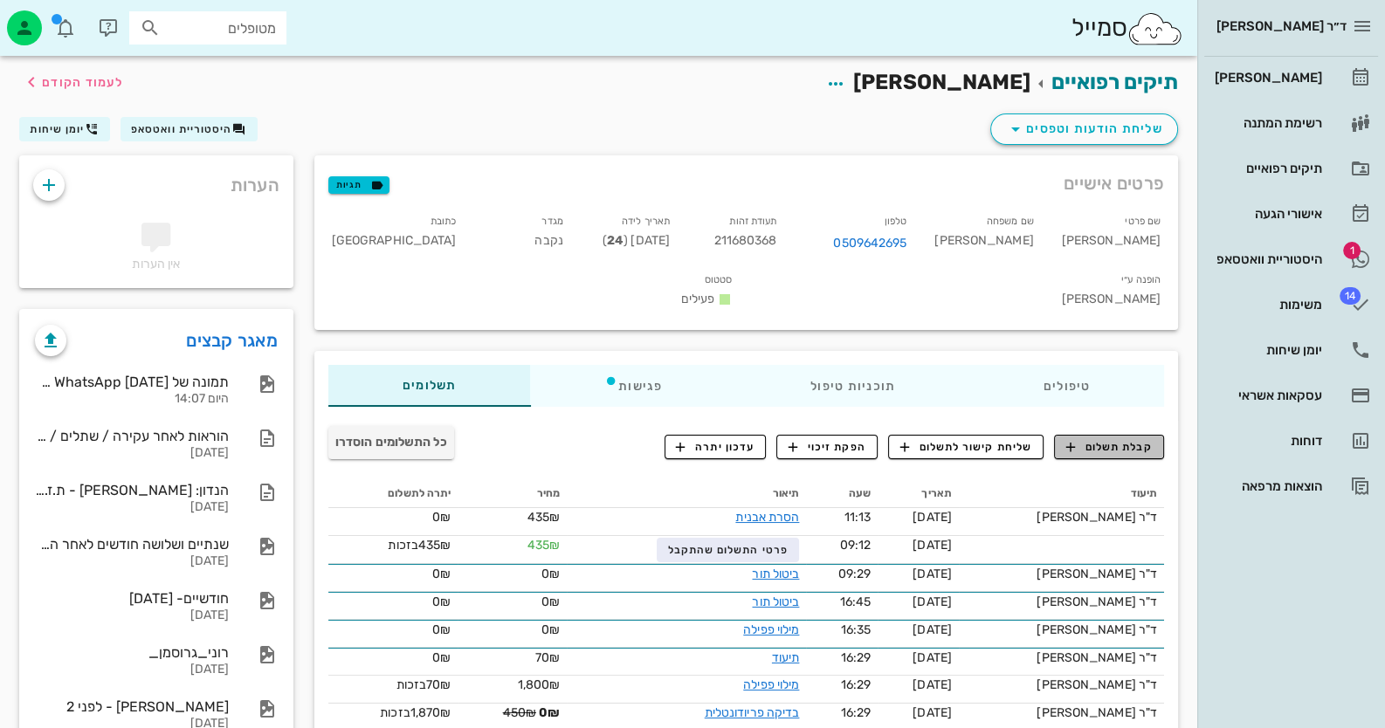
click at [1119, 439] on span "קבלת תשלום" at bounding box center [1109, 447] width 86 height 16
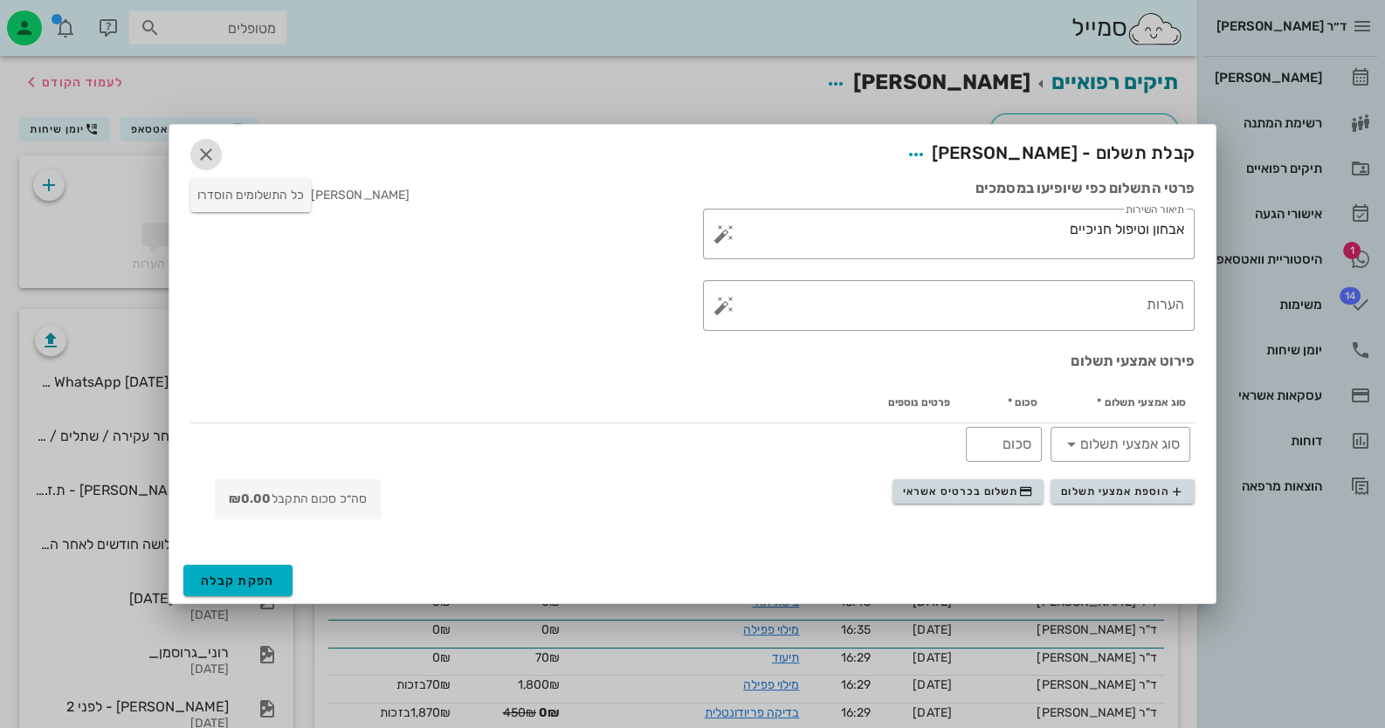
click at [216, 152] on icon "button" at bounding box center [206, 154] width 21 height 21
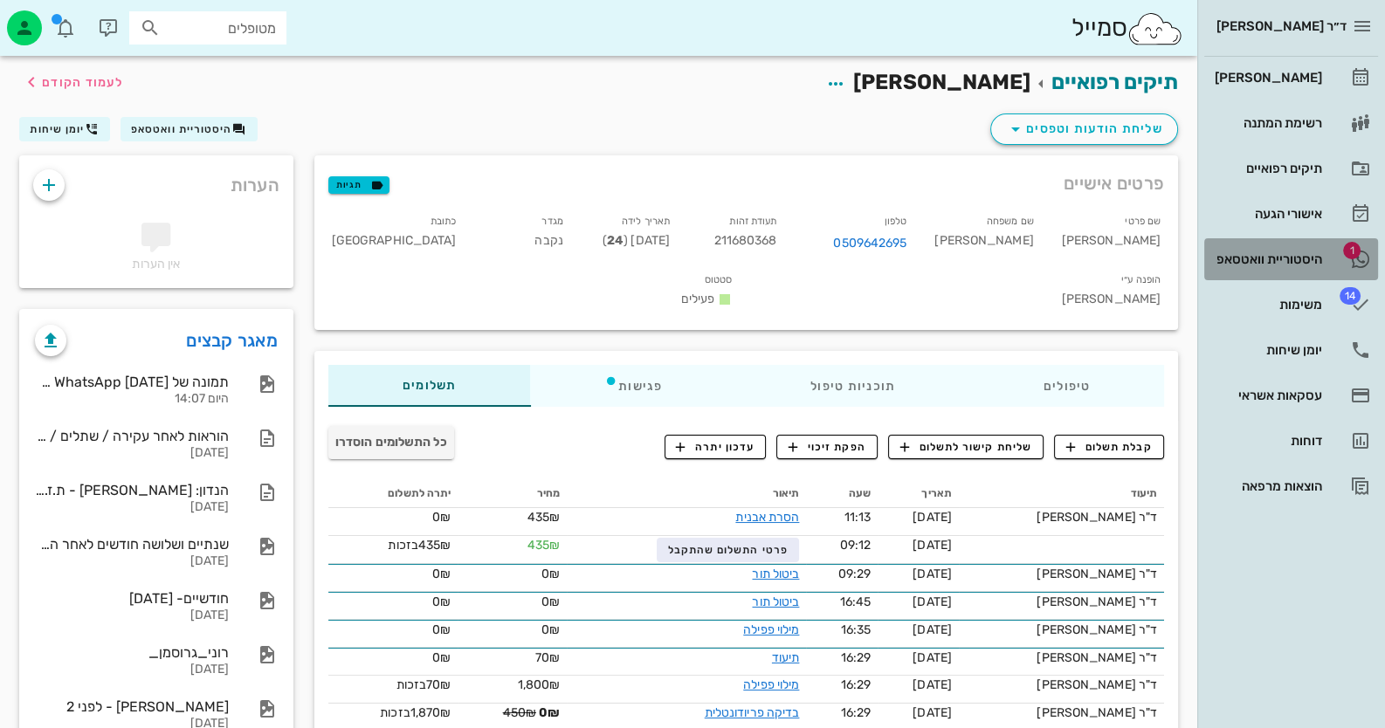
click at [1277, 265] on div "היסטוריית וואטסאפ" at bounding box center [1266, 259] width 111 height 14
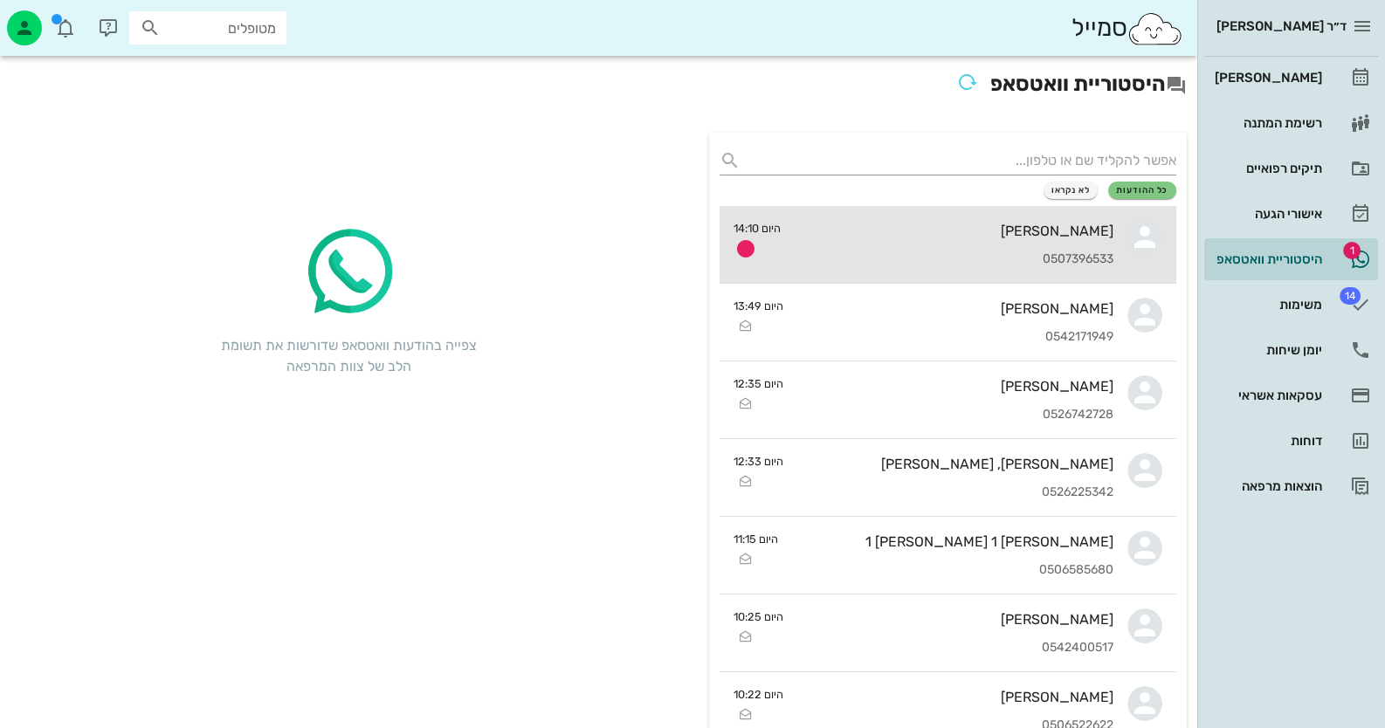
click at [1043, 223] on div "[PERSON_NAME]" at bounding box center [954, 231] width 319 height 17
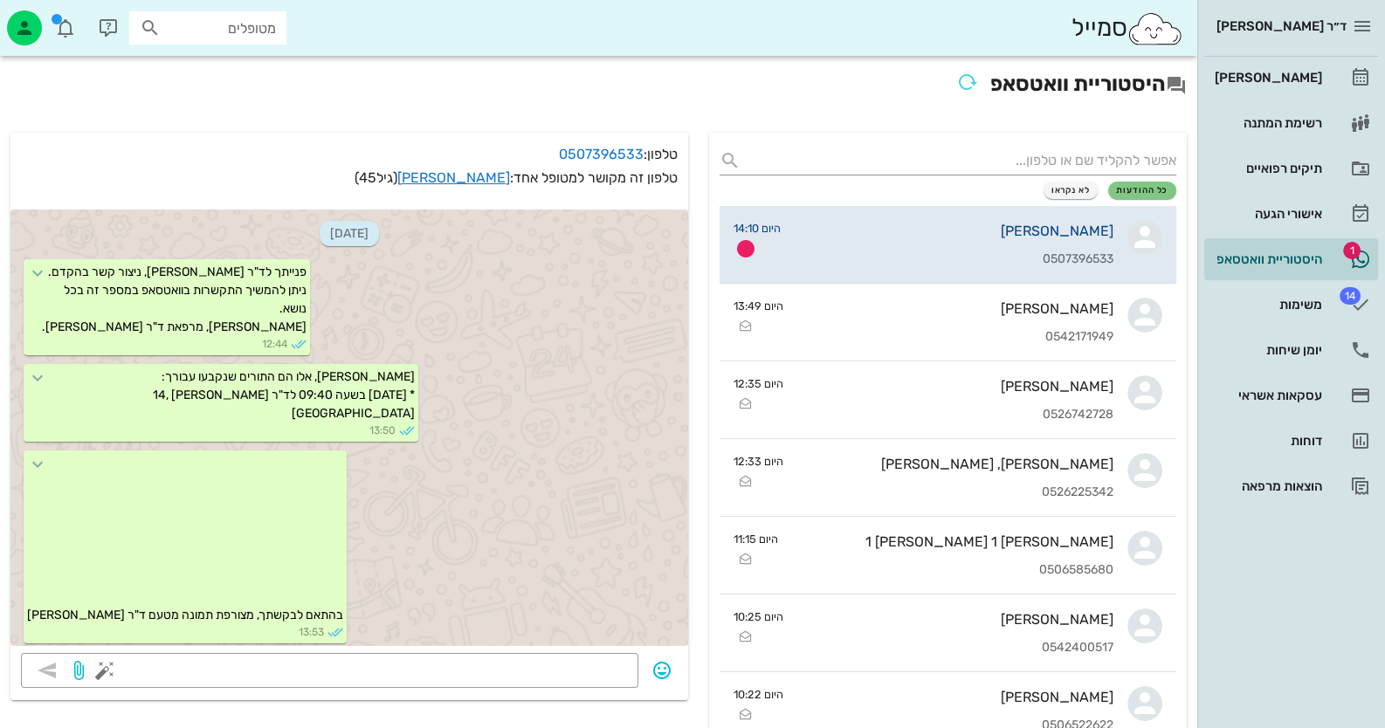
scroll to position [3563, 0]
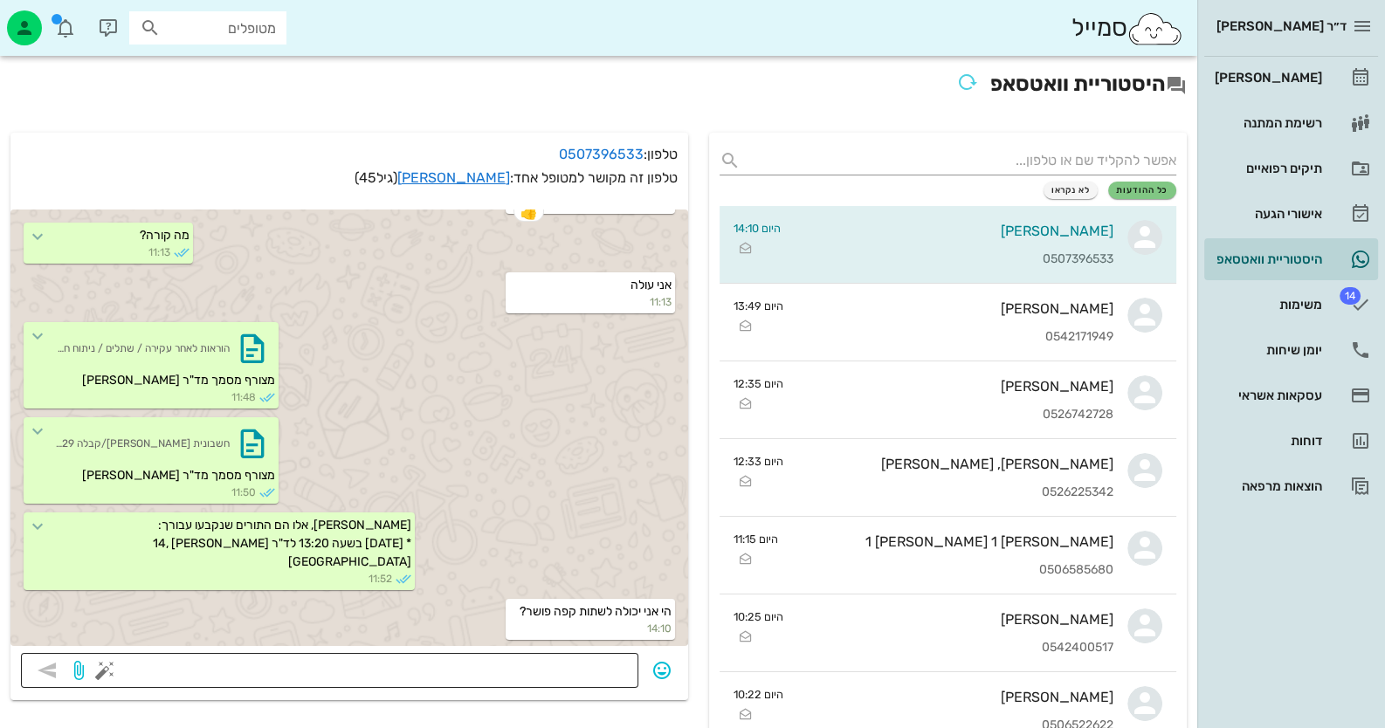
click at [498, 664] on textarea at bounding box center [368, 672] width 520 height 28
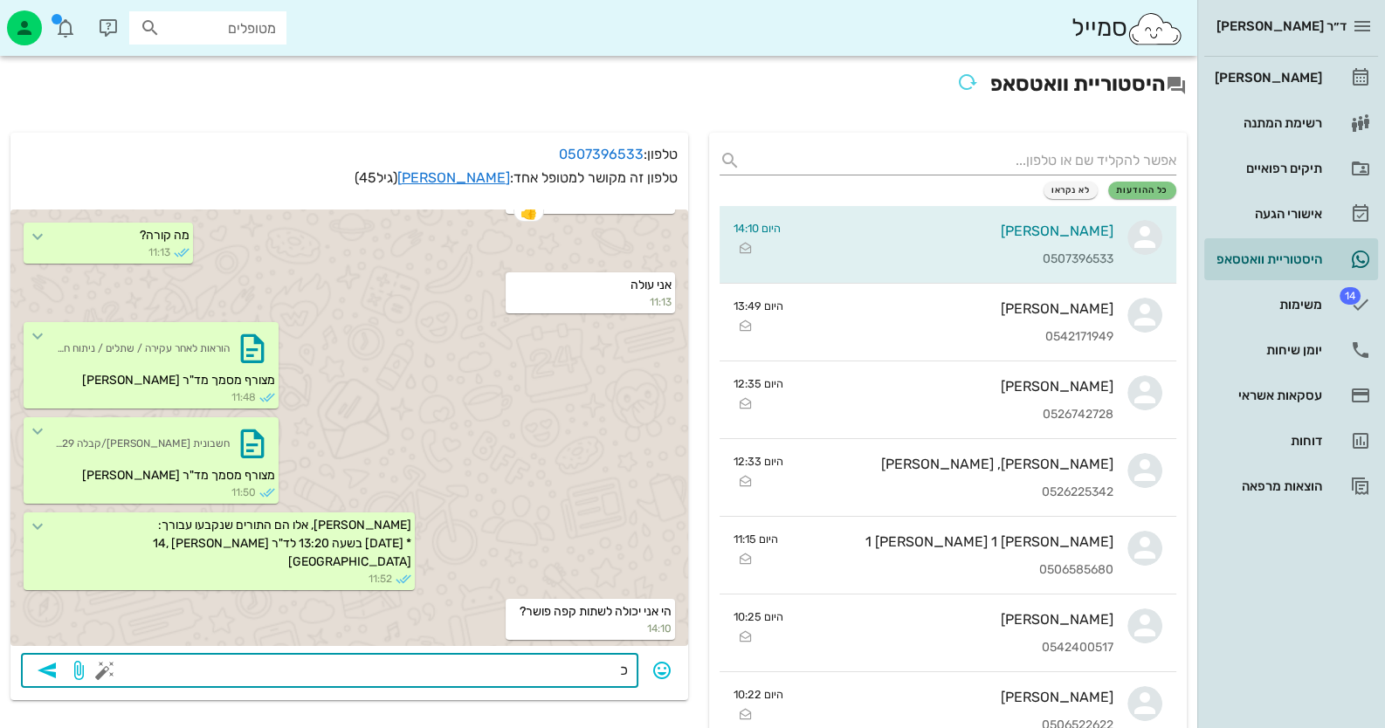
type textarea "כן"
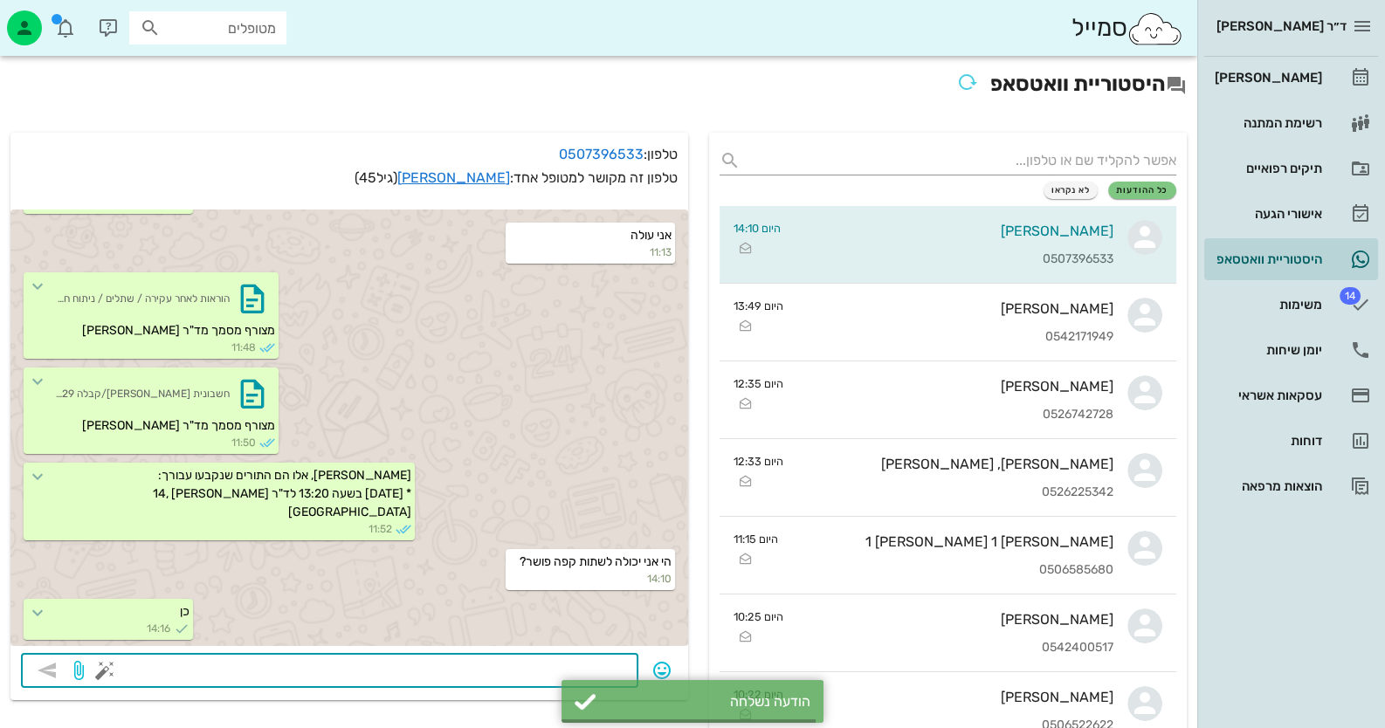
scroll to position [3613, 0]
click at [1294, 73] on div "[PERSON_NAME]" at bounding box center [1266, 78] width 111 height 14
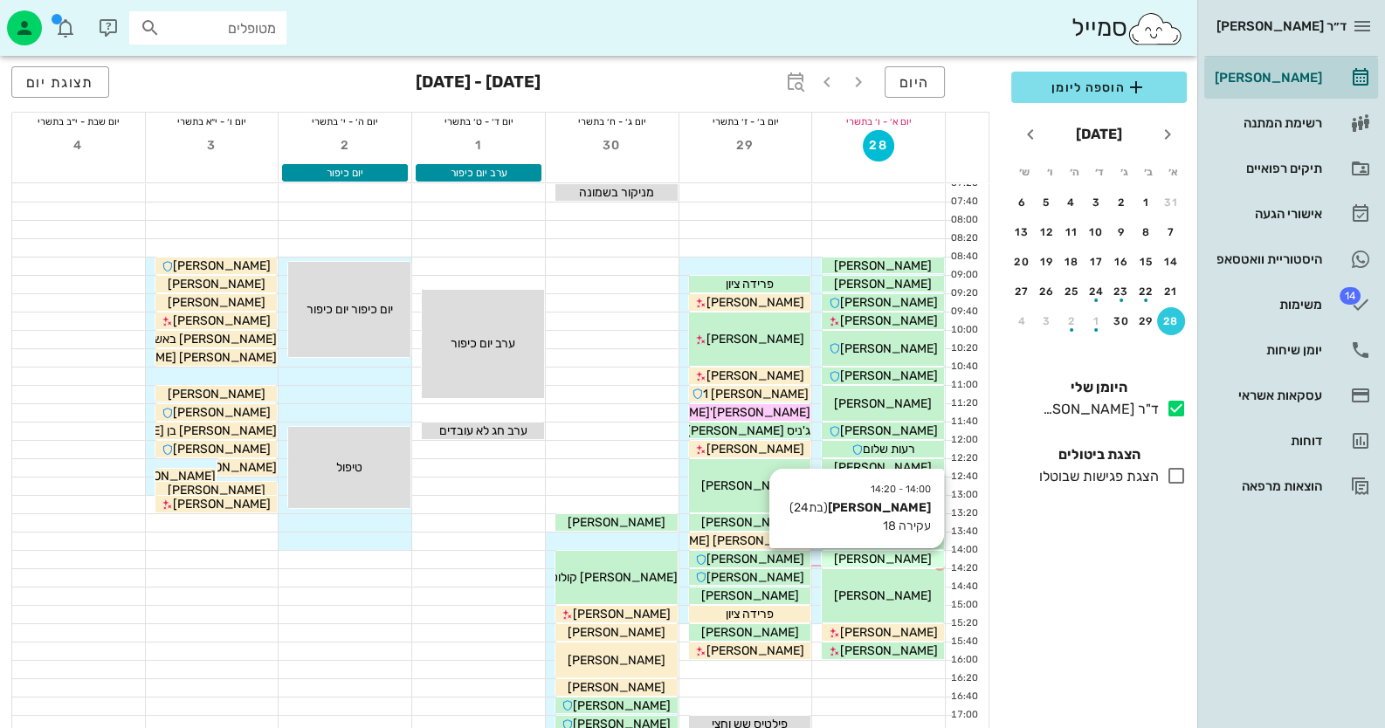
click at [904, 552] on span "[PERSON_NAME]" at bounding box center [883, 559] width 98 height 15
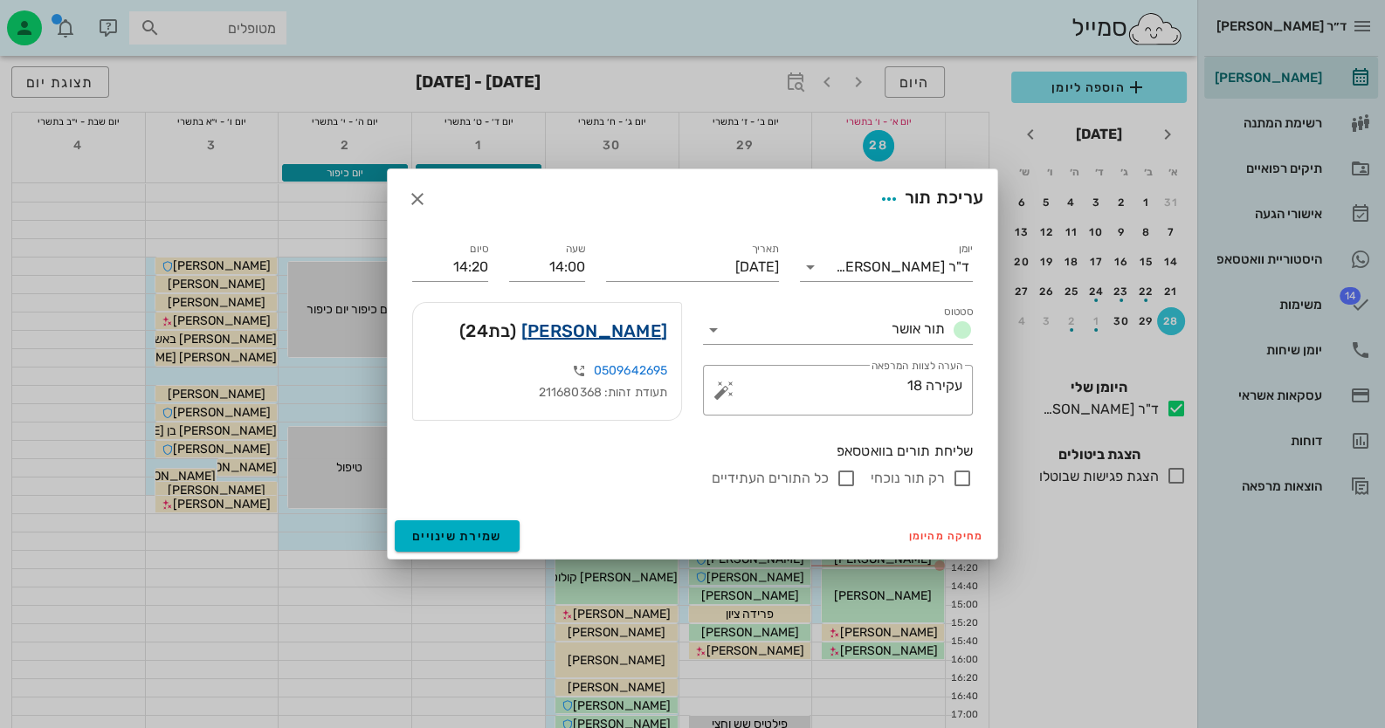
click at [642, 335] on link "[PERSON_NAME]" at bounding box center [594, 331] width 146 height 28
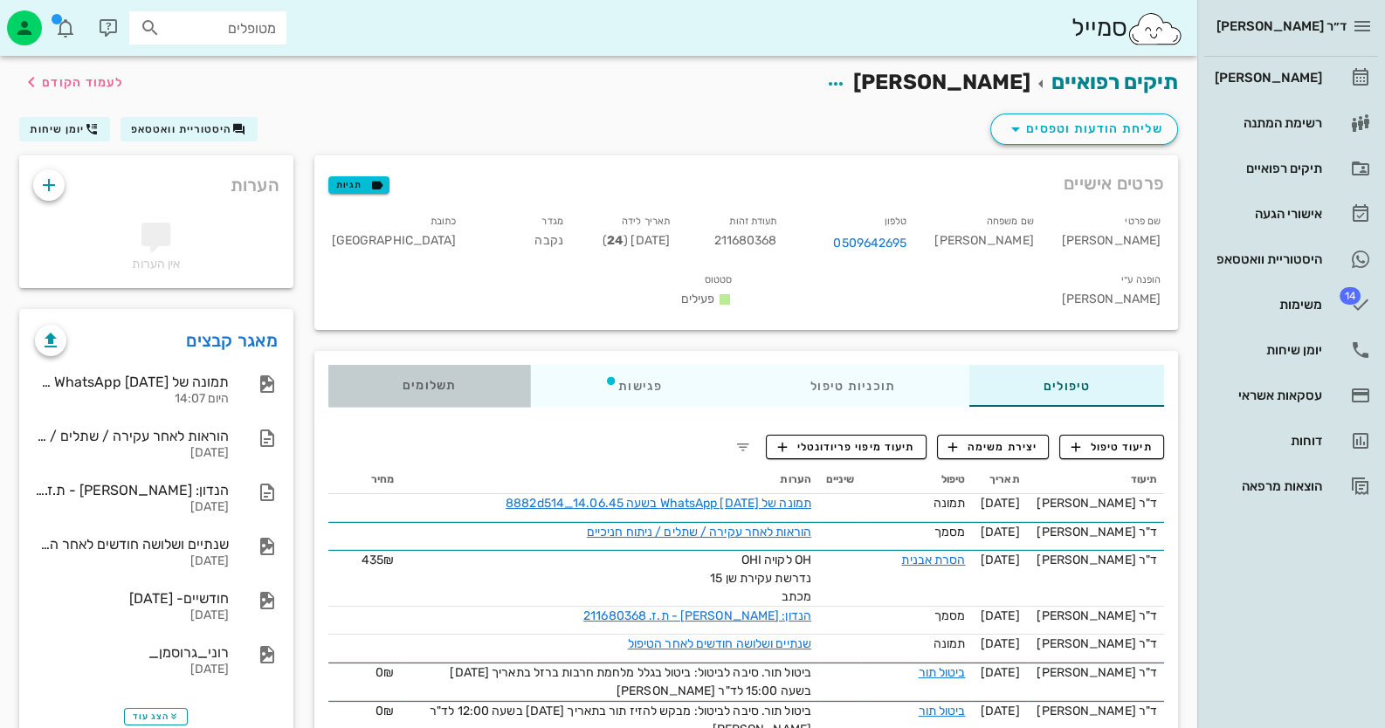
click at [422, 380] on span "תשלומים 0₪" at bounding box center [430, 386] width 54 height 12
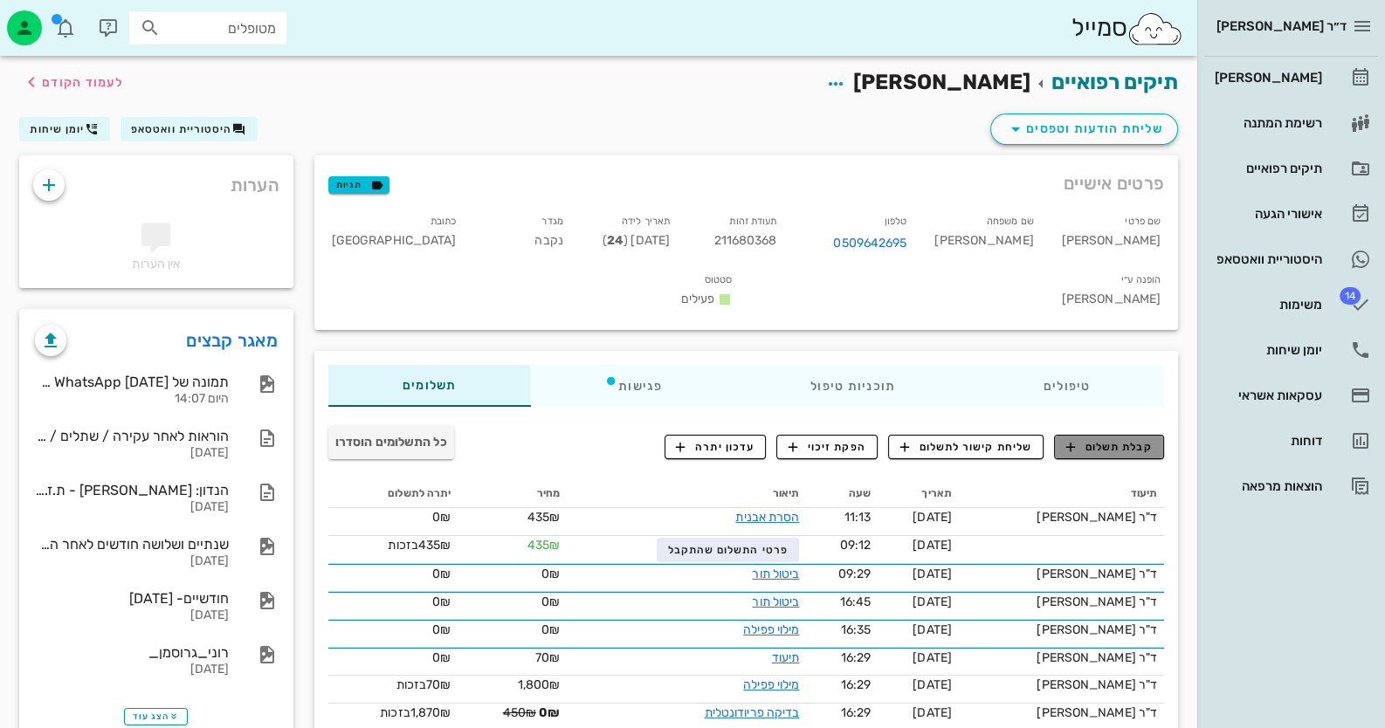
click at [1125, 439] on span "קבלת תשלום" at bounding box center [1109, 447] width 86 height 16
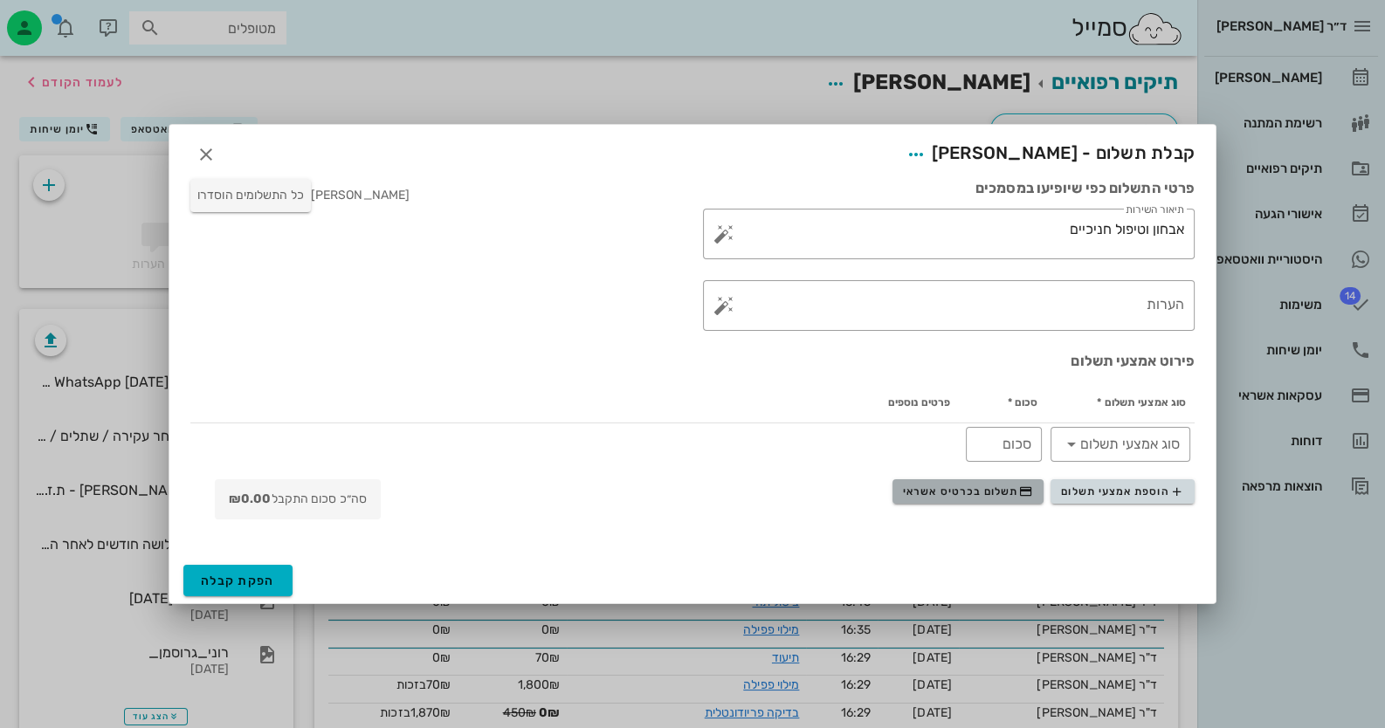
click at [968, 492] on span "תשלום בכרטיס אשראי" at bounding box center [967, 492] width 129 height 14
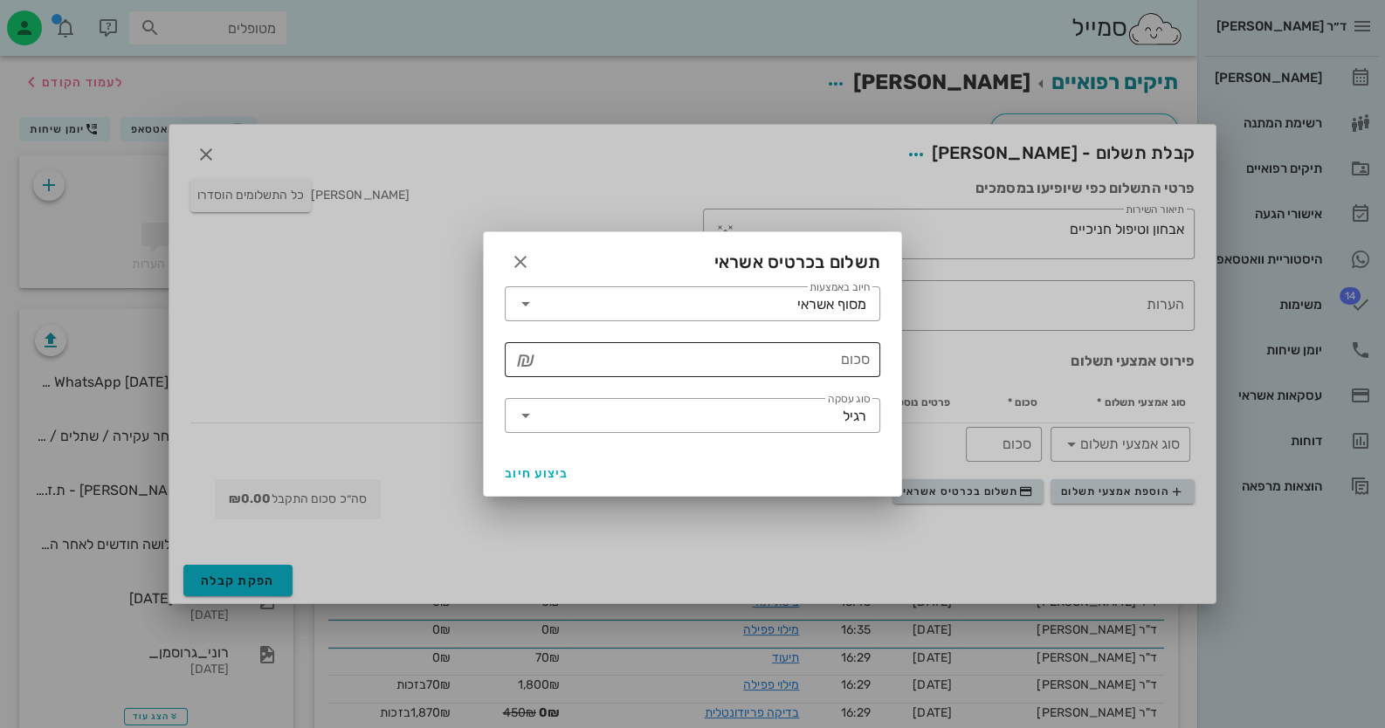
click at [785, 366] on input "סכום" at bounding box center [705, 360] width 330 height 28
type input "1500"
click at [830, 429] on input "סוג עסקה" at bounding box center [691, 416] width 303 height 28
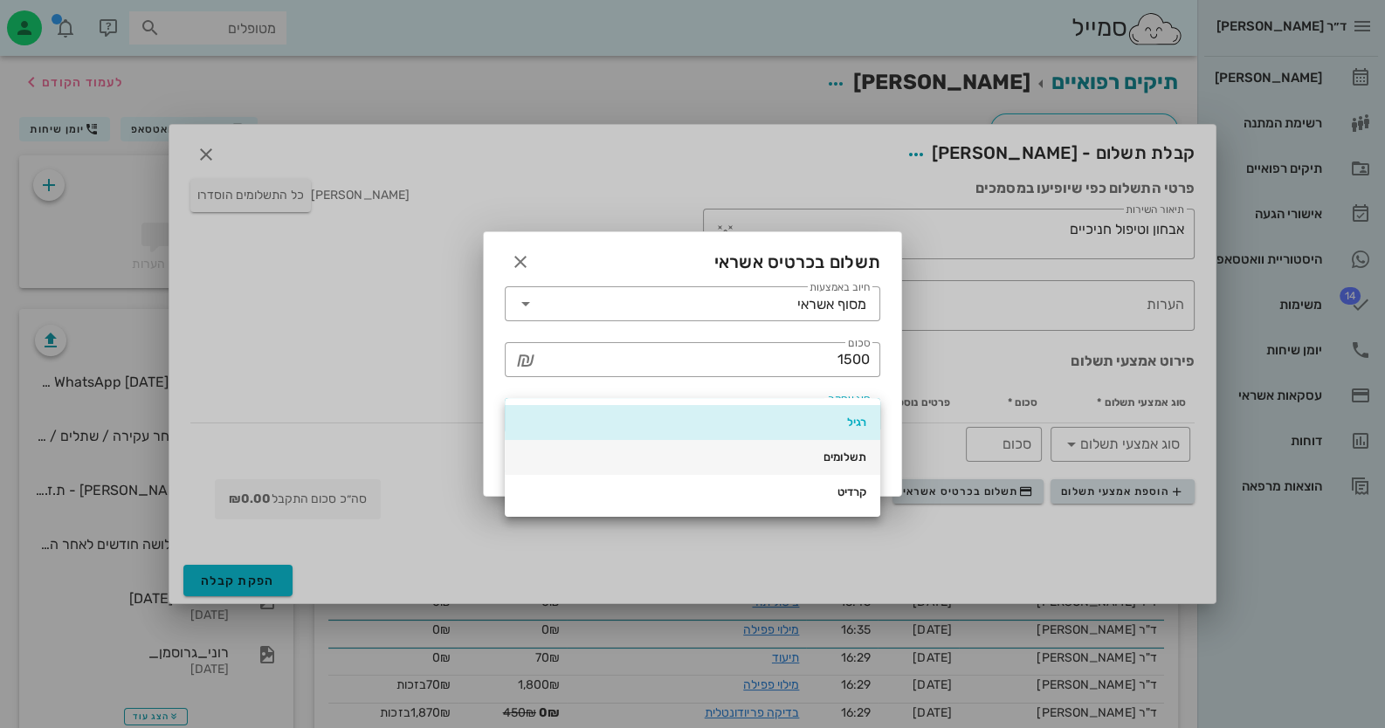
click at [842, 449] on div "תשלומים" at bounding box center [693, 458] width 348 height 28
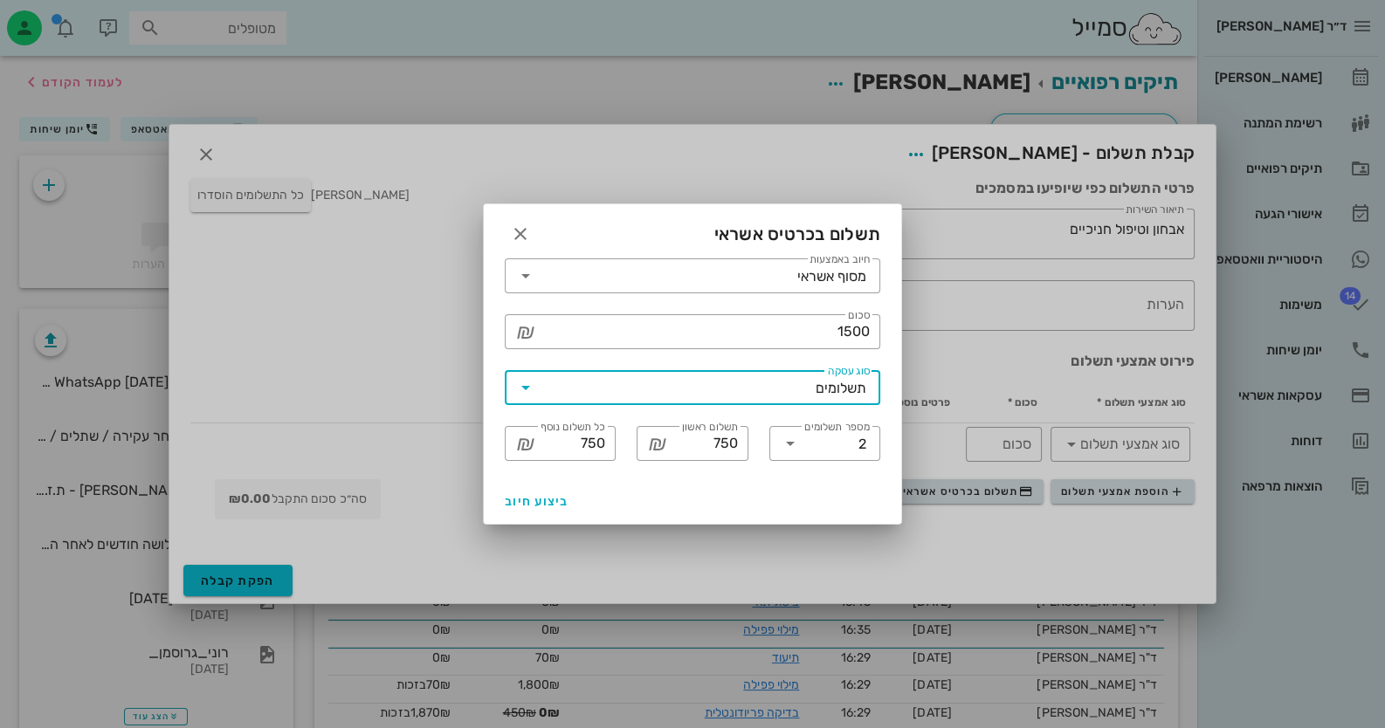
click at [255, 580] on div at bounding box center [692, 364] width 1385 height 728
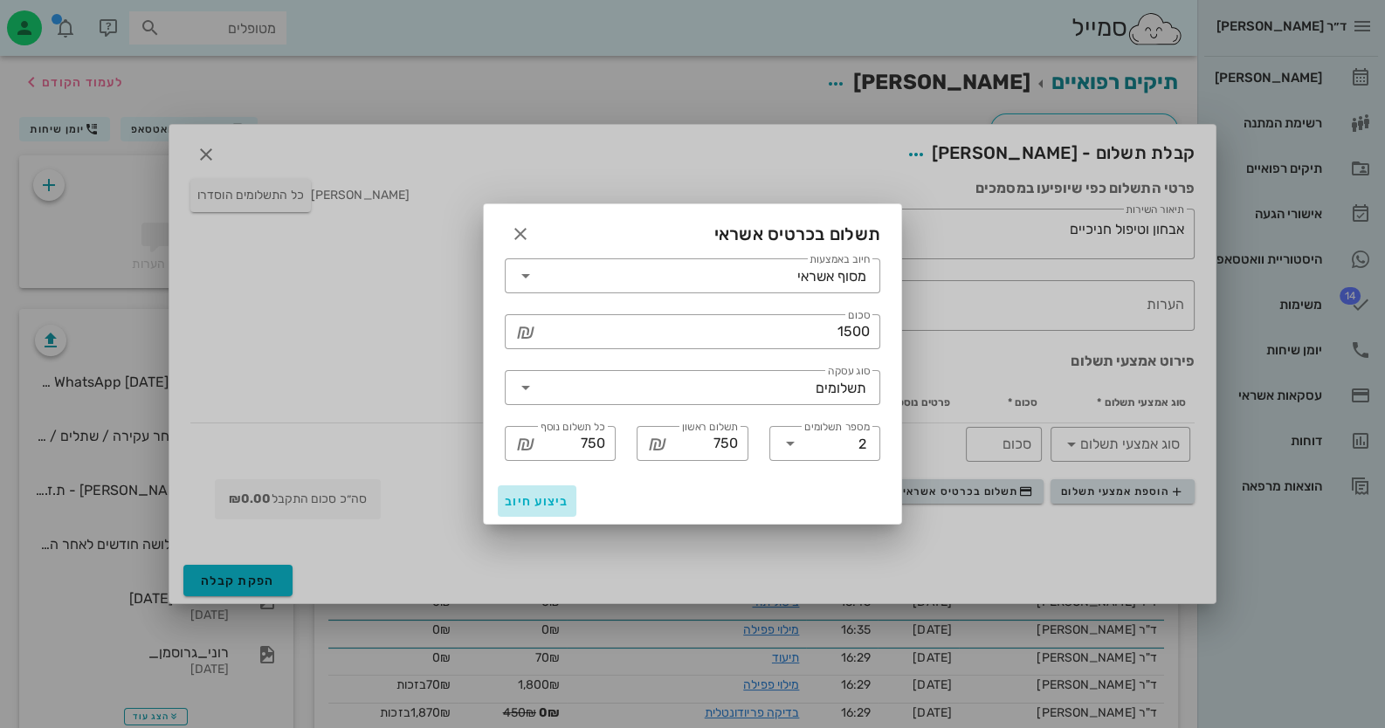
click at [540, 506] on span "ביצוע חיוב" at bounding box center [537, 501] width 65 height 15
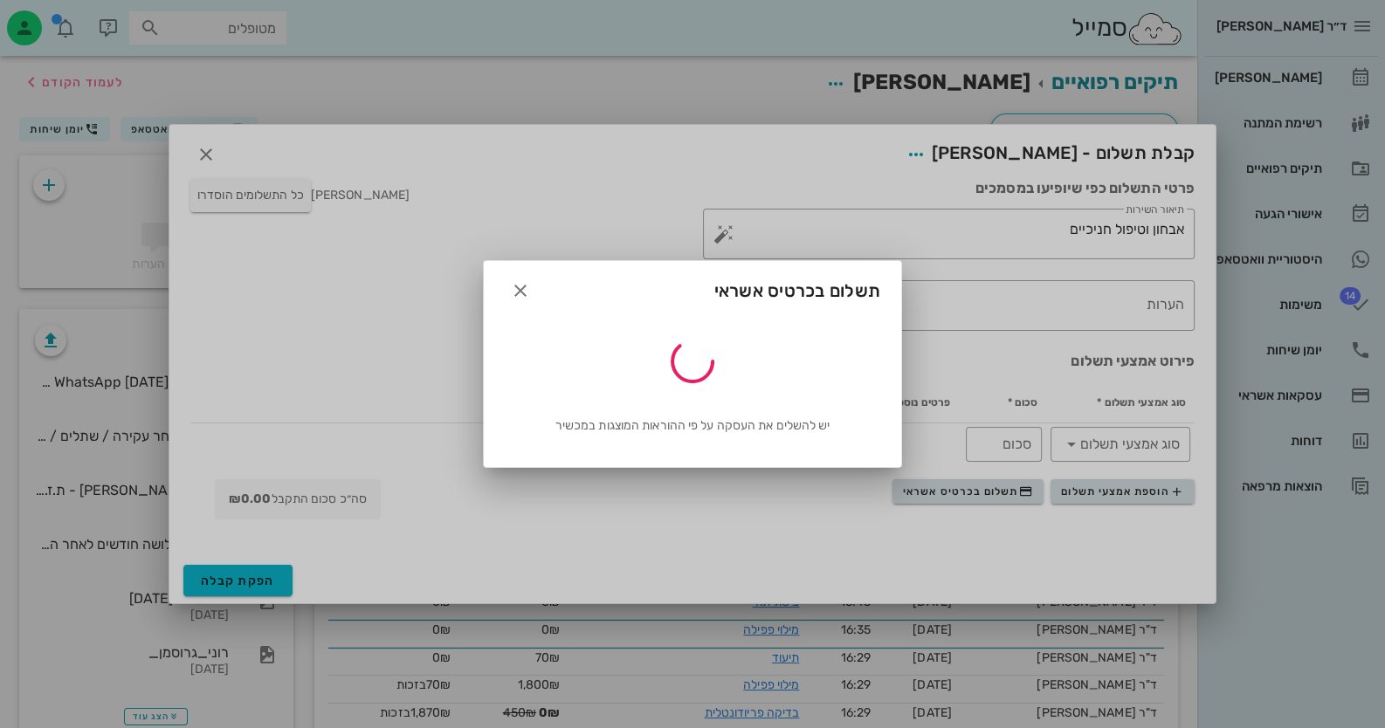
type input "1500"
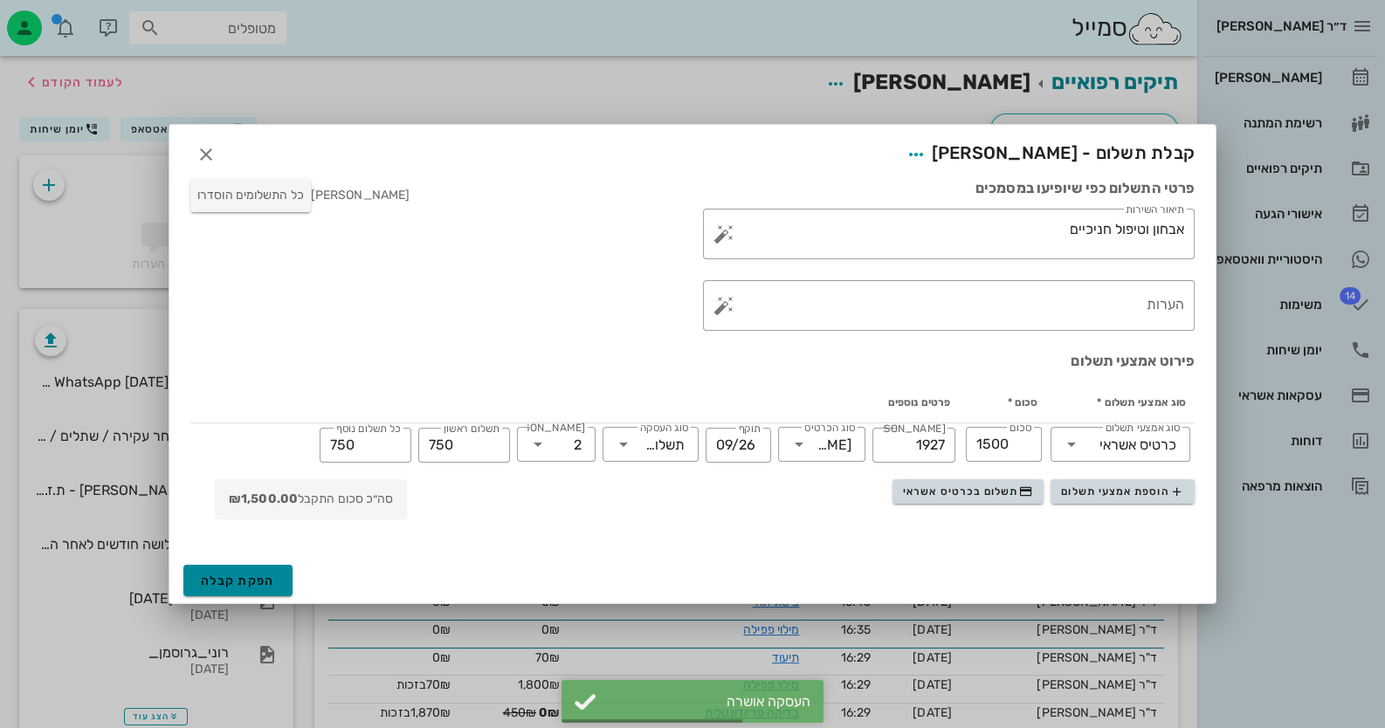
click at [274, 582] on button "הפקת קבלה" at bounding box center [237, 580] width 109 height 31
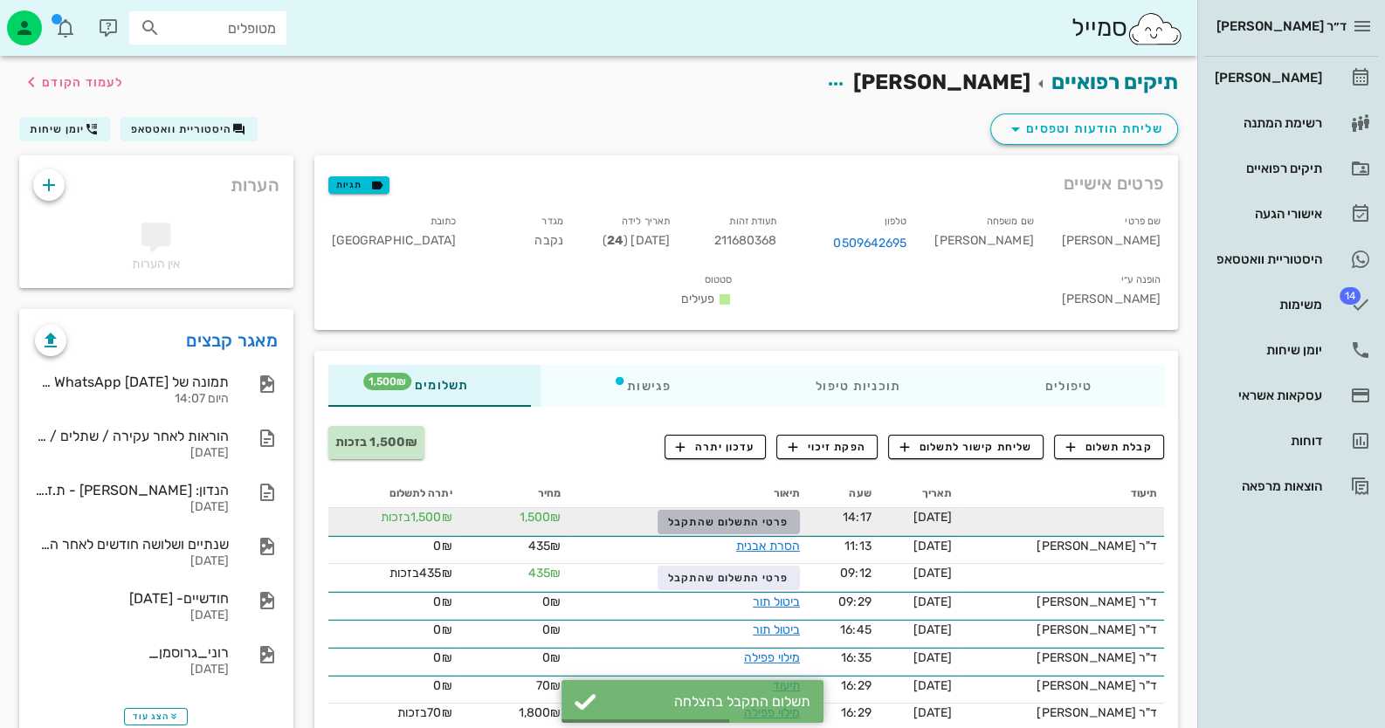
click at [756, 516] on span "פרטי התשלום שהתקבל" at bounding box center [728, 522] width 120 height 12
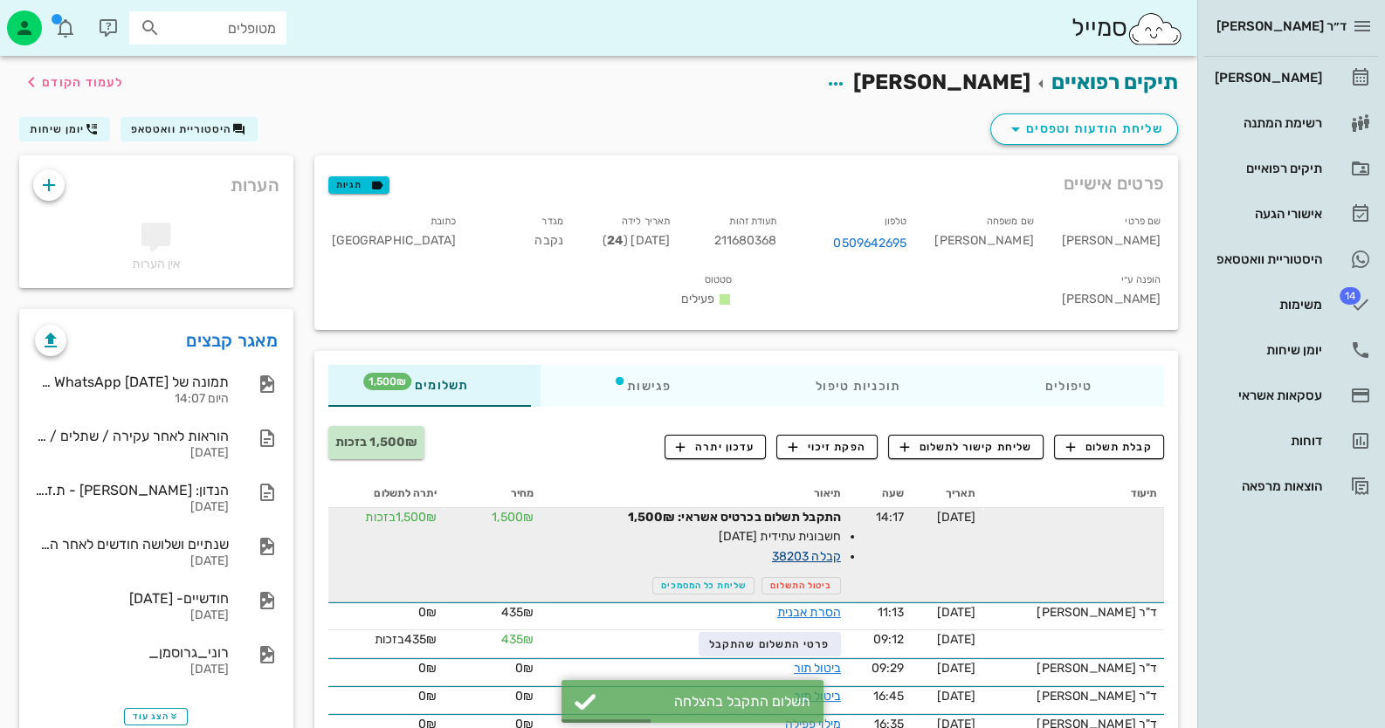
click at [832, 549] on link "קבלה 38203" at bounding box center [806, 556] width 69 height 15
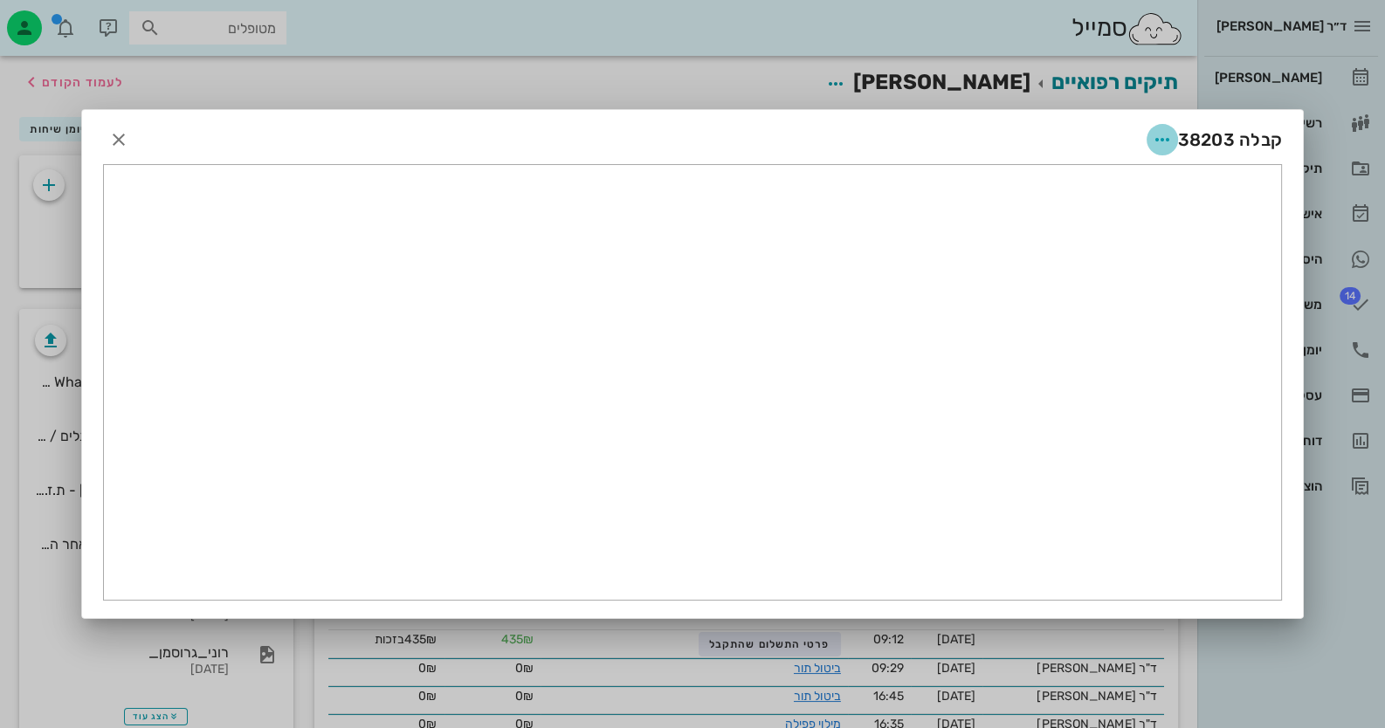
click at [1157, 136] on icon "button" at bounding box center [1162, 139] width 21 height 21
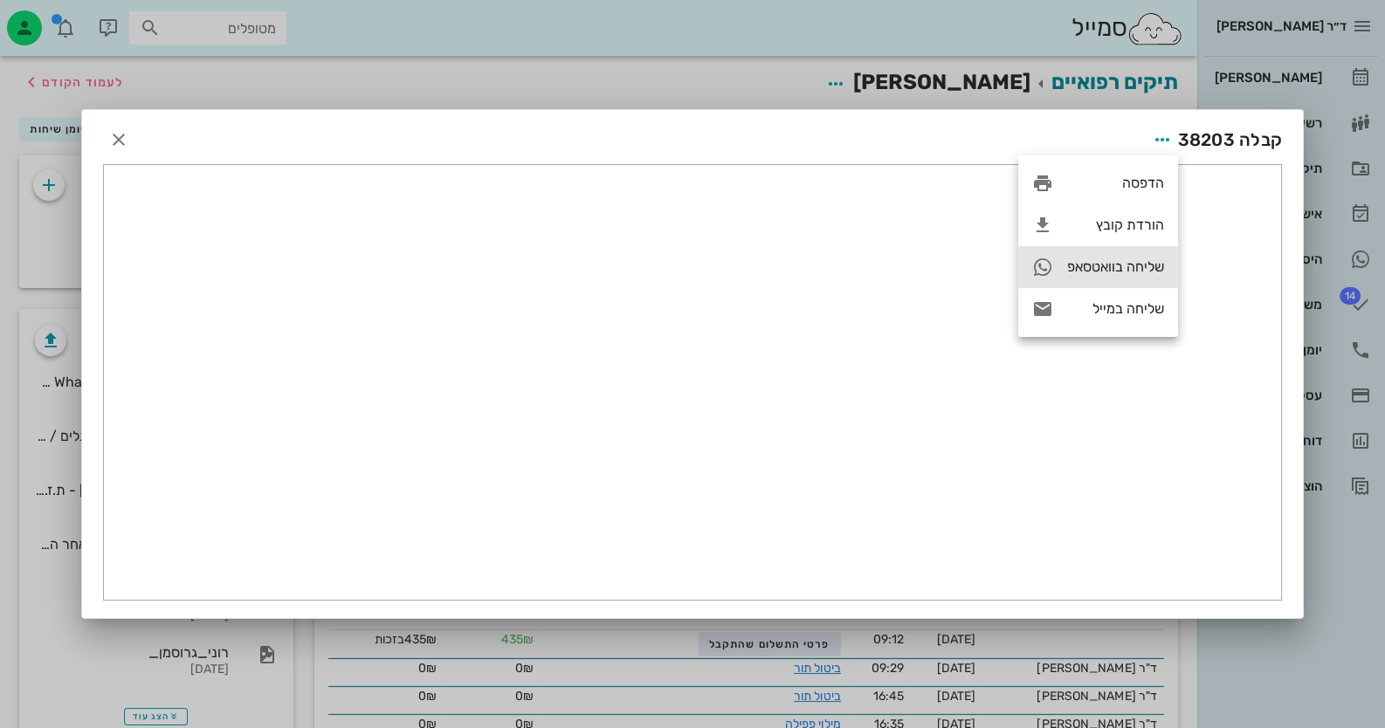
click at [1147, 257] on div "שליחה בוואטסאפ" at bounding box center [1098, 267] width 160 height 42
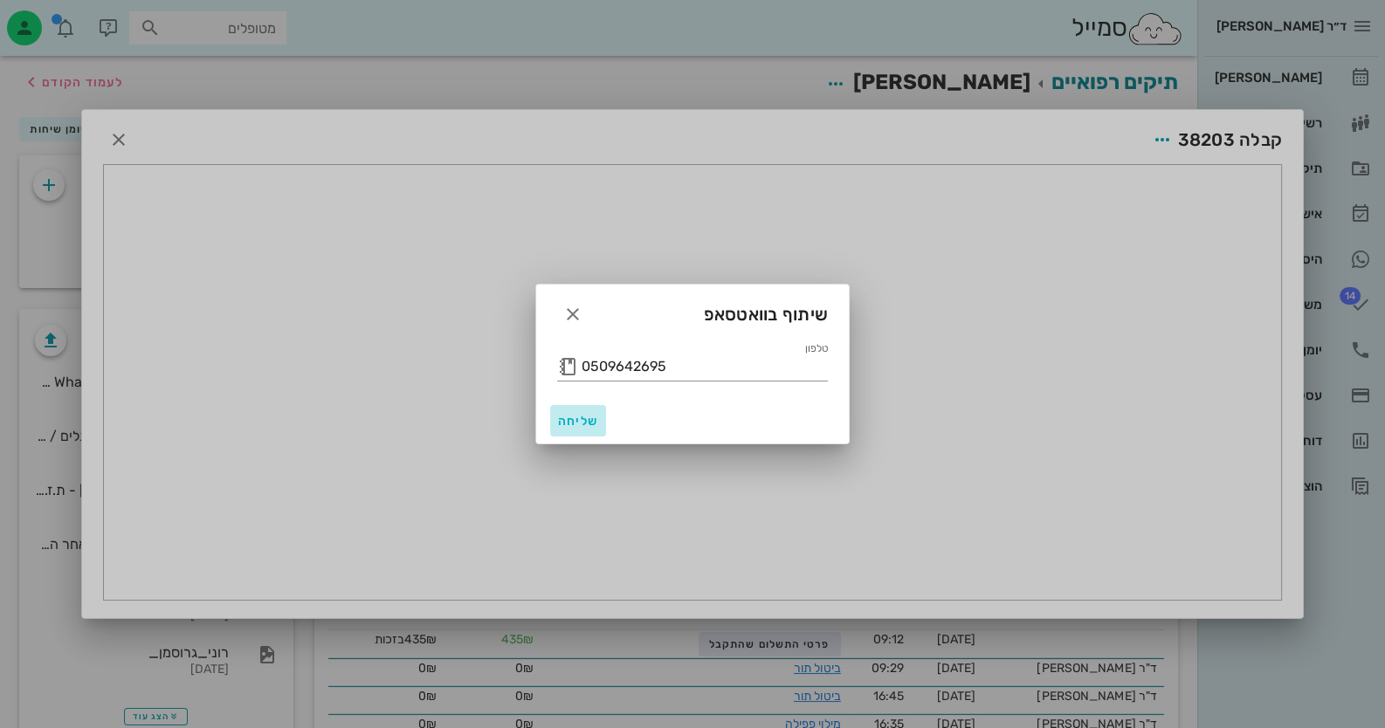
click at [589, 416] on span "שליחה" at bounding box center [578, 421] width 42 height 15
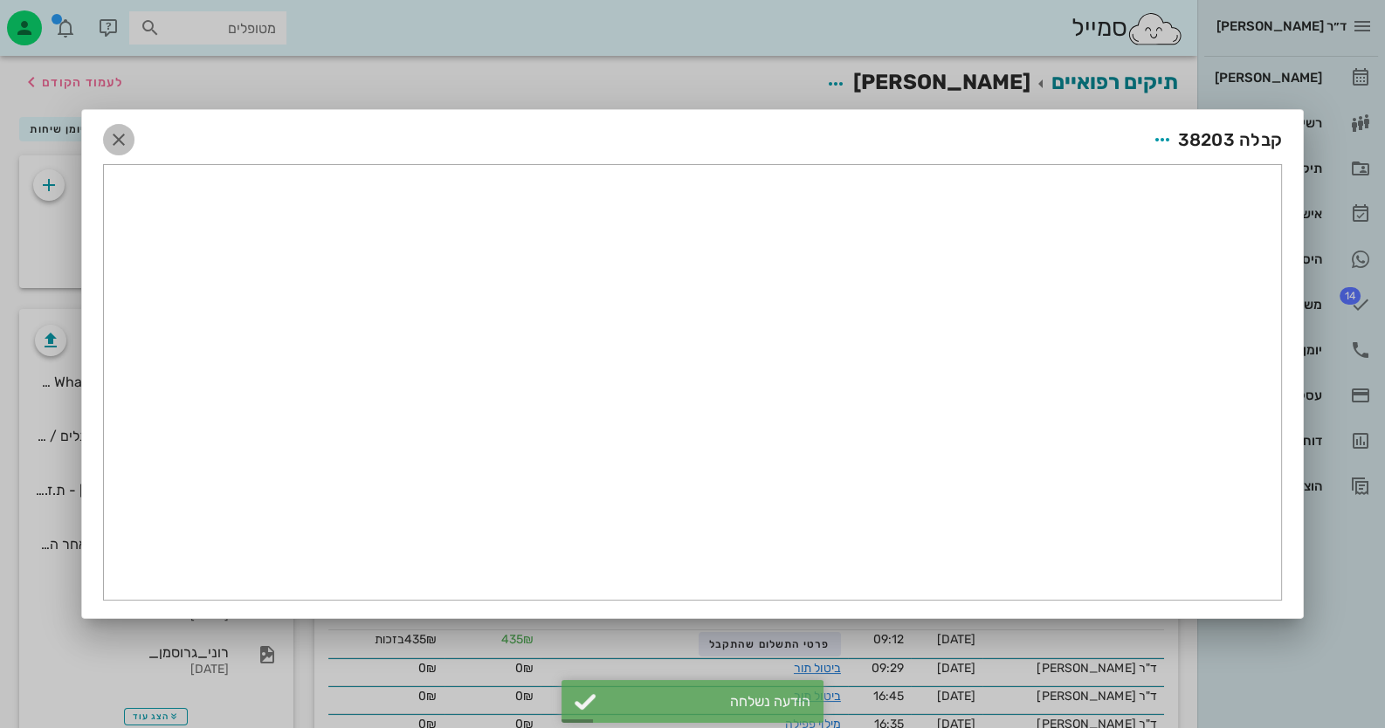
click at [125, 132] on icon "button" at bounding box center [118, 139] width 21 height 21
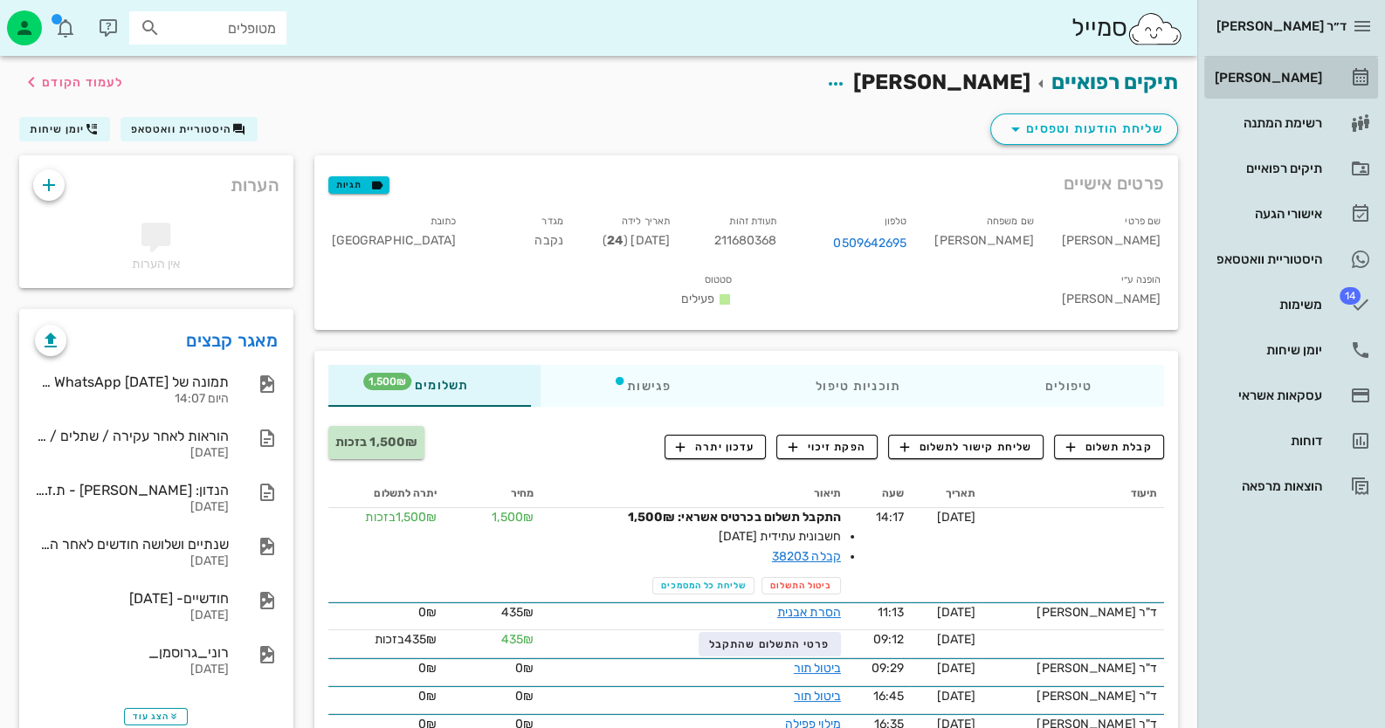
click at [1311, 86] on div "[PERSON_NAME]" at bounding box center [1266, 78] width 111 height 28
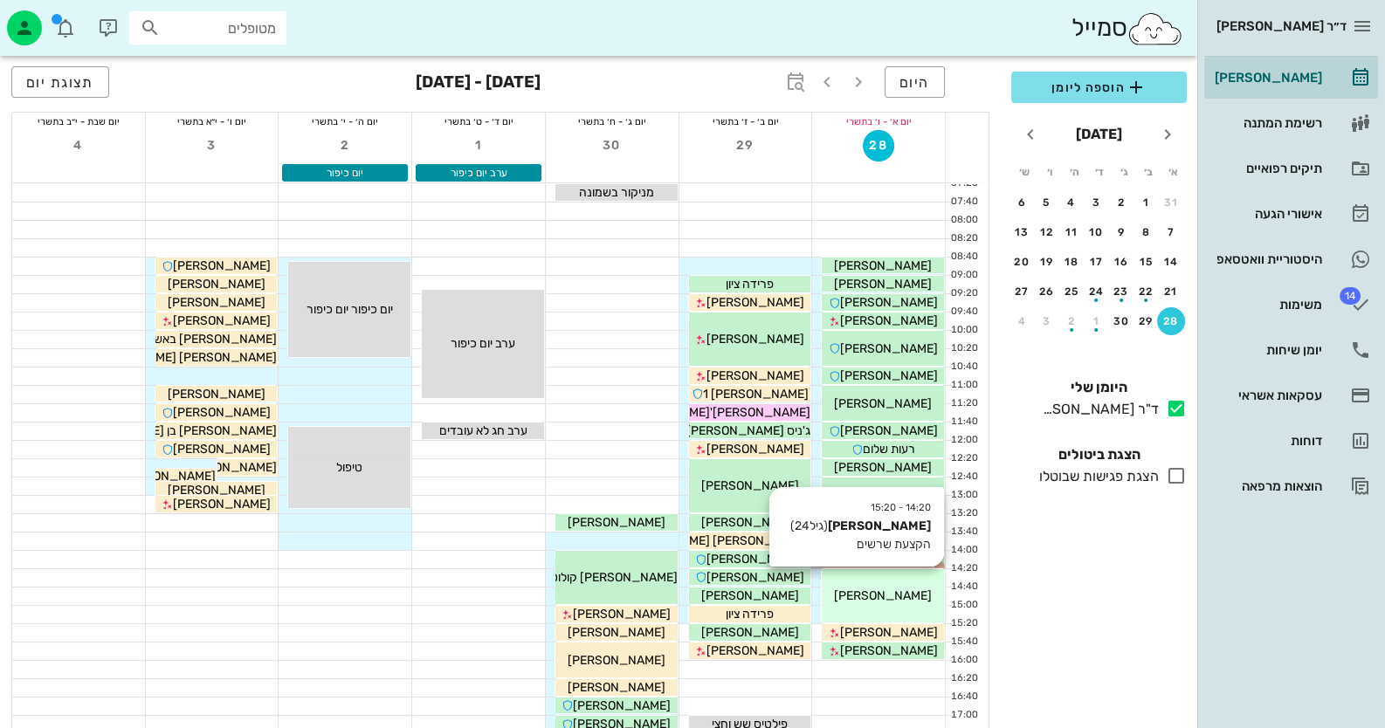
click at [891, 584] on div "14:20 - 15:20 [PERSON_NAME] (גיל 24 ) הקצעת שרשים [PERSON_NAME]" at bounding box center [883, 595] width 122 height 53
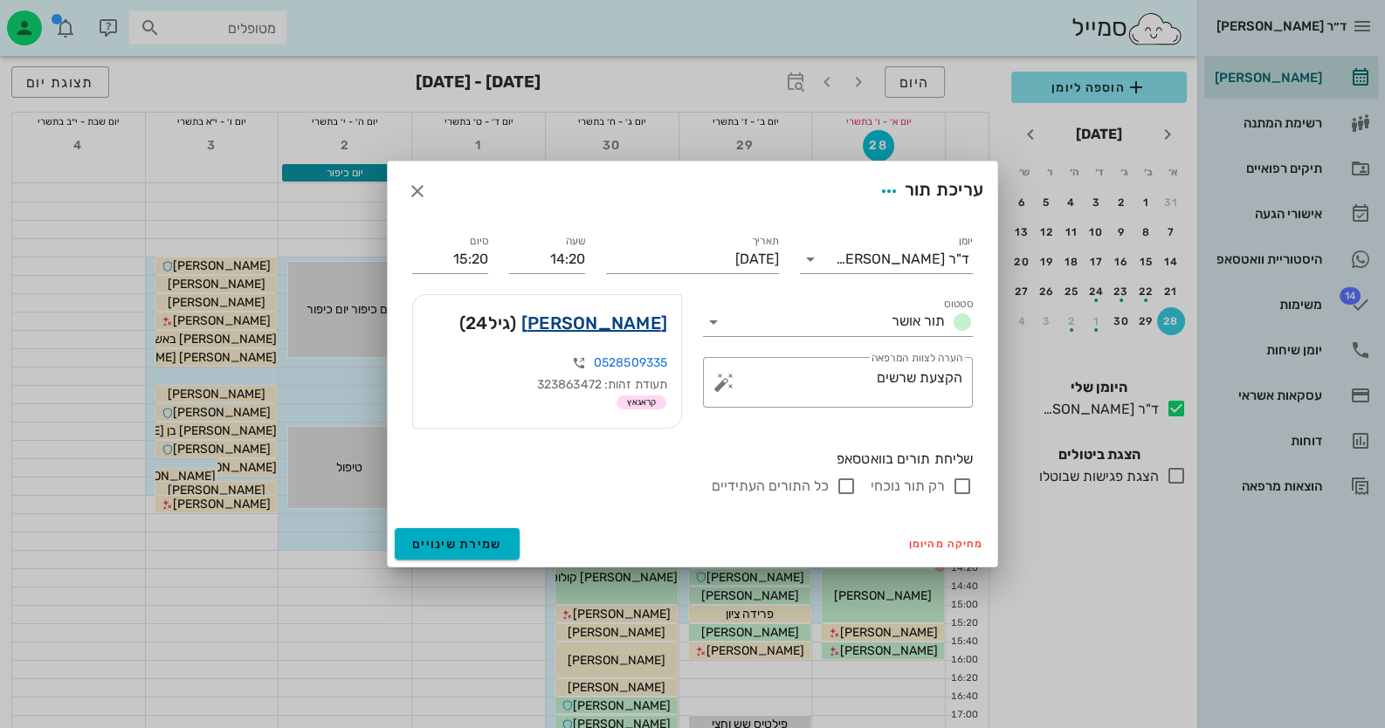
click at [639, 322] on link "[PERSON_NAME]" at bounding box center [594, 323] width 146 height 28
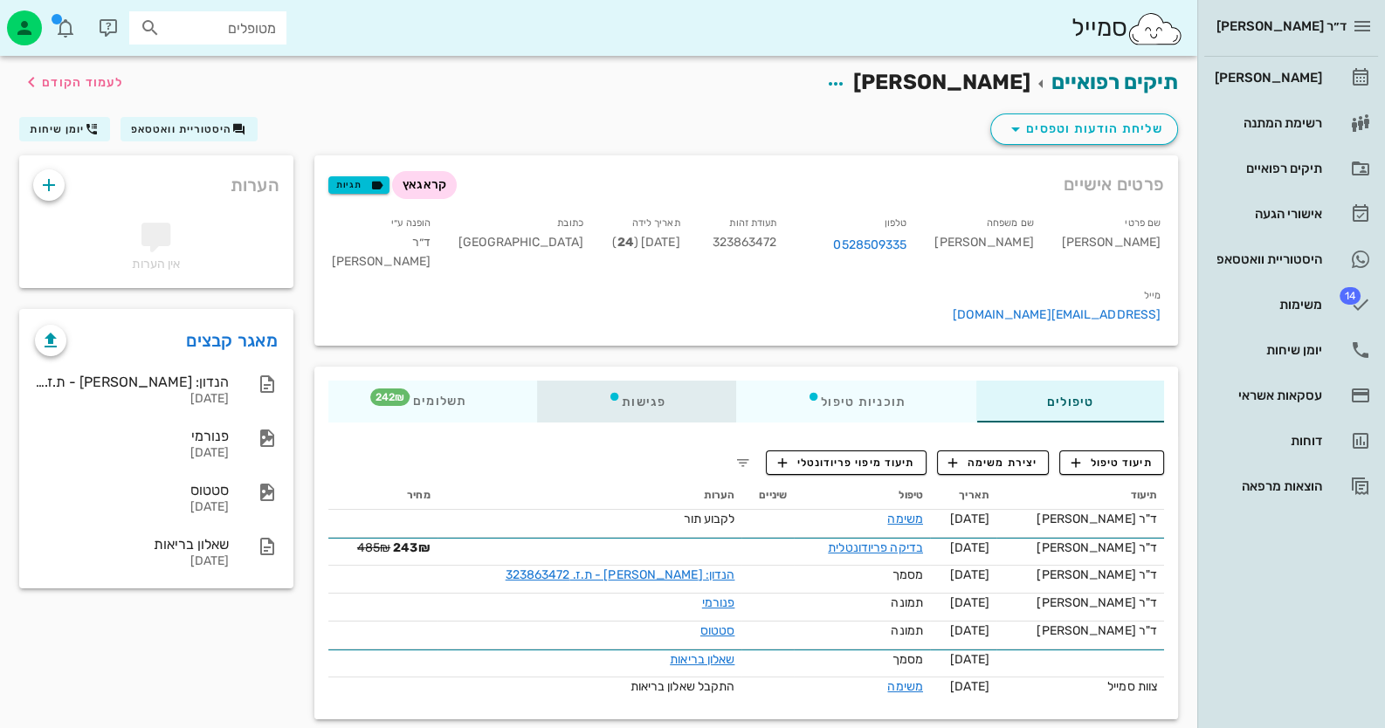
click at [639, 381] on div "פגישות" at bounding box center [636, 402] width 199 height 42
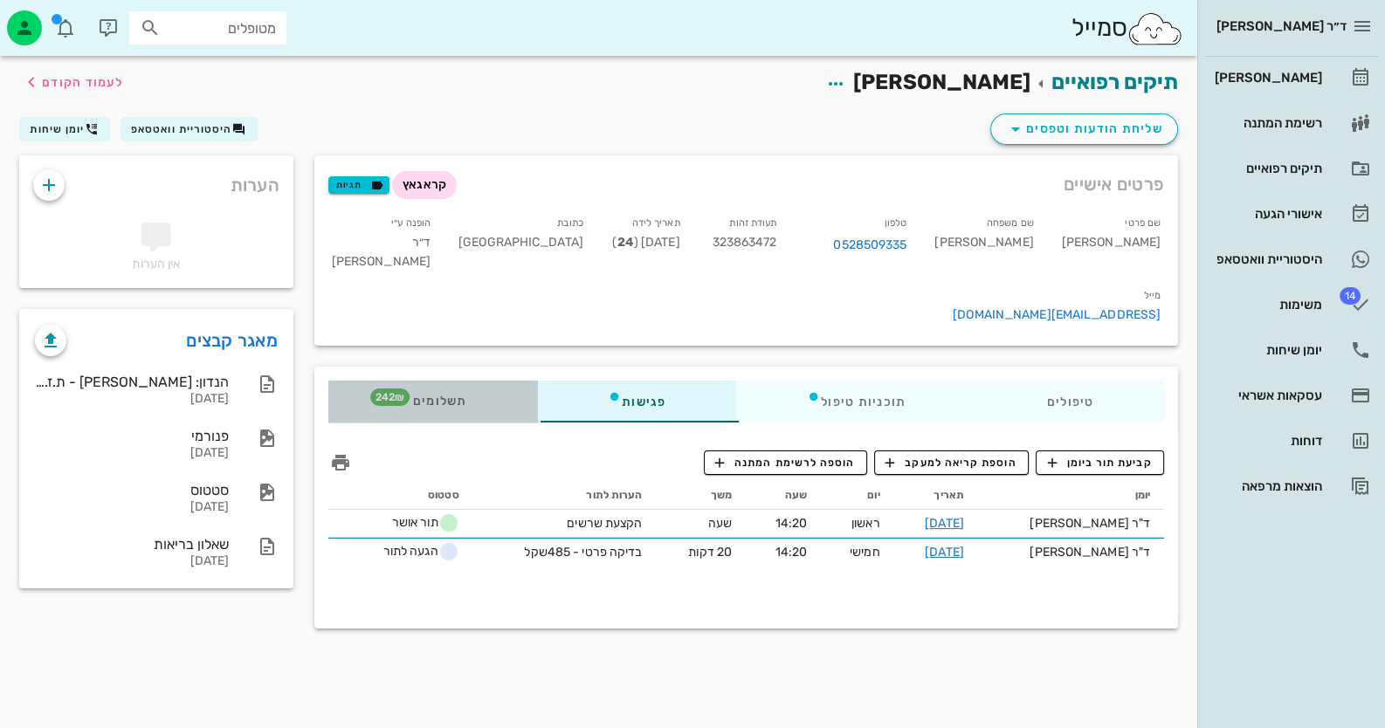
click at [427, 396] on span "תשלומים 242₪" at bounding box center [433, 402] width 68 height 12
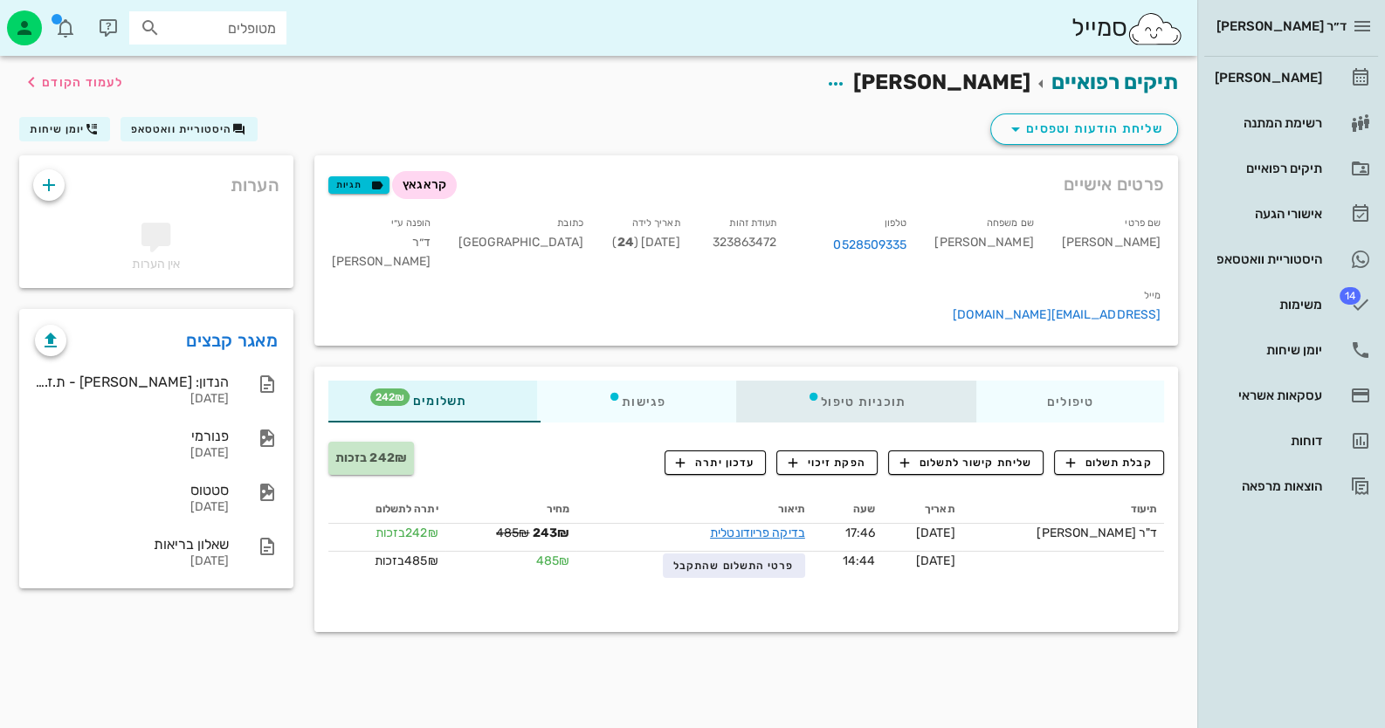
click at [832, 381] on div "תוכניות טיפול" at bounding box center [856, 402] width 240 height 42
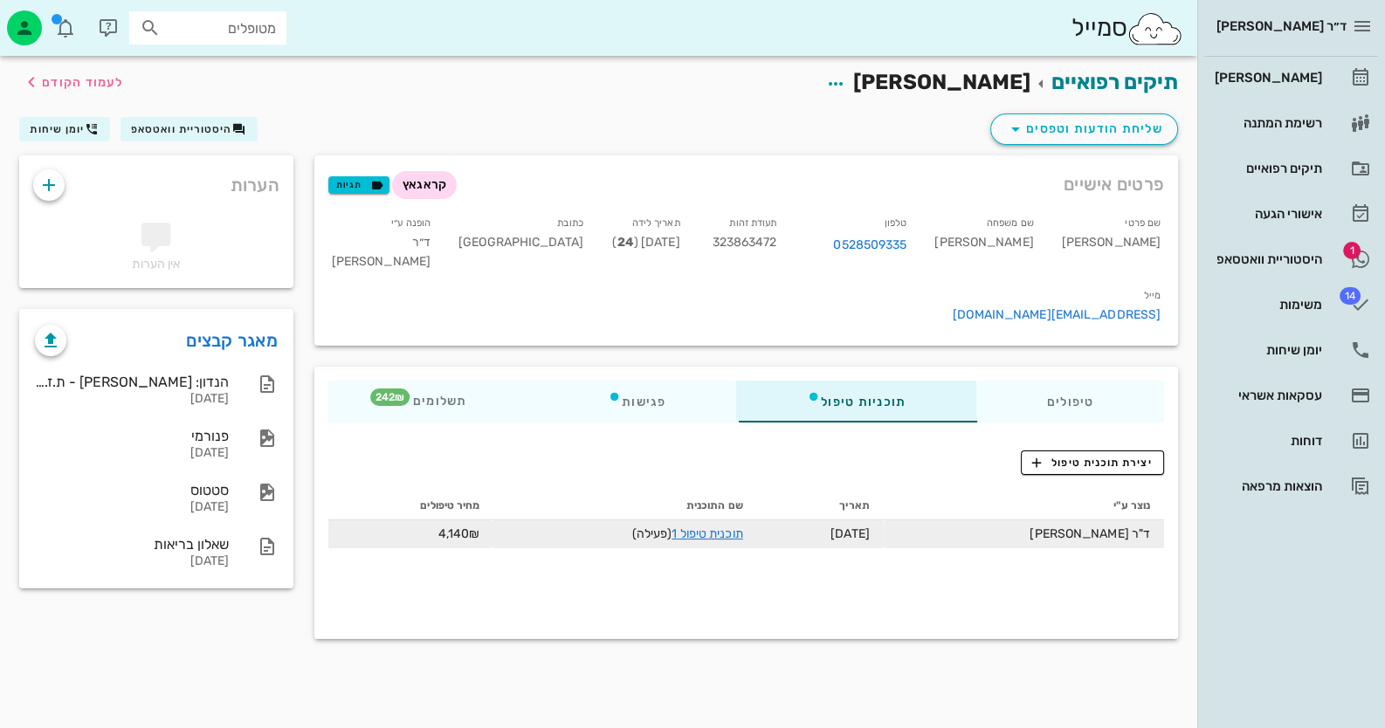
click at [756, 520] on td "תוכנית טיפול 1 (פעילה)" at bounding box center [624, 534] width 263 height 28
click at [742, 527] on link "תוכנית טיפול 1" at bounding box center [706, 534] width 71 height 15
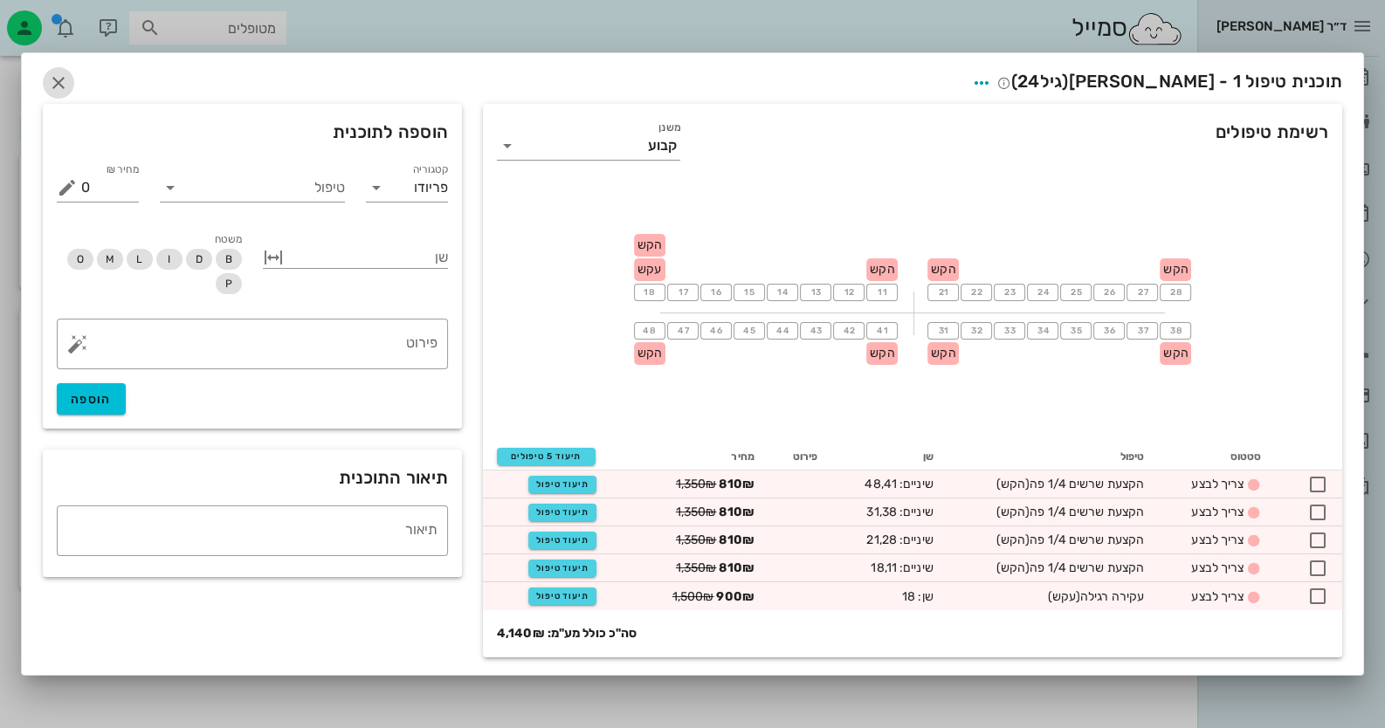
click at [55, 85] on icon "button" at bounding box center [58, 82] width 21 height 21
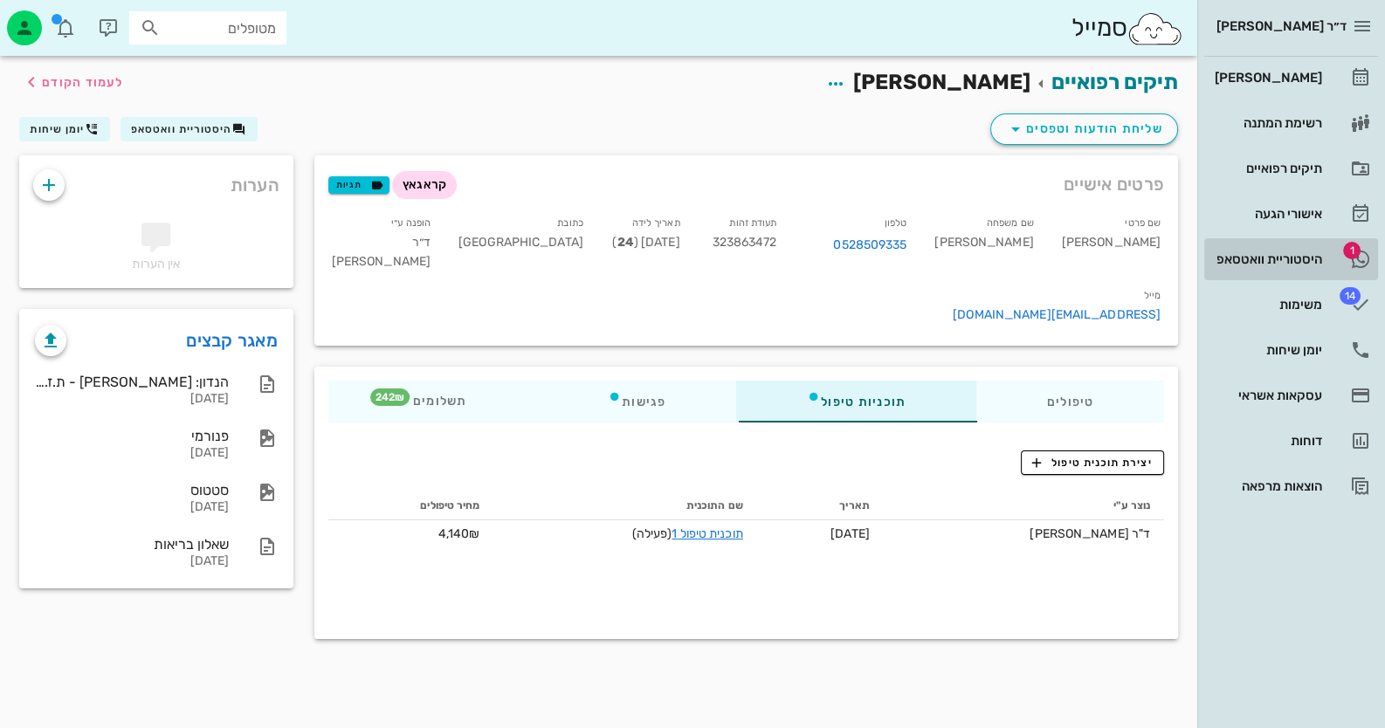
click at [1351, 261] on icon at bounding box center [1360, 259] width 21 height 21
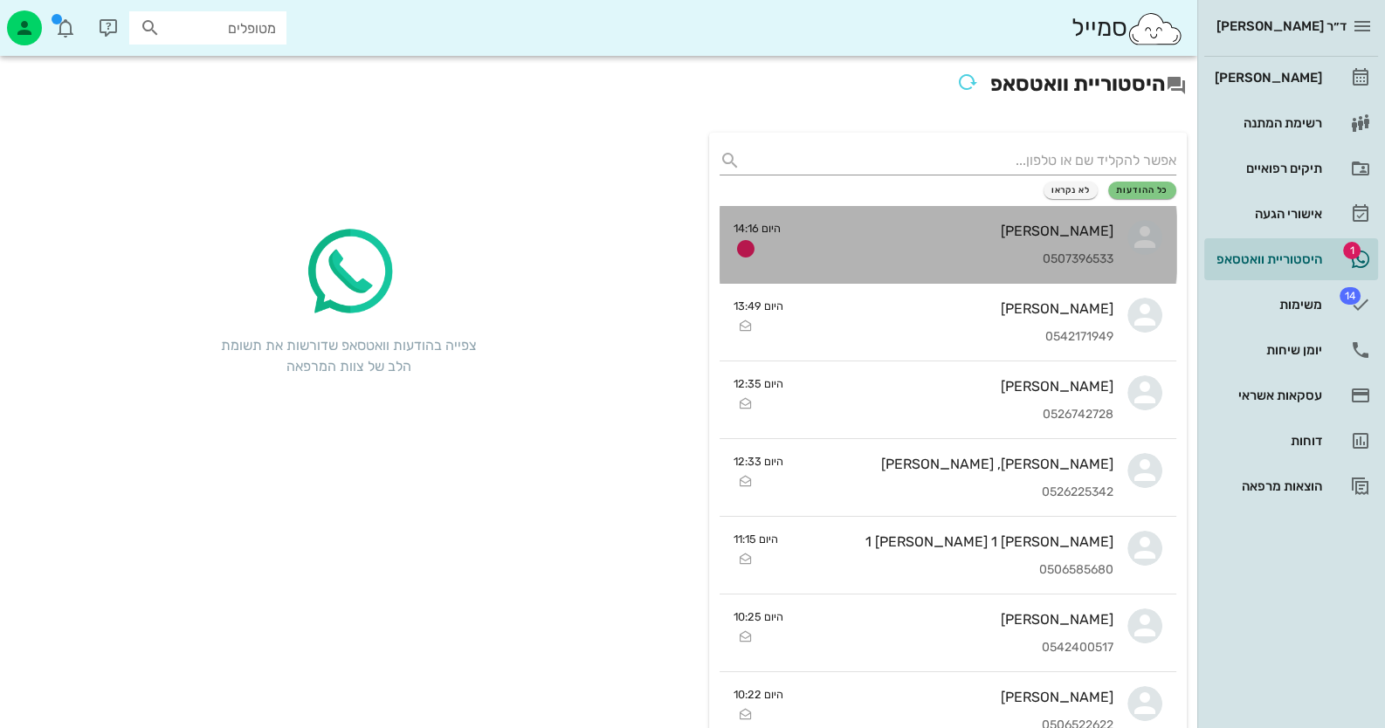
click at [845, 223] on div "[PERSON_NAME]" at bounding box center [954, 231] width 319 height 17
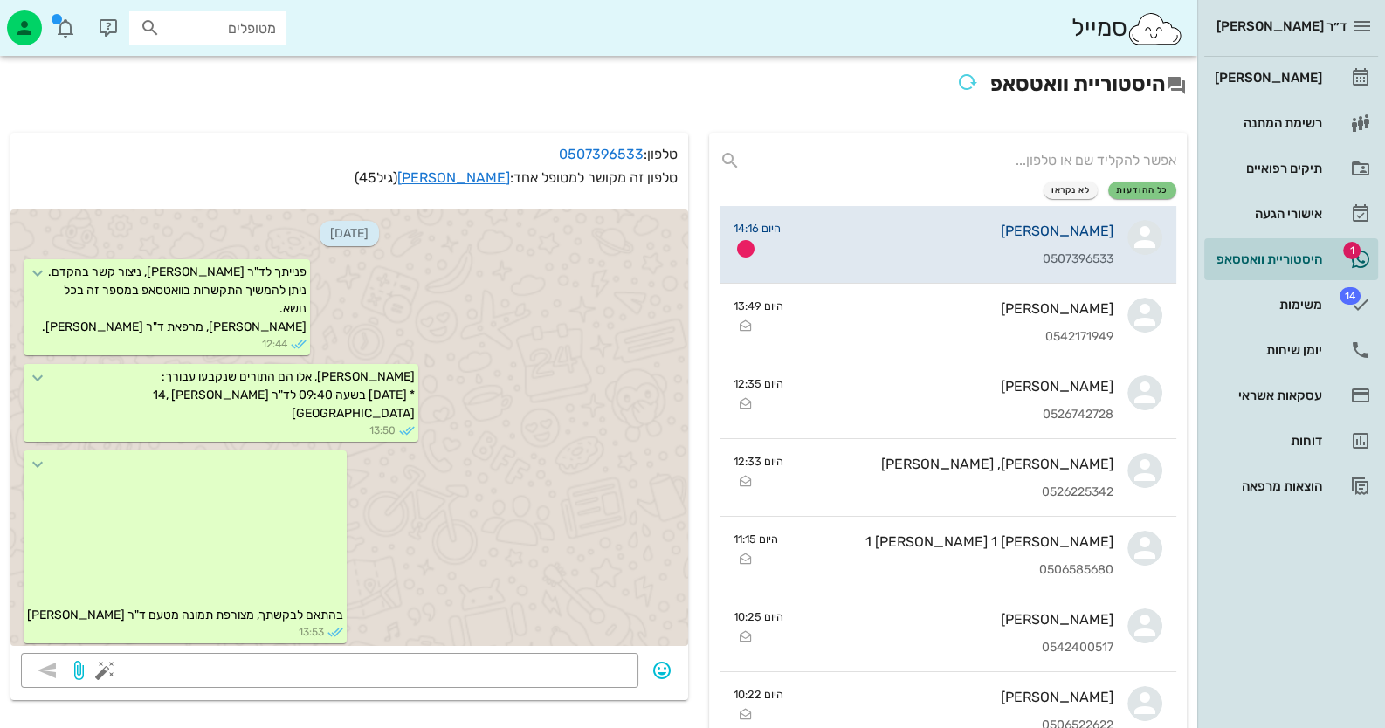
scroll to position [3663, 0]
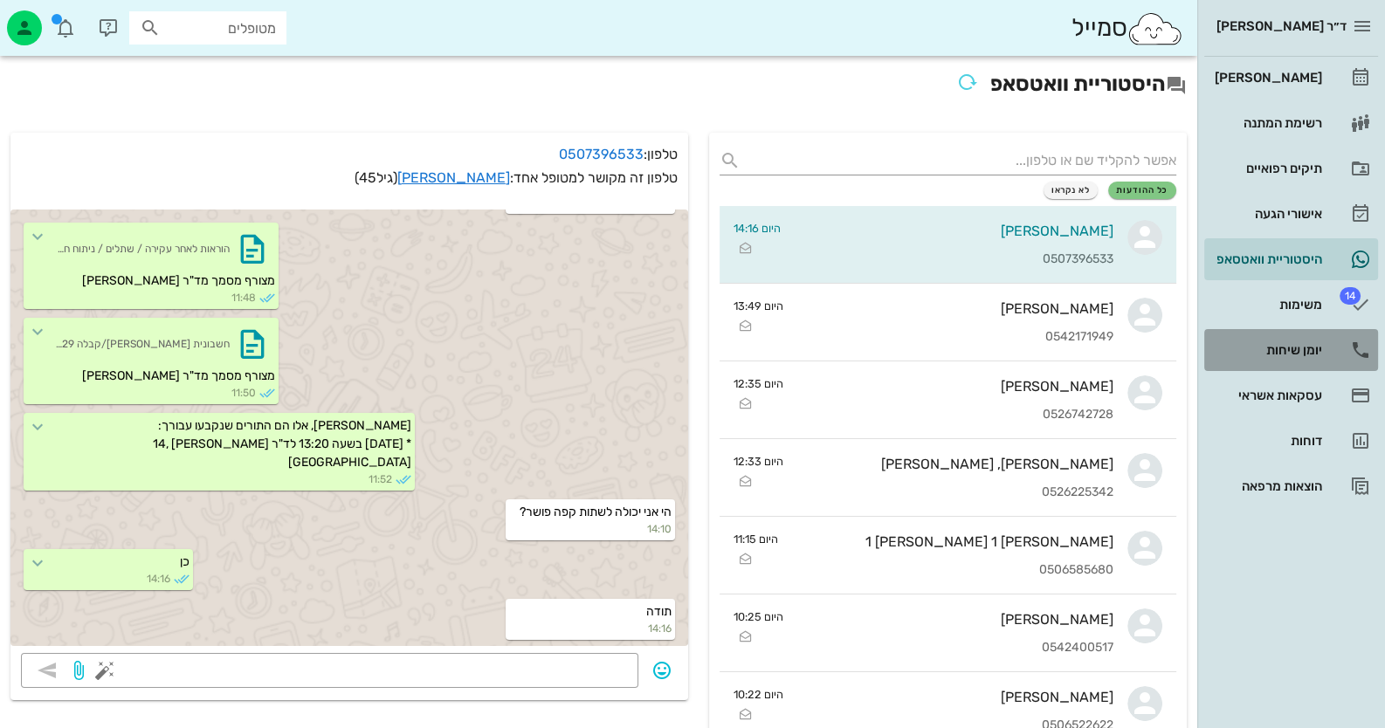
click at [1297, 336] on div "יומן שיחות" at bounding box center [1266, 350] width 111 height 28
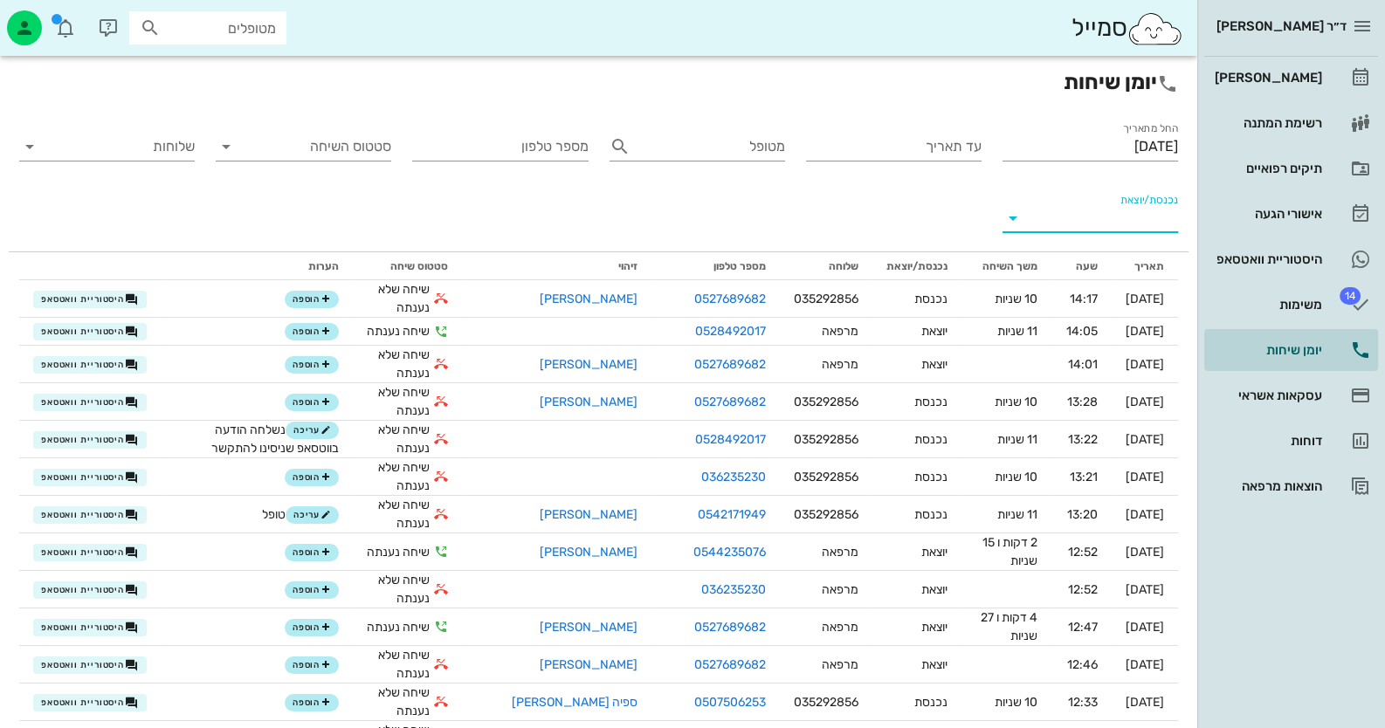
click at [1150, 217] on input "נכנסת/יוצאת" at bounding box center [1104, 218] width 148 height 28
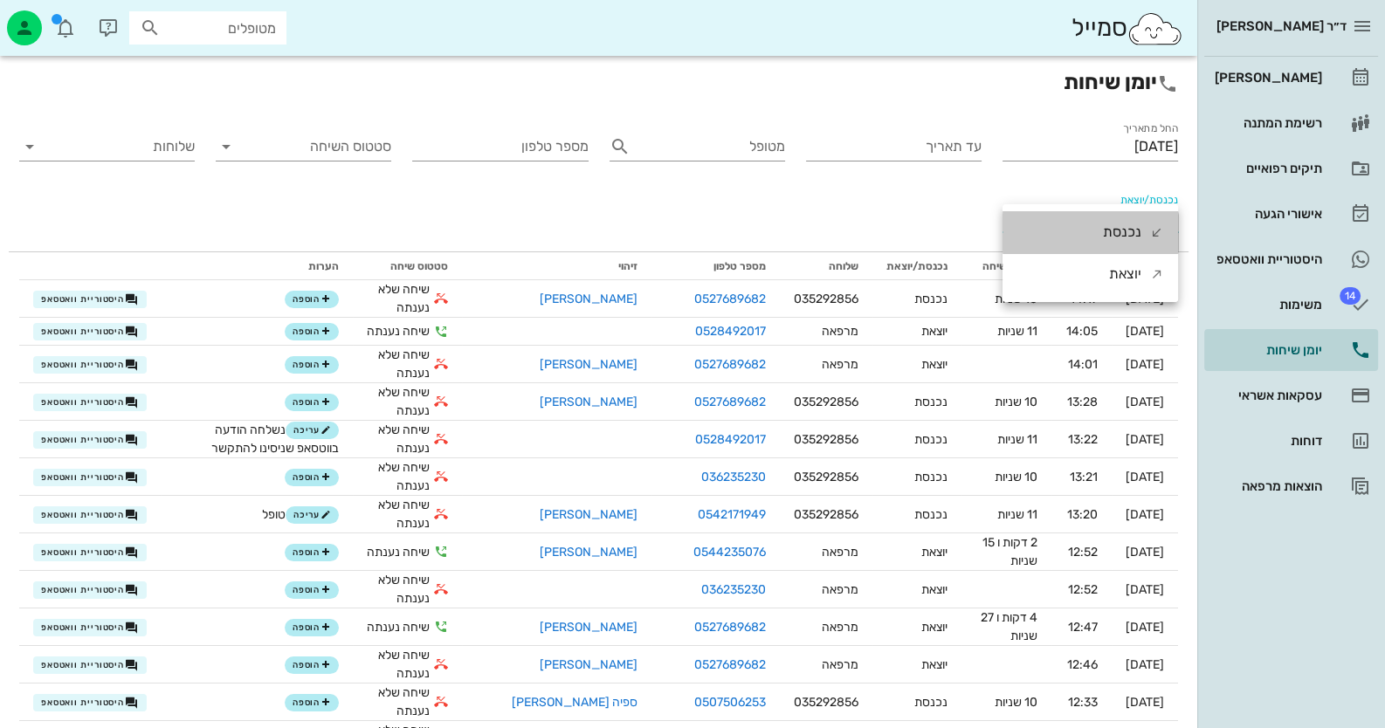
click at [1150, 217] on div "נכנסת" at bounding box center [1133, 232] width 61 height 42
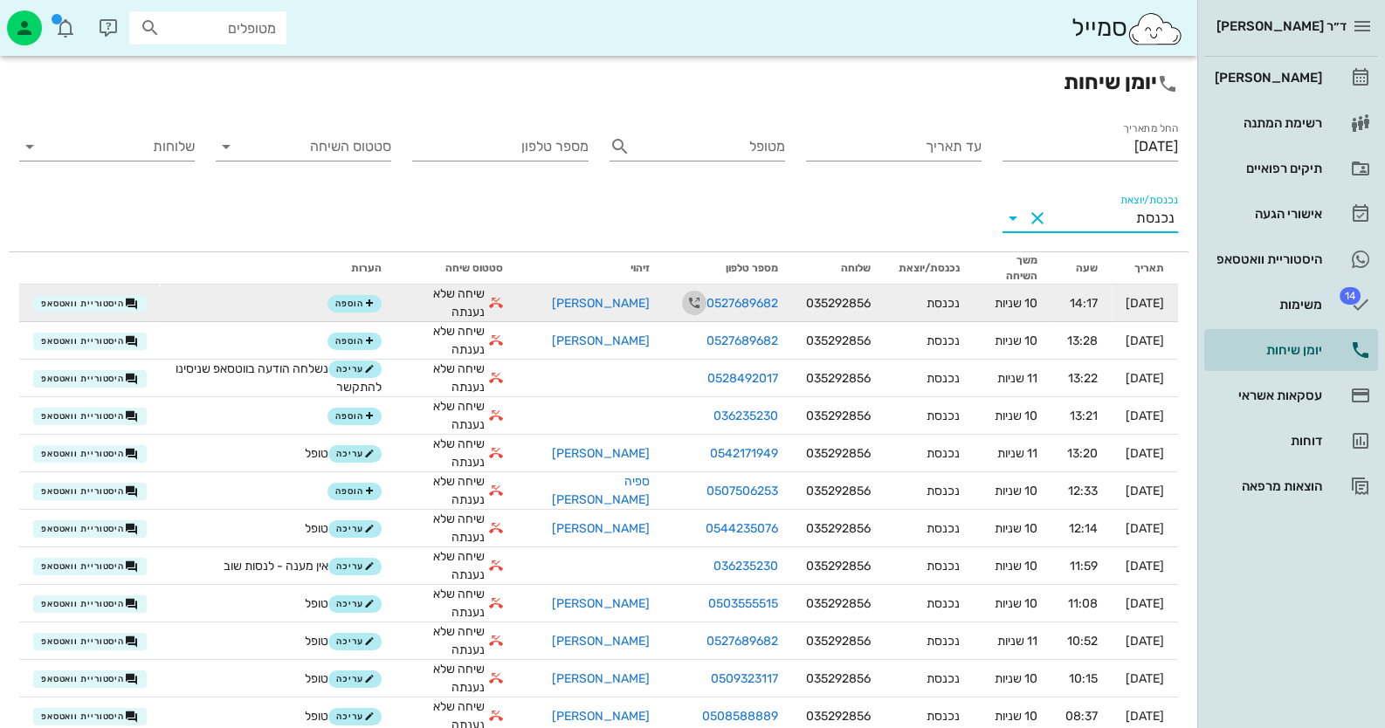
click at [684, 300] on icon "button" at bounding box center [694, 303] width 21 height 21
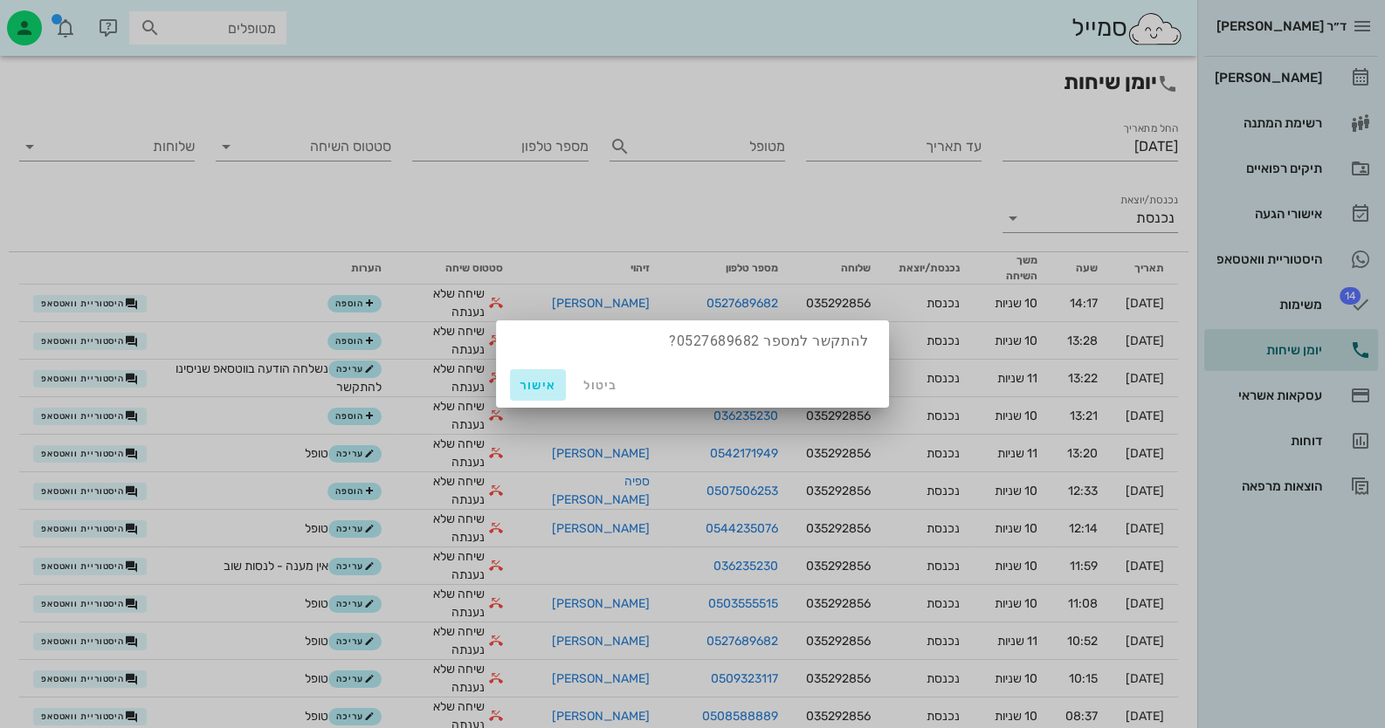
click at [522, 383] on span "אישור" at bounding box center [538, 385] width 42 height 15
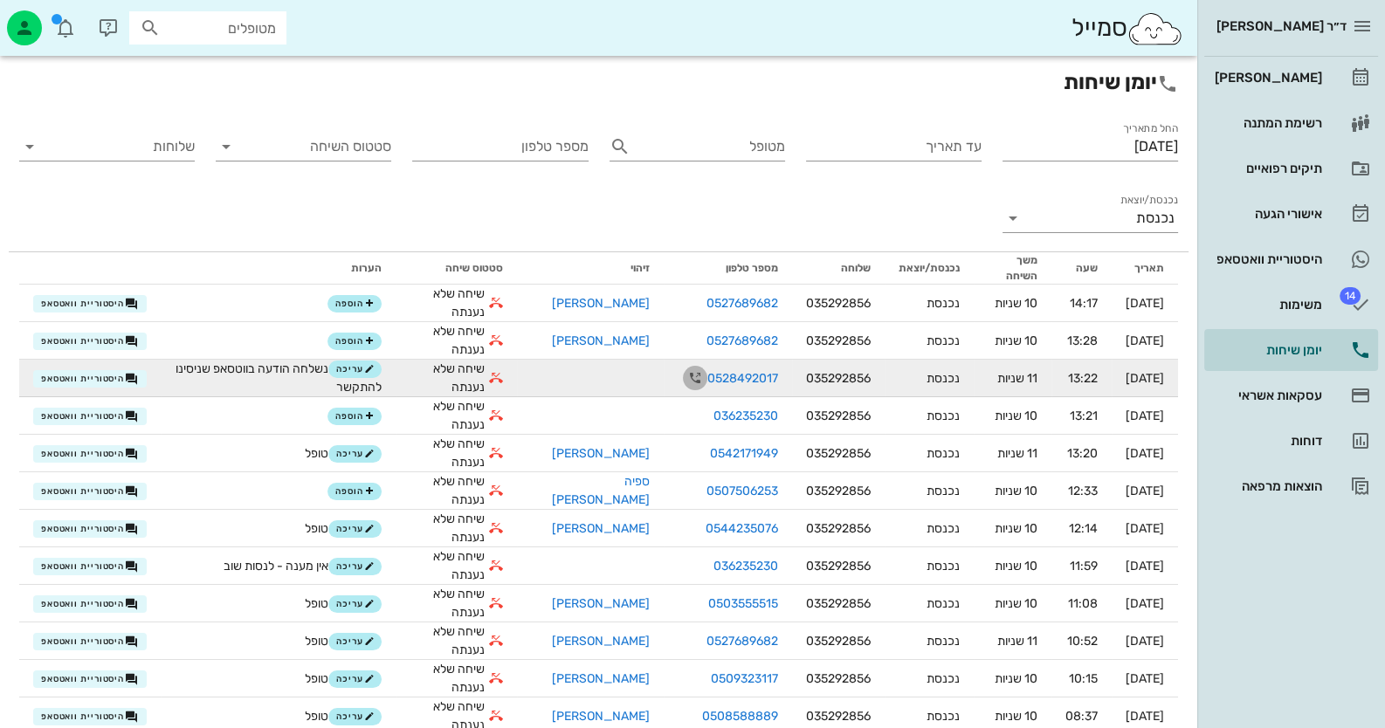
click at [685, 373] on icon "button" at bounding box center [695, 378] width 21 height 21
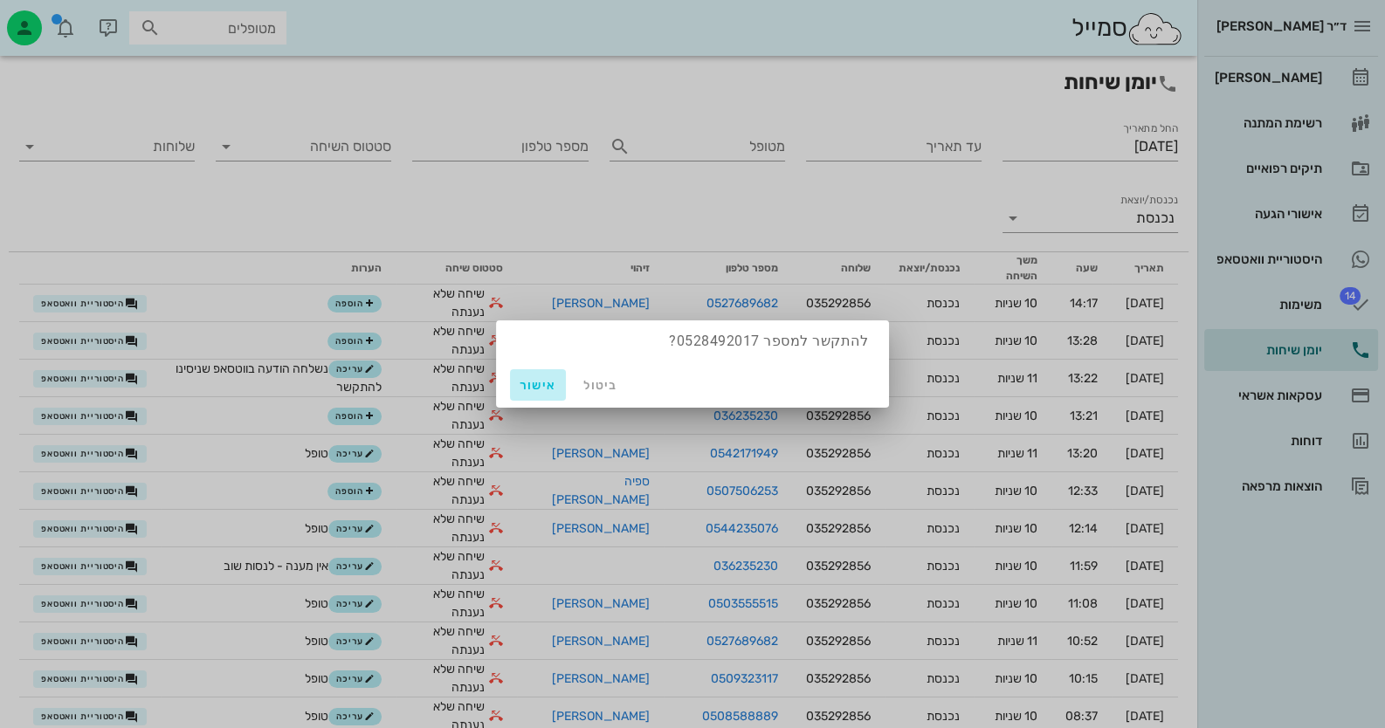
click at [531, 386] on span "אישור" at bounding box center [538, 385] width 42 height 15
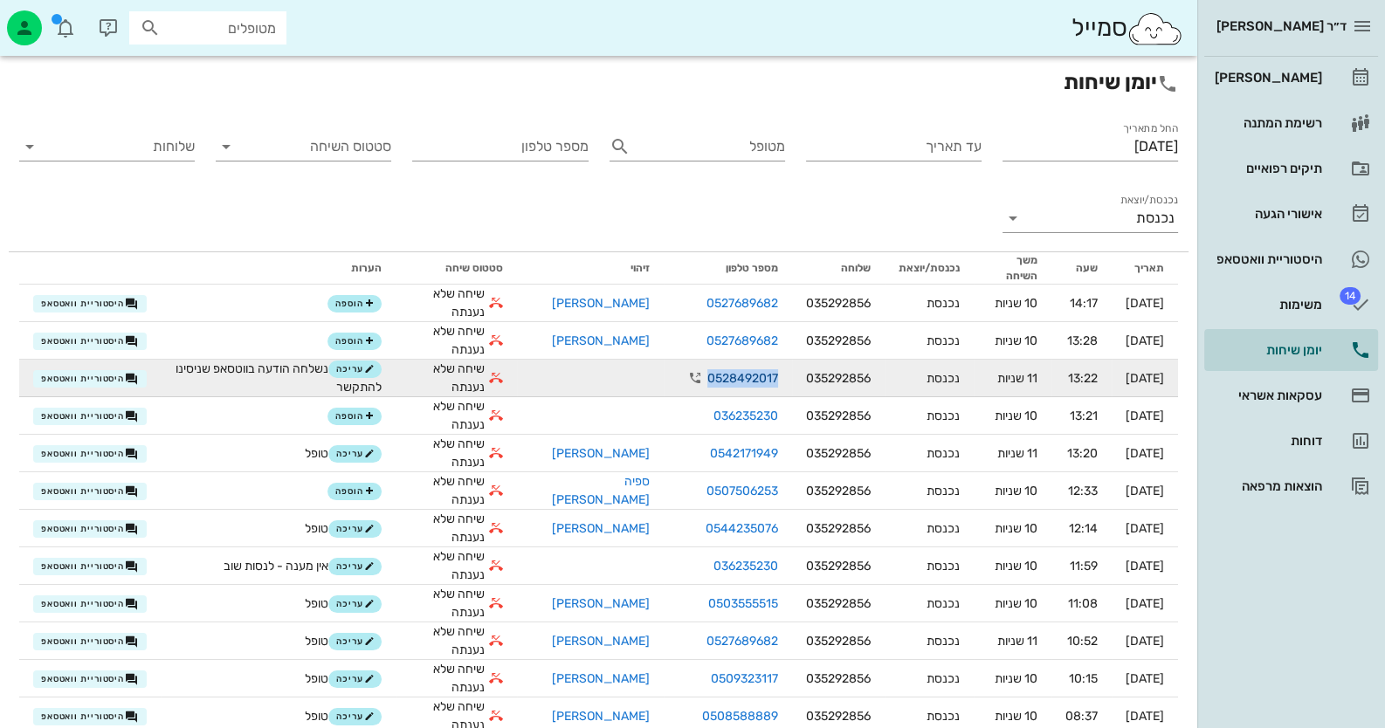
drag, startPoint x: 741, startPoint y: 375, endPoint x: 673, endPoint y: 378, distance: 68.2
click at [707, 378] on link "0528492017" at bounding box center [742, 378] width 71 height 18
click at [362, 371] on span "עריכה" at bounding box center [355, 369] width 38 height 10
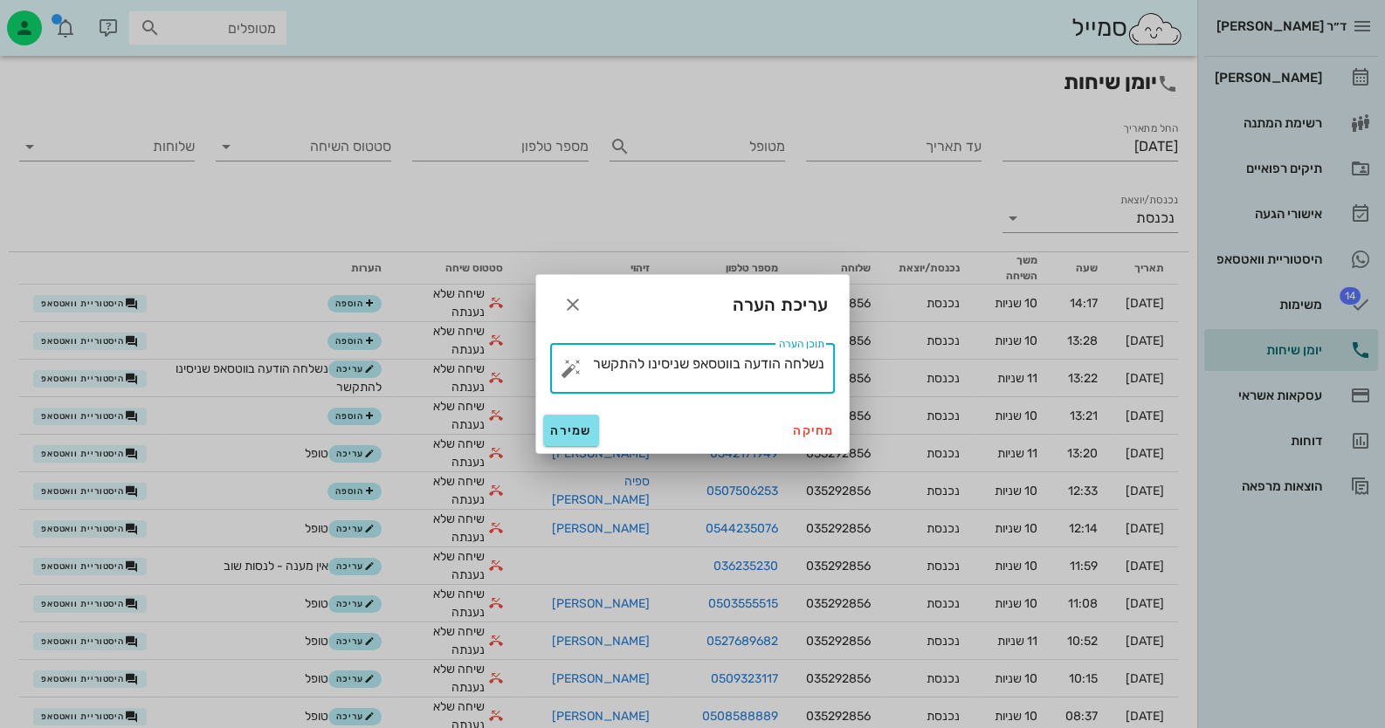
drag, startPoint x: 593, startPoint y: 363, endPoint x: 847, endPoint y: 363, distance: 254.1
click at [847, 363] on div "​ תוכן הערה נשלחה הודעה בווטסאפ שניסינו להתקשר" at bounding box center [692, 368] width 313 height 79
click at [573, 370] on button "button" at bounding box center [571, 368] width 21 height 21
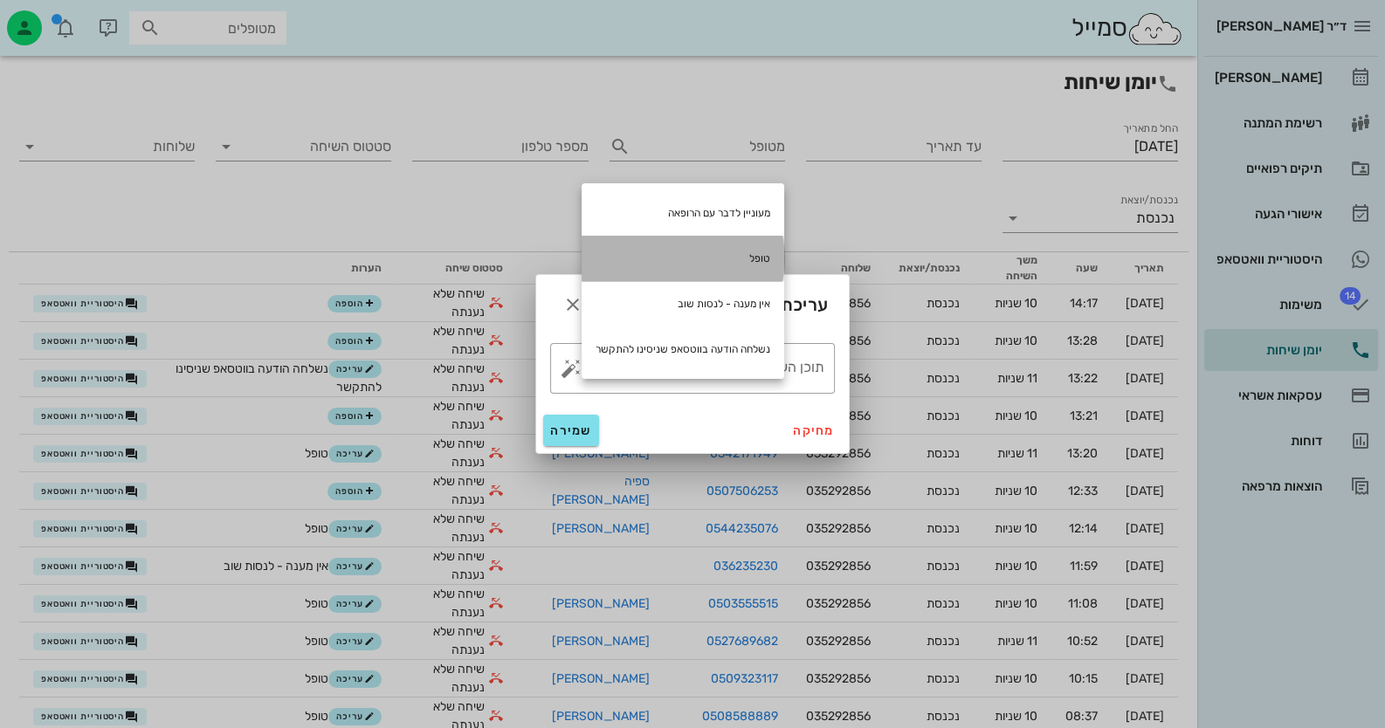
click at [690, 266] on div "טופל" at bounding box center [683, 258] width 203 height 45
type textarea "טופל"
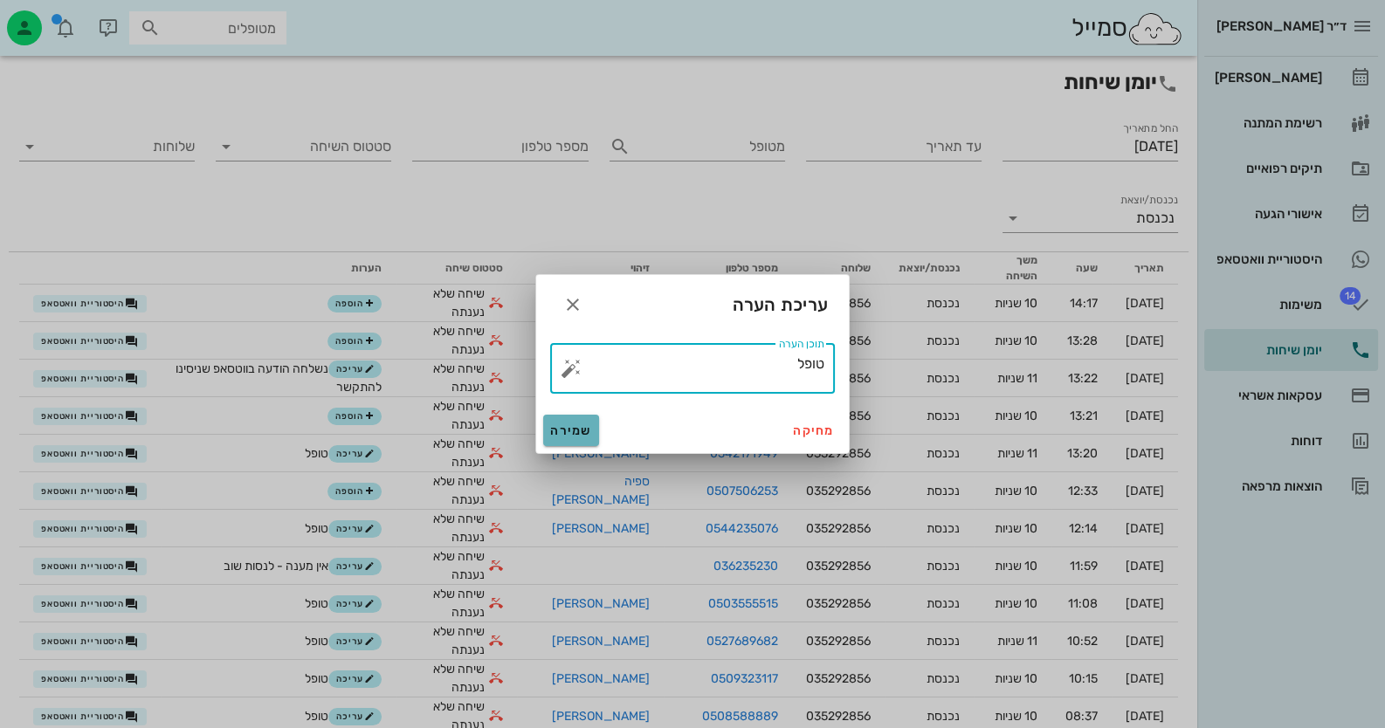
click at [563, 429] on span "שמירה" at bounding box center [571, 430] width 42 height 15
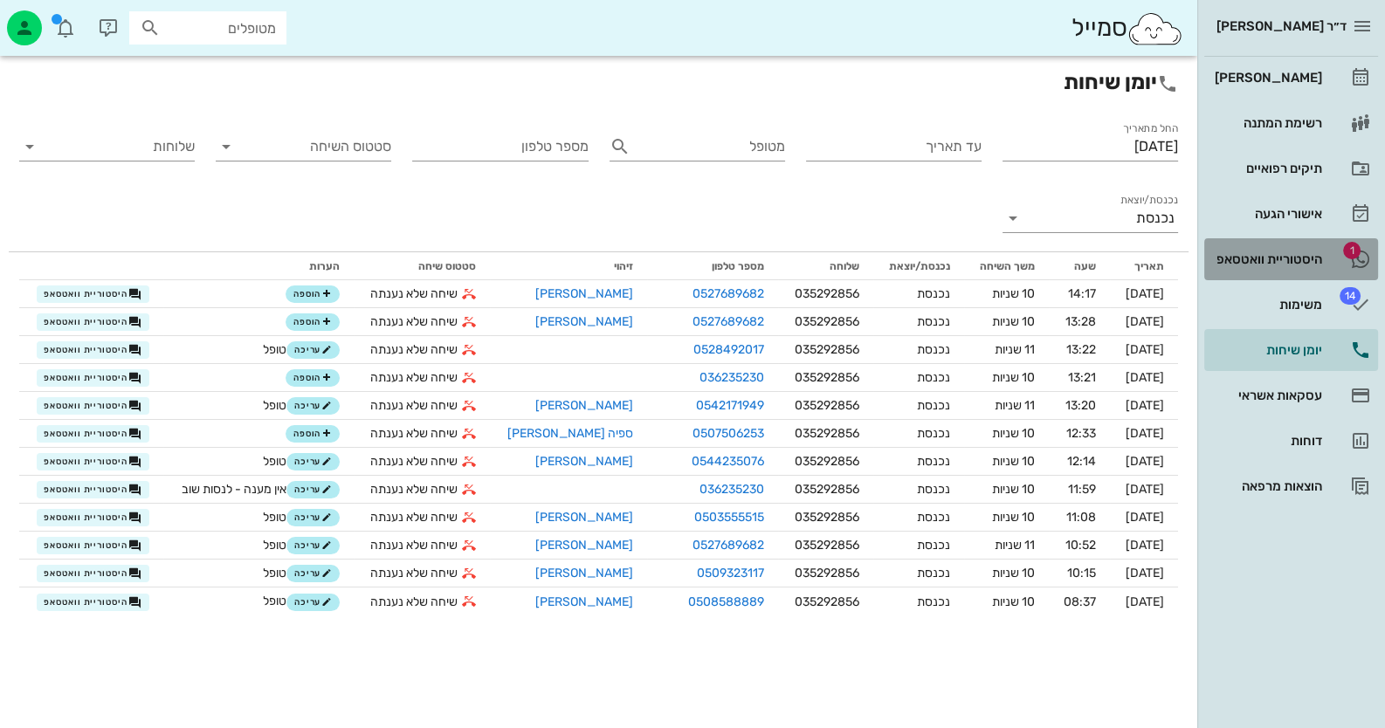
click at [1249, 270] on div "היסטוריית וואטסאפ" at bounding box center [1266, 259] width 111 height 28
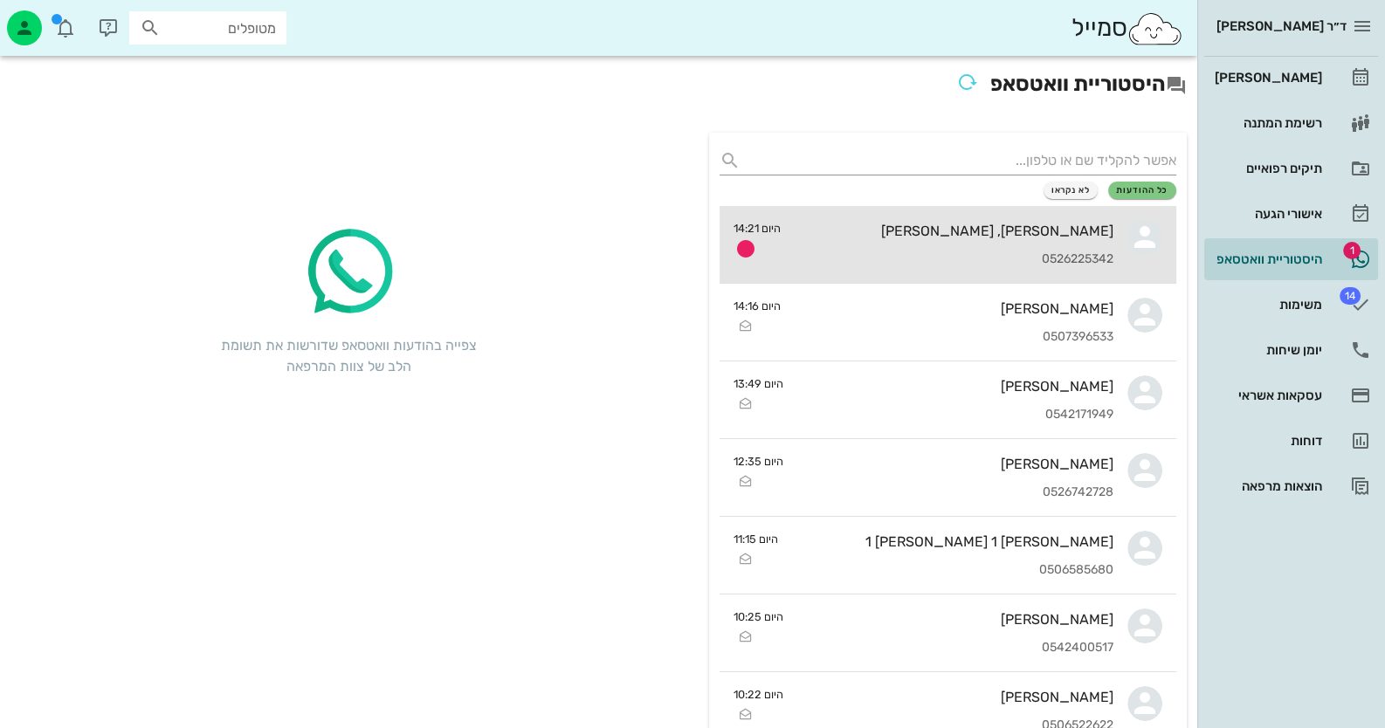
click at [1002, 235] on div "[PERSON_NAME], [PERSON_NAME]" at bounding box center [954, 231] width 319 height 17
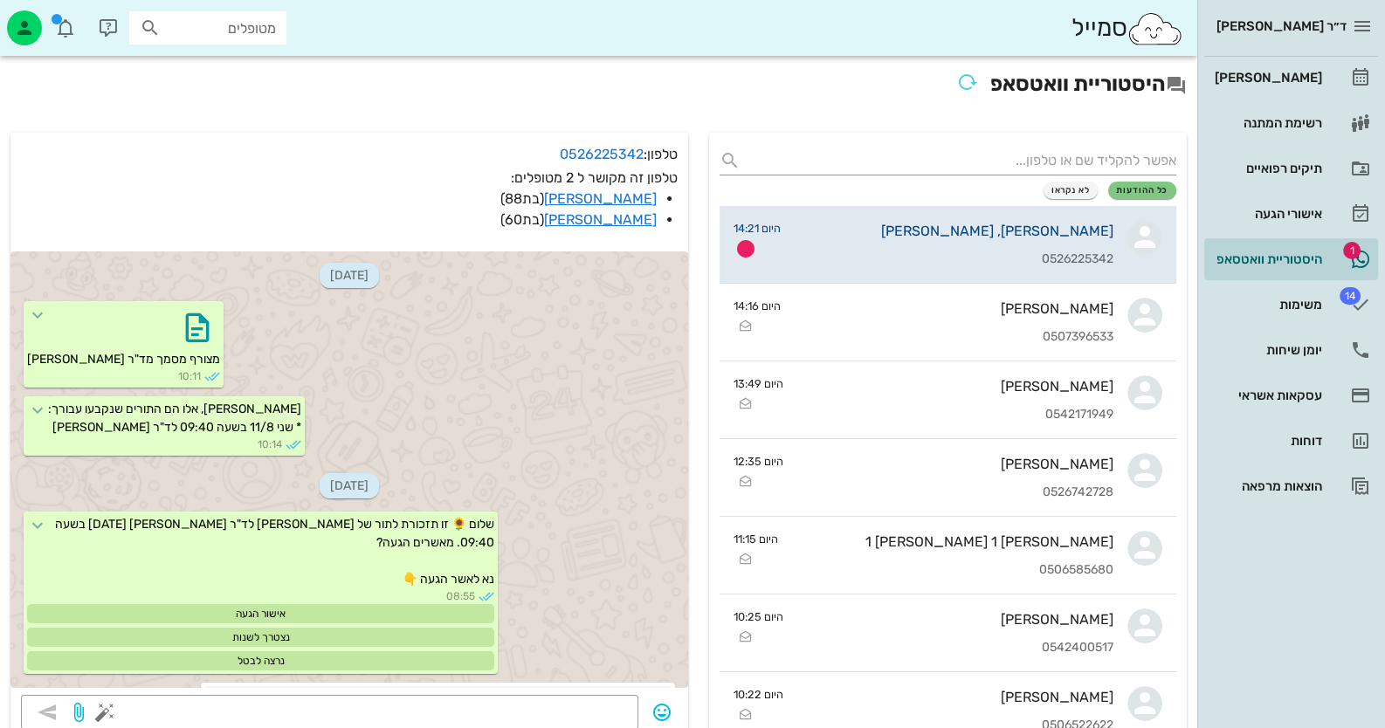
scroll to position [2375, 0]
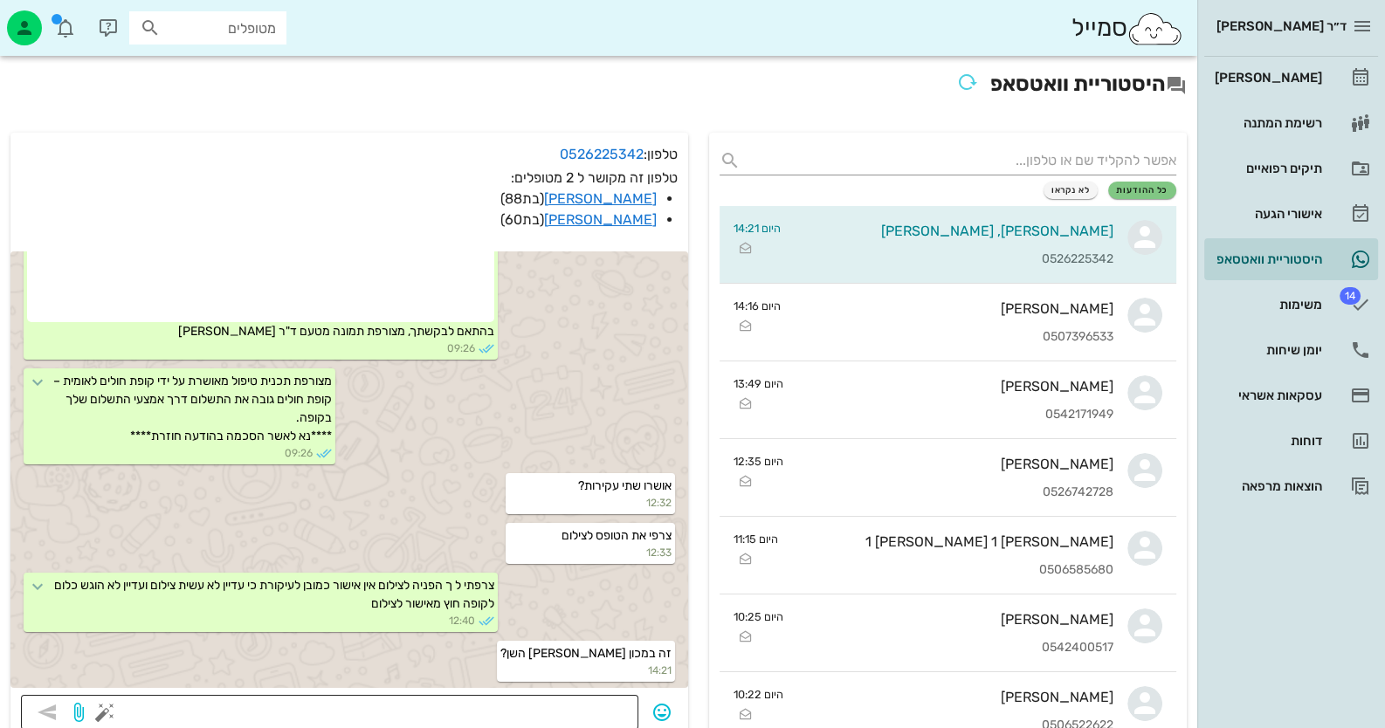
click at [575, 711] on textarea at bounding box center [368, 714] width 520 height 28
type textarea "נכון"
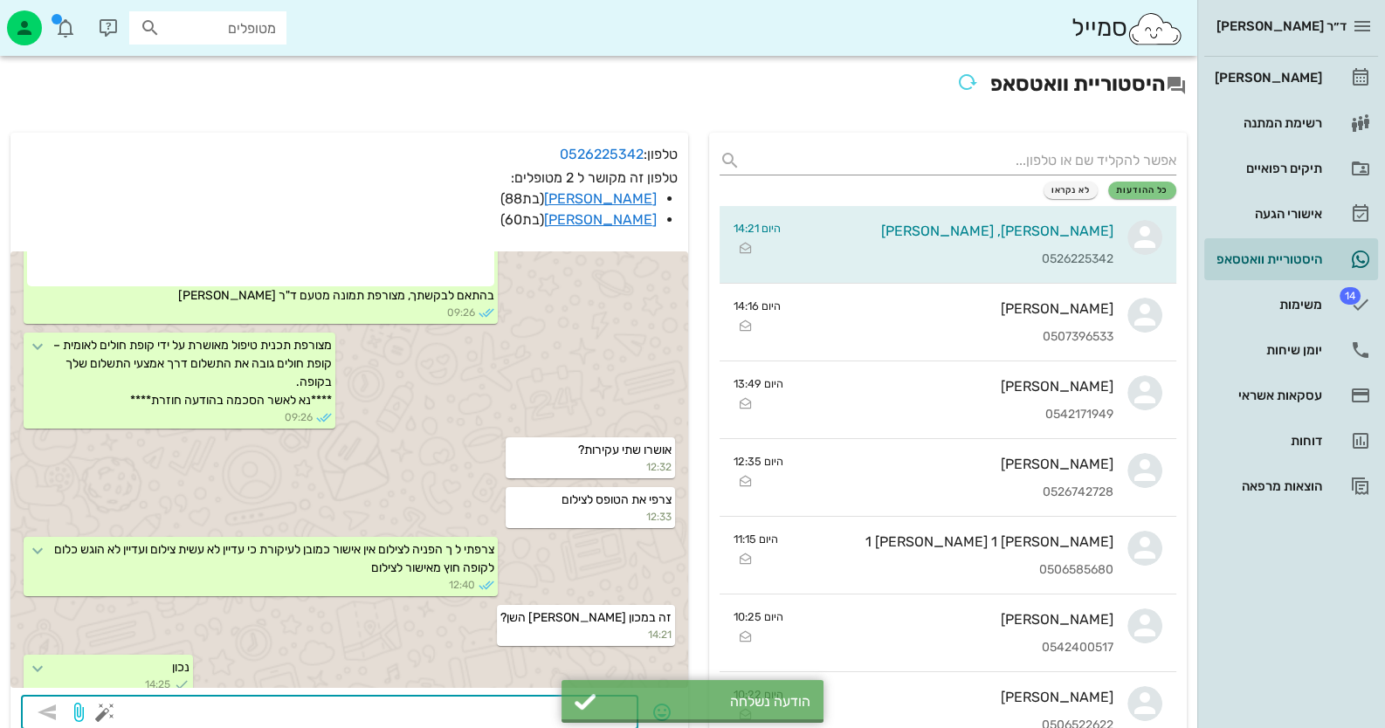
scroll to position [2424, 0]
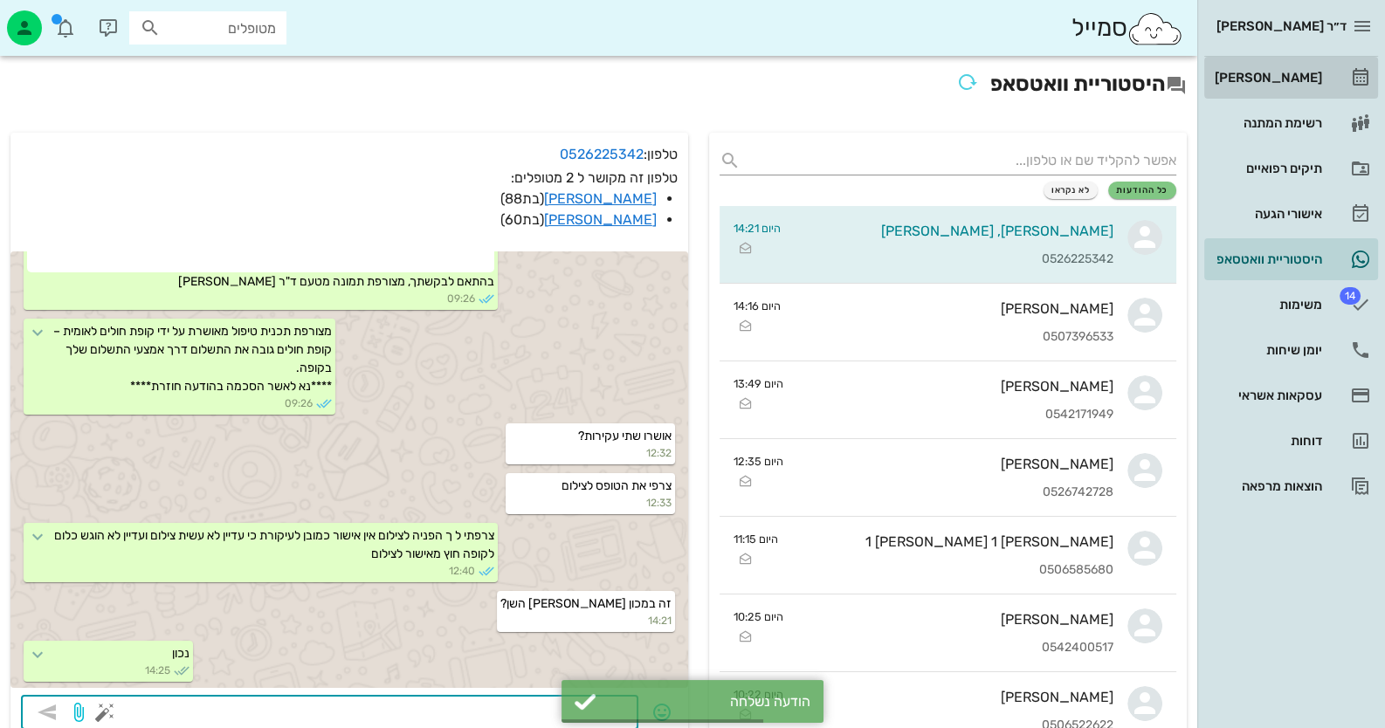
click at [1326, 86] on link "[PERSON_NAME]" at bounding box center [1291, 78] width 174 height 42
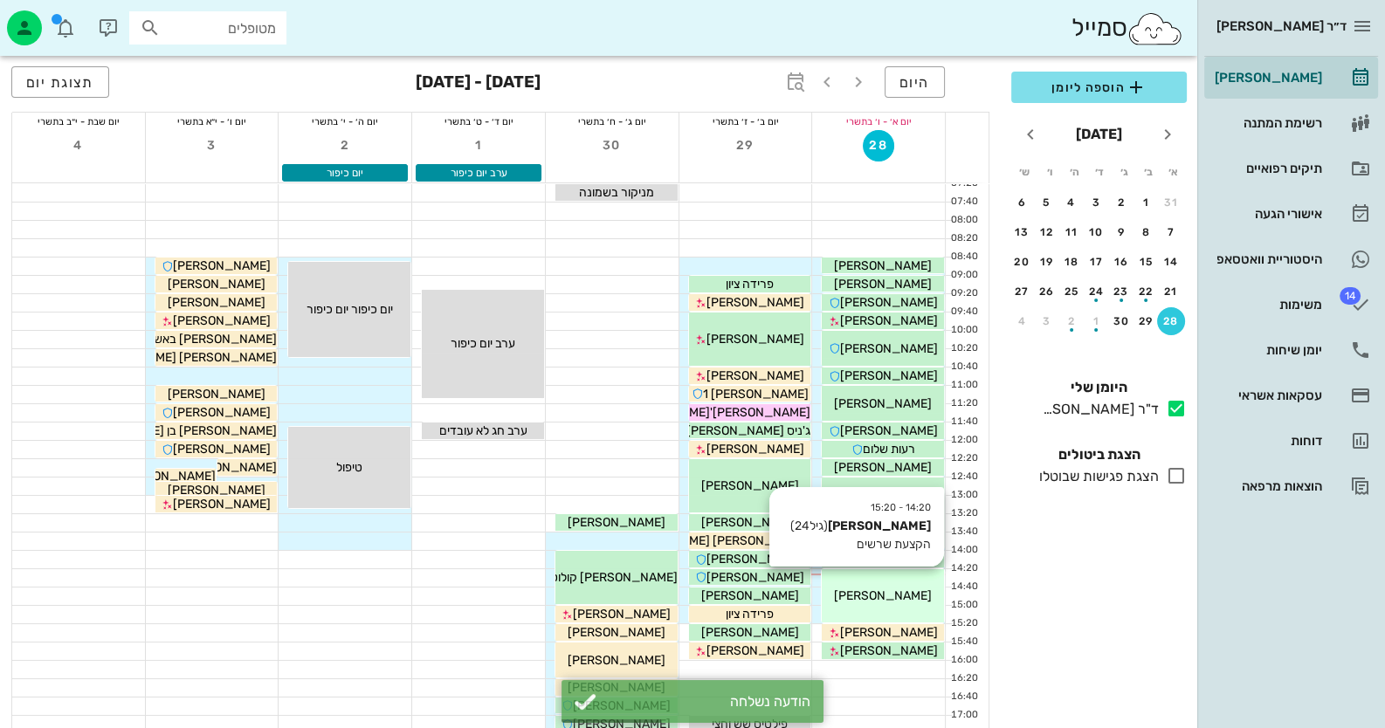
click at [917, 601] on div "[PERSON_NAME]" at bounding box center [883, 596] width 122 height 18
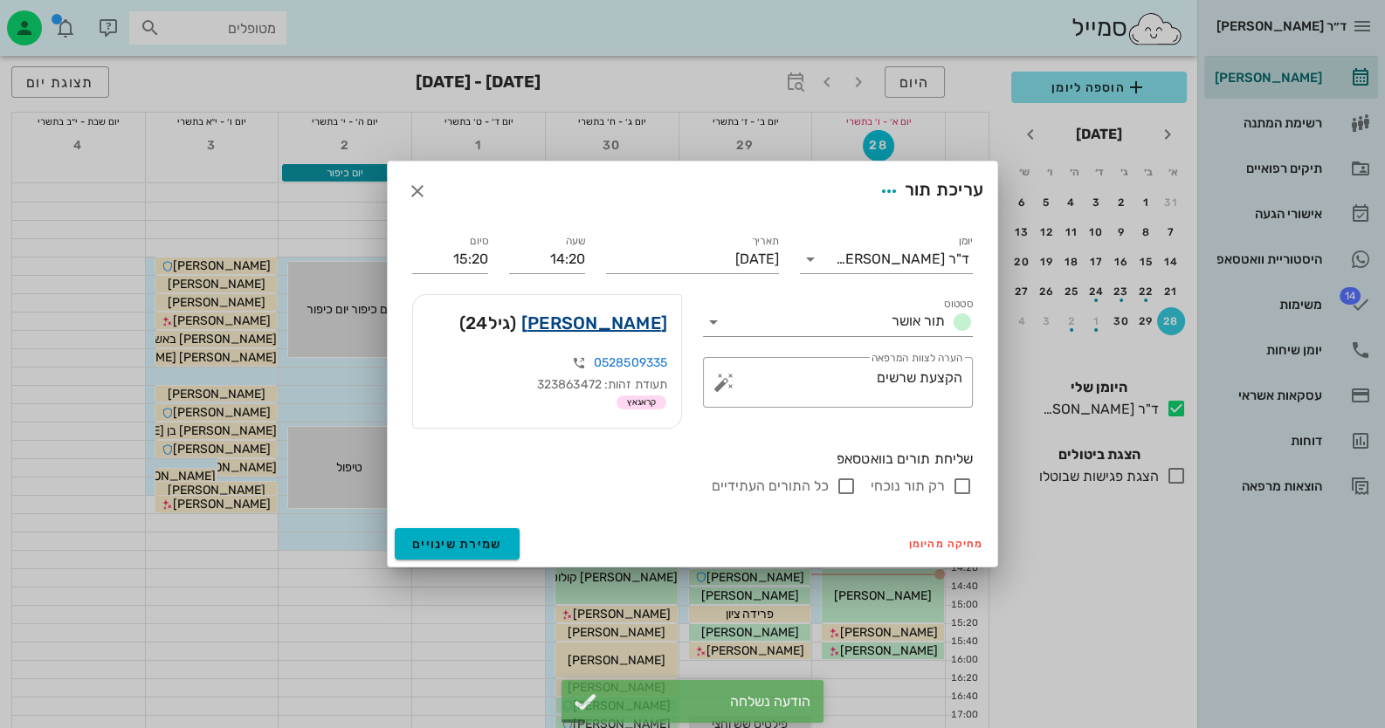
click at [608, 327] on link "[PERSON_NAME]" at bounding box center [594, 323] width 146 height 28
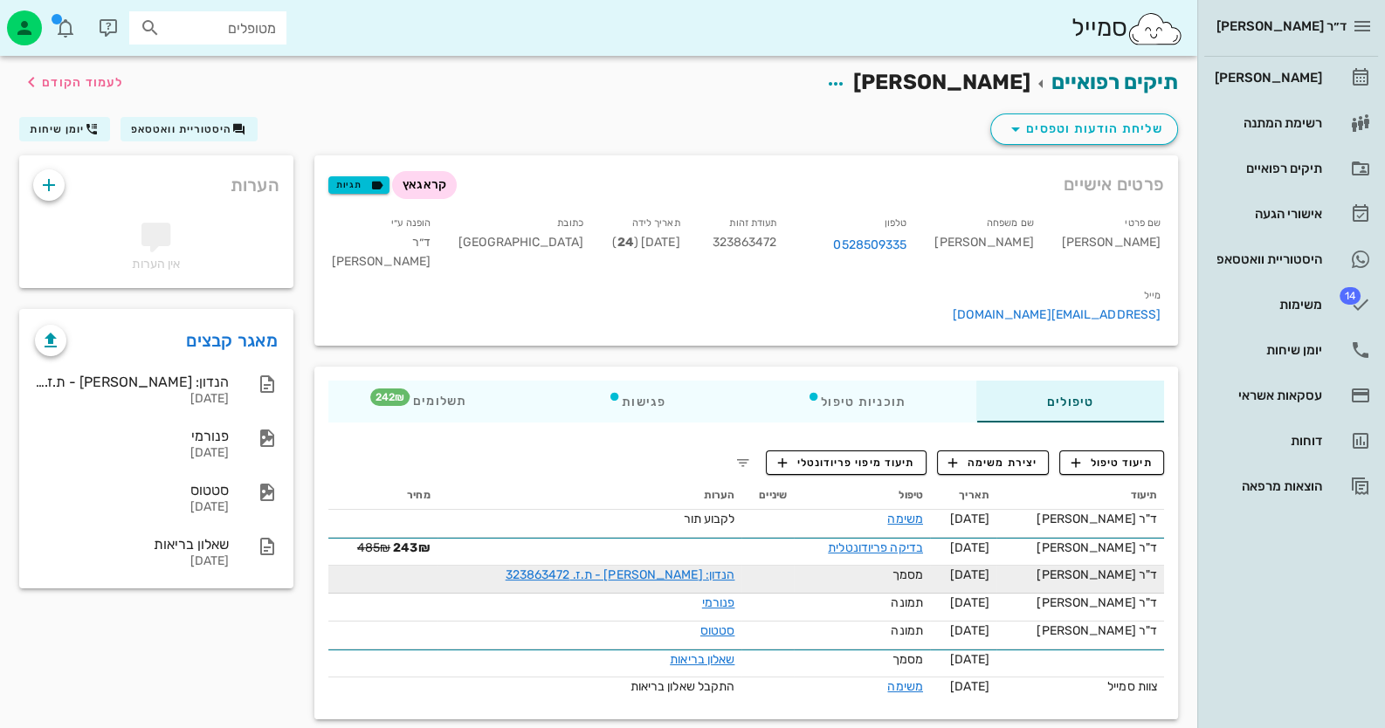
click at [712, 566] on td "הנדון: [PERSON_NAME] - ת.ז. 323863472" at bounding box center [589, 580] width 305 height 28
click at [711, 568] on link "הנדון: [PERSON_NAME] - ת.ז. 323863472" at bounding box center [621, 575] width 230 height 15
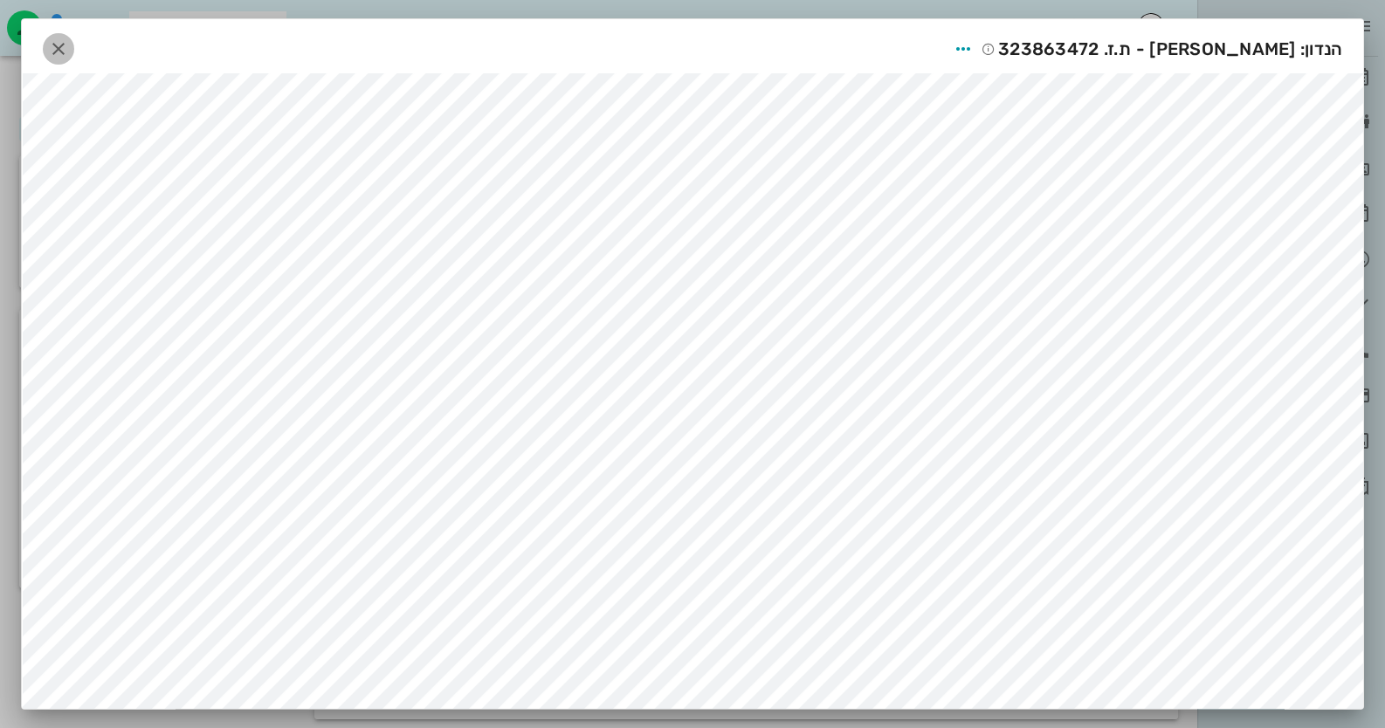
click at [74, 44] on span "button" at bounding box center [58, 48] width 31 height 21
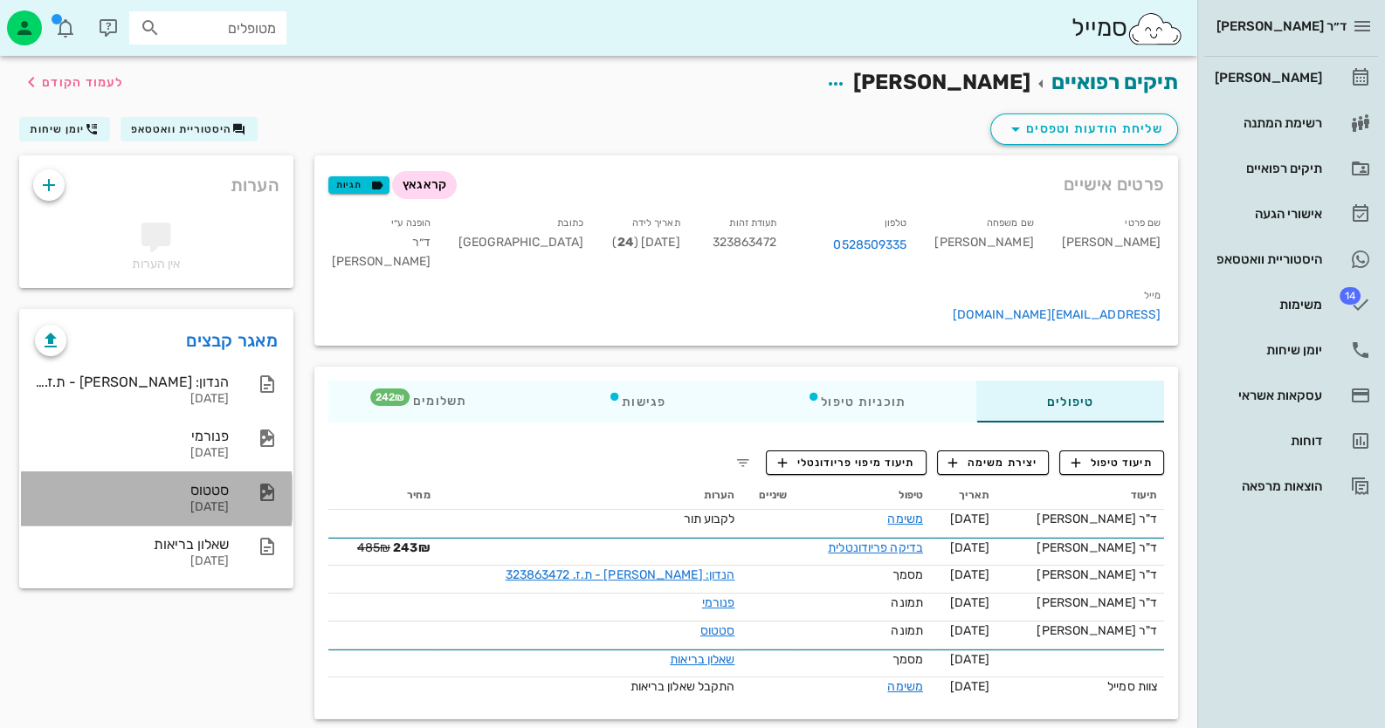
click at [212, 505] on div "[DATE]" at bounding box center [132, 507] width 194 height 15
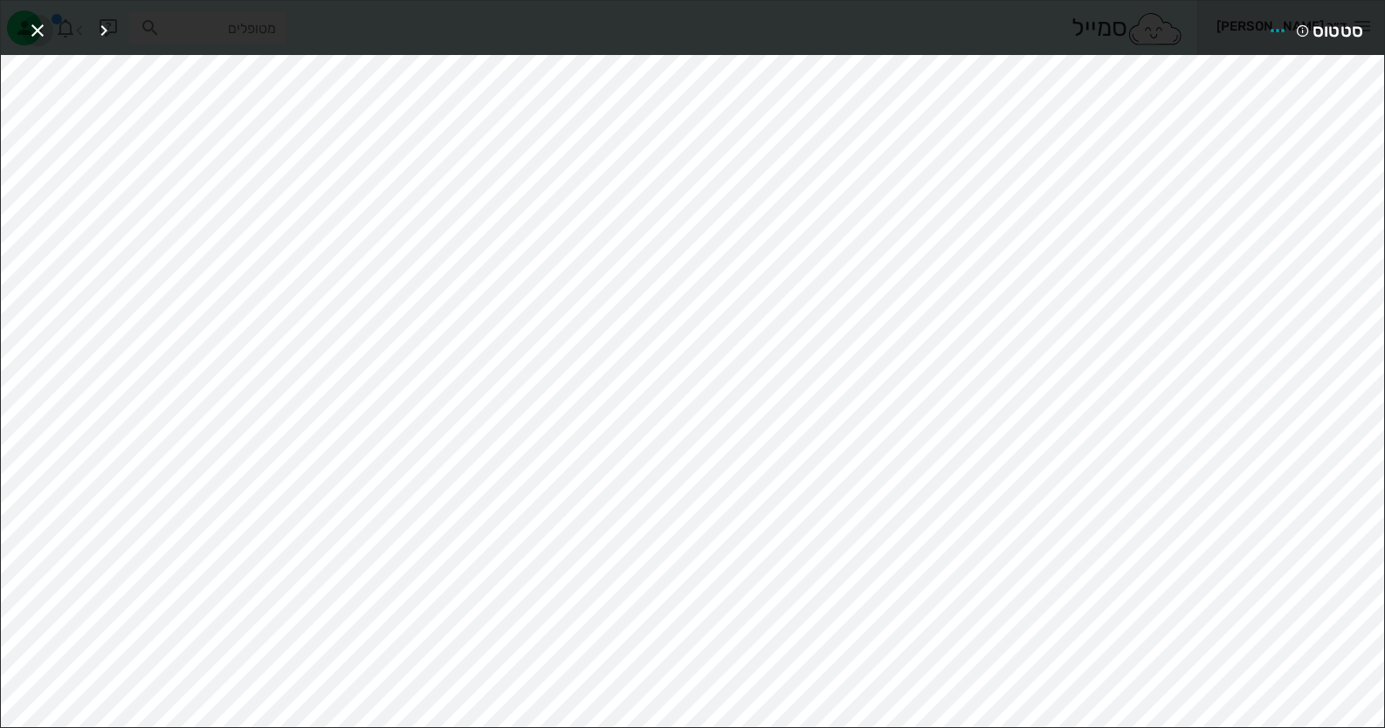
click at [41, 15] on button "button" at bounding box center [37, 30] width 31 height 31
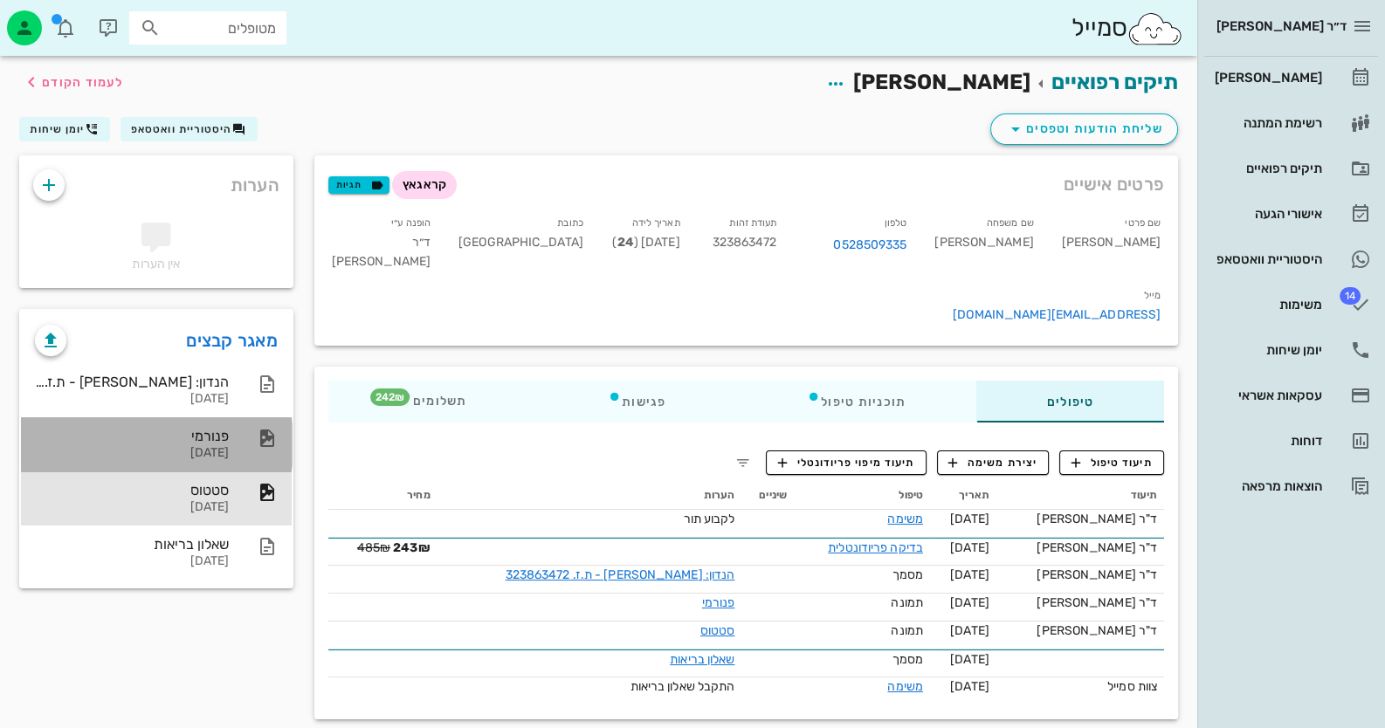
click at [182, 422] on div "פנורמי [DATE]" at bounding box center [132, 444] width 194 height 54
